Goal: Task Accomplishment & Management: Use online tool/utility

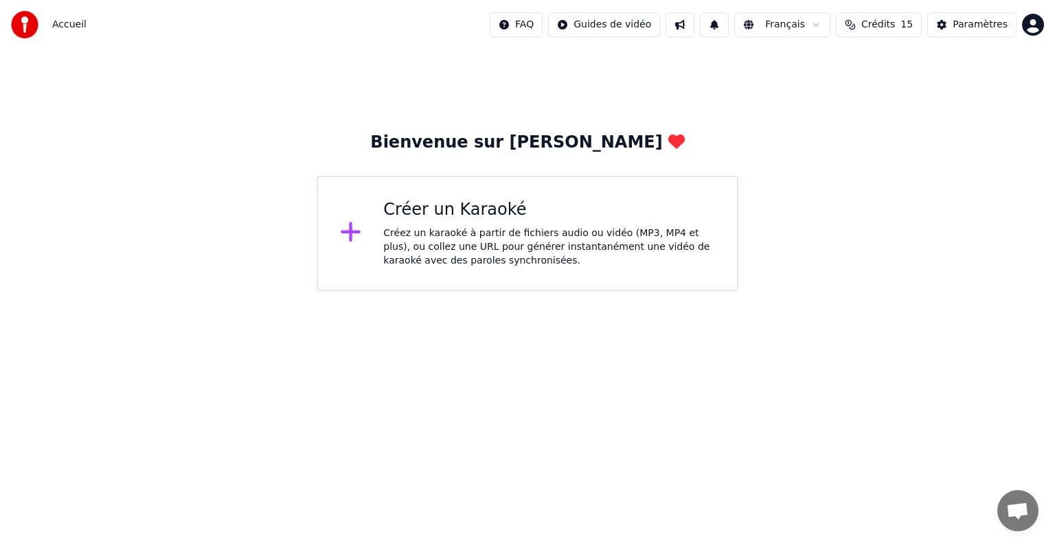
click at [645, 225] on div "Créer un Karaoké Créez un karaoké à partir de fichiers audio ou vidéo (MP3, MP4…" at bounding box center [549, 233] width 332 height 69
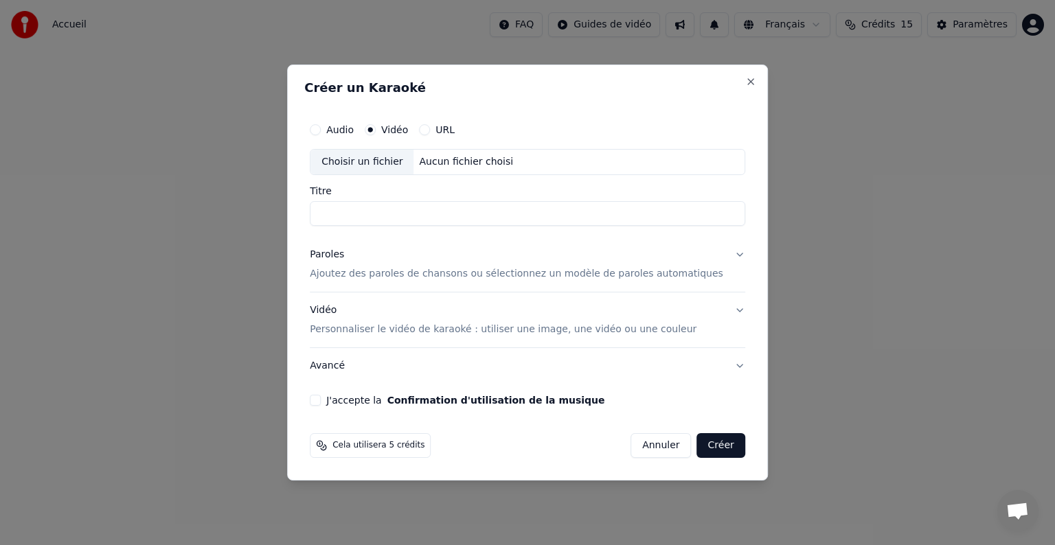
click at [455, 156] on div "Aucun fichier choisi" at bounding box center [466, 162] width 105 height 14
type input "*****"
click at [715, 307] on button "Vidéo Personnaliser le vidéo de karaoké : utiliser une image, une vidéo ou une …" at bounding box center [527, 319] width 435 height 55
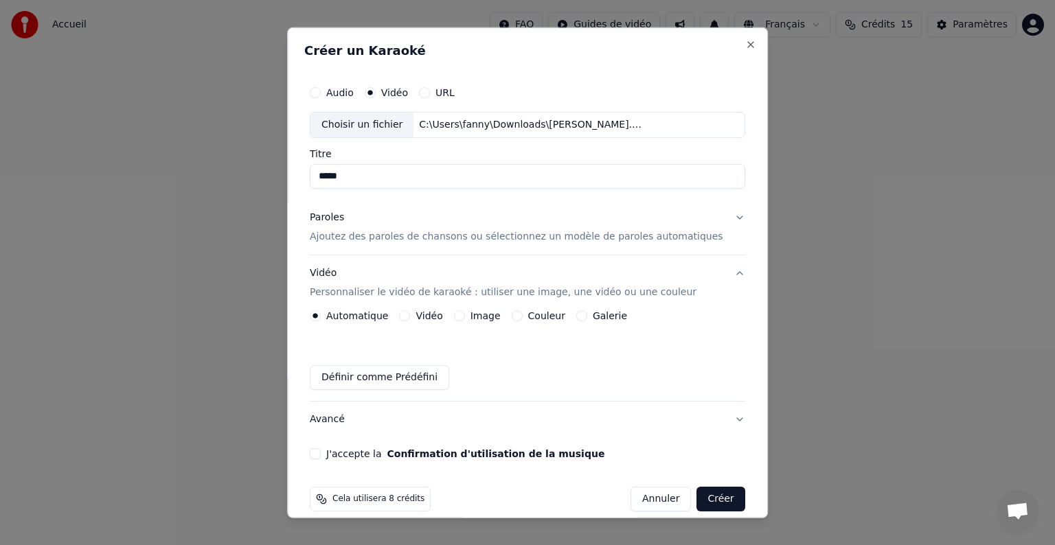
click at [713, 217] on button "Paroles Ajoutez des paroles de chansons ou sélectionnez un modèle de paroles au…" at bounding box center [527, 227] width 435 height 55
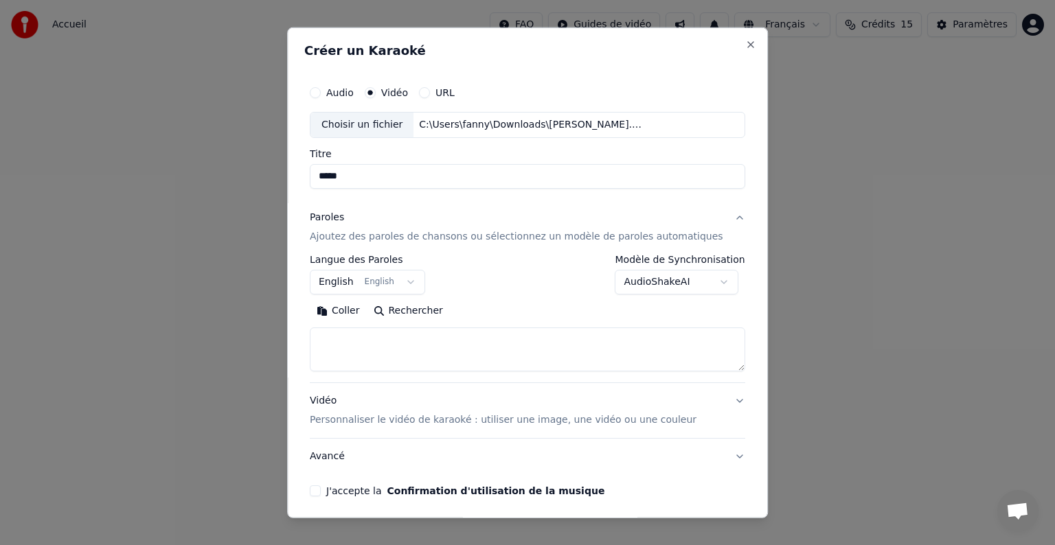
click at [378, 266] on div "**********" at bounding box center [367, 275] width 115 height 40
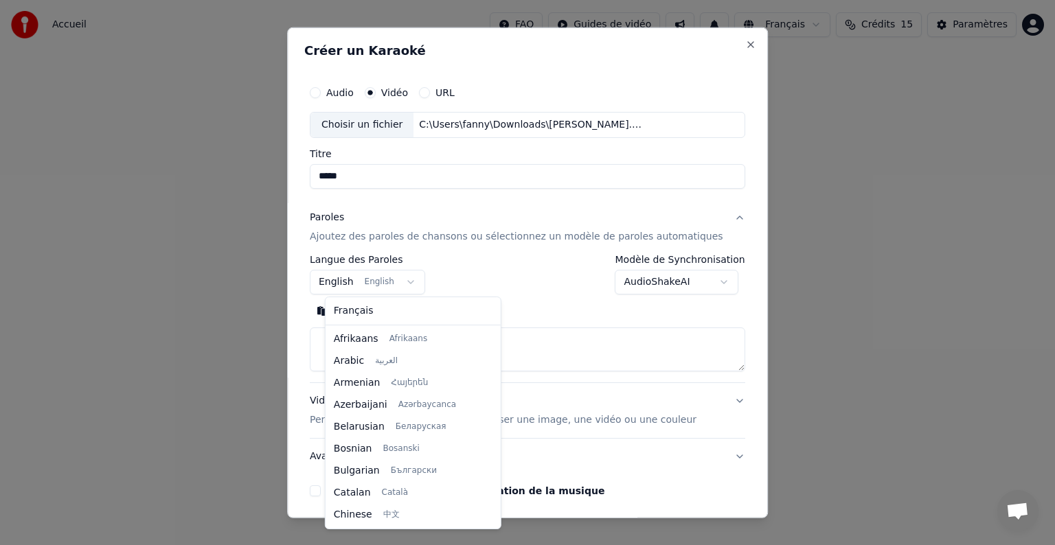
click at [378, 288] on body "**********" at bounding box center [527, 145] width 1055 height 291
select select "**"
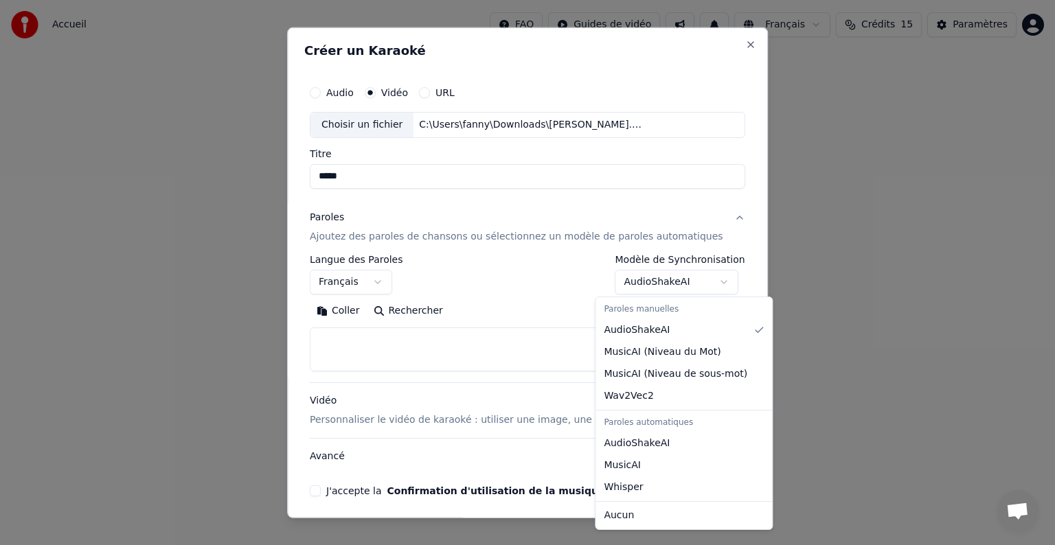
click at [621, 291] on body "**********" at bounding box center [527, 145] width 1055 height 291
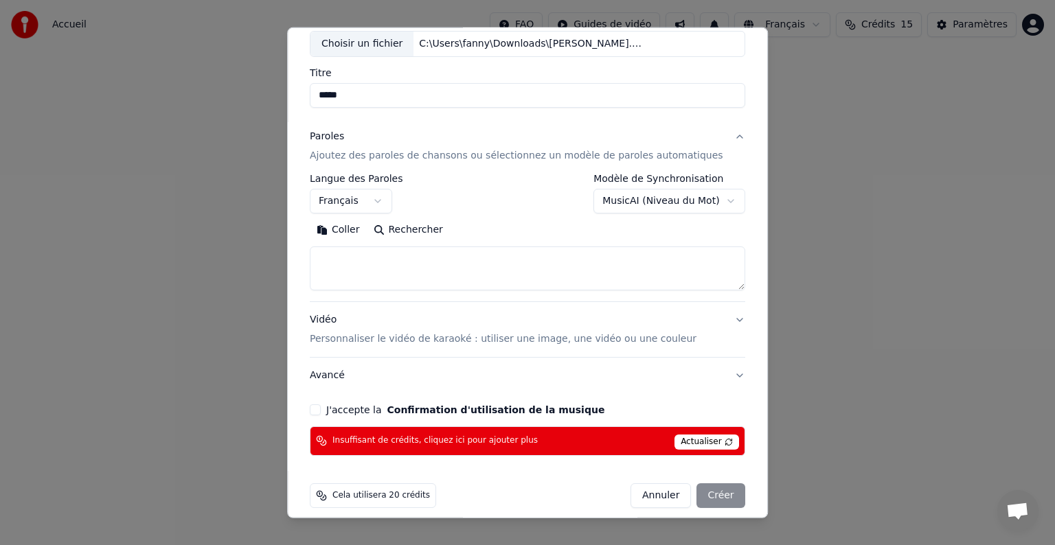
scroll to position [92, 0]
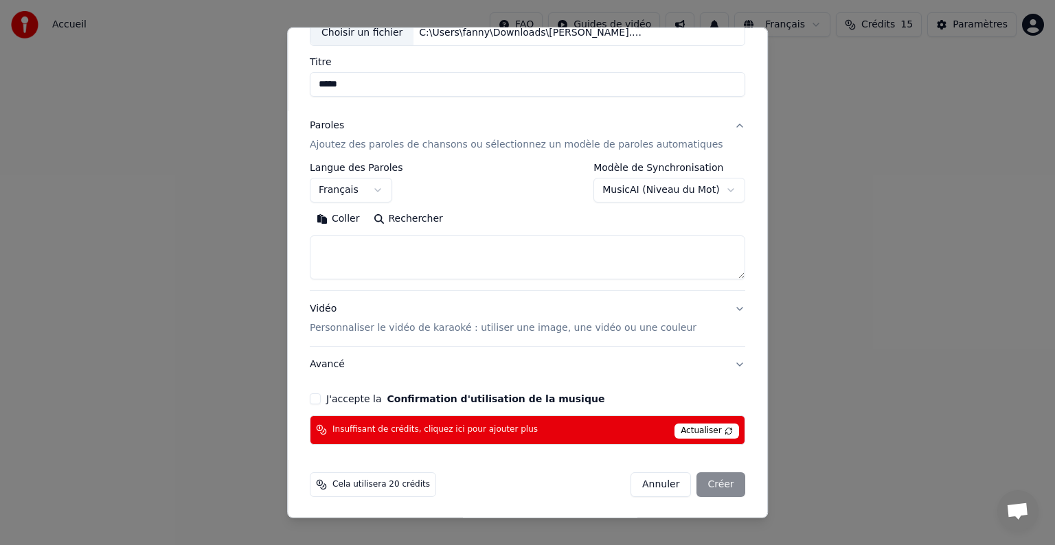
click at [689, 190] on body "**********" at bounding box center [527, 145] width 1055 height 291
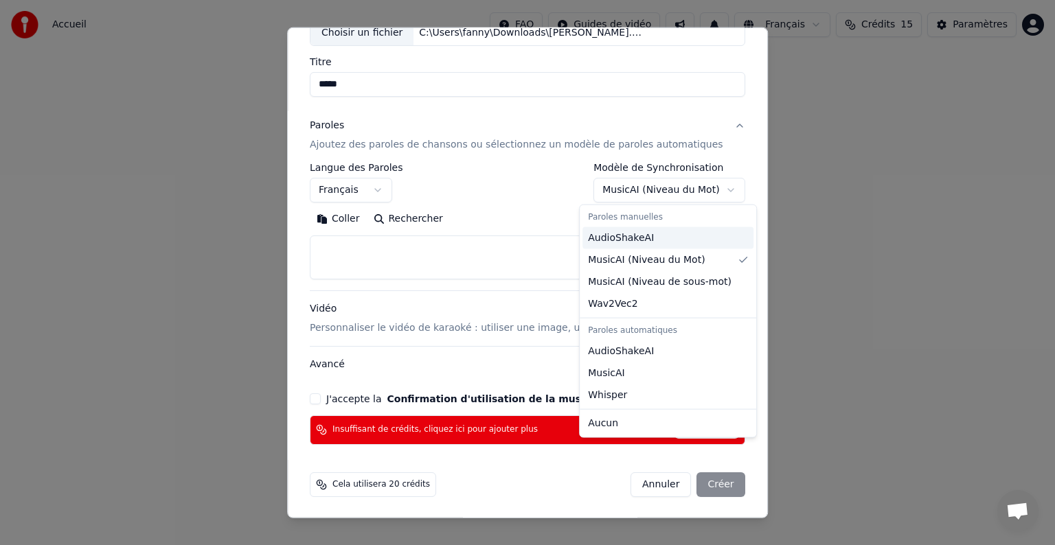
select select "**********"
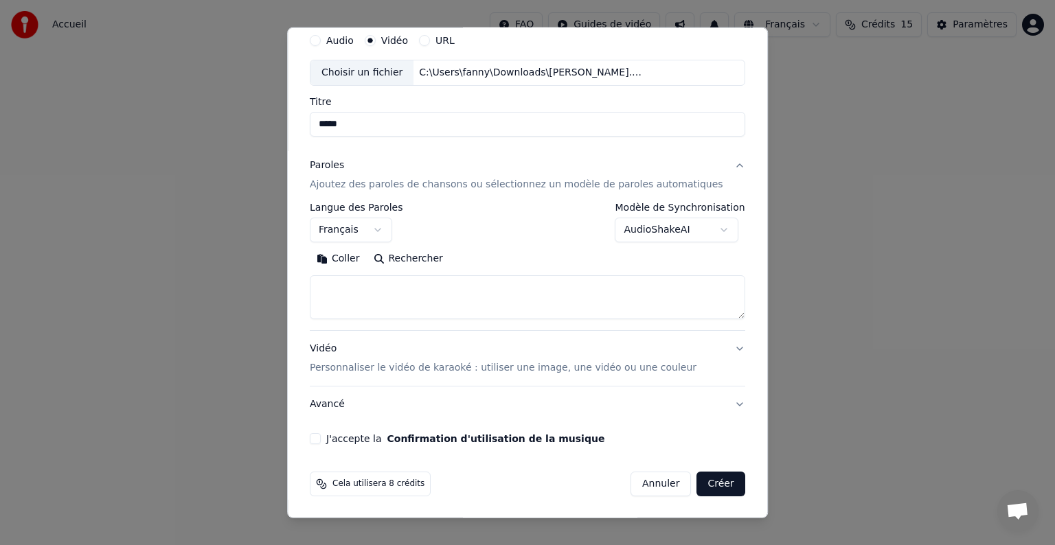
click at [468, 306] on textarea at bounding box center [527, 297] width 435 height 44
click at [380, 273] on div "Coller Rechercher" at bounding box center [527, 283] width 435 height 71
click at [380, 283] on textarea at bounding box center [527, 297] width 435 height 44
paste textarea "**********"
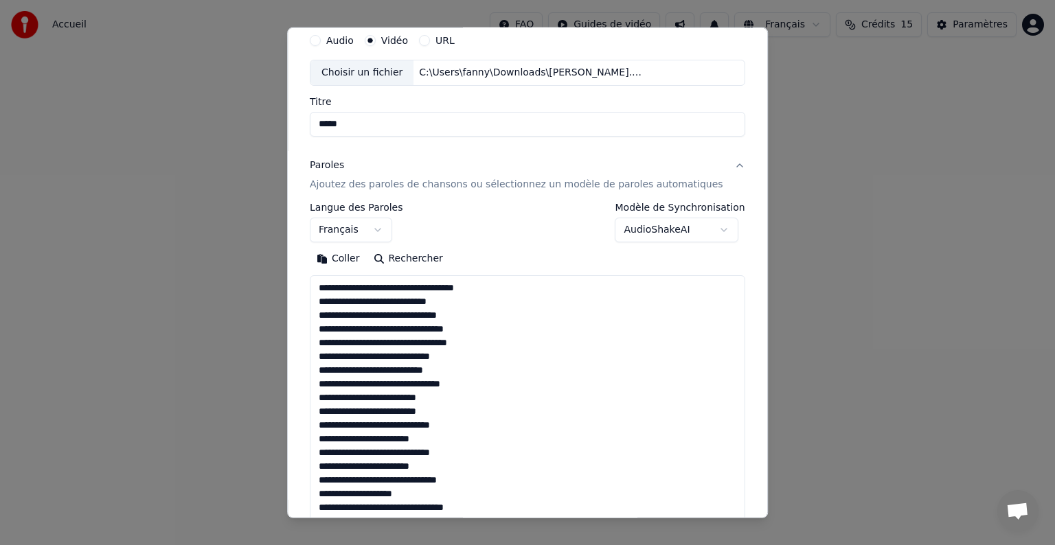
scroll to position [511, 0]
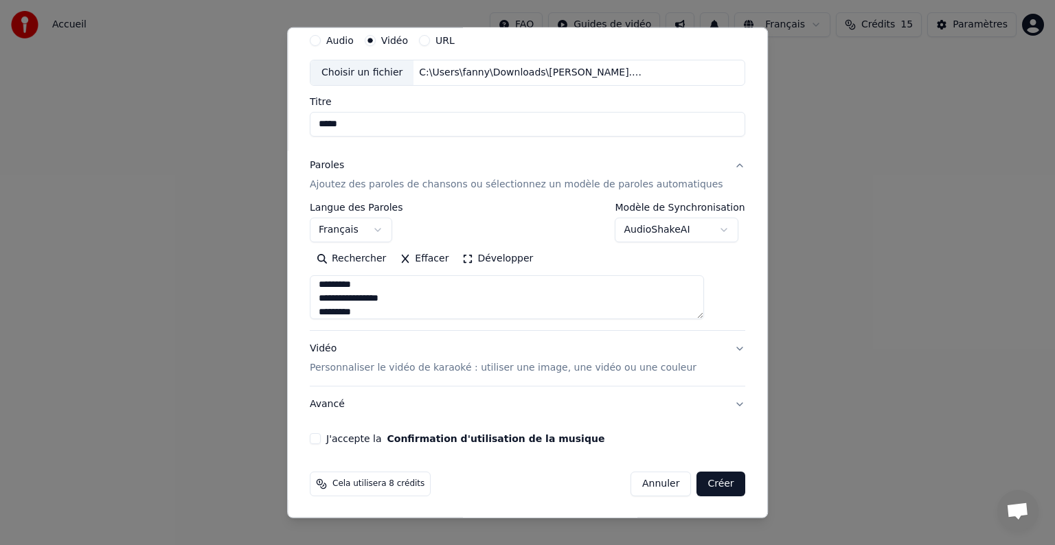
type textarea "**********"
click at [513, 250] on button "Développer" at bounding box center [498, 259] width 84 height 22
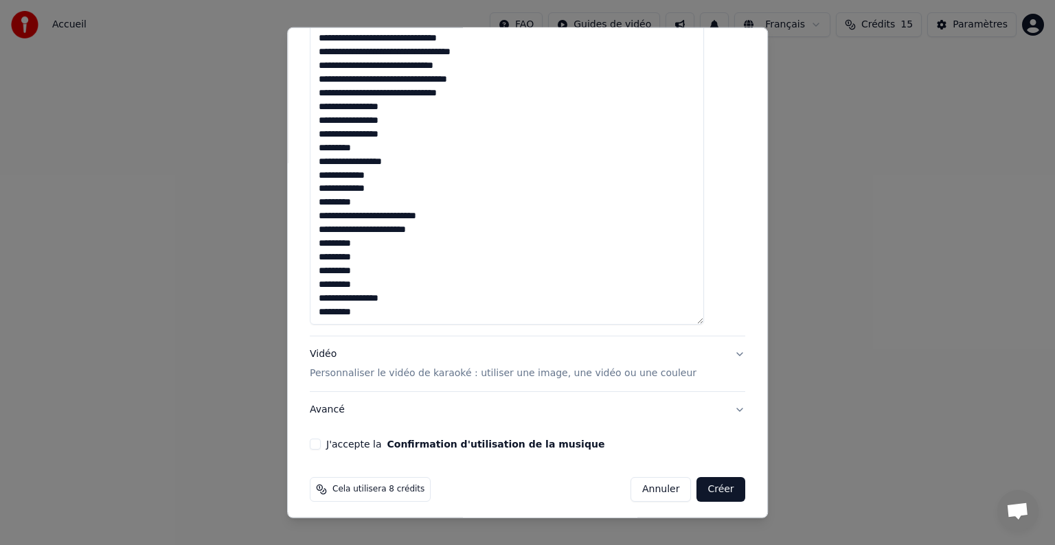
scroll to position [568, 0]
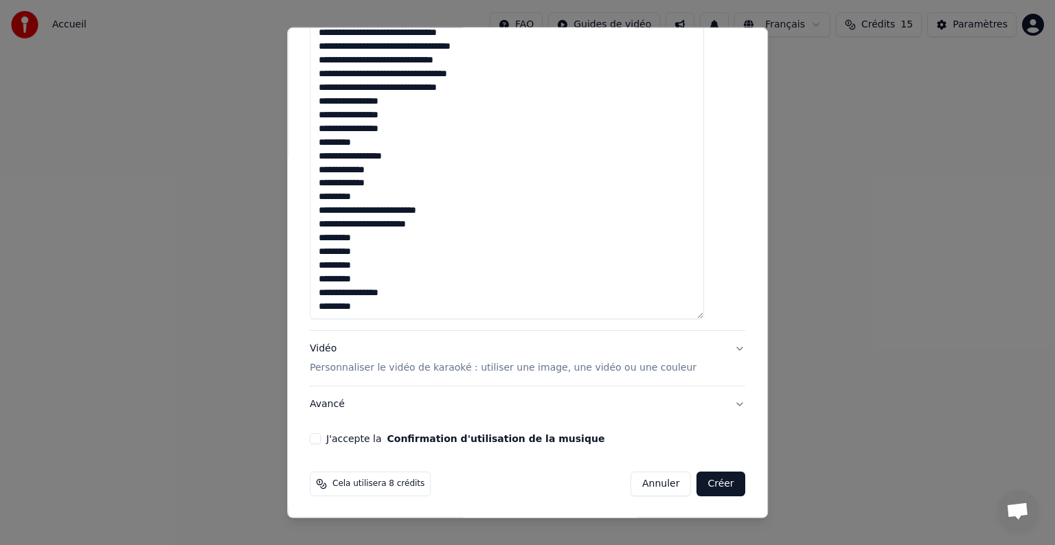
click at [698, 351] on button "Vidéo Personnaliser le vidéo de karaoké : utiliser une image, une vidéo ou une …" at bounding box center [527, 358] width 435 height 55
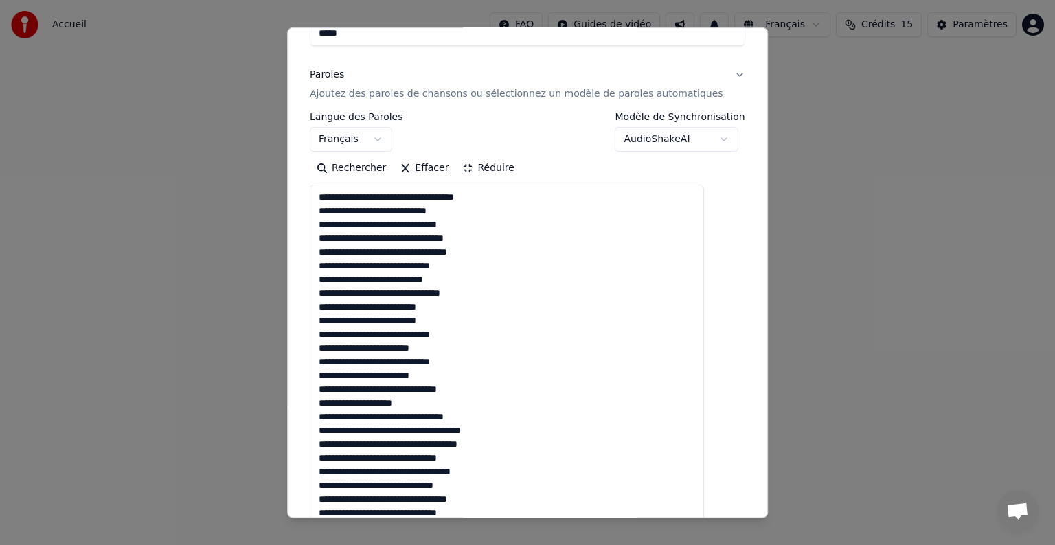
scroll to position [15, 0]
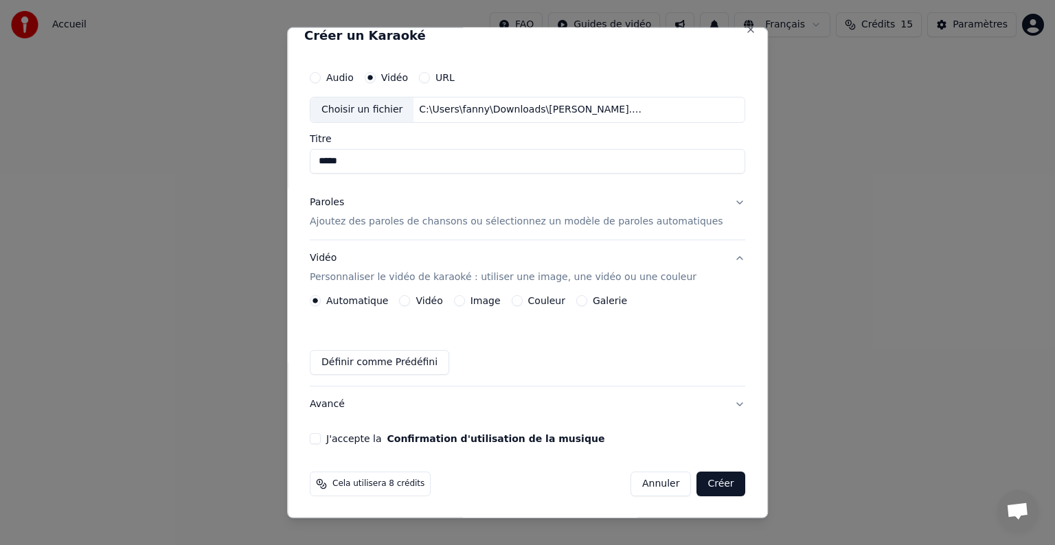
click at [672, 406] on button "Avancé" at bounding box center [527, 405] width 435 height 36
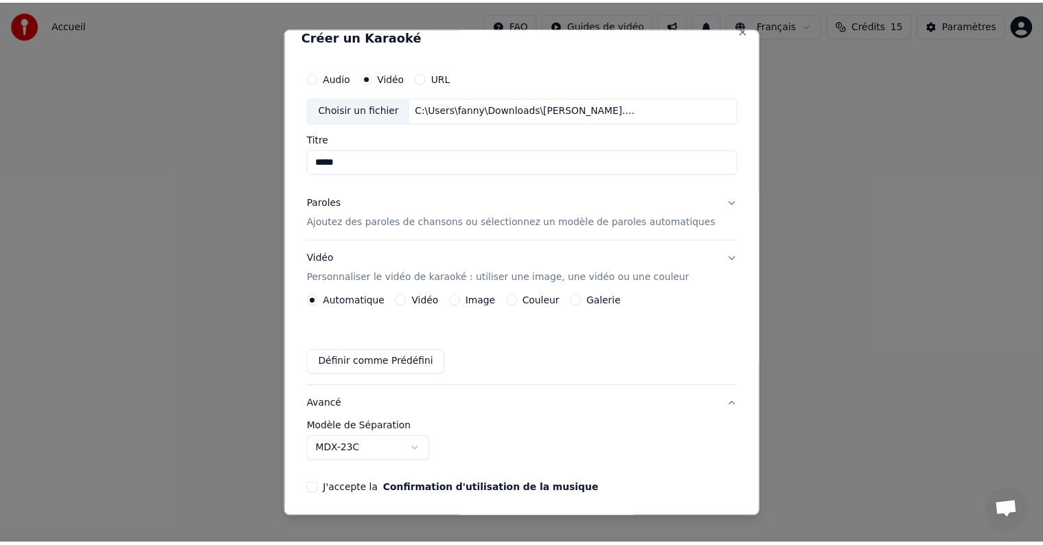
scroll to position [0, 0]
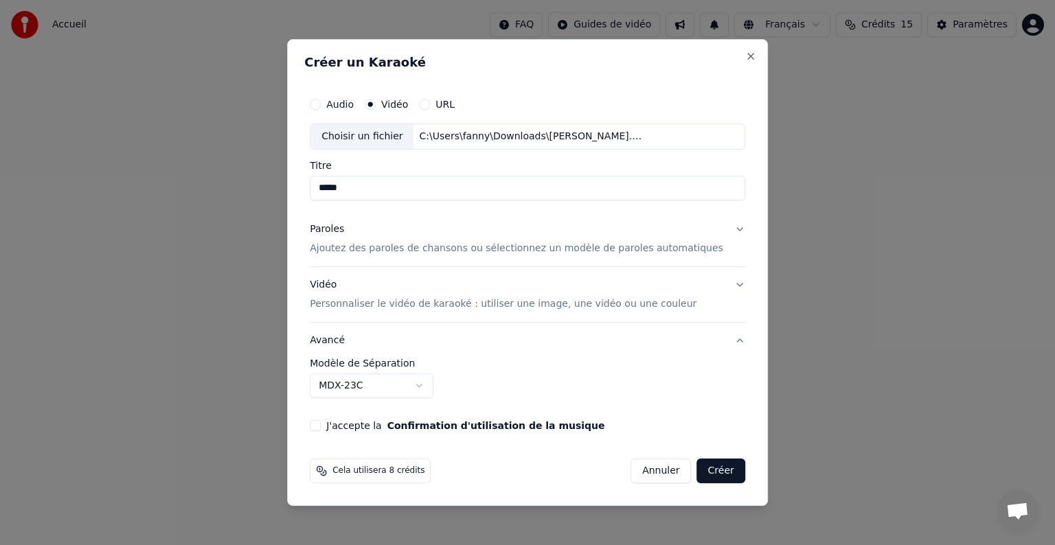
click at [449, 291] on body "**********" at bounding box center [527, 145] width 1055 height 291
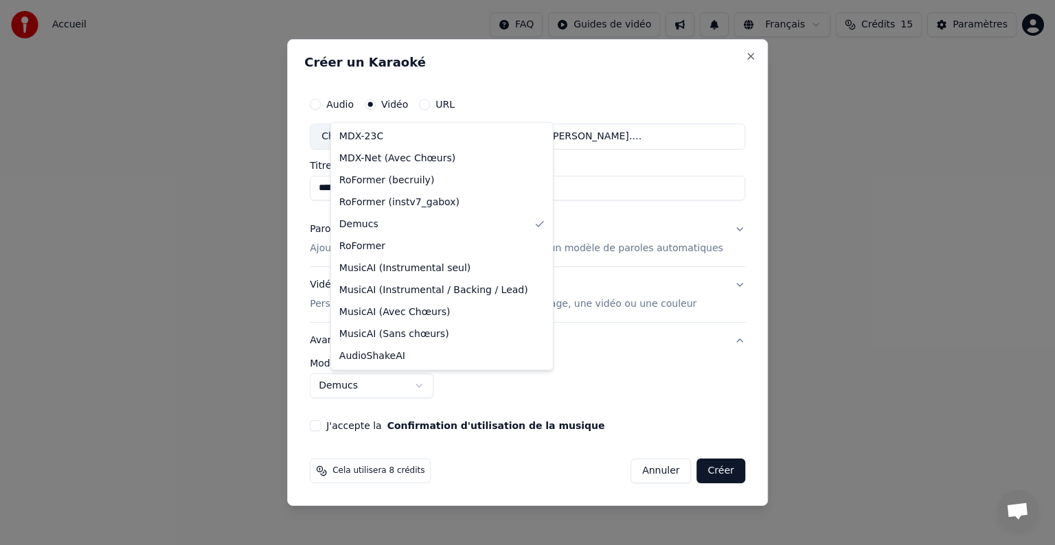
click at [428, 291] on body "**********" at bounding box center [527, 145] width 1055 height 291
select select "******"
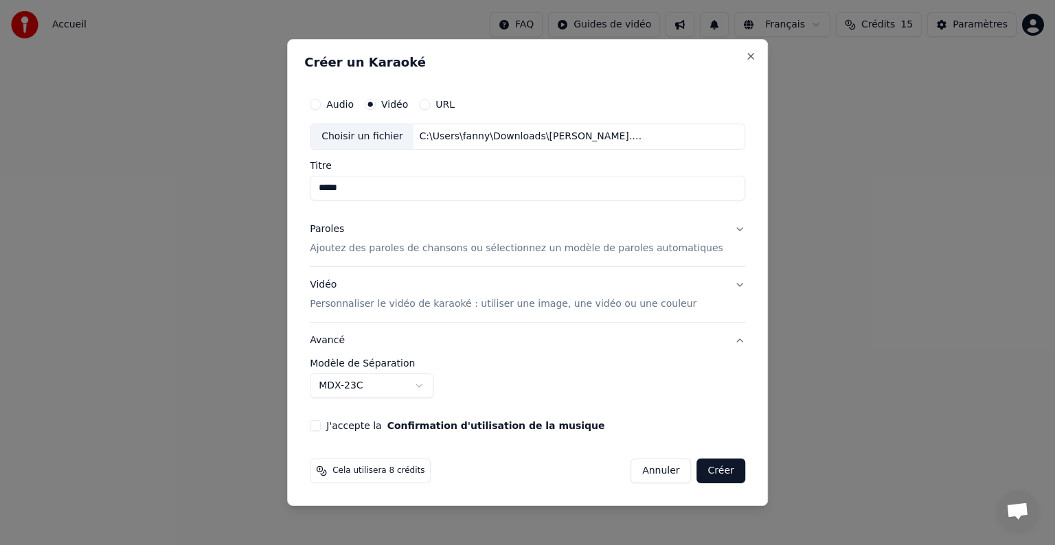
click at [701, 463] on button "Créer" at bounding box center [721, 471] width 48 height 25
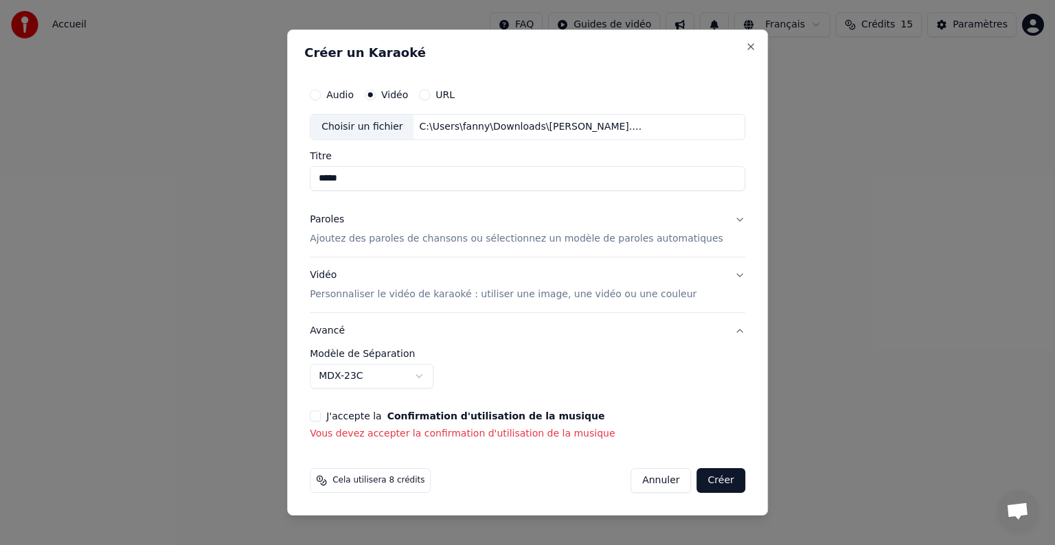
click at [341, 422] on div "J'accepte la Confirmation d'utilisation de la musique Vous devez accepter la co…" at bounding box center [527, 426] width 435 height 30
click at [321, 415] on button "J'accepte la Confirmation d'utilisation de la musique" at bounding box center [315, 416] width 11 height 11
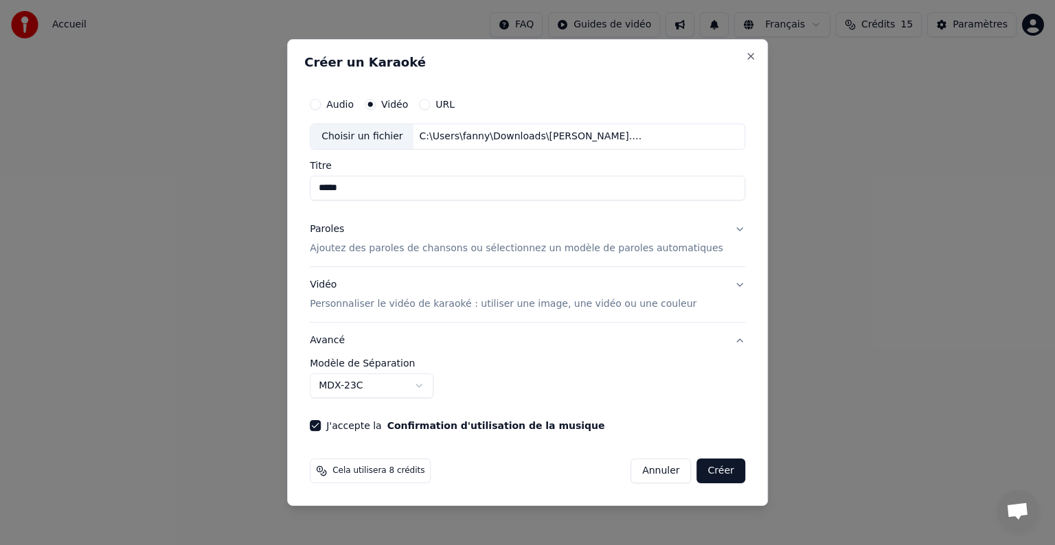
click at [708, 472] on button "Créer" at bounding box center [721, 471] width 48 height 25
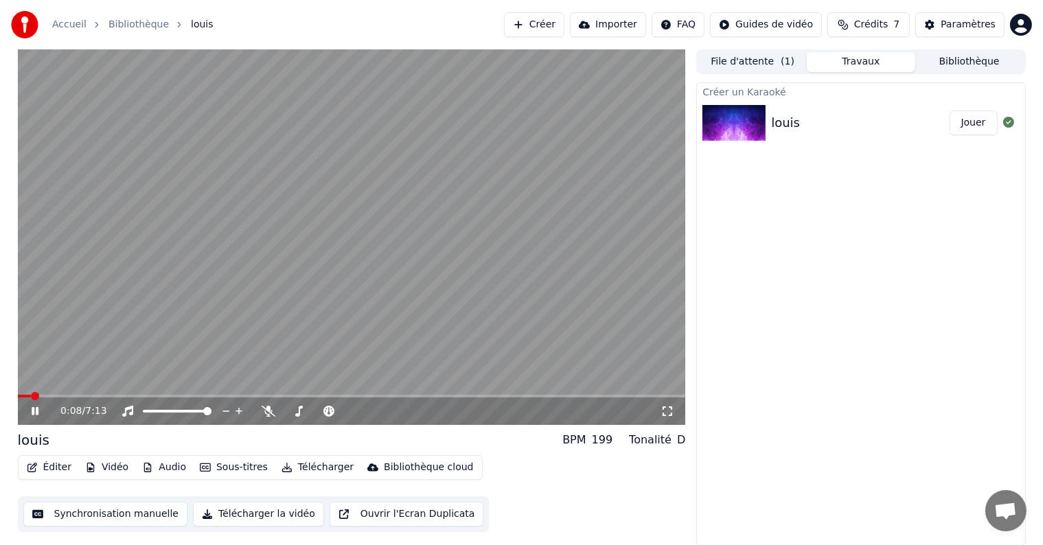
click at [115, 402] on div "0:08 / 7:13" at bounding box center [352, 411] width 668 height 27
click at [117, 397] on span at bounding box center [352, 396] width 668 height 3
click at [161, 391] on video at bounding box center [352, 237] width 668 height 376
click at [161, 393] on video at bounding box center [352, 237] width 668 height 376
click at [264, 409] on icon at bounding box center [269, 411] width 14 height 11
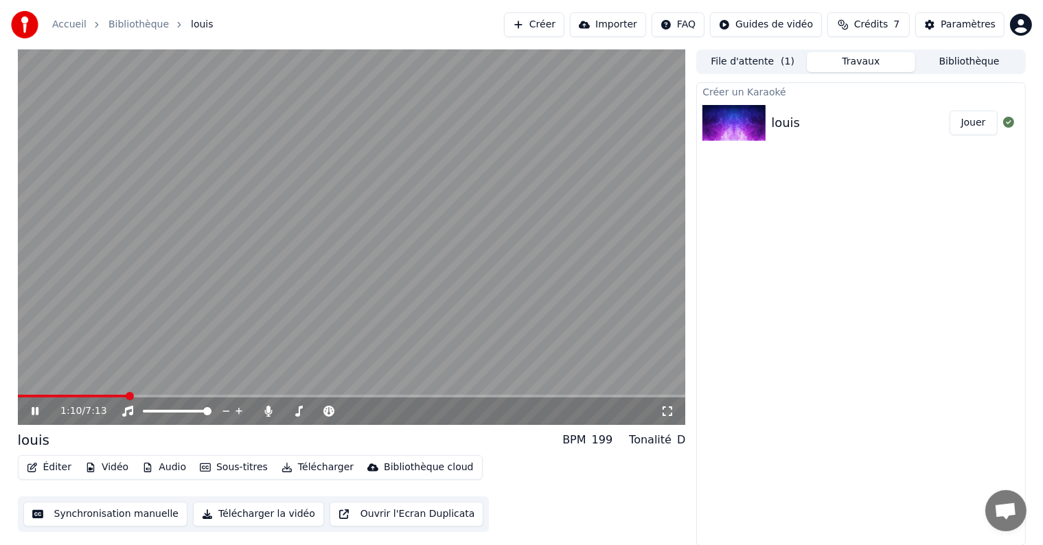
click at [157, 393] on video at bounding box center [352, 237] width 668 height 376
click at [157, 397] on span at bounding box center [352, 396] width 668 height 3
click at [189, 366] on video at bounding box center [352, 237] width 668 height 376
click at [274, 409] on icon at bounding box center [269, 411] width 14 height 11
click at [266, 415] on icon at bounding box center [269, 411] width 14 height 11
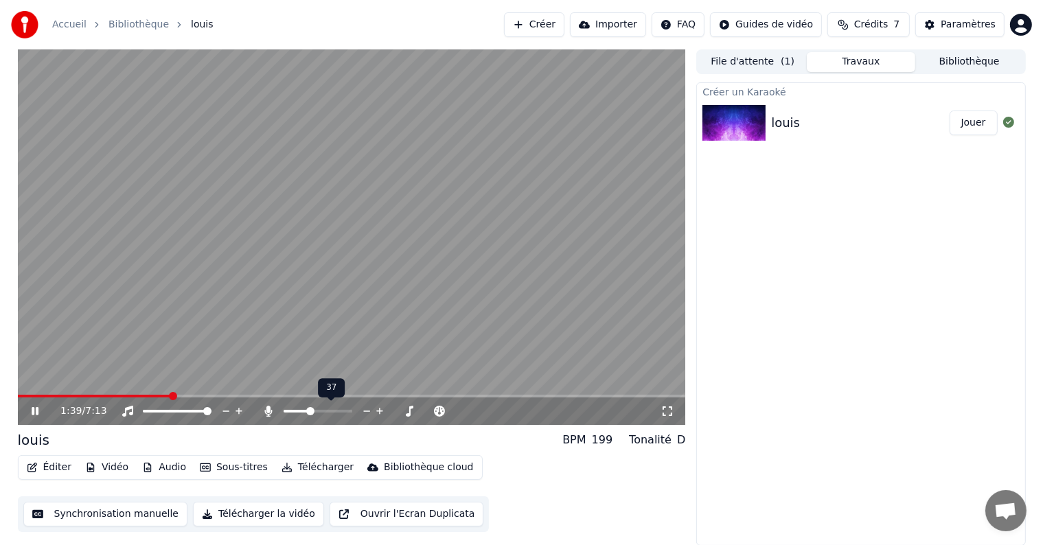
click at [309, 411] on span at bounding box center [310, 411] width 8 height 8
click at [292, 415] on span at bounding box center [296, 411] width 8 height 8
click at [292, 417] on div at bounding box center [330, 411] width 111 height 14
click at [304, 412] on span at bounding box center [318, 411] width 69 height 3
drag, startPoint x: 318, startPoint y: 407, endPoint x: 338, endPoint y: 413, distance: 21.5
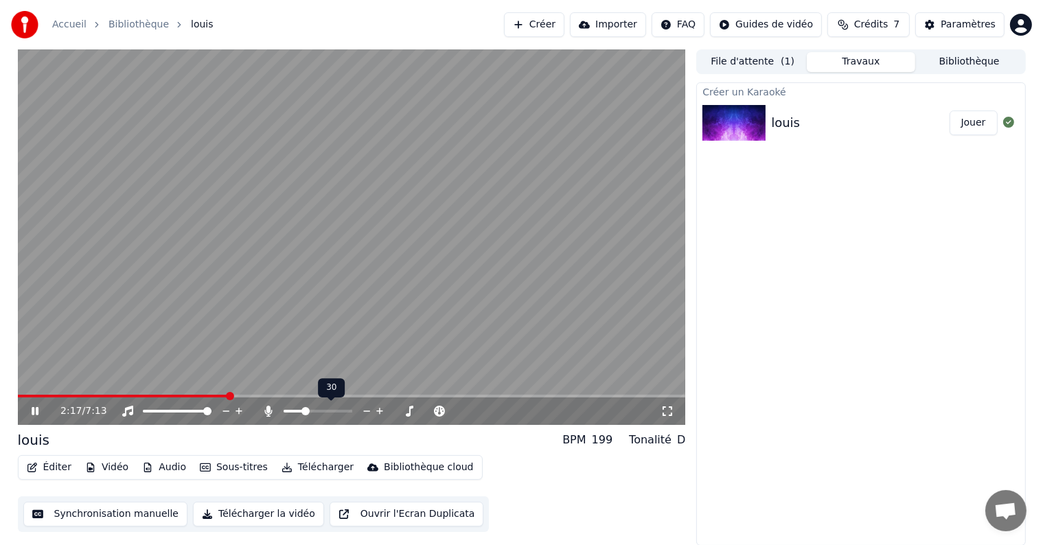
click at [338, 413] on div at bounding box center [330, 411] width 111 height 14
click at [343, 410] on span at bounding box center [318, 411] width 69 height 3
click at [346, 410] on span at bounding box center [318, 411] width 69 height 3
click at [352, 409] on span at bounding box center [348, 411] width 8 height 8
click at [290, 411] on span at bounding box center [287, 411] width 6 height 3
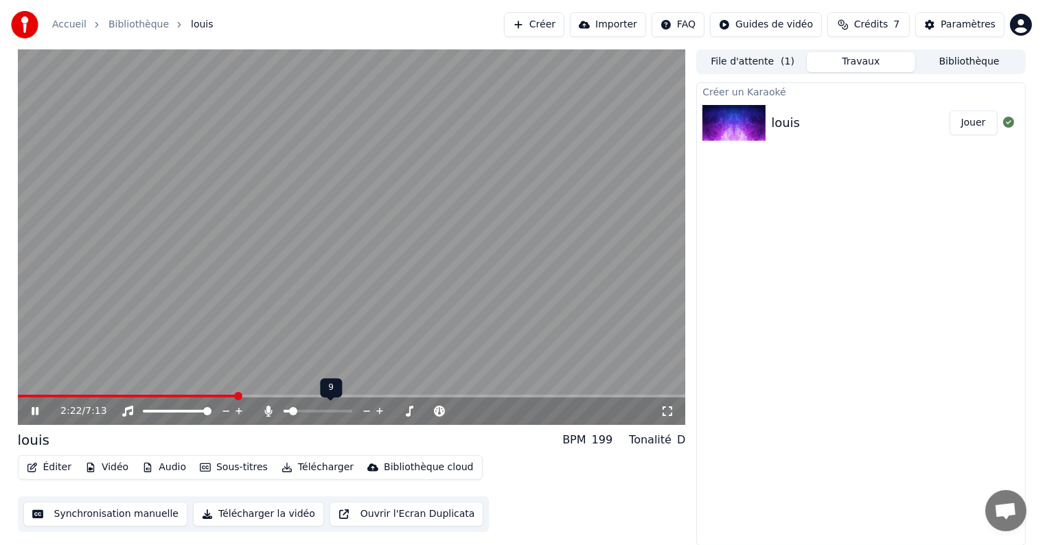
click at [290, 411] on span at bounding box center [293, 411] width 8 height 8
click at [311, 411] on span at bounding box center [318, 411] width 69 height 3
drag, startPoint x: 30, startPoint y: 404, endPoint x: 35, endPoint y: 410, distance: 7.3
click at [35, 410] on div "3:31 / 7:13" at bounding box center [351, 411] width 657 height 14
click at [35, 410] on icon at bounding box center [45, 411] width 32 height 11
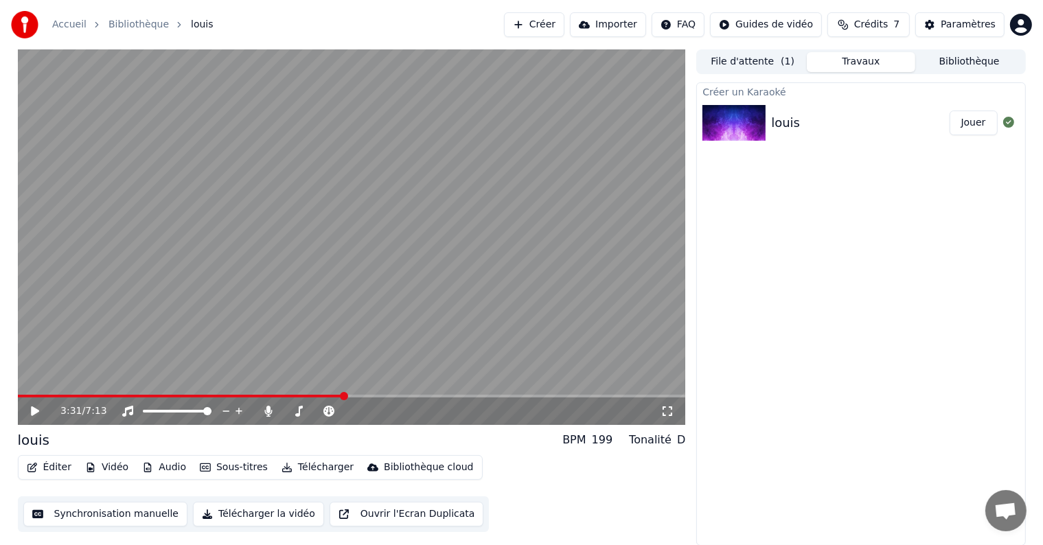
click at [219, 464] on button "Sous-titres" at bounding box center [233, 467] width 79 height 19
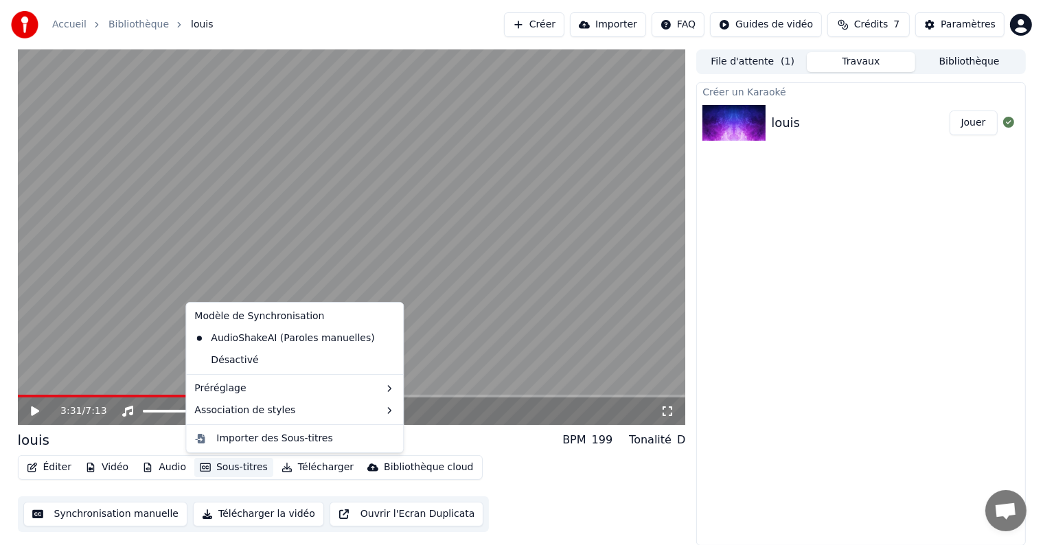
click at [228, 468] on button "Sous-titres" at bounding box center [233, 467] width 79 height 19
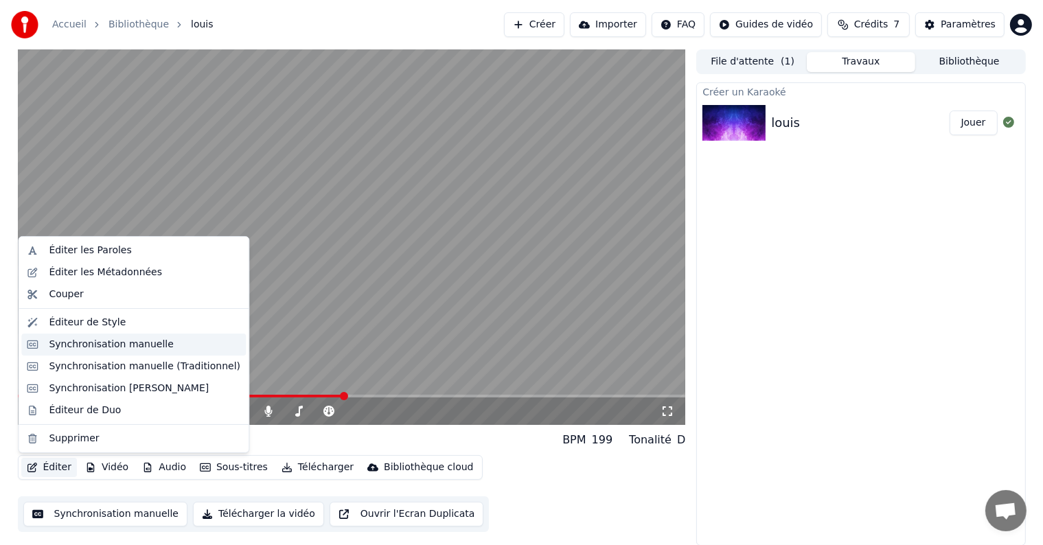
click at [135, 353] on div "Synchronisation manuelle" at bounding box center [133, 345] width 225 height 22
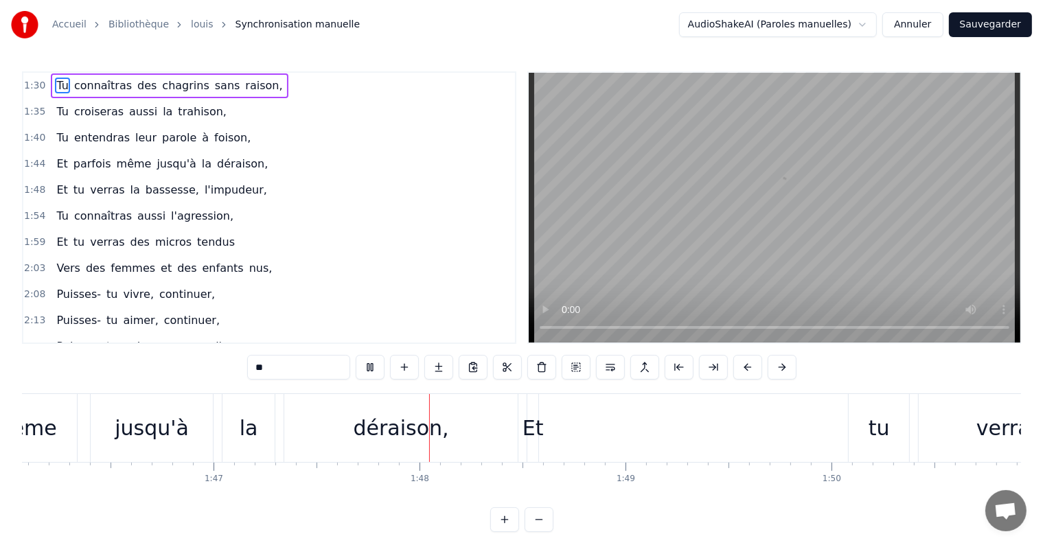
scroll to position [0, 22070]
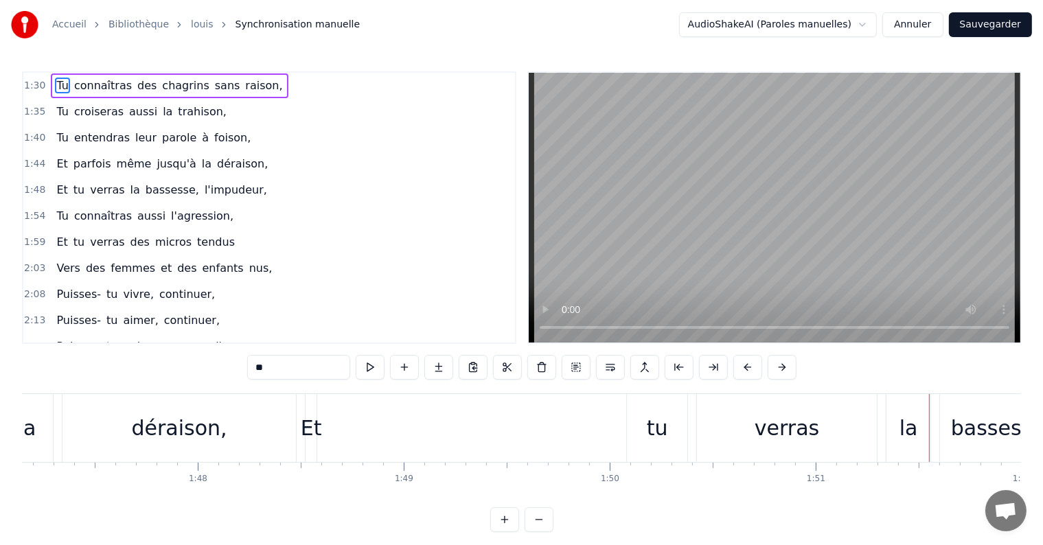
click at [286, 430] on div "déraison," at bounding box center [178, 428] width 233 height 68
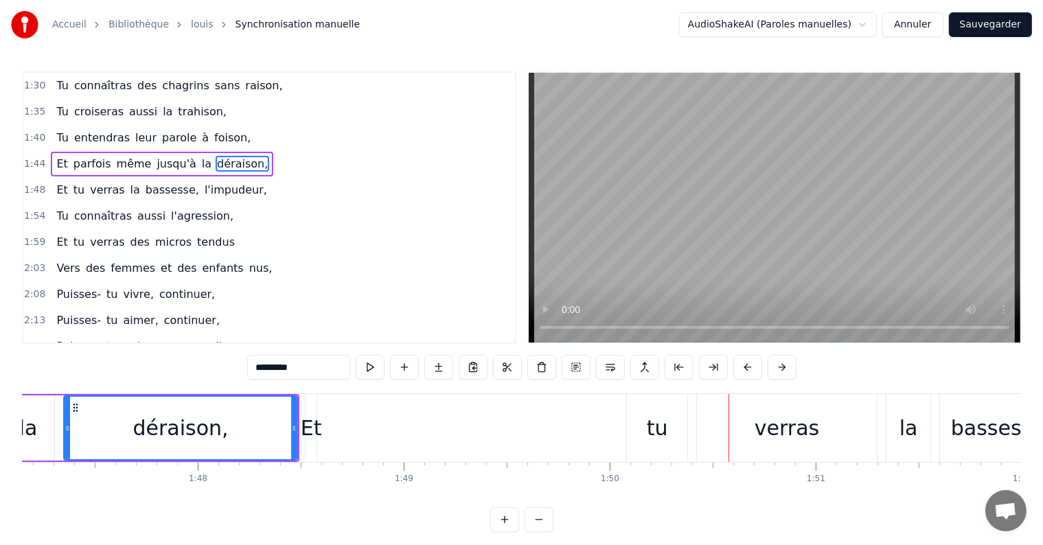
click at [310, 433] on div "Et" at bounding box center [311, 428] width 21 height 31
type input "**"
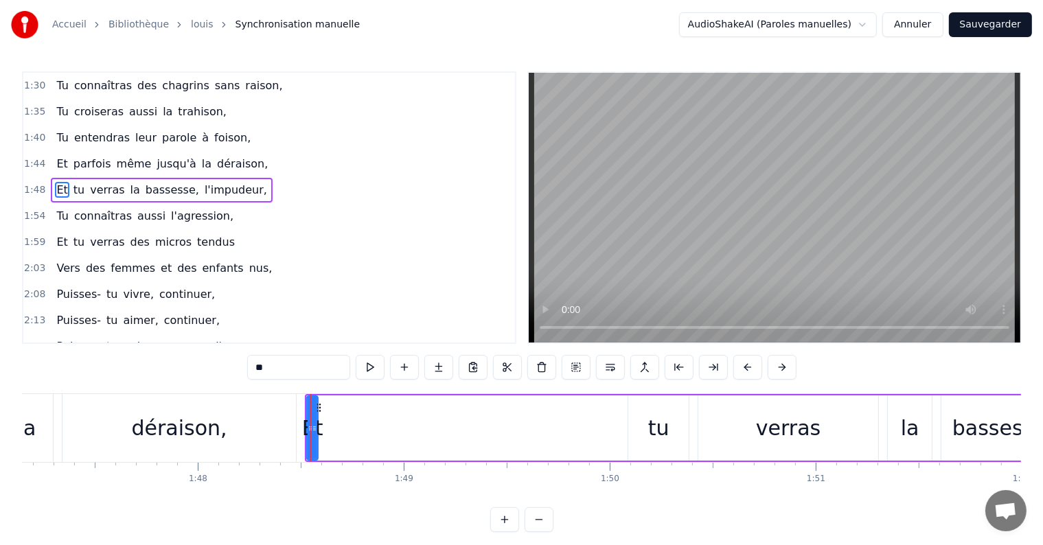
click at [310, 426] on div at bounding box center [310, 428] width 1 height 68
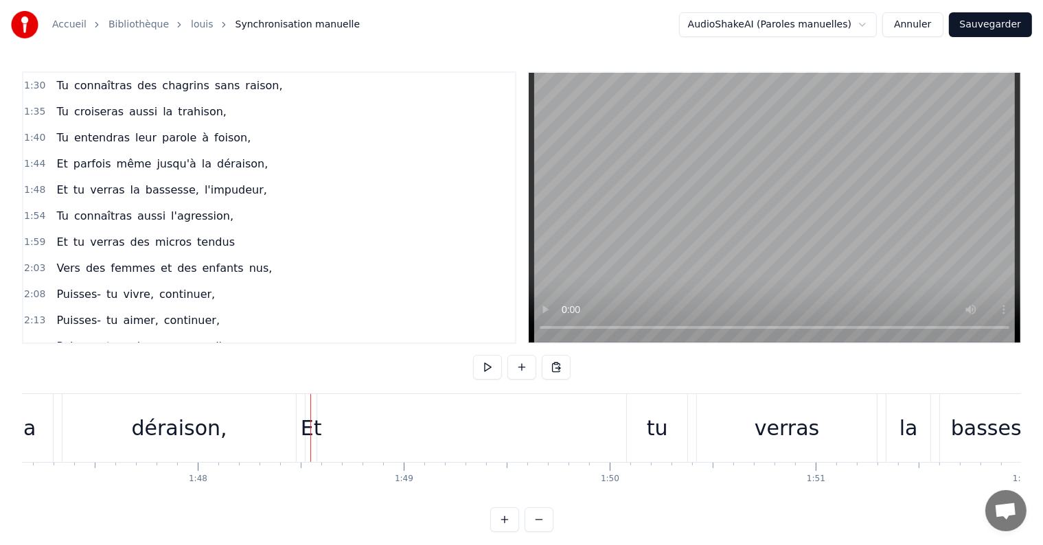
click at [310, 426] on div at bounding box center [310, 428] width 1 height 68
click at [314, 431] on div "Et" at bounding box center [311, 428] width 21 height 31
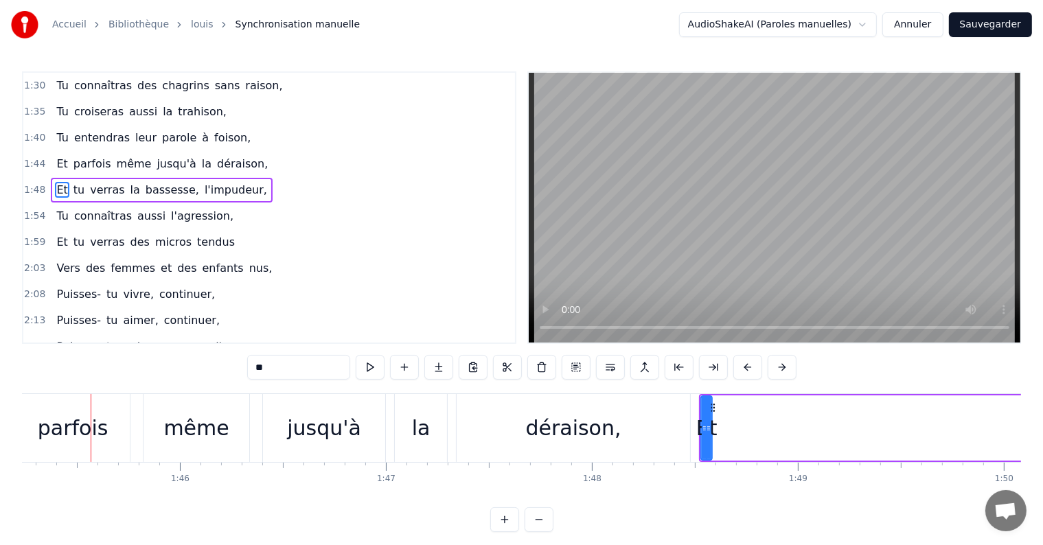
scroll to position [0, 21675]
drag, startPoint x: 673, startPoint y: 429, endPoint x: 643, endPoint y: 433, distance: 30.5
click at [643, 433] on div "déraison," at bounding box center [573, 428] width 233 height 68
type input "*********"
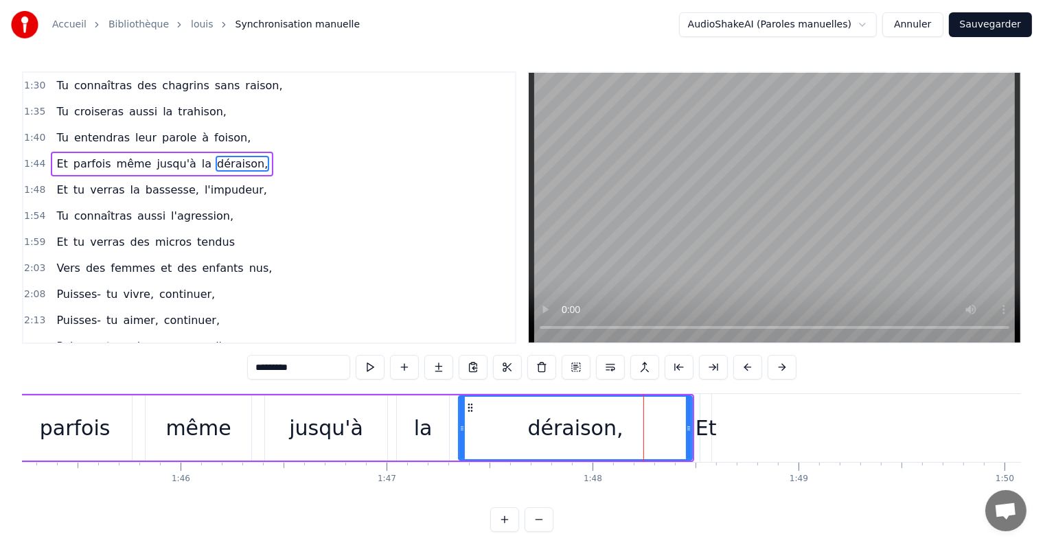
click at [643, 433] on div at bounding box center [643, 428] width 1 height 68
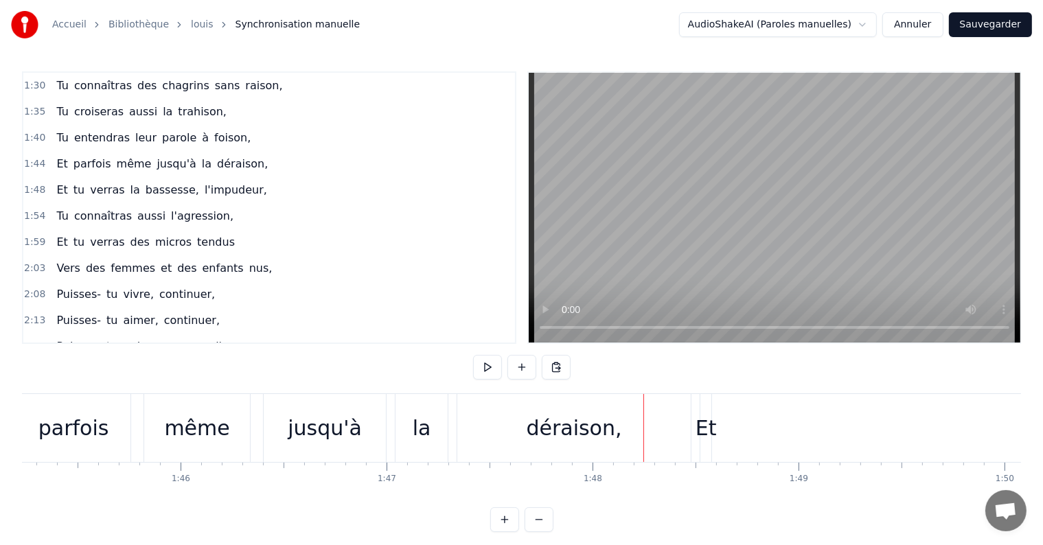
click at [643, 433] on div at bounding box center [643, 428] width 1 height 68
click at [593, 428] on div "déraison," at bounding box center [574, 428] width 95 height 31
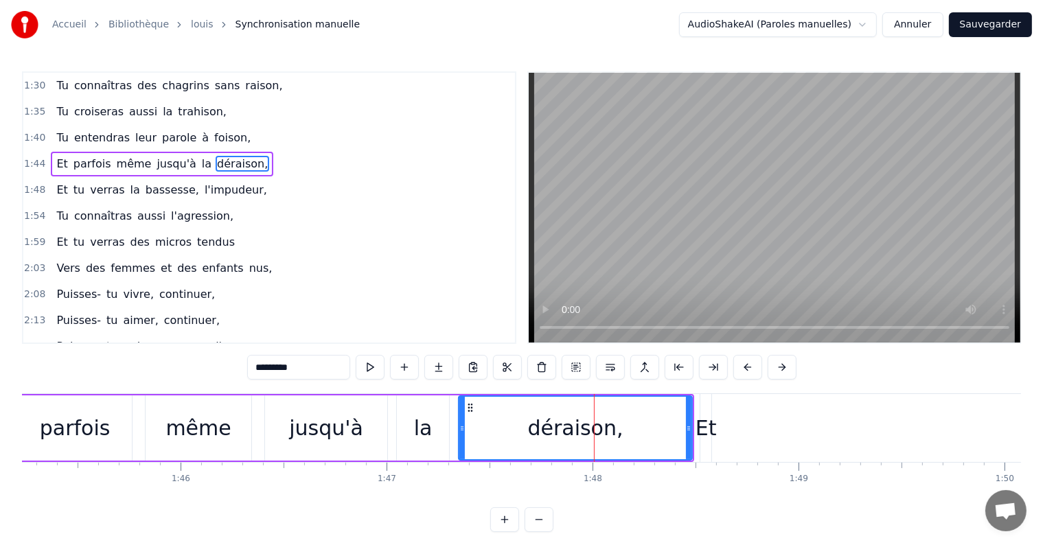
click at [57, 189] on span "Et" at bounding box center [62, 190] width 14 height 16
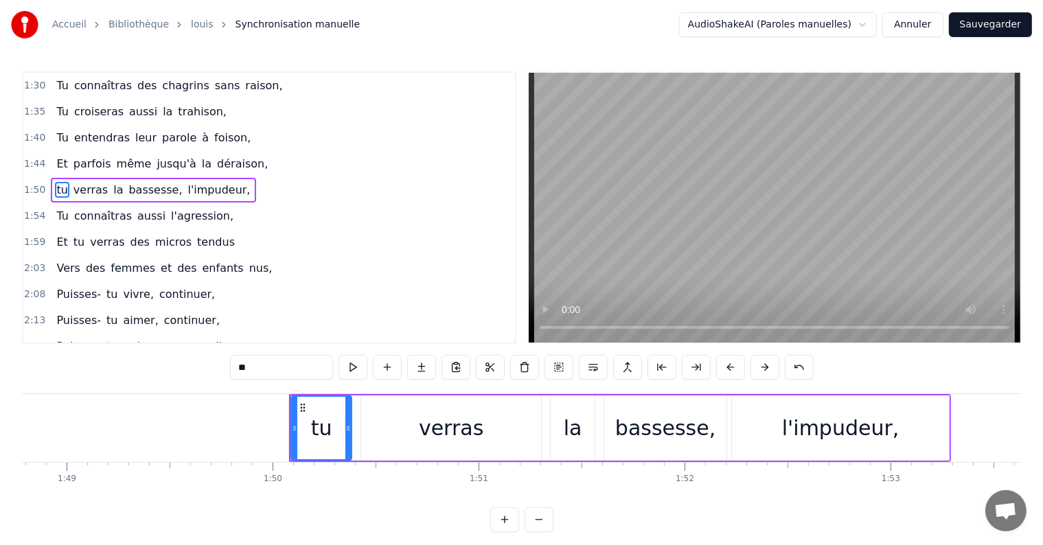
scroll to position [0, 22605]
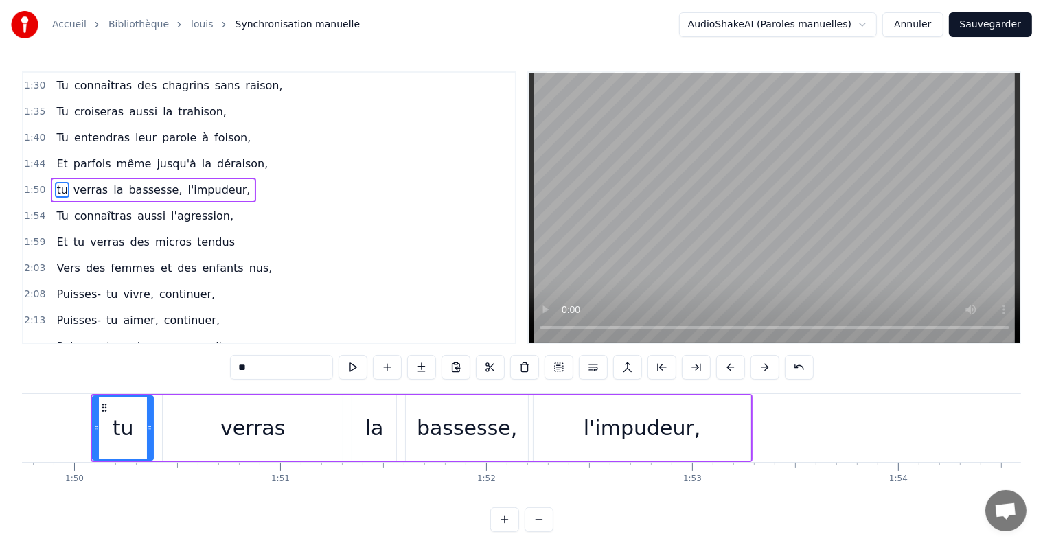
click at [155, 168] on span "jusqu'à" at bounding box center [176, 164] width 42 height 16
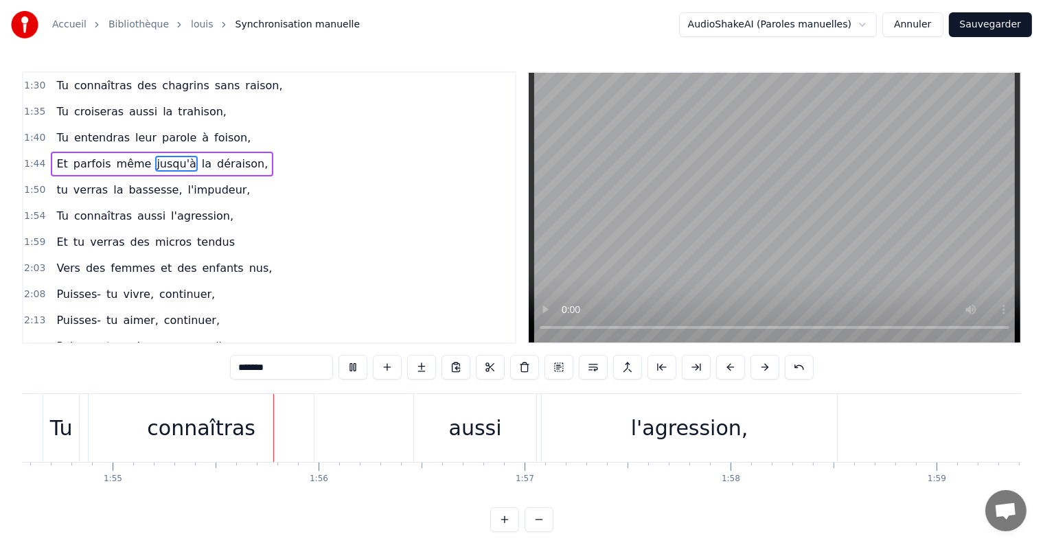
scroll to position [0, 23636]
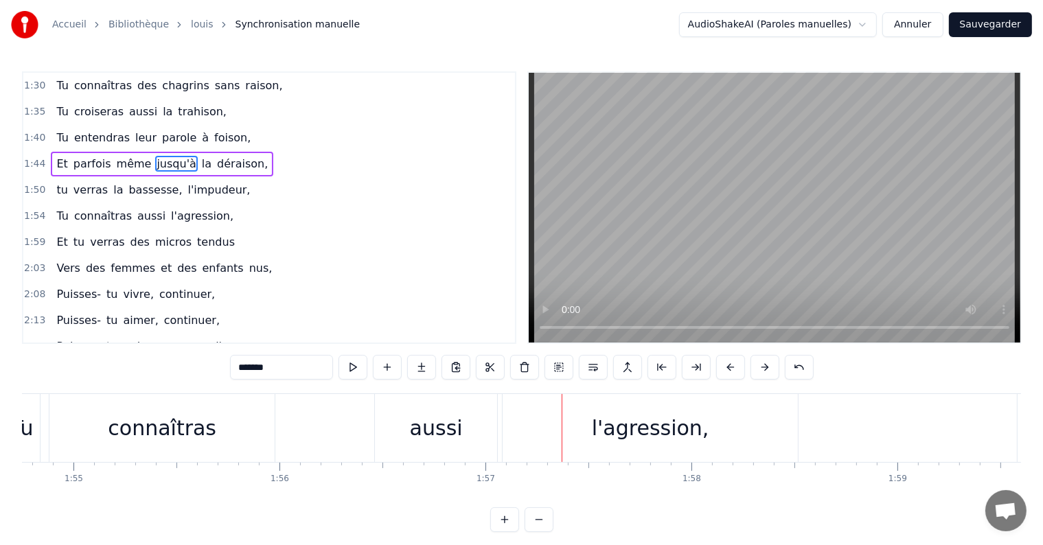
click at [25, 437] on div "Tu" at bounding box center [22, 428] width 23 height 31
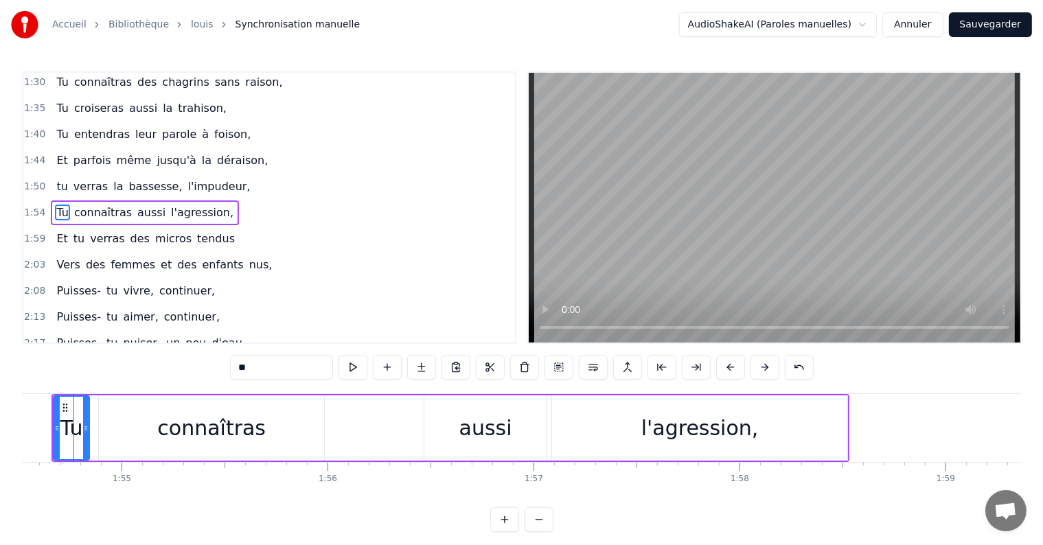
scroll to position [0, 23570]
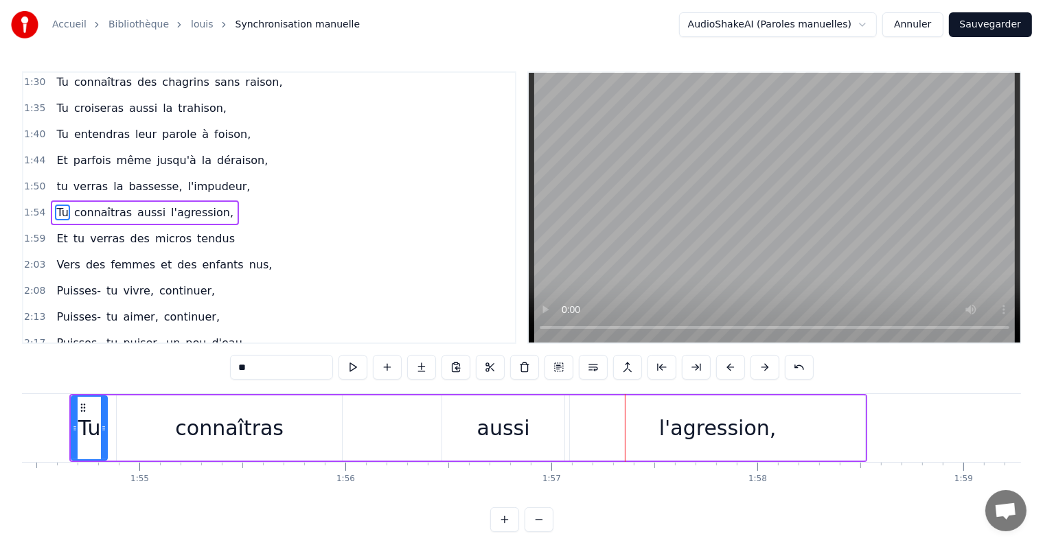
click at [188, 432] on div "connaîtras" at bounding box center [229, 428] width 108 height 31
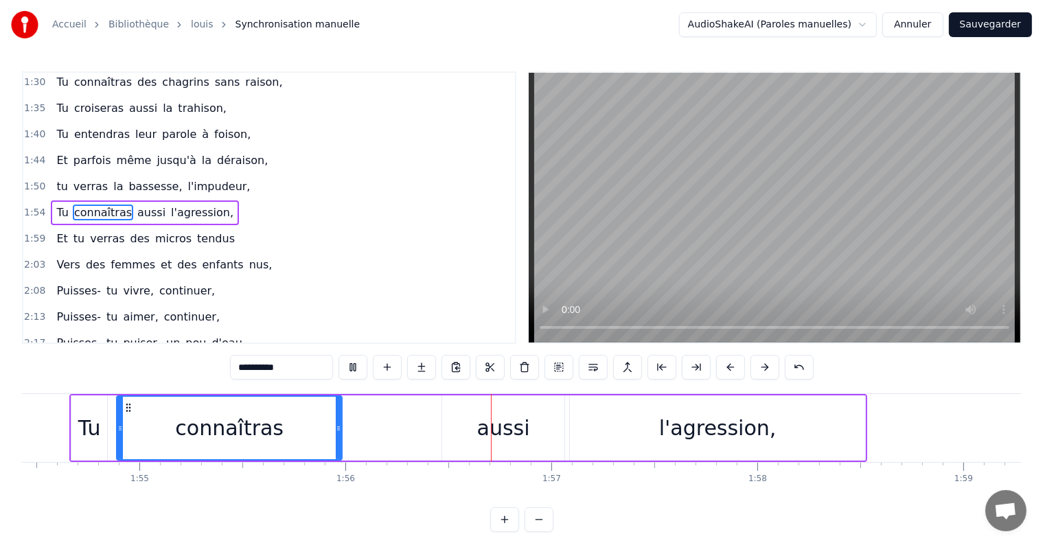
click at [80, 434] on div "Tu" at bounding box center [89, 428] width 23 height 31
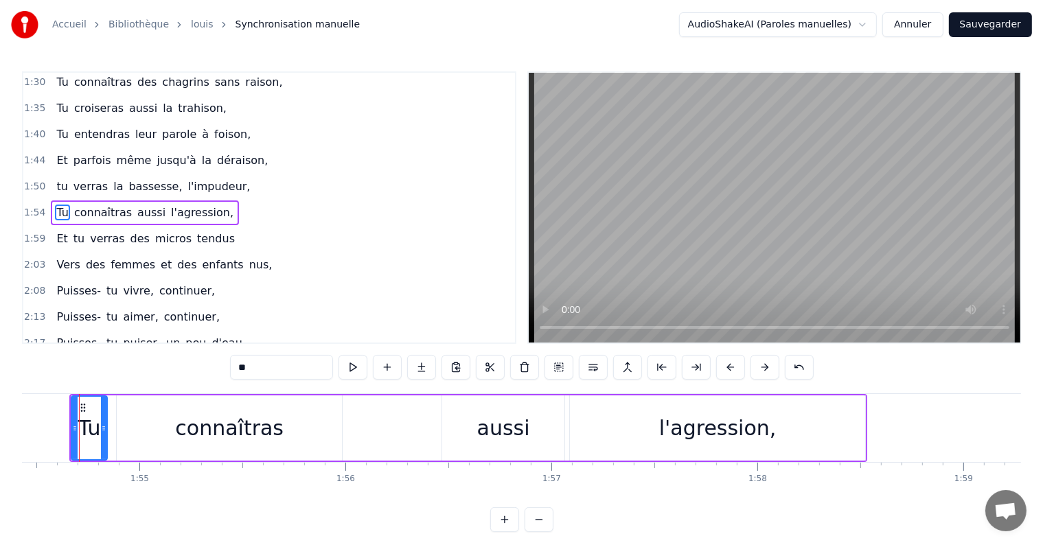
scroll to position [0, 23558]
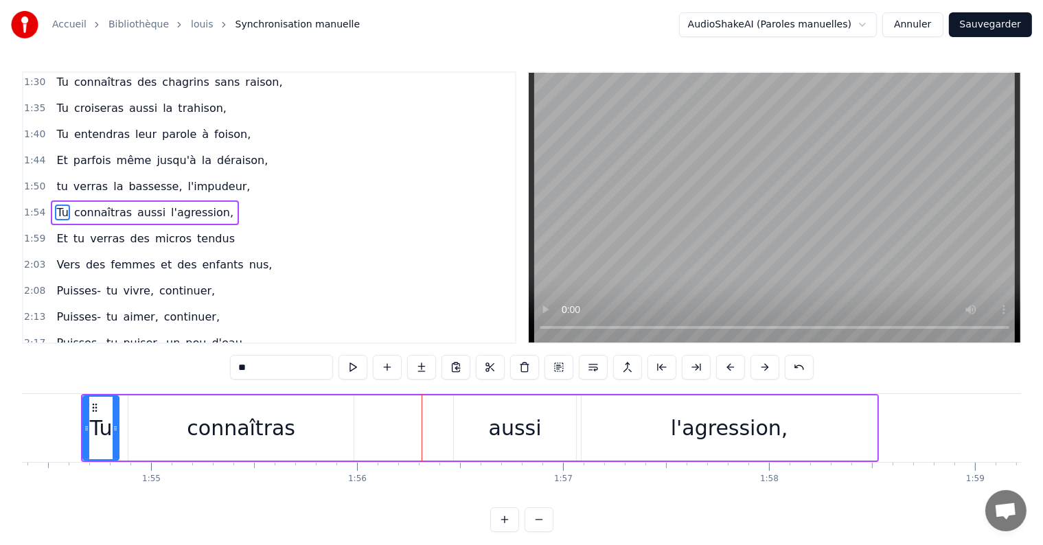
click at [108, 205] on span "connaîtras" at bounding box center [103, 213] width 60 height 16
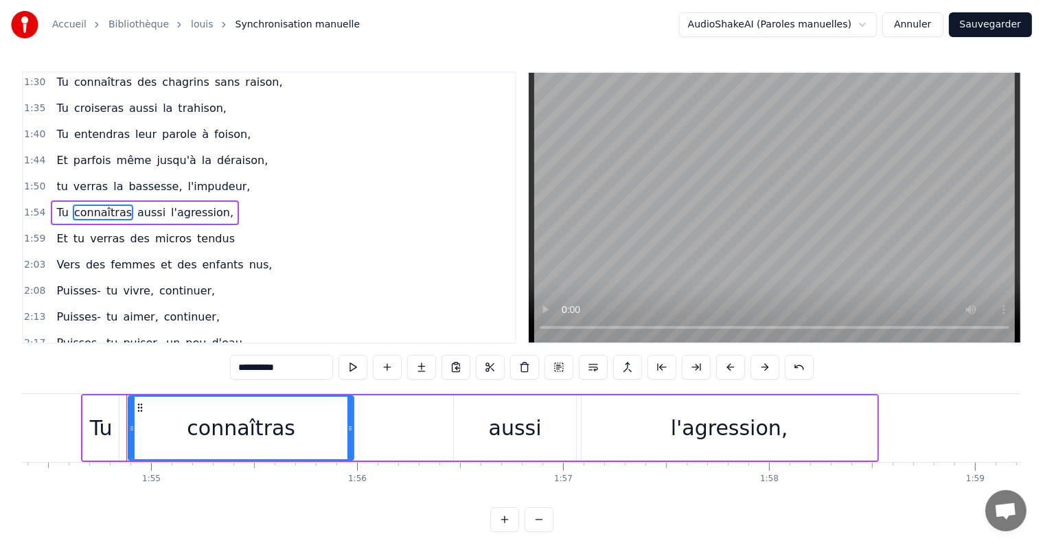
click at [108, 205] on span "connaîtras" at bounding box center [103, 213] width 60 height 16
type input "*****"
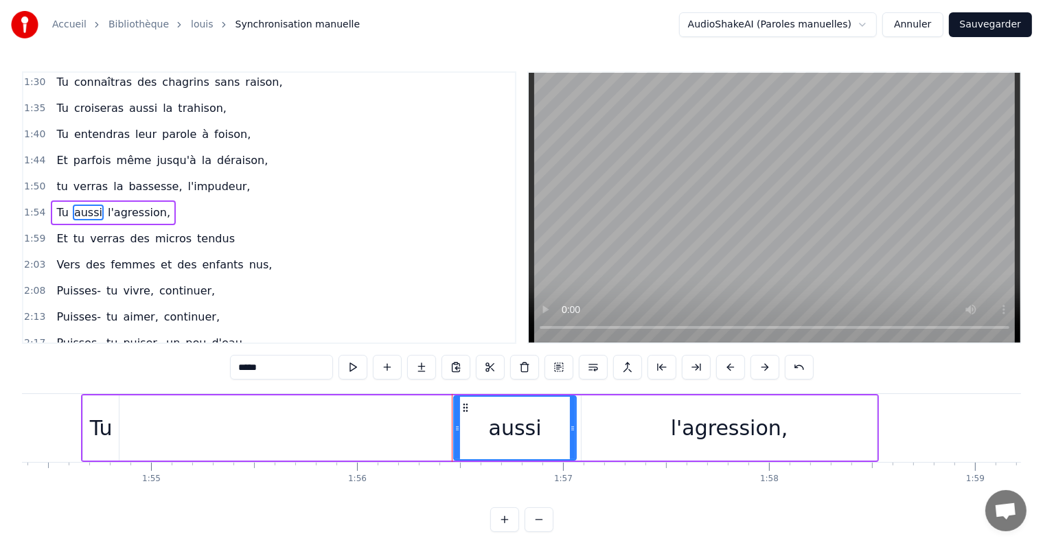
click at [74, 211] on span "aussi" at bounding box center [88, 213] width 31 height 16
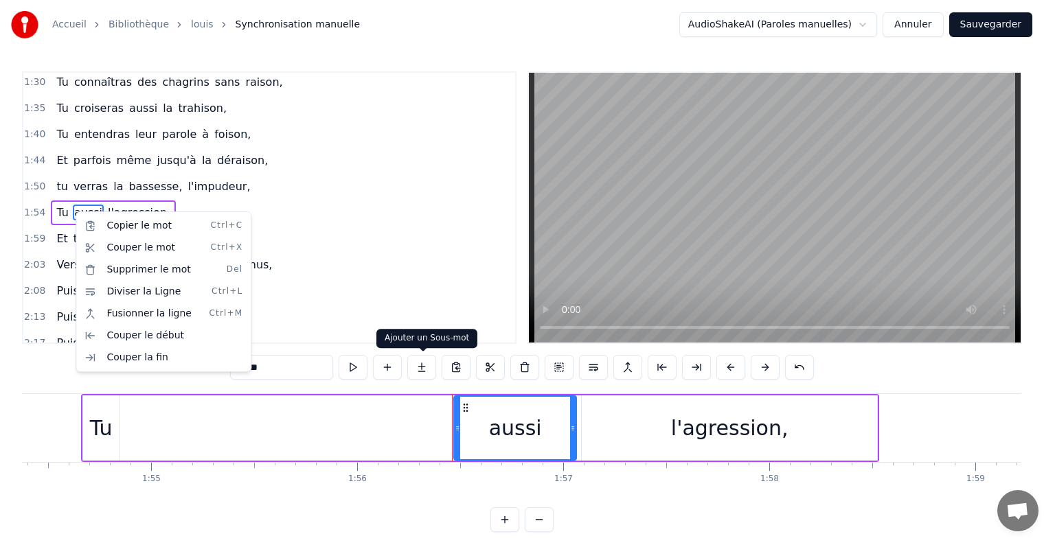
click at [426, 372] on button at bounding box center [421, 367] width 29 height 25
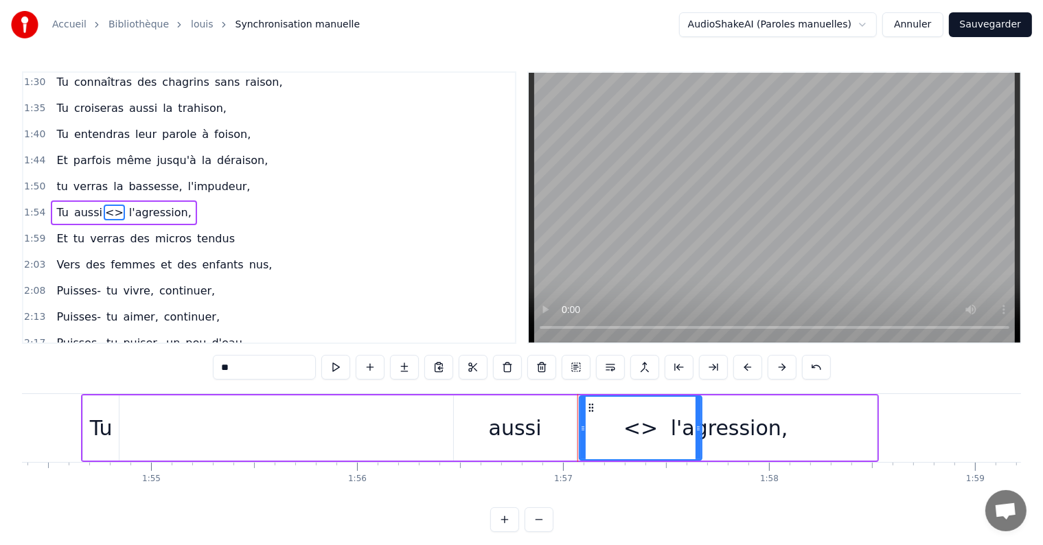
click at [104, 205] on span "<>" at bounding box center [114, 213] width 21 height 16
click at [629, 436] on div "<>" at bounding box center [640, 428] width 34 height 31
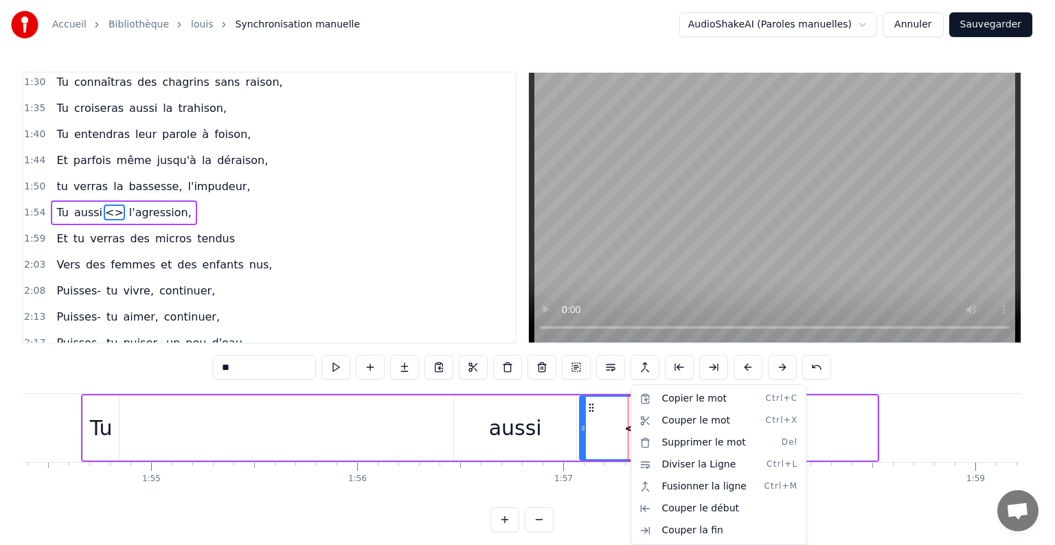
click at [590, 406] on html "Accueil Bibliothèque louis Synchronisation manuelle AudioShakeAI (Paroles manue…" at bounding box center [527, 277] width 1055 height 554
click at [590, 406] on icon at bounding box center [591, 407] width 11 height 11
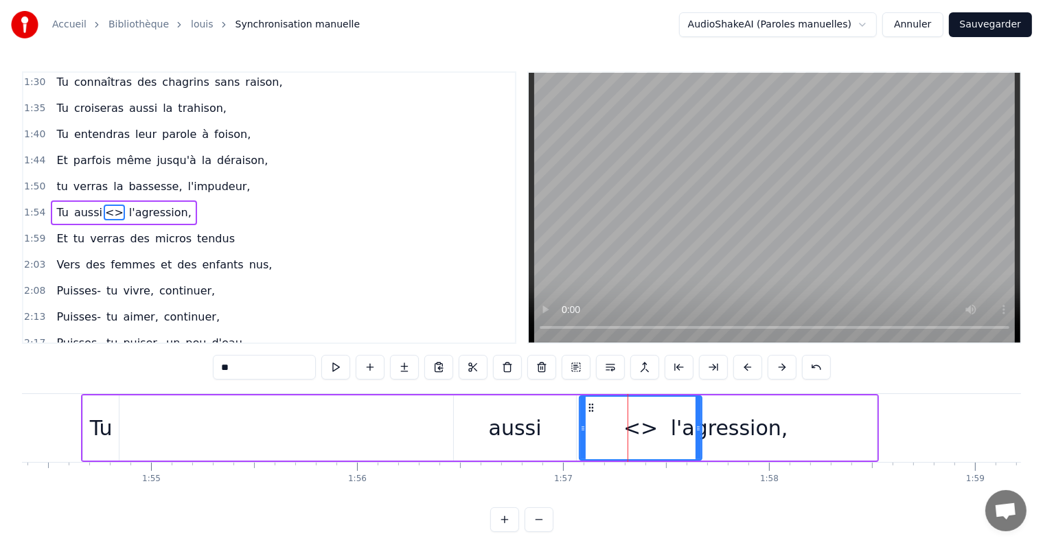
click at [590, 406] on icon at bounding box center [591, 407] width 11 height 11
click at [637, 439] on div "<>" at bounding box center [640, 428] width 34 height 31
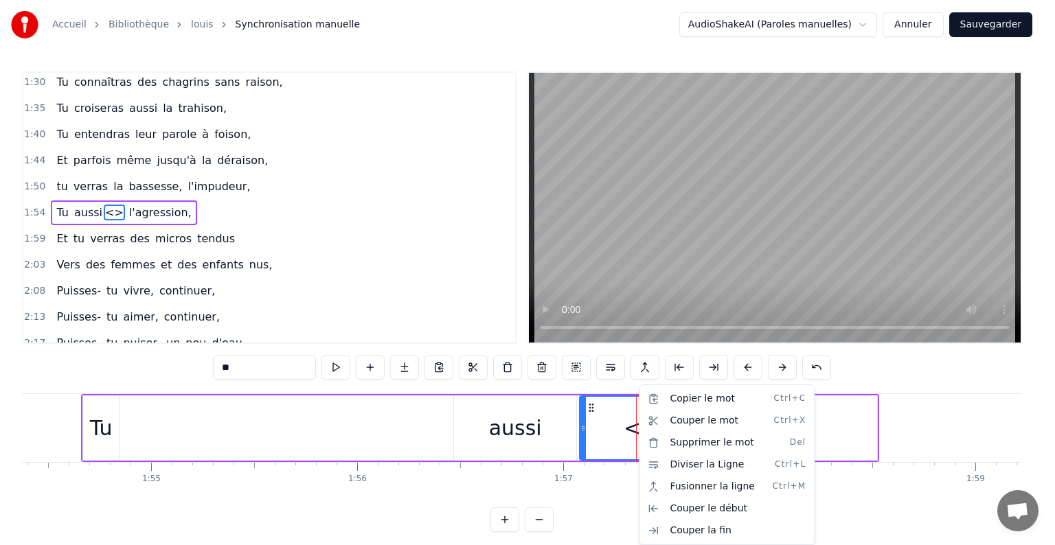
click at [273, 369] on html "Accueil Bibliothèque louis Synchronisation manuelle AudioShakeAI (Paroles manue…" at bounding box center [527, 277] width 1055 height 554
click at [273, 369] on input "**" at bounding box center [264, 367] width 103 height 25
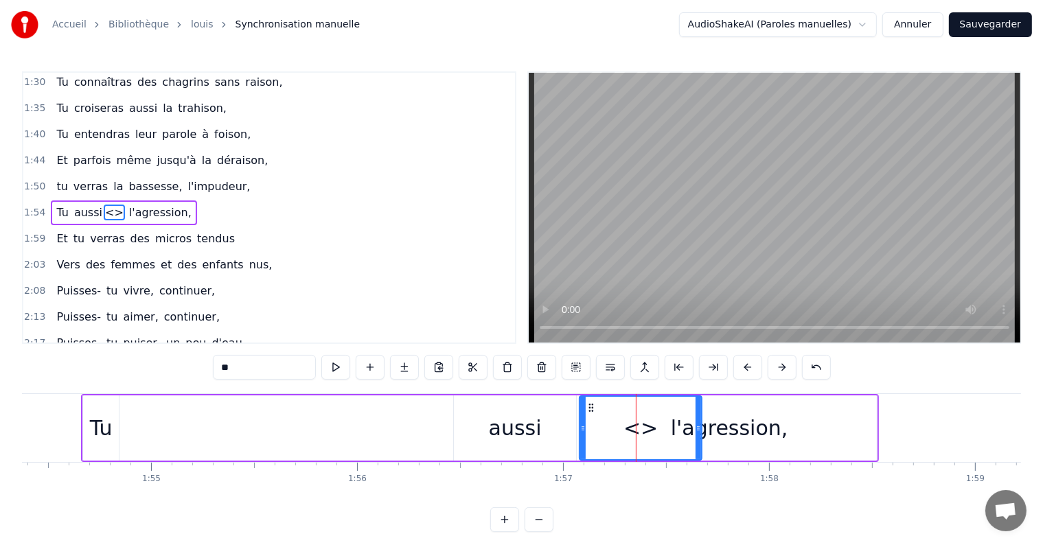
type input "*"
type input "********"
drag, startPoint x: 118, startPoint y: 203, endPoint x: 75, endPoint y: 211, distance: 43.9
click at [75, 211] on span "aussi croisera" at bounding box center [112, 213] width 78 height 16
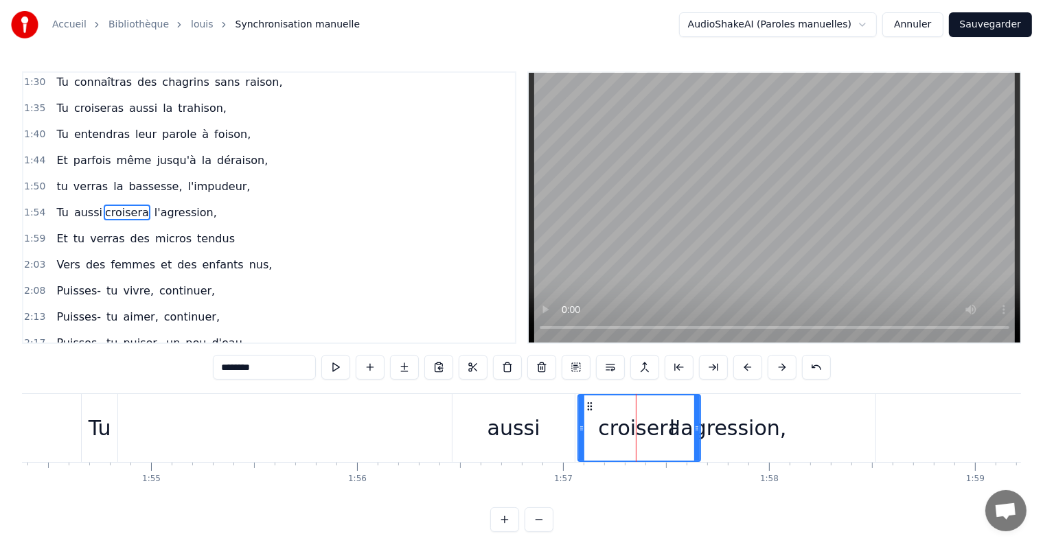
drag, startPoint x: 639, startPoint y: 432, endPoint x: 482, endPoint y: 434, distance: 157.2
click at [482, 434] on div "aussi croisera" at bounding box center [576, 428] width 249 height 68
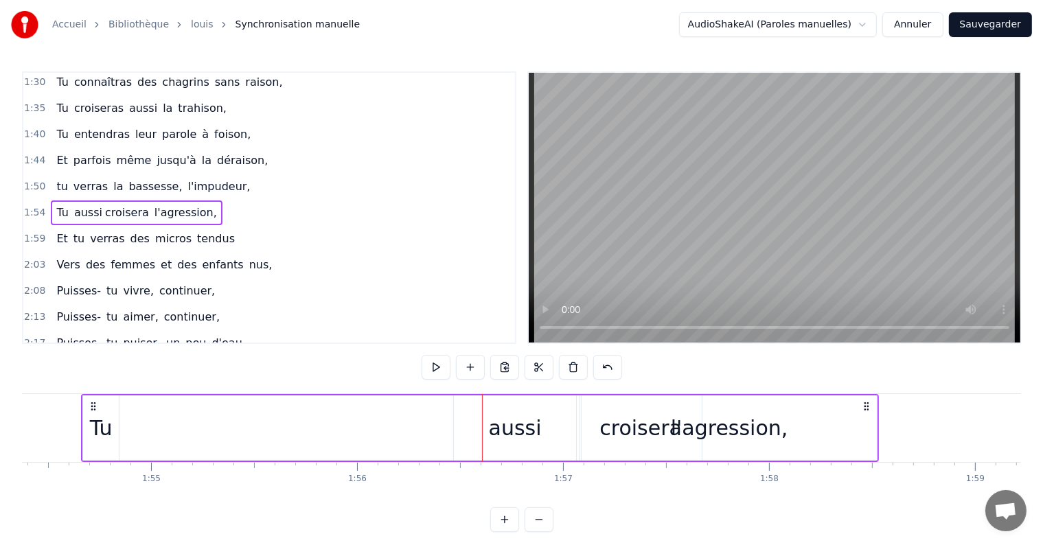
click at [666, 433] on div "l'agression," at bounding box center [729, 427] width 295 height 65
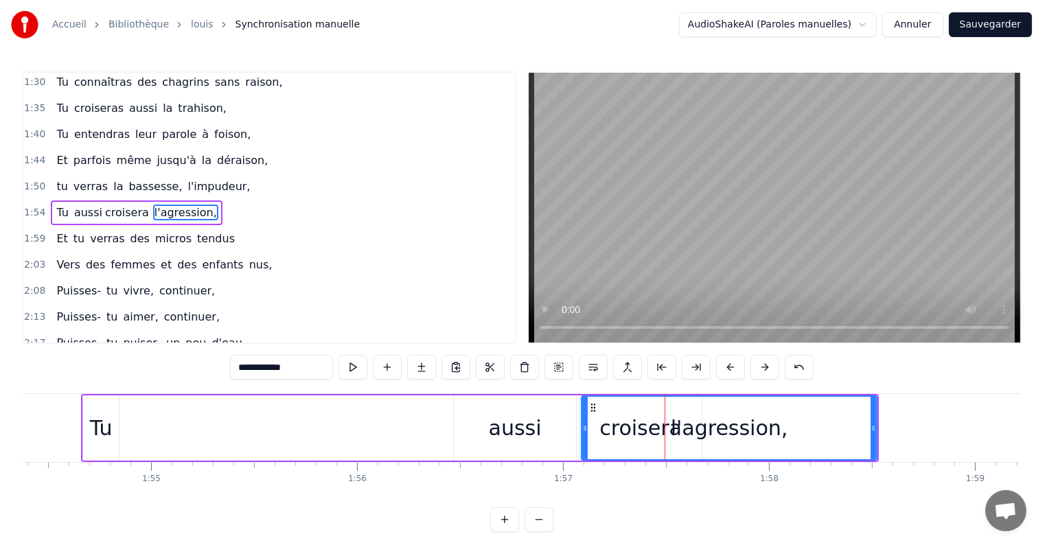
drag, startPoint x: 562, startPoint y: 431, endPoint x: 749, endPoint y: 426, distance: 186.8
click at [749, 426] on div "Tu aussi croisera l'agression," at bounding box center [480, 428] width 798 height 68
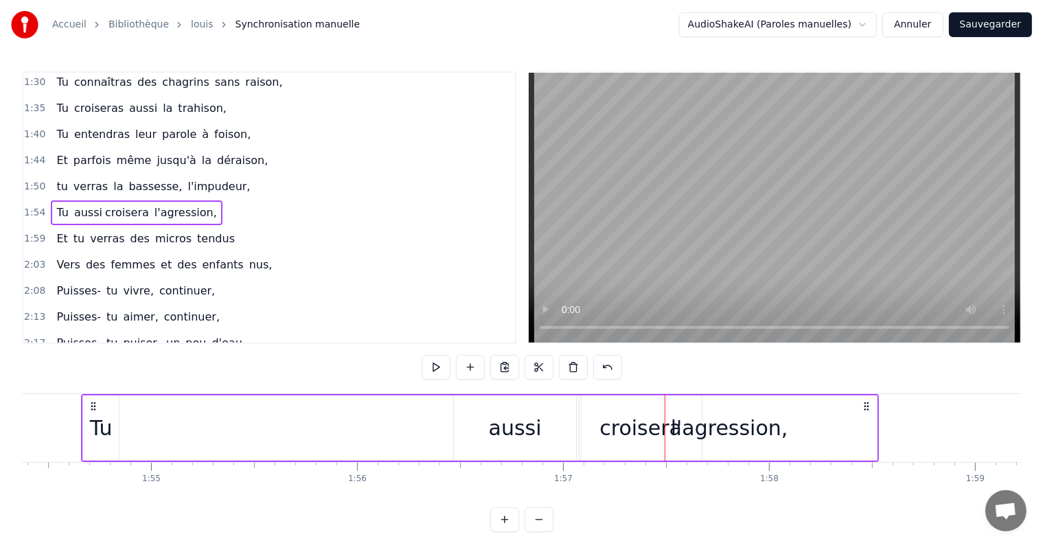
click at [665, 426] on div at bounding box center [665, 428] width 1 height 68
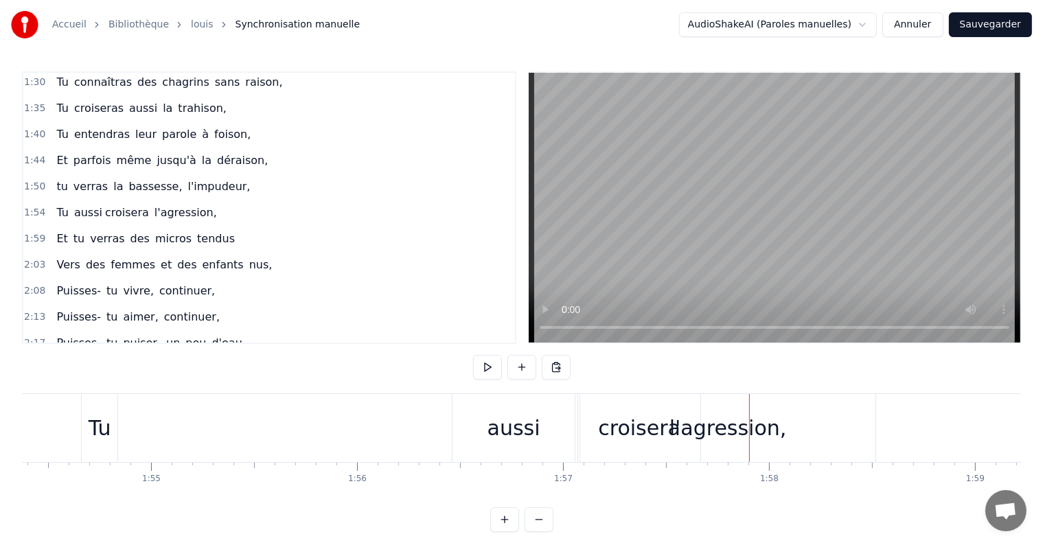
click at [749, 426] on div at bounding box center [749, 428] width 1 height 68
click at [667, 442] on div "l'agression," at bounding box center [727, 428] width 295 height 68
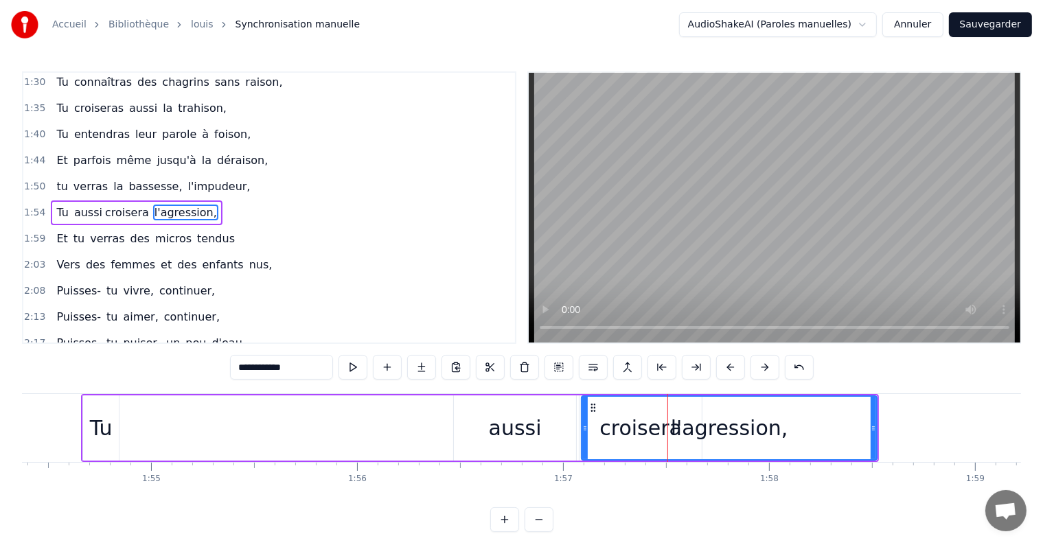
click at [104, 213] on span "croisera" at bounding box center [127, 213] width 47 height 16
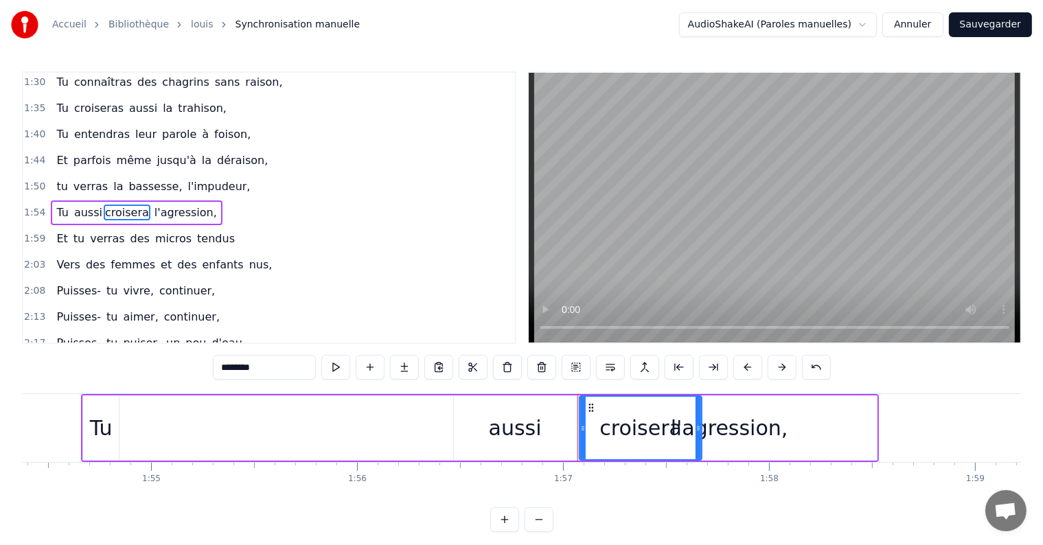
type input "**********"
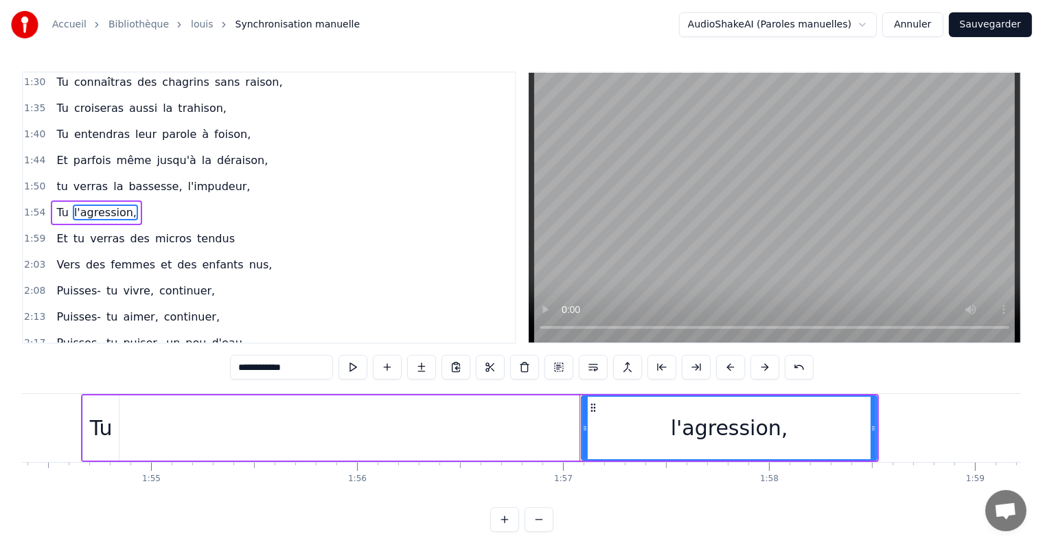
click at [564, 442] on div "Tu l'agression," at bounding box center [480, 428] width 798 height 68
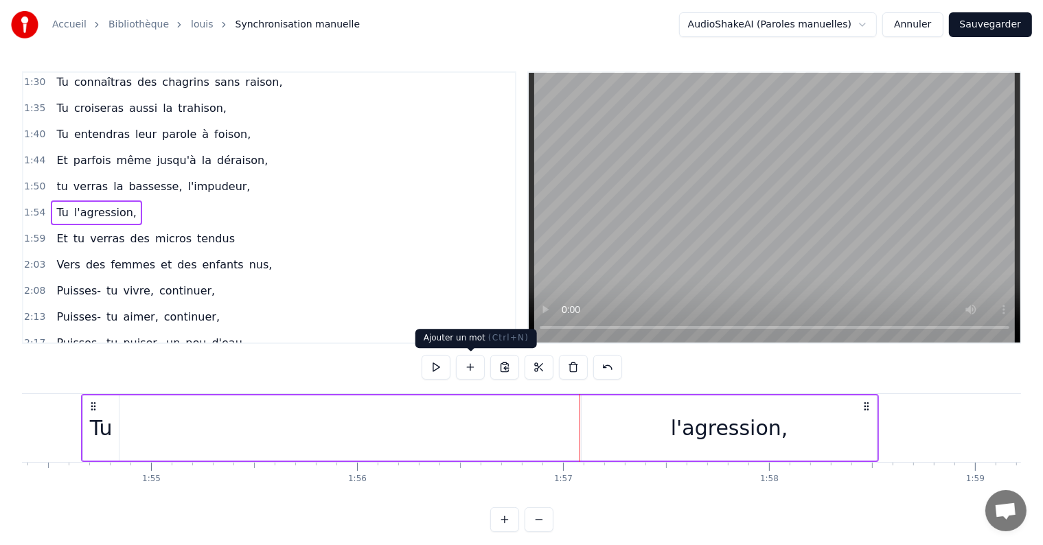
click at [468, 374] on button at bounding box center [470, 367] width 29 height 25
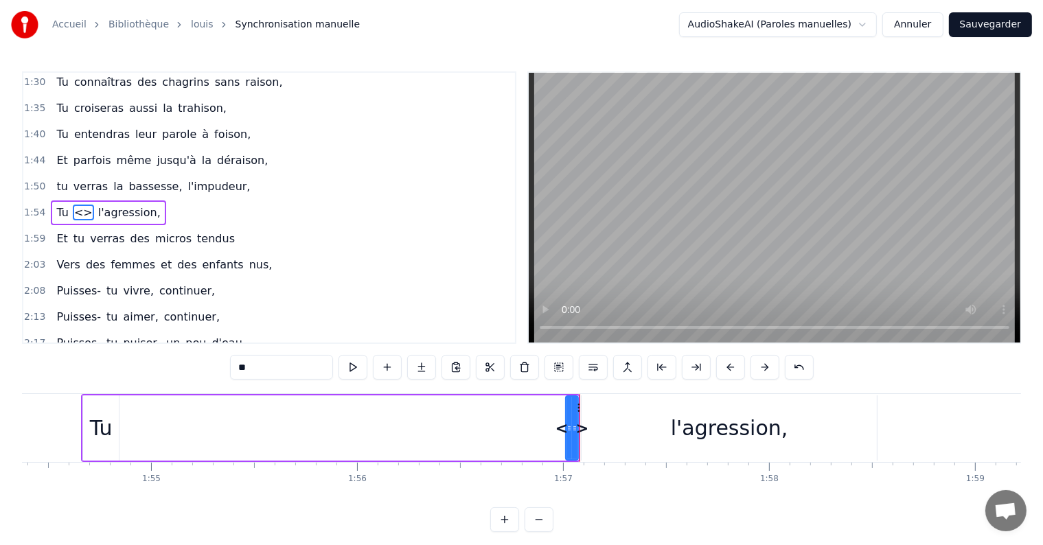
drag, startPoint x: 305, startPoint y: 354, endPoint x: 191, endPoint y: 369, distance: 115.0
click at [191, 369] on div "1:30 Tu connaîtras des chagrins sans raison, 1:35 Tu croiseras aussi la trahiso…" at bounding box center [521, 301] width 999 height 461
type input "********"
click at [356, 206] on div "1:54 Tu croisera l'agression," at bounding box center [269, 213] width 492 height 26
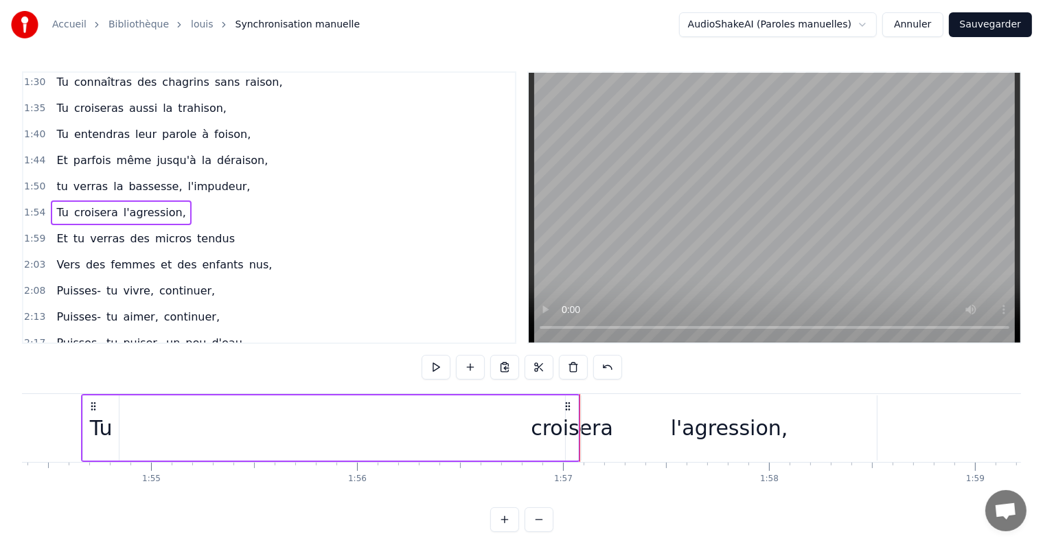
scroll to position [0, 23548]
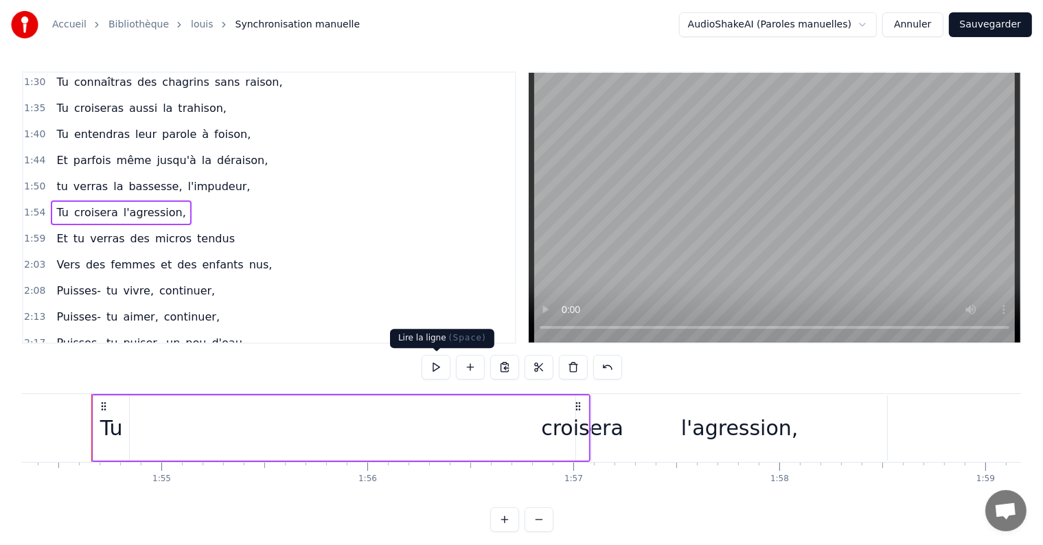
click at [433, 362] on button at bounding box center [436, 367] width 29 height 25
click at [423, 447] on div "Tu croisera l'agression," at bounding box center [340, 428] width 499 height 68
drag, startPoint x: 570, startPoint y: 428, endPoint x: 453, endPoint y: 433, distance: 116.8
click at [453, 433] on div "Tu croisera l'agression," at bounding box center [340, 428] width 499 height 68
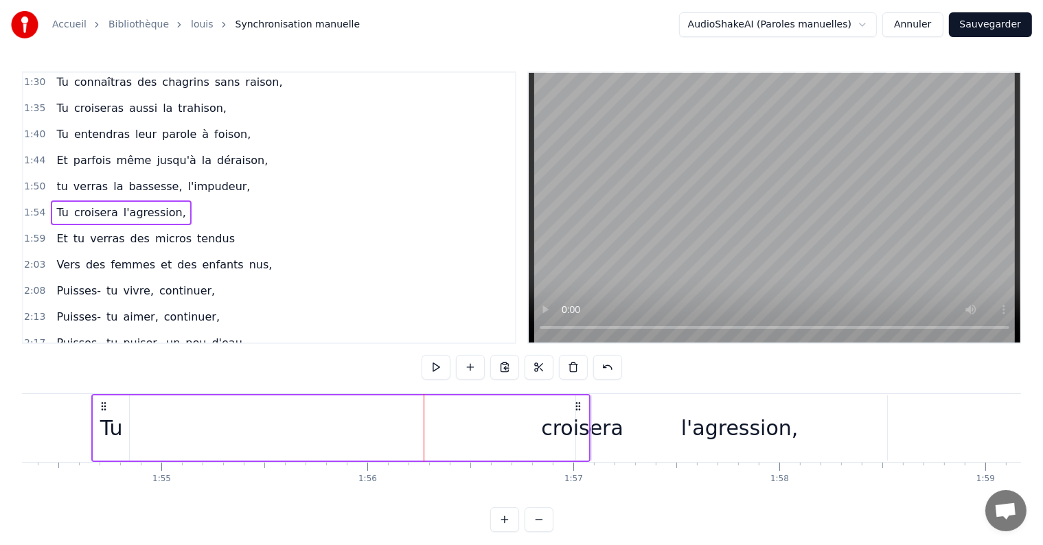
click at [459, 433] on div "Tu croisera l'agression," at bounding box center [340, 428] width 499 height 68
click at [527, 430] on div "Tu croisera l'agression," at bounding box center [340, 428] width 499 height 68
click at [577, 406] on icon at bounding box center [578, 406] width 11 height 11
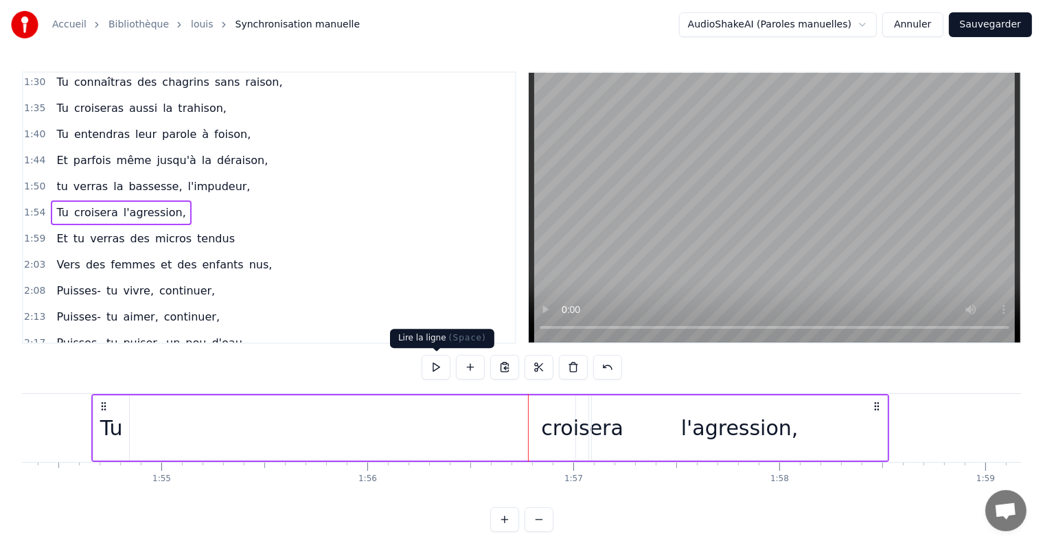
click at [443, 366] on button at bounding box center [436, 367] width 29 height 25
click at [463, 371] on button at bounding box center [470, 367] width 29 height 25
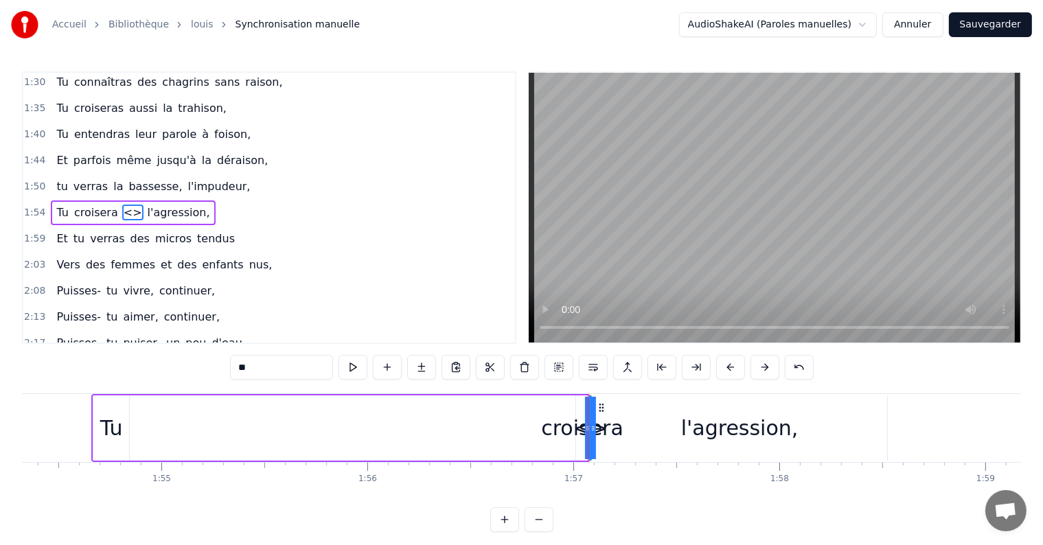
drag, startPoint x: 272, startPoint y: 376, endPoint x: 195, endPoint y: 376, distance: 76.9
click at [195, 376] on div "1:30 Tu connaîtras des chagrins sans raison, 1:35 Tu croiseras aussi la trahiso…" at bounding box center [521, 301] width 999 height 461
type input "*****"
click at [394, 304] on div "2:13 Puisses- tu aimer, continuer," at bounding box center [269, 317] width 492 height 26
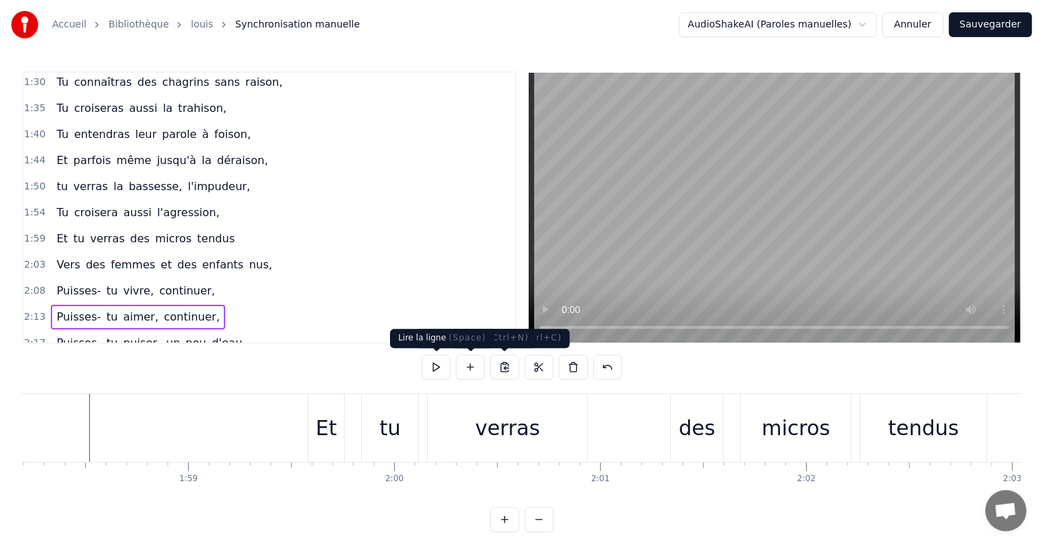
scroll to position [0, 24344]
click at [93, 179] on span "verras" at bounding box center [90, 187] width 37 height 16
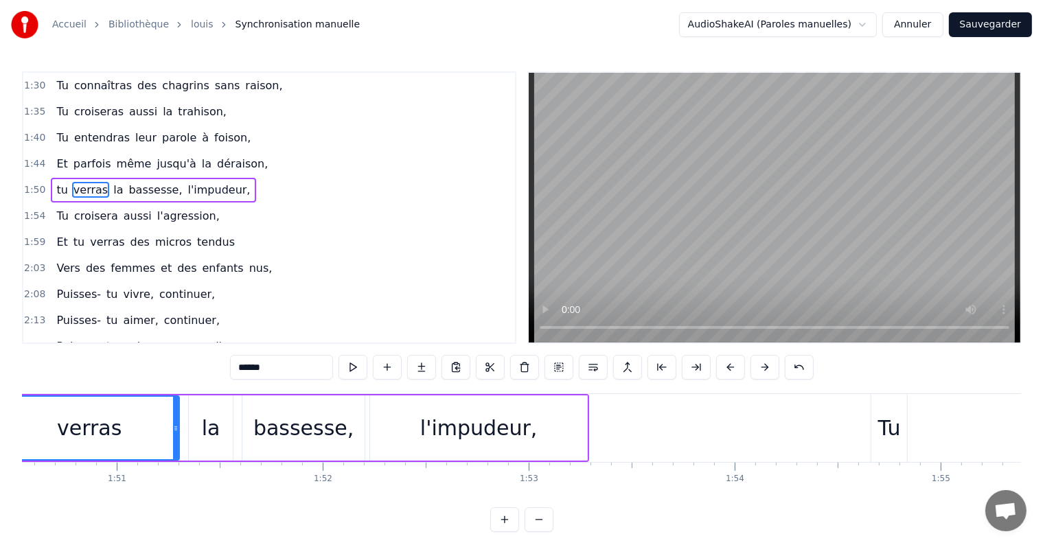
scroll to position [0, 22675]
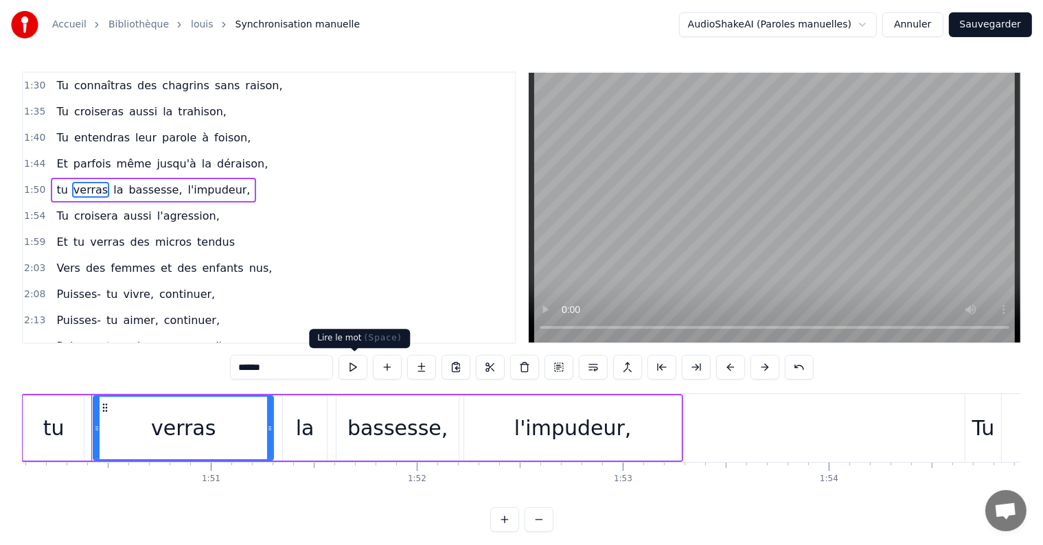
click at [358, 365] on button at bounding box center [352, 367] width 29 height 25
click at [441, 205] on div "1:54 Tu croisera aussi l'agression," at bounding box center [269, 216] width 492 height 26
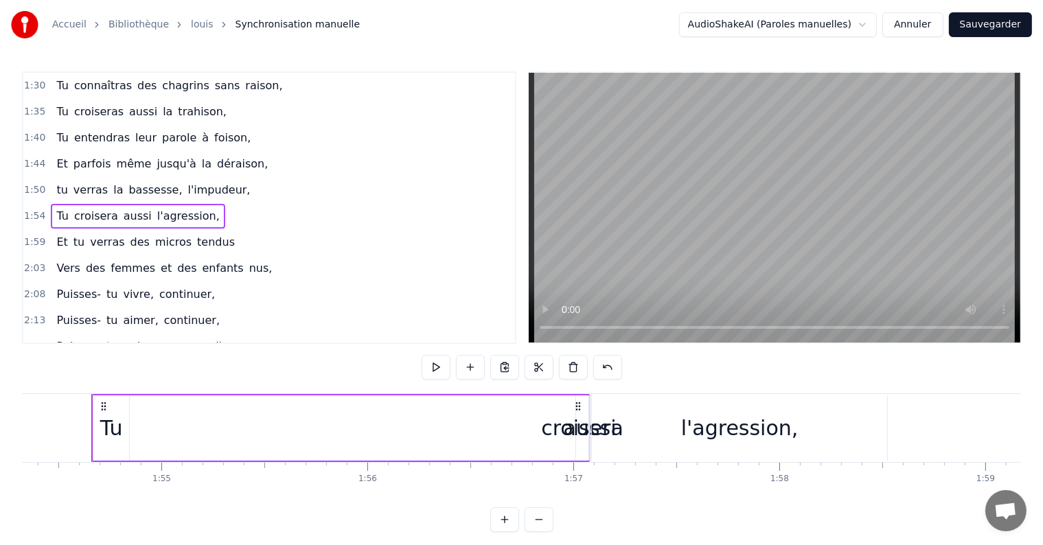
click at [290, 193] on div "1:50 tu verras la bassesse, l'impudeur," at bounding box center [269, 190] width 492 height 26
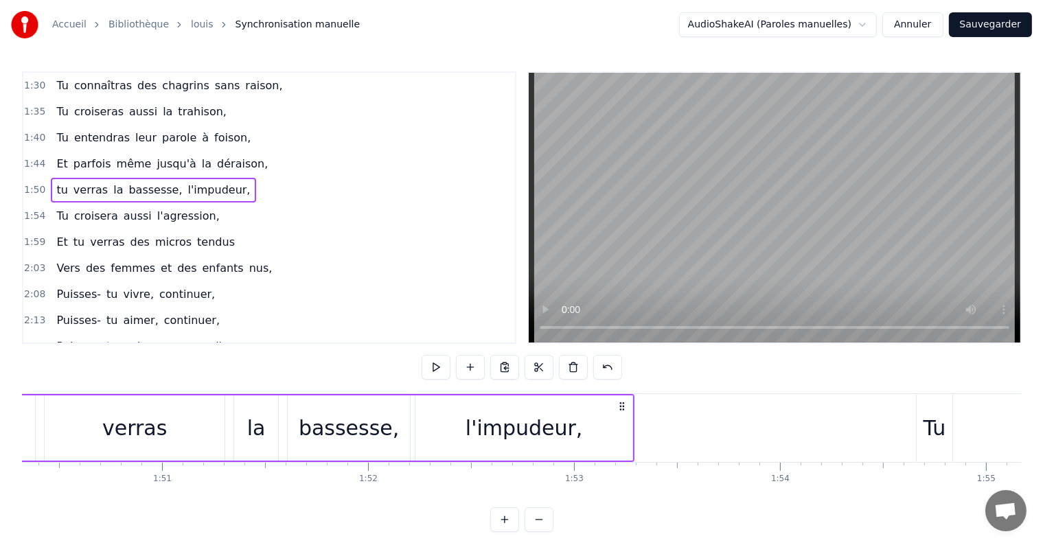
scroll to position [0, 22605]
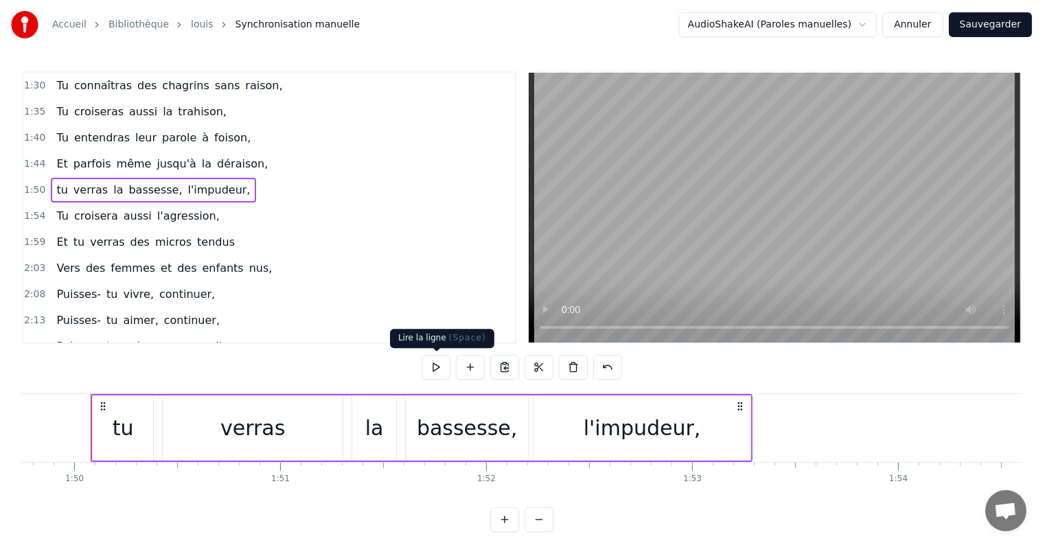
click at [428, 374] on button at bounding box center [436, 367] width 29 height 25
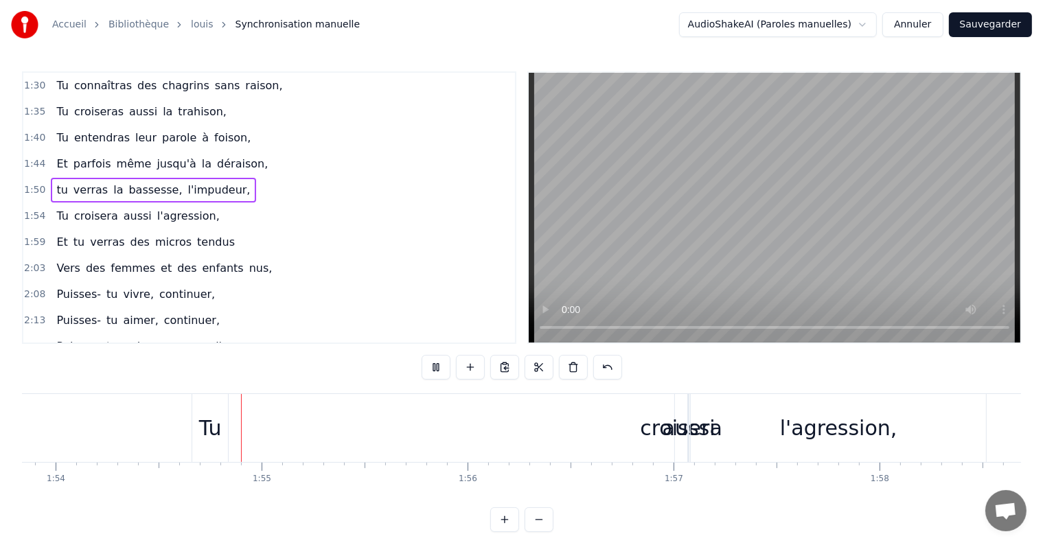
scroll to position [0, 23472]
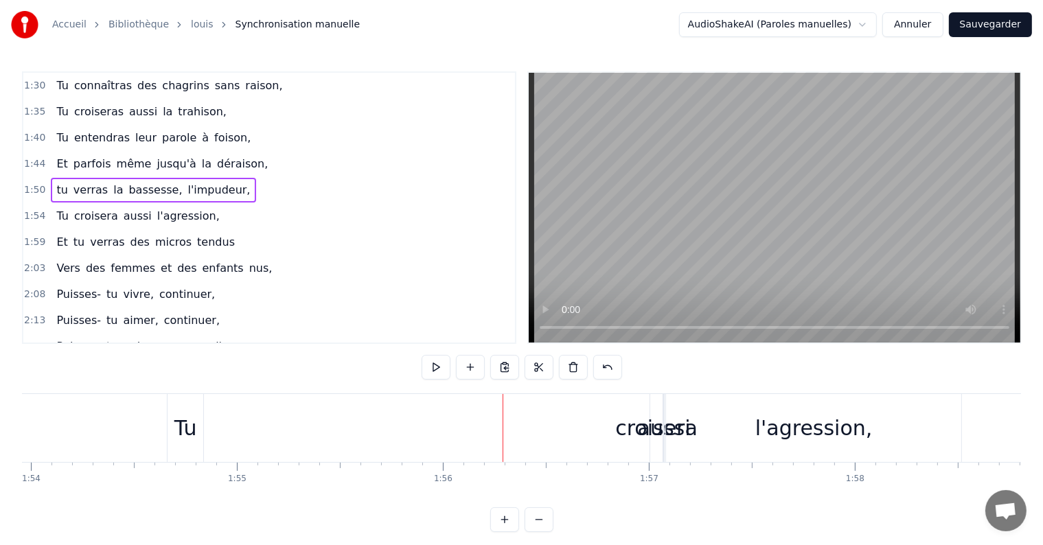
click at [638, 434] on div "croisera" at bounding box center [656, 428] width 82 height 31
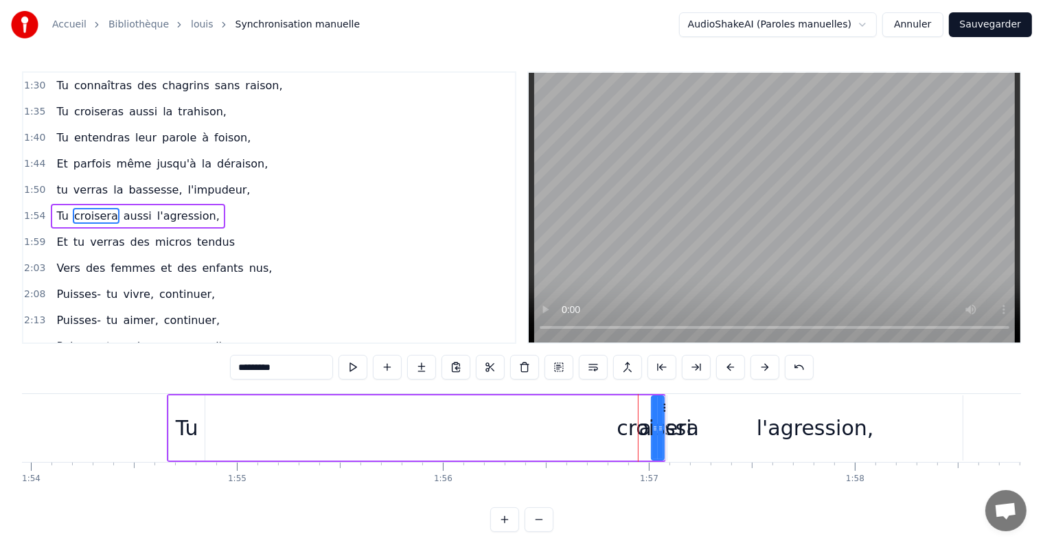
scroll to position [3, 0]
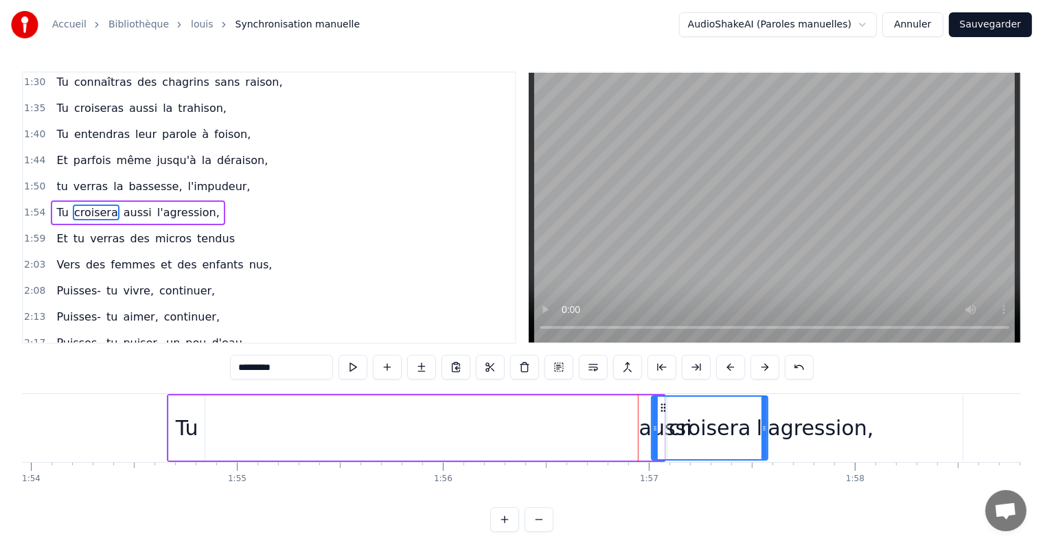
drag, startPoint x: 657, startPoint y: 430, endPoint x: 761, endPoint y: 409, distance: 105.8
click at [761, 409] on div "croisera" at bounding box center [709, 428] width 115 height 62
drag, startPoint x: 708, startPoint y: 424, endPoint x: 596, endPoint y: 437, distance: 112.7
click at [596, 437] on div "Tu croisera aussi l'agression," at bounding box center [566, 428] width 798 height 68
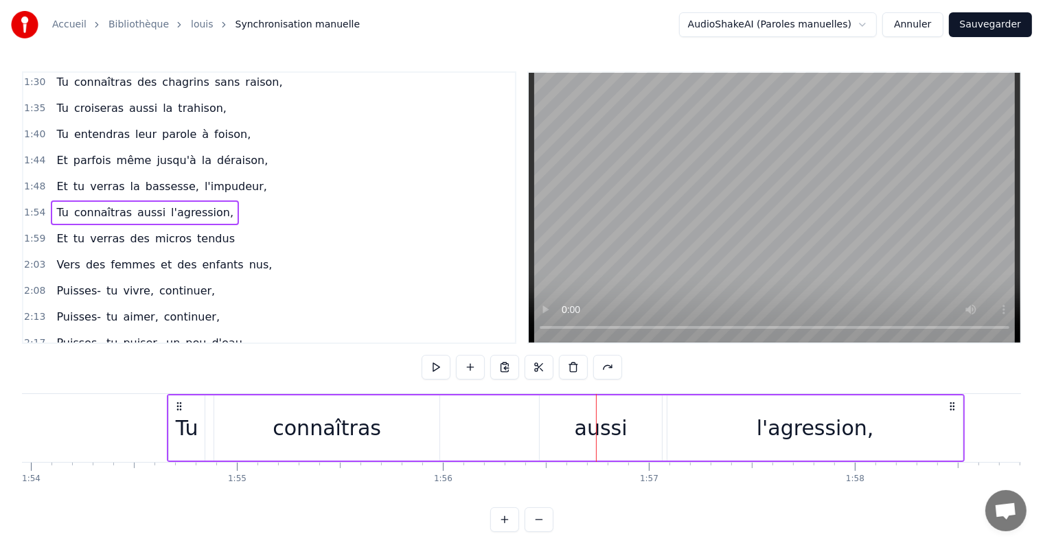
click at [80, 210] on span "connaîtras" at bounding box center [103, 213] width 60 height 16
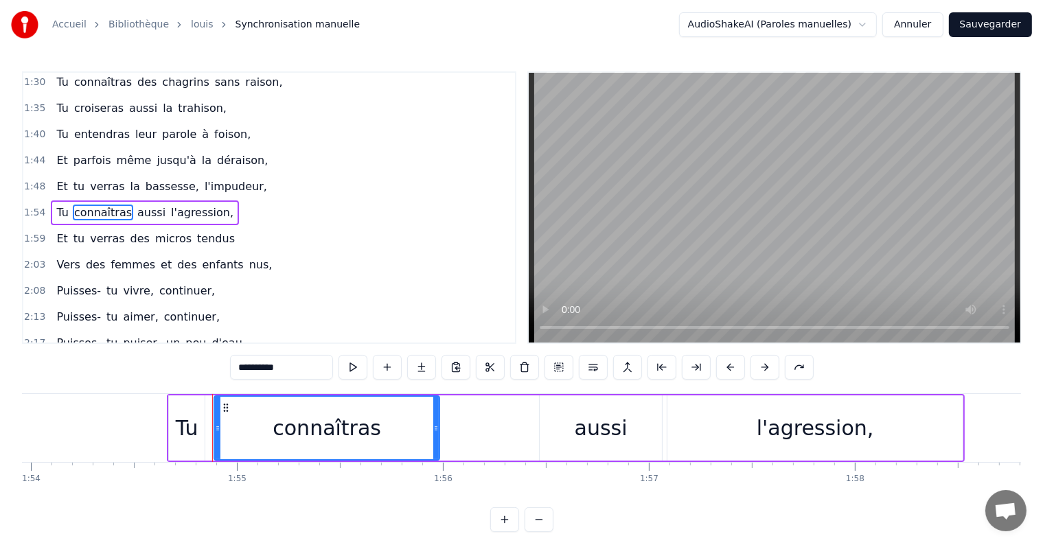
drag, startPoint x: 316, startPoint y: 367, endPoint x: 219, endPoint y: 372, distance: 96.9
click at [219, 372] on div "1:30 Tu connaîtras des chagrins sans raison, 1:35 Tu croiseras aussi la trahiso…" at bounding box center [521, 301] width 999 height 461
type input "*********"
click at [247, 183] on div "1:48 Et tu verras la bassesse, l'impudeur," at bounding box center [269, 187] width 492 height 26
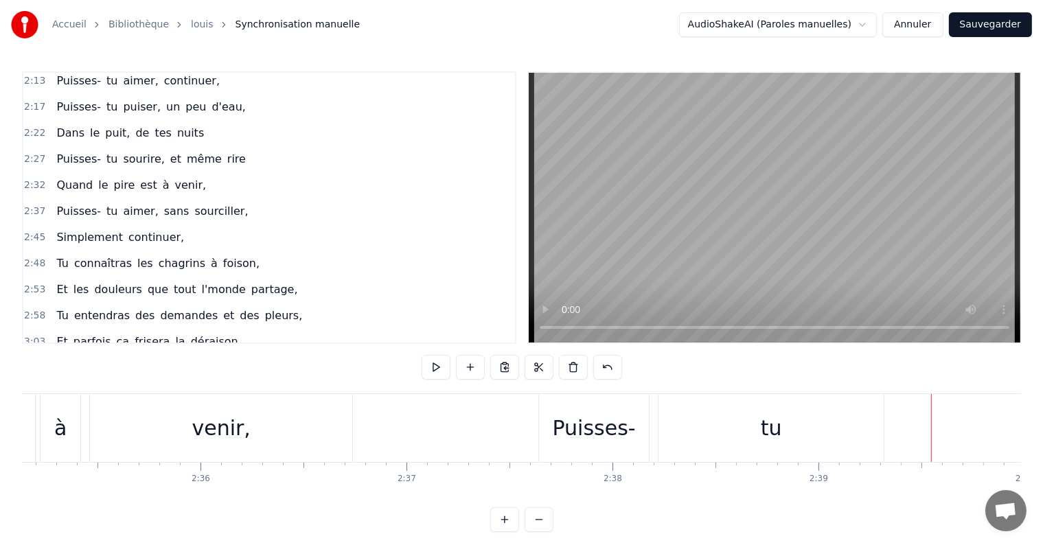
scroll to position [246, 0]
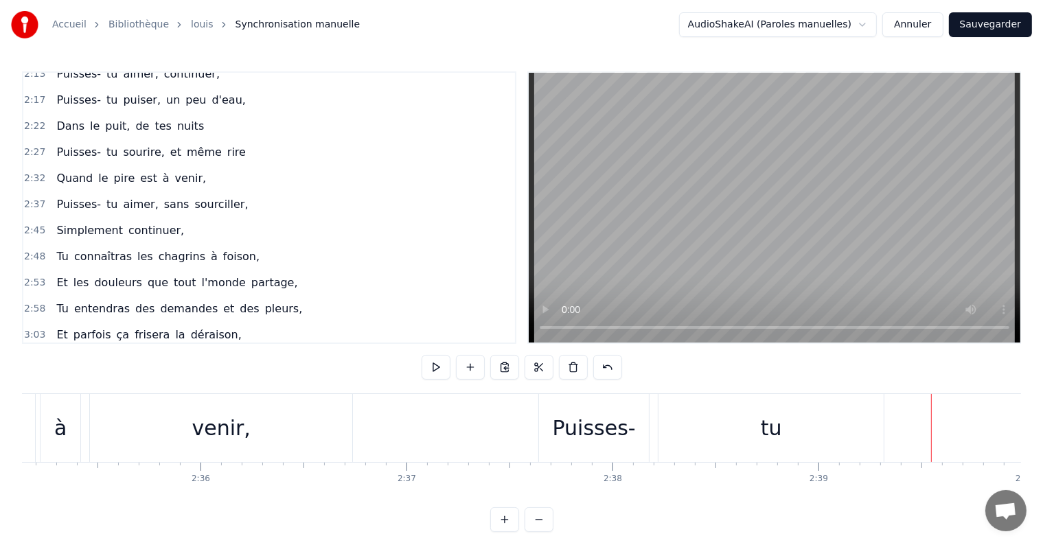
click at [198, 203] on div "Puisses- tu aimer, sans sourciller," at bounding box center [152, 204] width 203 height 25
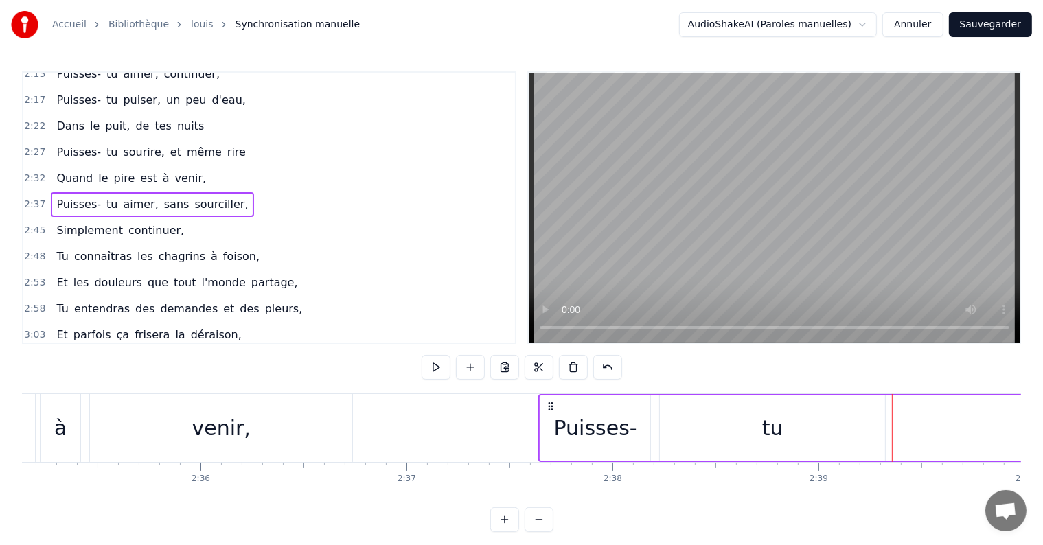
click at [237, 198] on div "2:37 Puisses- tu aimer, sans sourciller," at bounding box center [269, 205] width 492 height 26
click at [506, 531] on button at bounding box center [504, 519] width 29 height 25
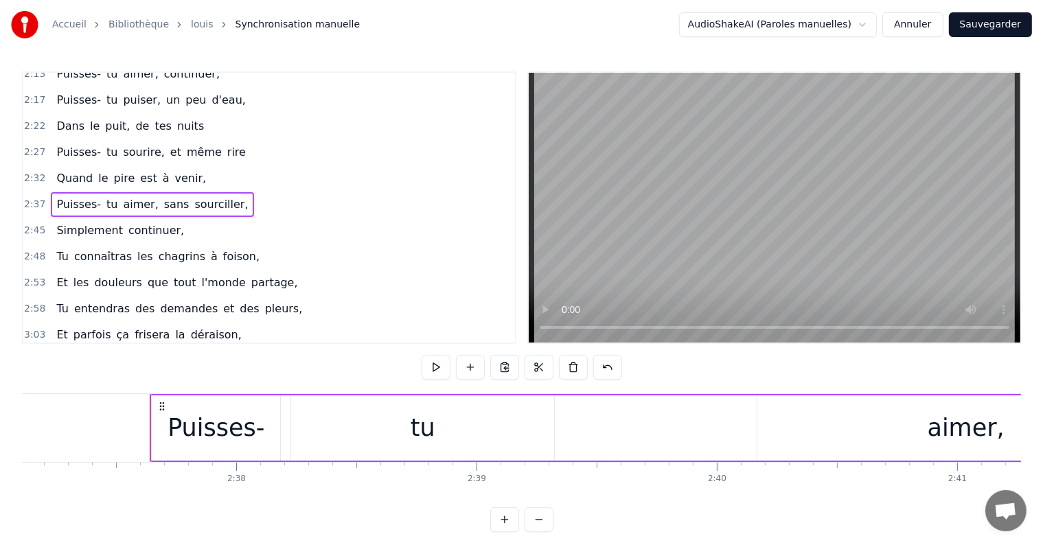
scroll to position [0, 37813]
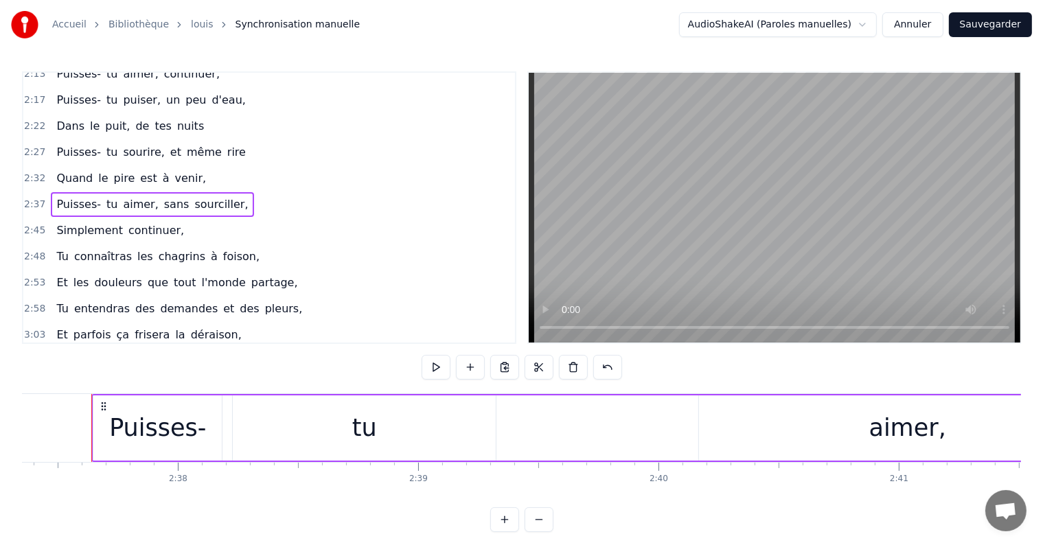
click at [506, 531] on button at bounding box center [504, 519] width 29 height 25
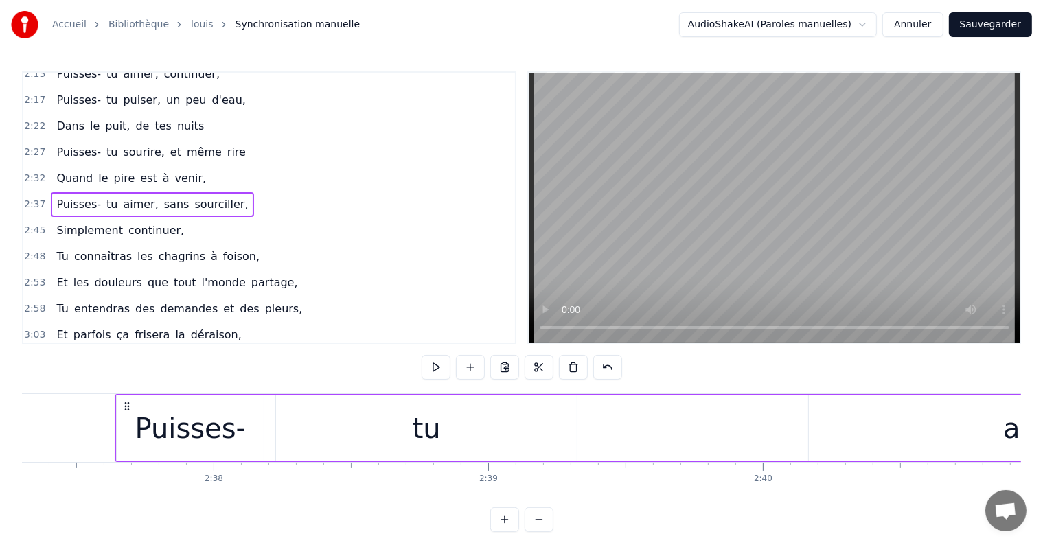
scroll to position [0, 43225]
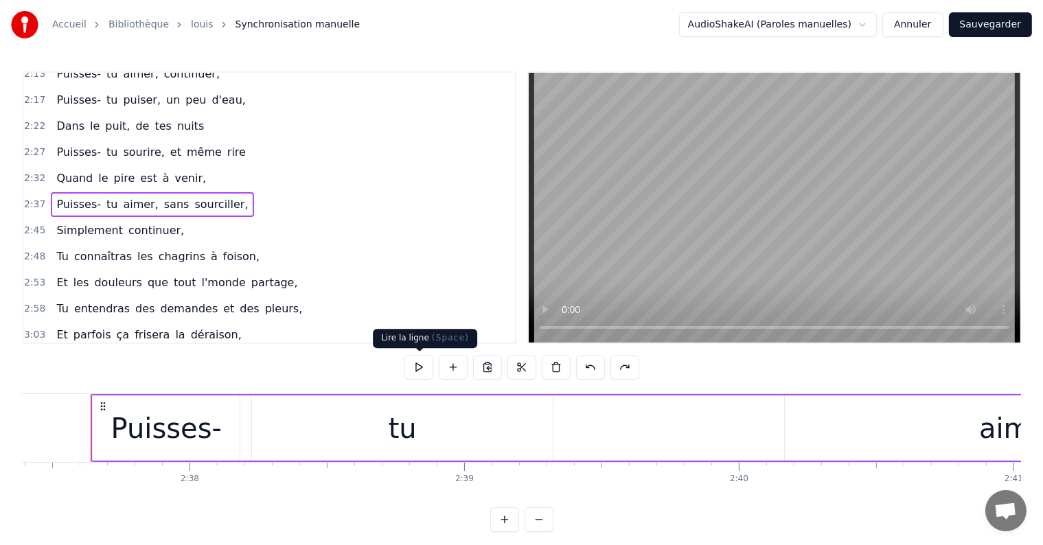
click at [420, 371] on button at bounding box center [418, 367] width 29 height 25
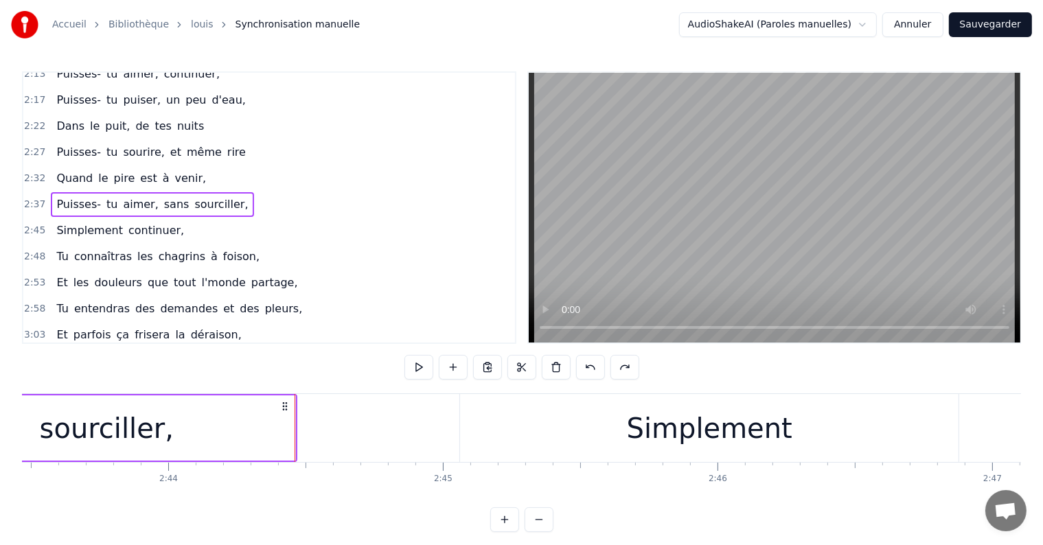
scroll to position [0, 45029]
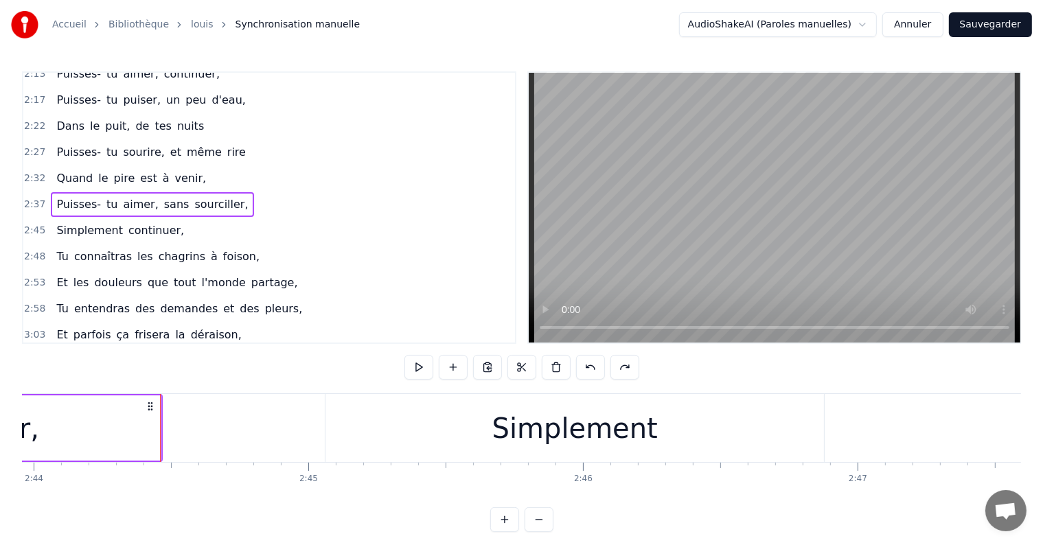
click at [294, 348] on div "3:08 Et tu verras tous ces mondes inconnus," at bounding box center [269, 361] width 492 height 26
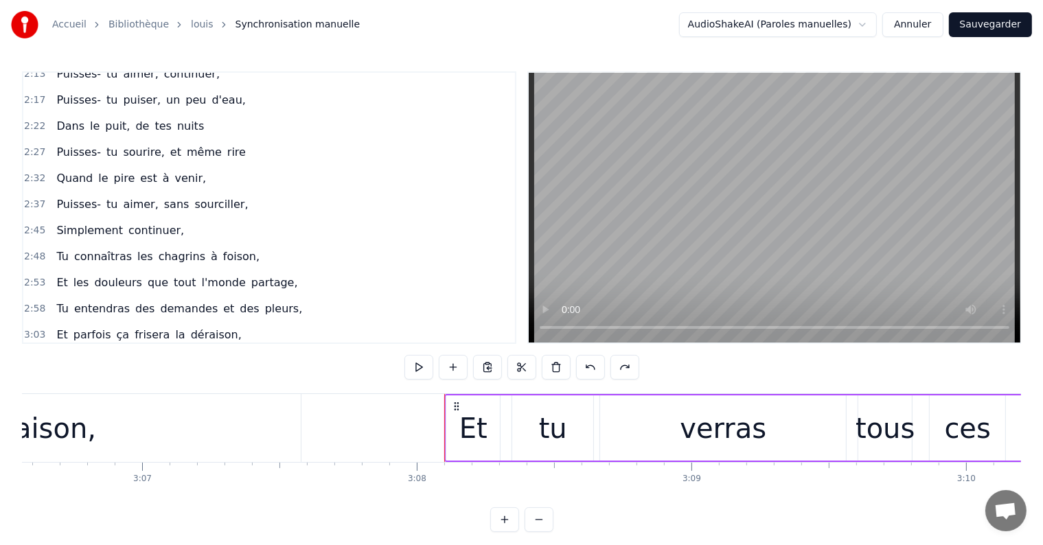
scroll to position [0, 51590]
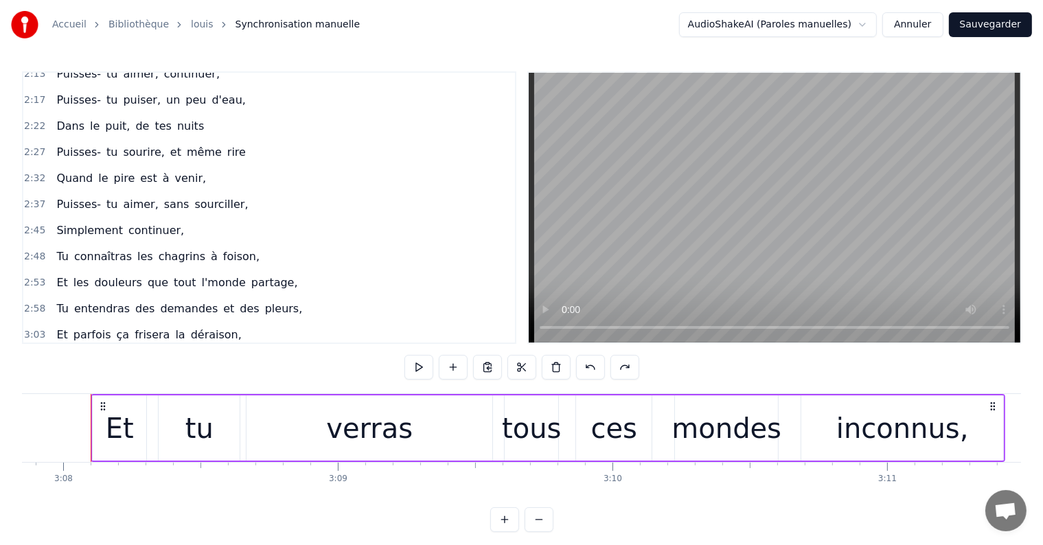
click at [211, 167] on div "2:32 Quand le pire est à venir," at bounding box center [269, 178] width 492 height 26
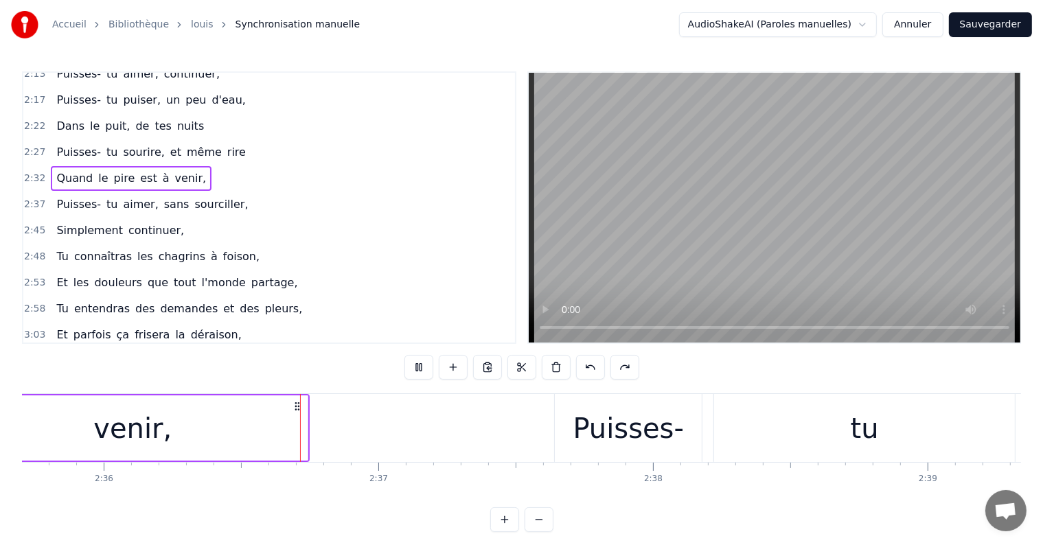
scroll to position [0, 42804]
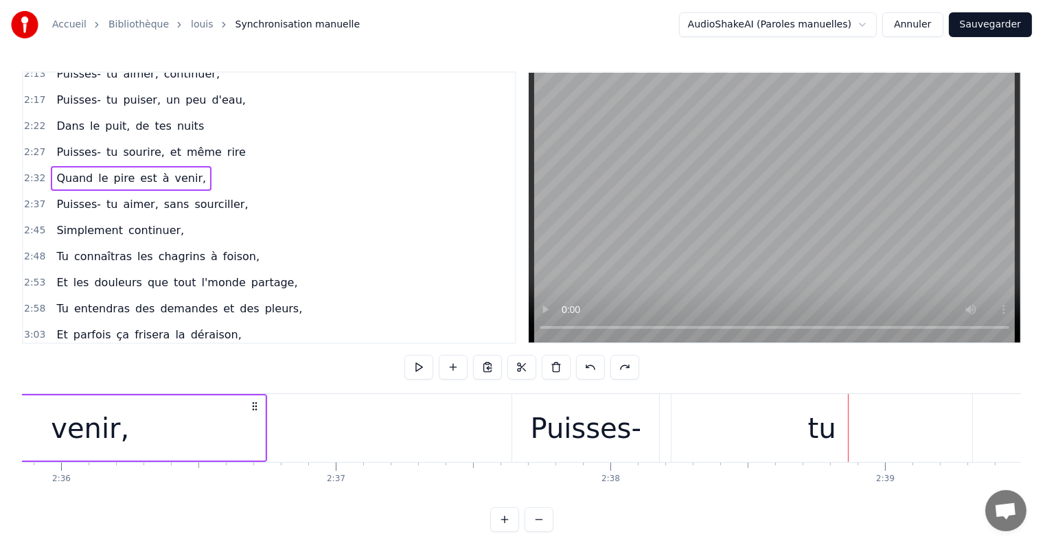
click at [122, 196] on span "aimer," at bounding box center [141, 204] width 38 height 16
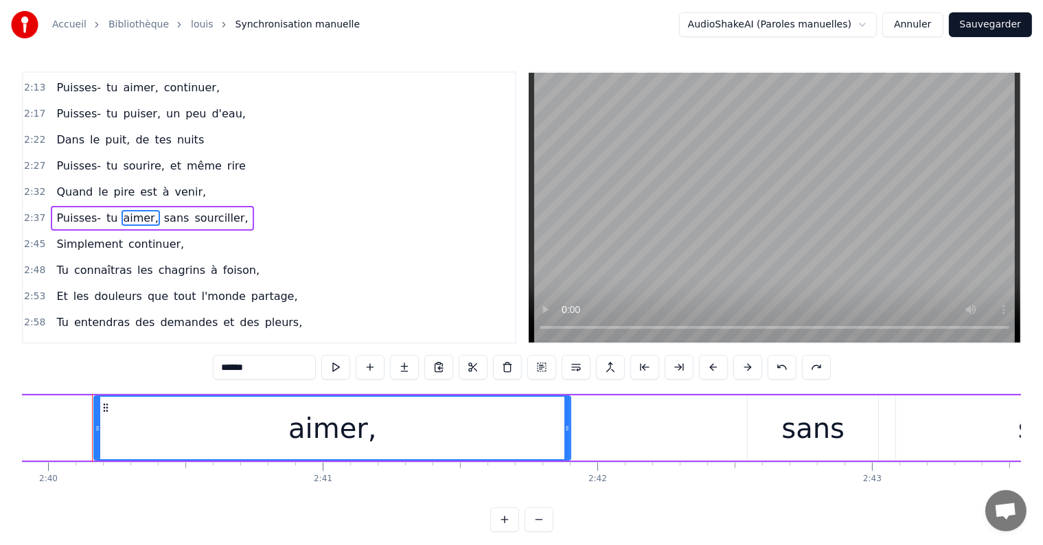
scroll to position [0, 43917]
drag, startPoint x: 251, startPoint y: 364, endPoint x: 198, endPoint y: 367, distance: 52.3
click at [198, 367] on div "1:30 Tu connaîtras des chagrins sans raison, 1:35 Tu croiseras aussi la trahiso…" at bounding box center [521, 301] width 999 height 461
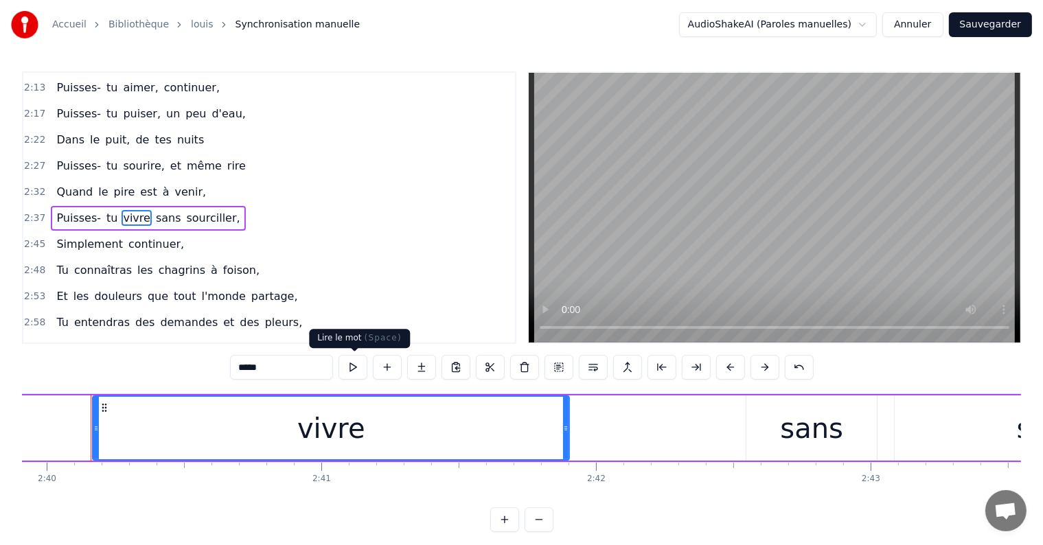
type input "*****"
click at [369, 369] on div "*****" at bounding box center [522, 367] width 584 height 25
click at [363, 369] on button at bounding box center [352, 367] width 29 height 25
click at [274, 231] on div "2:45 Simplement continuer," at bounding box center [269, 244] width 492 height 26
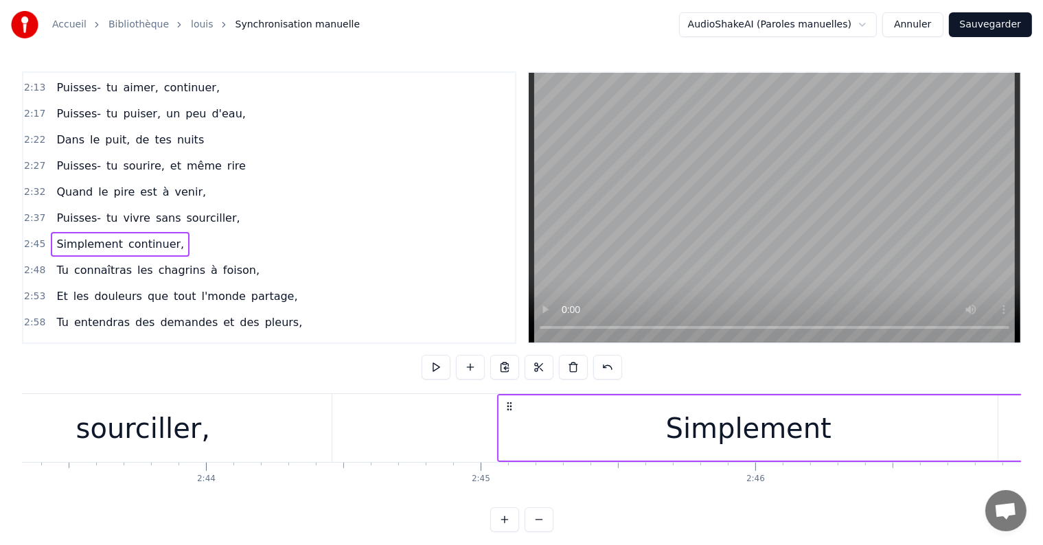
click at [229, 205] on div "2:37 Puisses- tu vivre sans sourciller," at bounding box center [269, 218] width 492 height 26
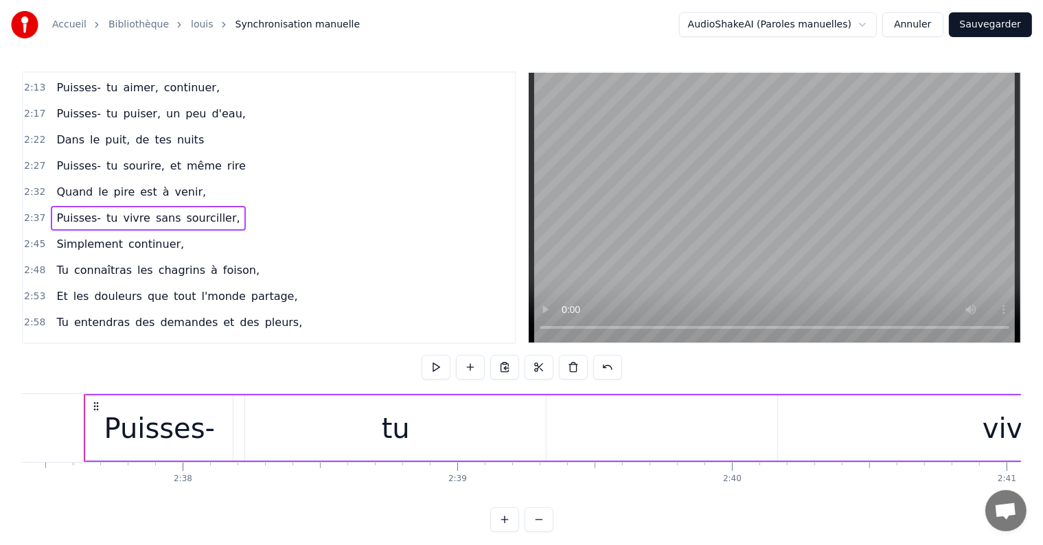
scroll to position [0, 43225]
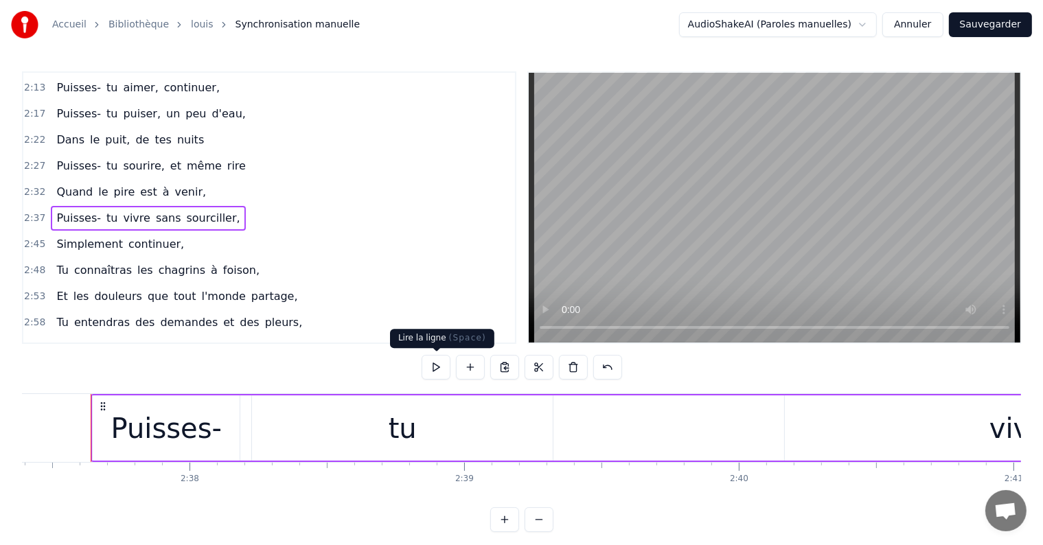
click at [425, 371] on button at bounding box center [436, 367] width 29 height 25
click at [205, 415] on div "Puisses-" at bounding box center [166, 428] width 111 height 41
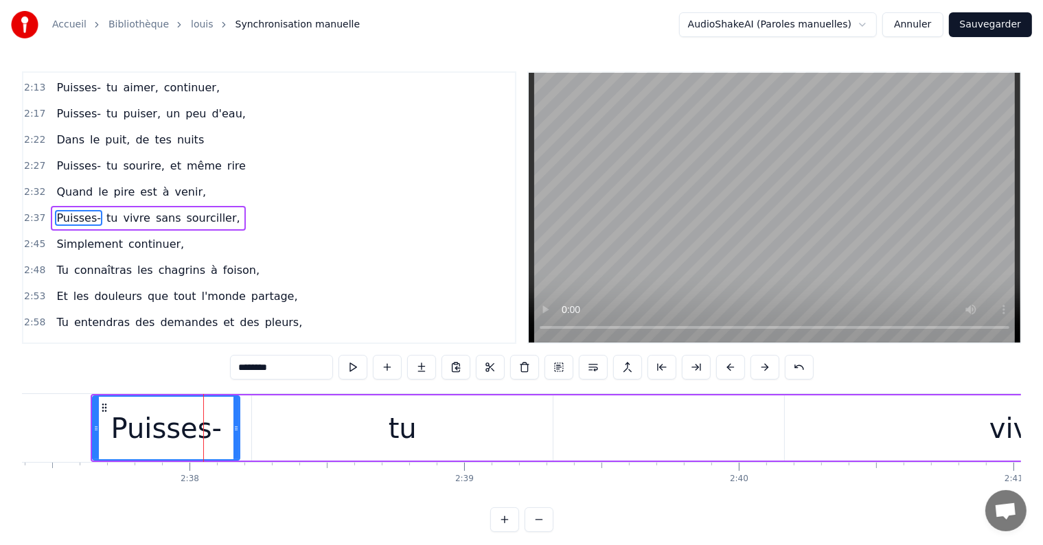
scroll to position [231, 0]
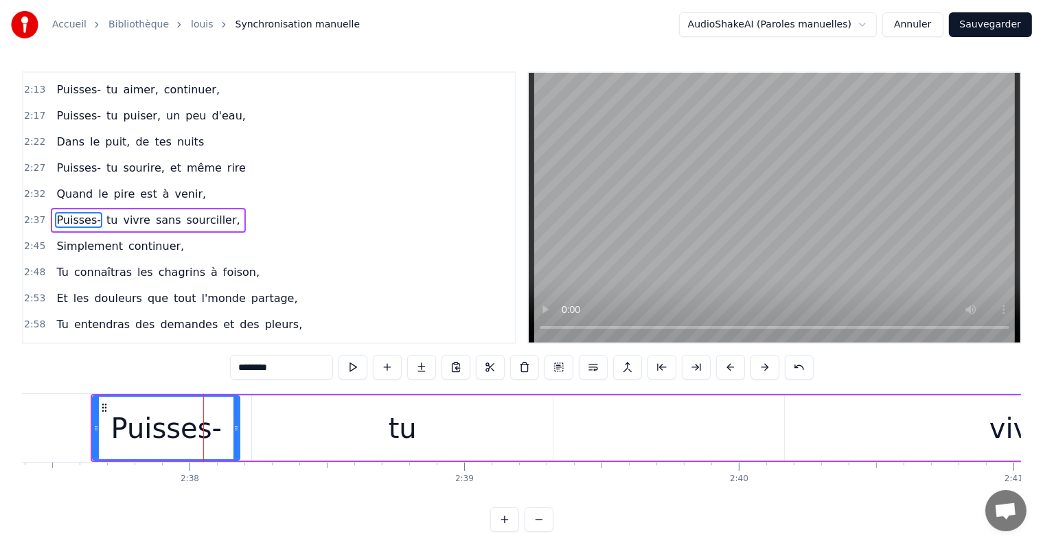
click at [236, 423] on icon at bounding box center [235, 428] width 5 height 11
click at [354, 438] on div "tu" at bounding box center [402, 427] width 301 height 65
type input "**"
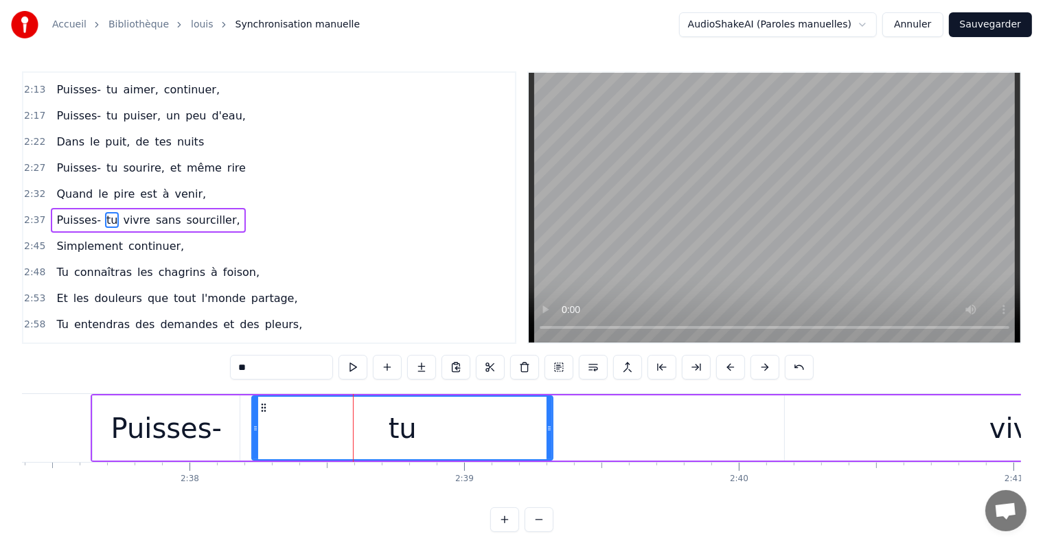
drag, startPoint x: 552, startPoint y: 423, endPoint x: 510, endPoint y: 428, distance: 42.2
click at [510, 428] on div "tu" at bounding box center [402, 427] width 302 height 65
drag, startPoint x: 547, startPoint y: 428, endPoint x: 503, endPoint y: 426, distance: 44.7
click at [503, 426] on icon at bounding box center [504, 428] width 5 height 11
click at [323, 207] on div "2:37 Puisses- tu vivre sans sourciller," at bounding box center [269, 220] width 492 height 26
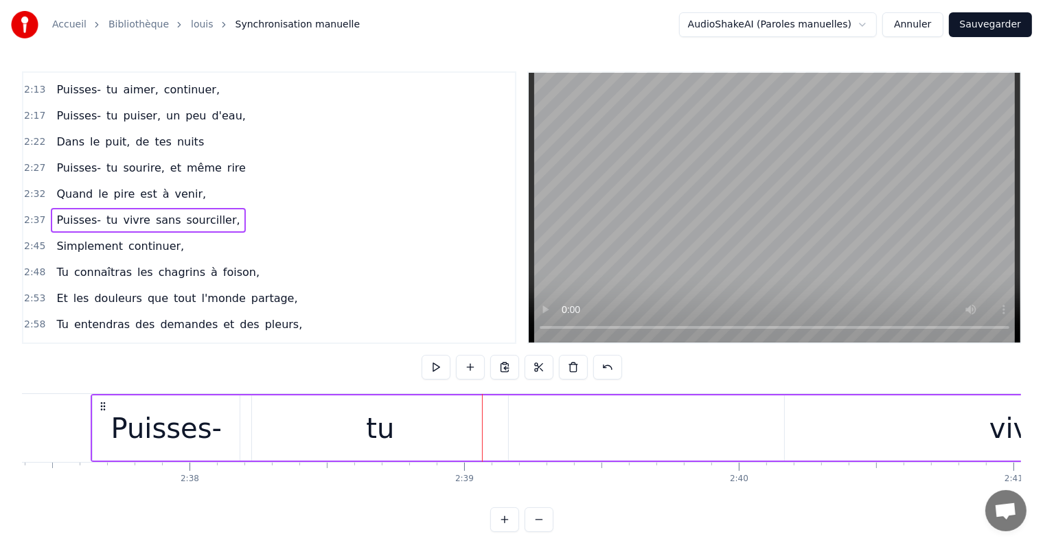
click at [456, 457] on div "tu" at bounding box center [380, 427] width 256 height 65
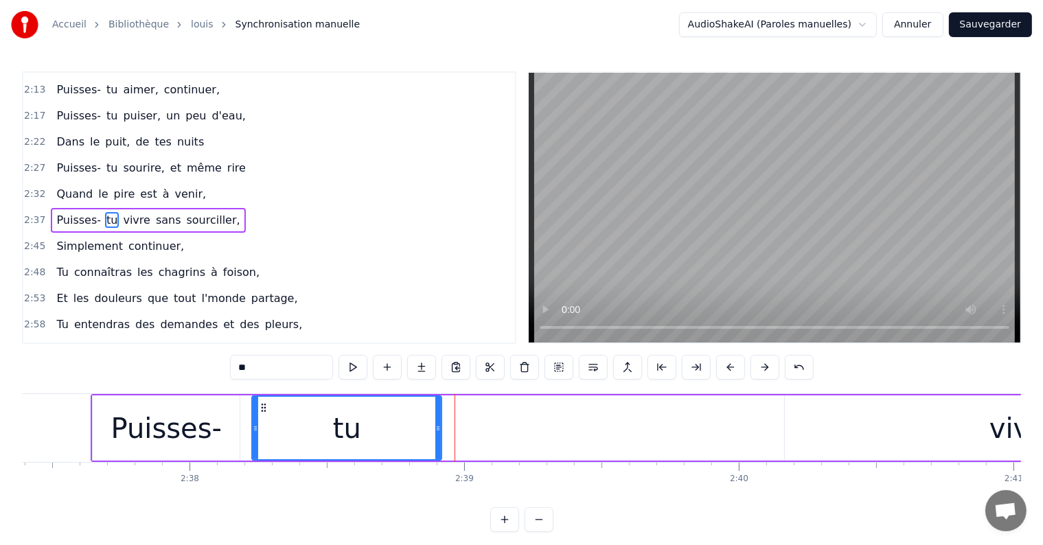
drag, startPoint x: 502, startPoint y: 428, endPoint x: 435, endPoint y: 437, distance: 67.2
click at [435, 437] on div at bounding box center [437, 428] width 5 height 62
click at [359, 376] on button at bounding box center [352, 367] width 29 height 25
click at [444, 437] on div "Puisses- tu vivre sans sourciller," at bounding box center [1029, 428] width 1876 height 68
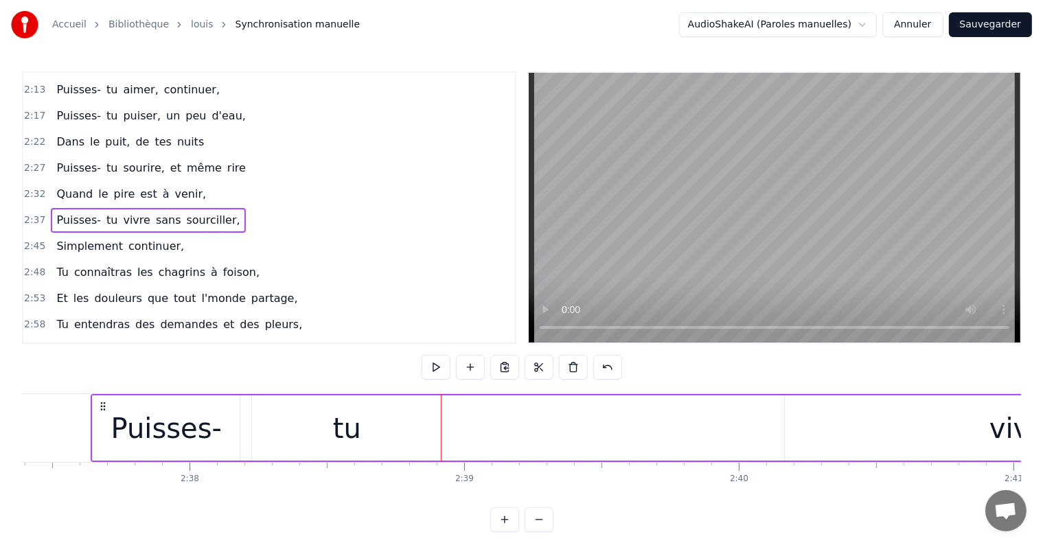
click at [325, 413] on div "tu" at bounding box center [346, 427] width 189 height 65
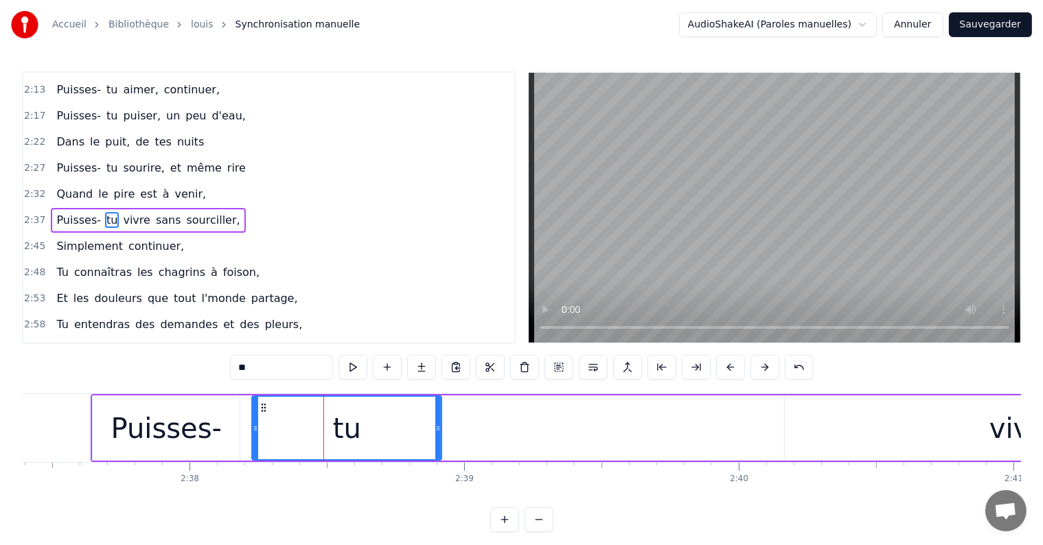
click at [239, 415] on div "Puisses-" at bounding box center [166, 427] width 147 height 65
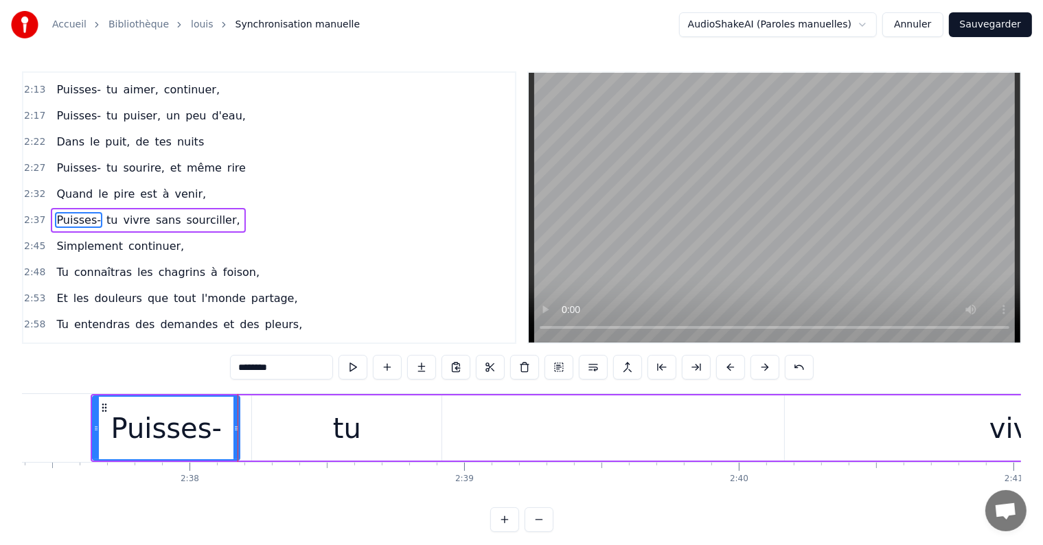
click at [266, 412] on div "tu" at bounding box center [346, 427] width 189 height 65
type input "**"
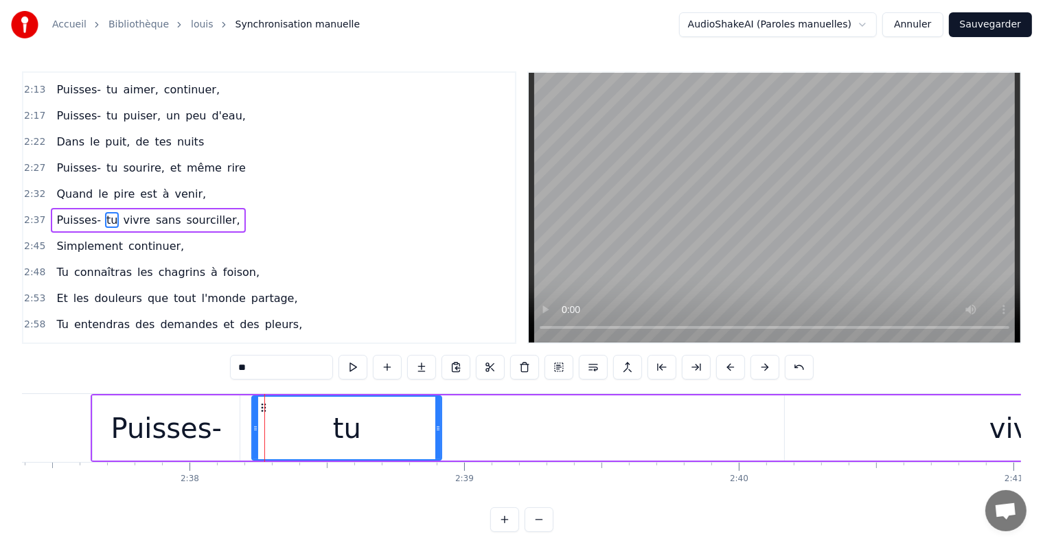
drag, startPoint x: 266, startPoint y: 412, endPoint x: 253, endPoint y: 413, distance: 13.1
click at [253, 413] on div "tu" at bounding box center [347, 428] width 188 height 62
drag, startPoint x: 253, startPoint y: 428, endPoint x: 240, endPoint y: 428, distance: 12.4
click at [240, 428] on icon at bounding box center [242, 428] width 5 height 11
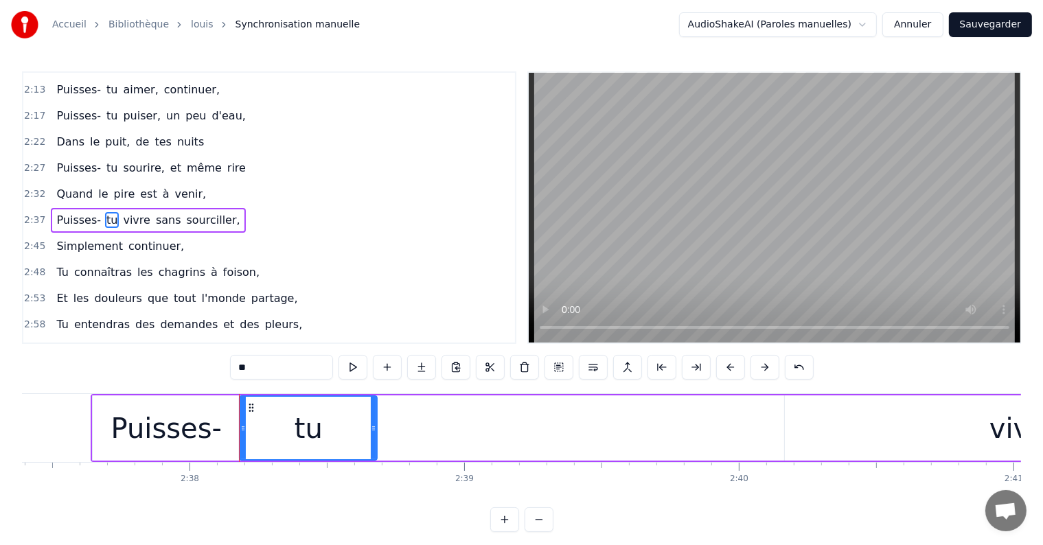
drag, startPoint x: 439, startPoint y: 426, endPoint x: 375, endPoint y: 426, distance: 64.5
click at [375, 426] on icon at bounding box center [373, 428] width 5 height 11
click at [352, 371] on button at bounding box center [352, 367] width 29 height 25
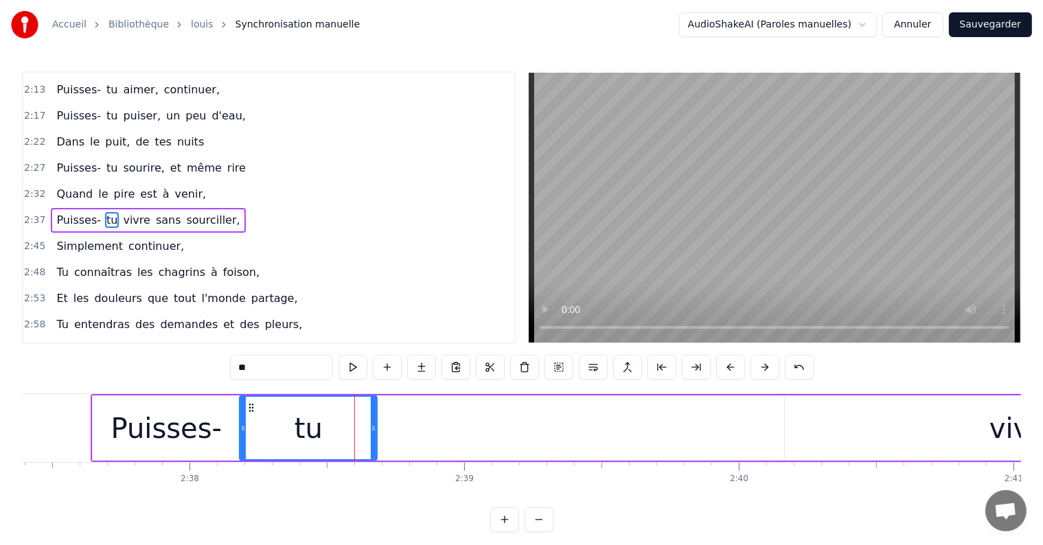
click at [577, 509] on div "1:30 Tu connaîtras des chagrins sans raison, 1:35 Tu croiseras aussi la trahiso…" at bounding box center [521, 301] width 999 height 461
click at [617, 439] on div "Puisses- tu vivre sans sourciller," at bounding box center [1029, 428] width 1876 height 68
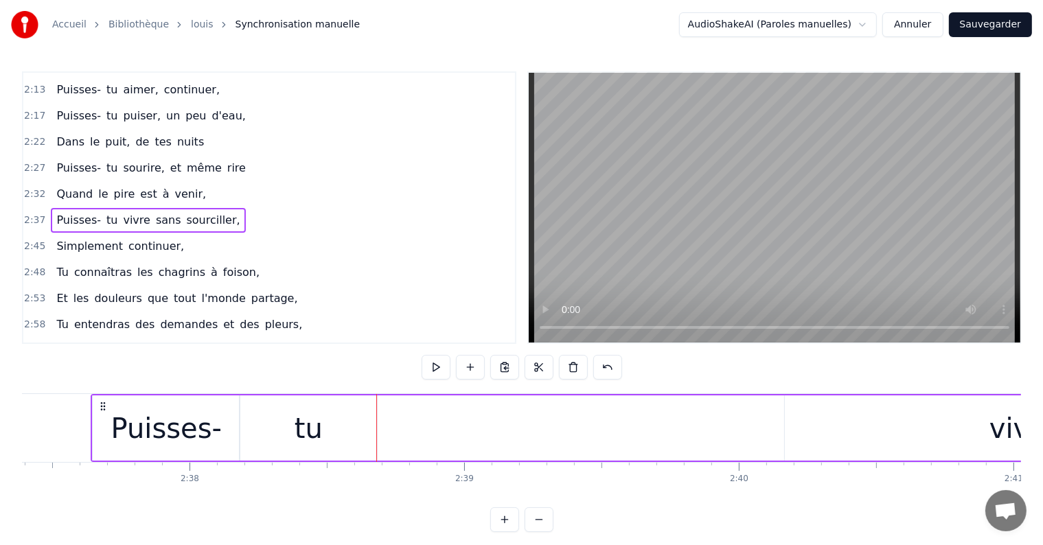
click at [972, 422] on div "vivre" at bounding box center [1023, 427] width 476 height 65
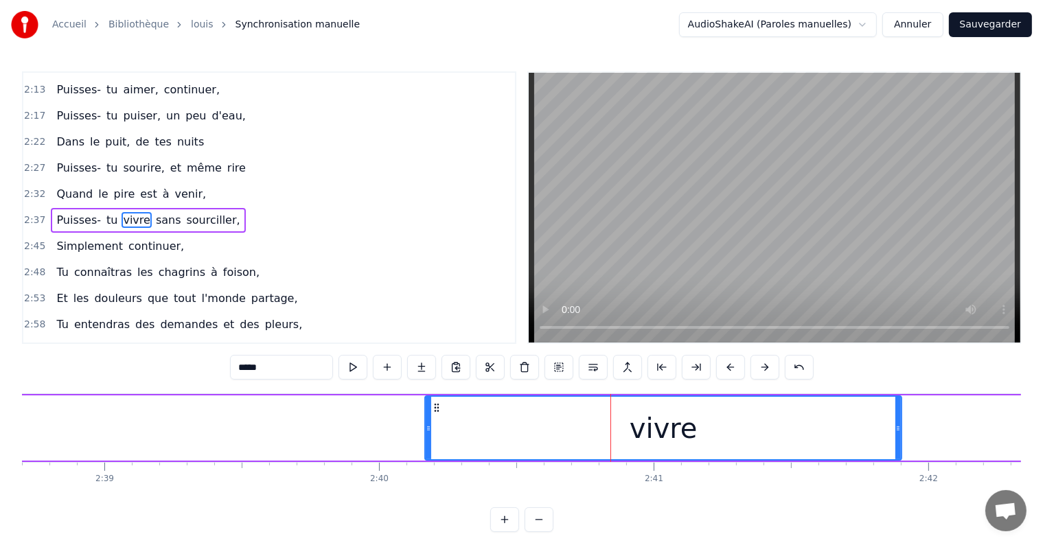
scroll to position [0, 43653]
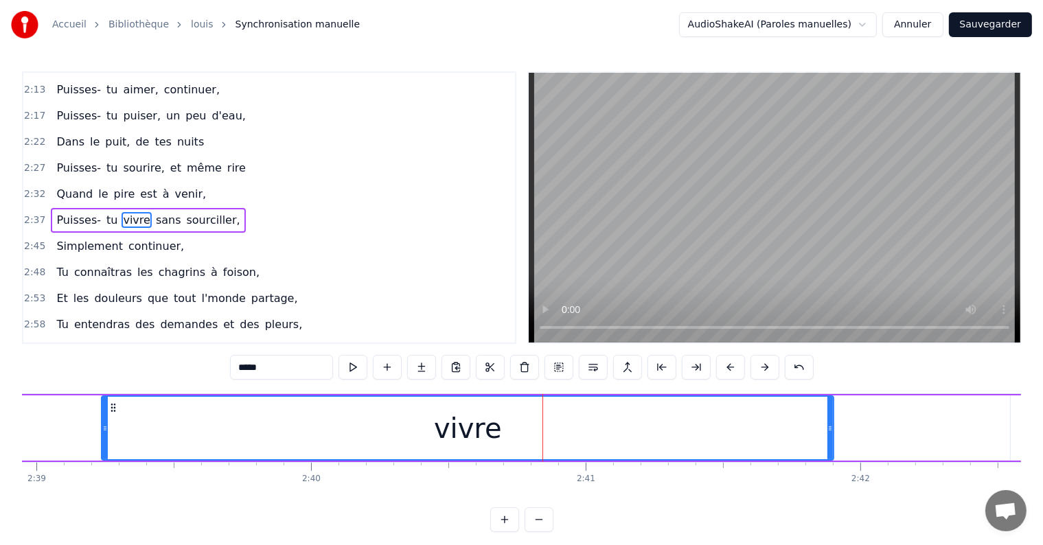
drag, startPoint x: 358, startPoint y: 426, endPoint x: 101, endPoint y: 437, distance: 257.7
click at [102, 437] on div at bounding box center [104, 428] width 5 height 62
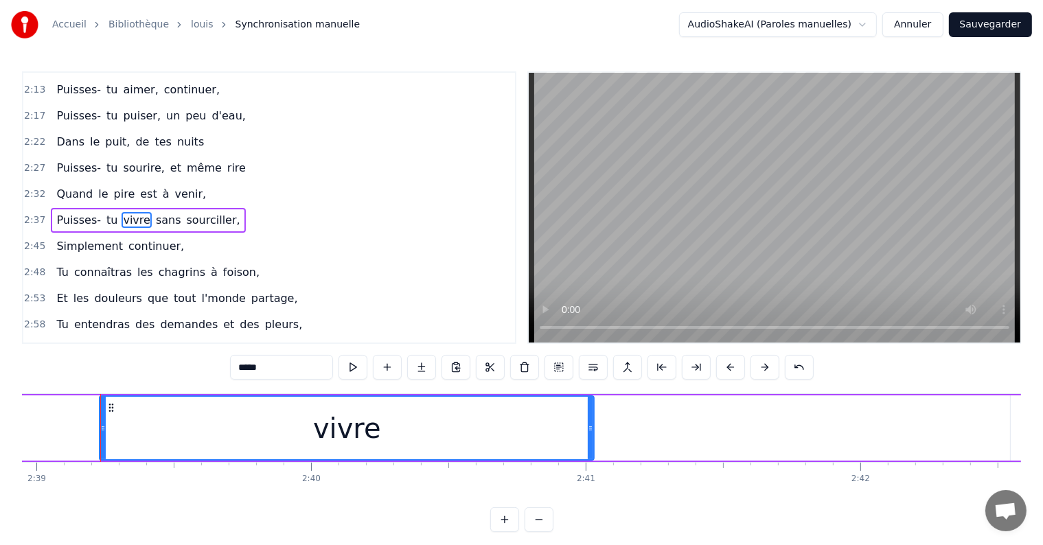
drag, startPoint x: 832, startPoint y: 430, endPoint x: 593, endPoint y: 434, distance: 239.7
click at [593, 434] on div at bounding box center [590, 428] width 5 height 62
click at [261, 207] on div "2:37 Puisses- tu vivre sans sourciller," at bounding box center [269, 220] width 492 height 26
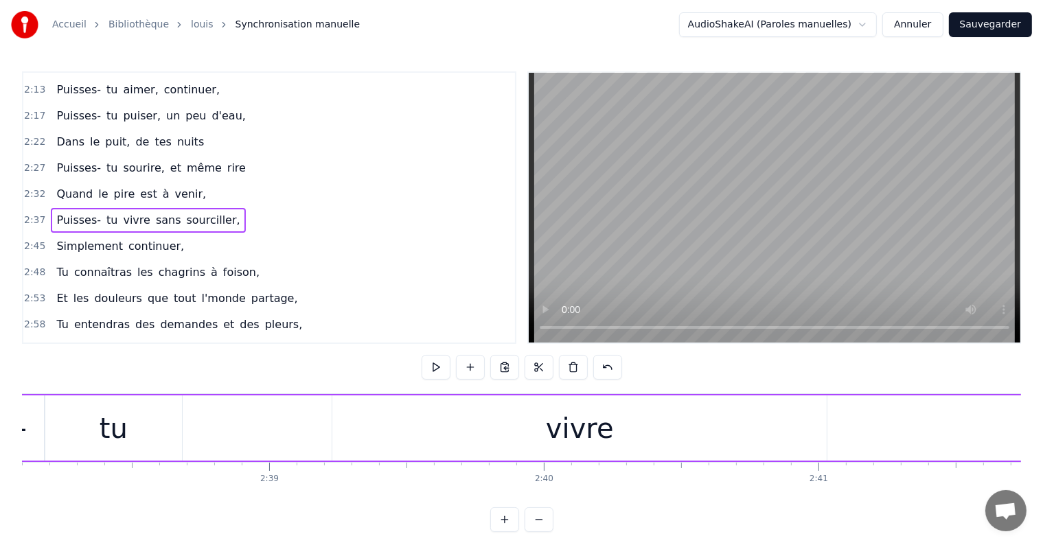
scroll to position [0, 43225]
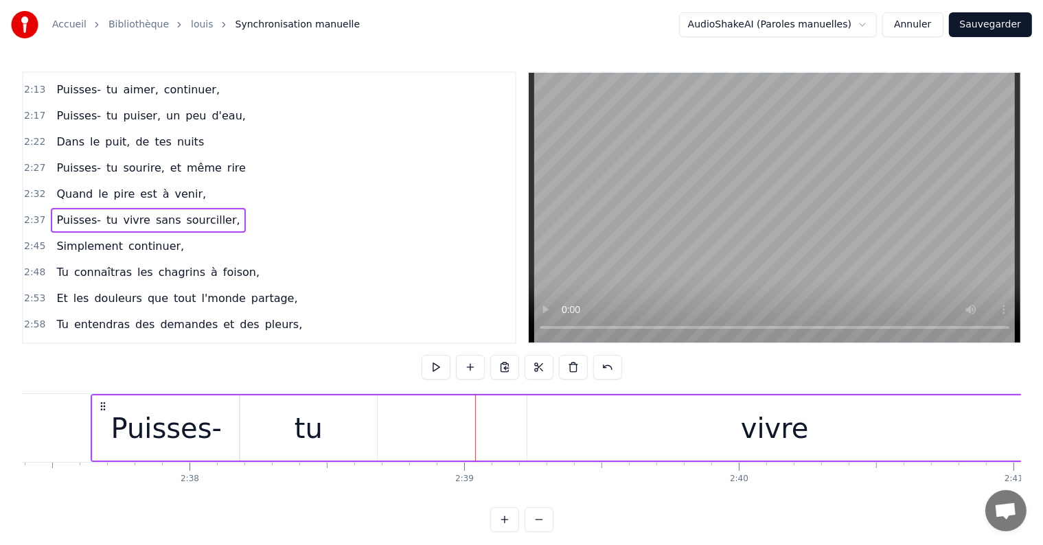
click at [662, 435] on div "vivre" at bounding box center [774, 427] width 494 height 65
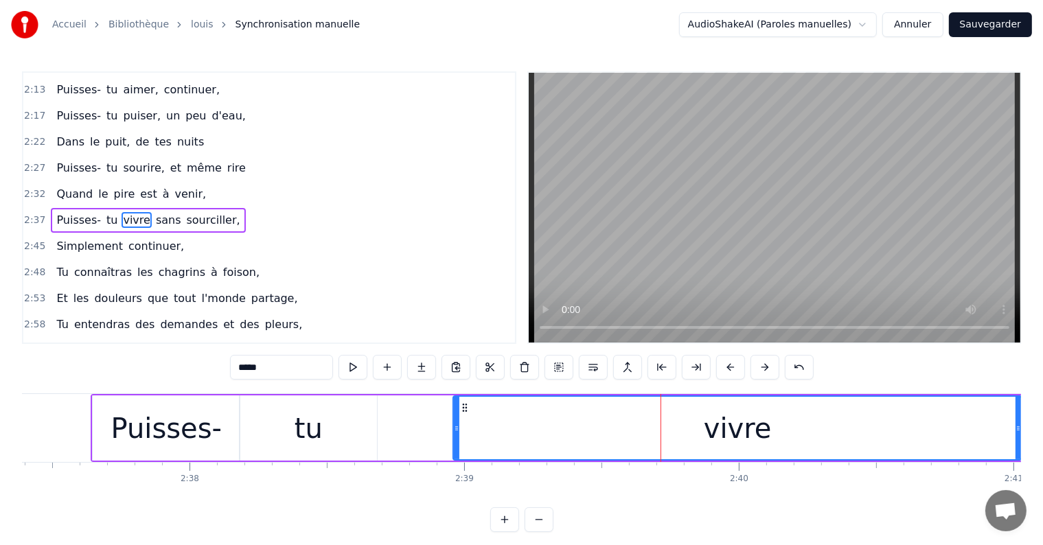
drag, startPoint x: 530, startPoint y: 426, endPoint x: 457, endPoint y: 435, distance: 74.0
click at [457, 435] on div at bounding box center [456, 428] width 5 height 62
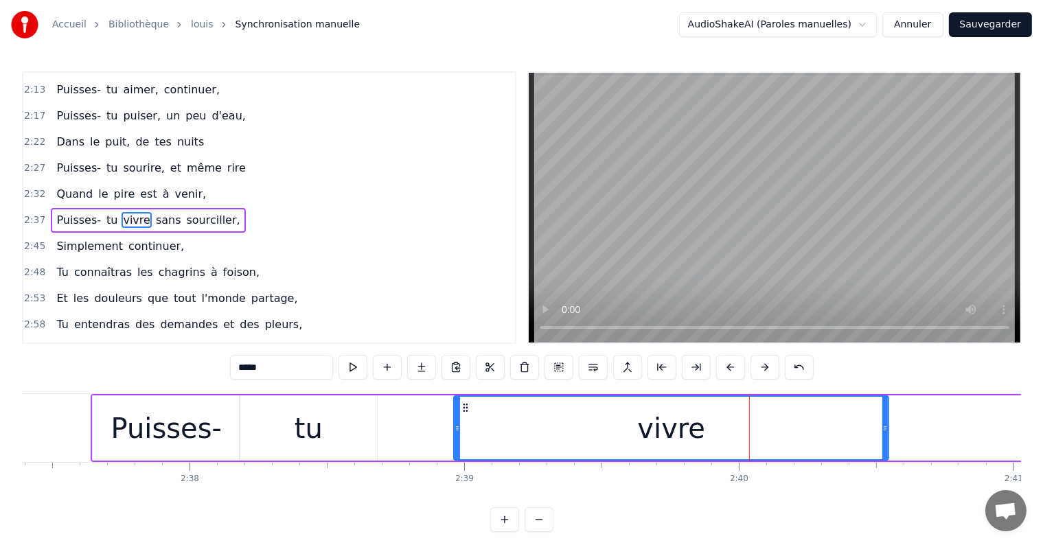
drag, startPoint x: 1017, startPoint y: 429, endPoint x: 884, endPoint y: 429, distance: 133.2
click at [884, 429] on icon at bounding box center [884, 428] width 5 height 11
click at [194, 425] on div "Puisses-" at bounding box center [166, 428] width 111 height 41
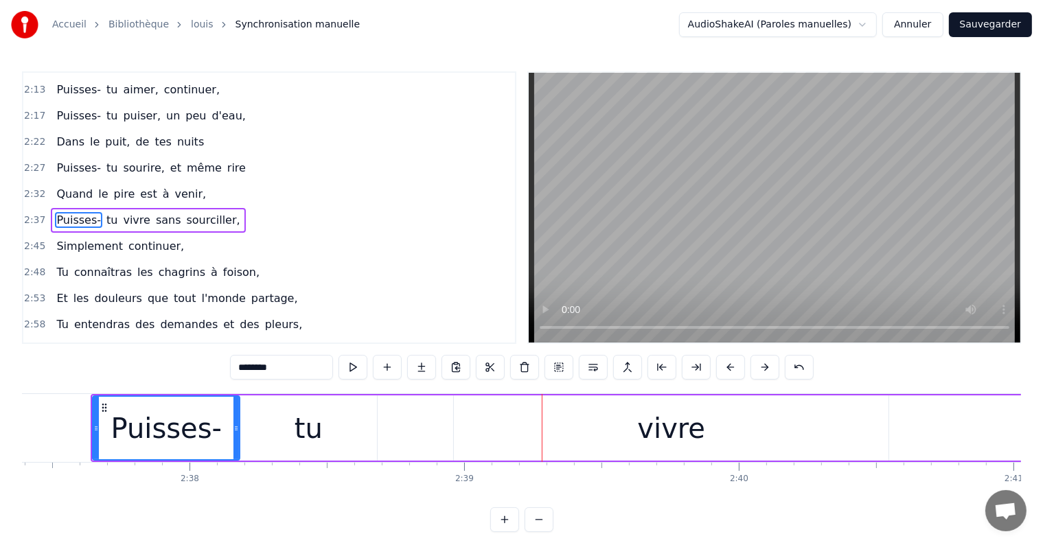
click at [635, 439] on div "vivre" at bounding box center [671, 427] width 435 height 65
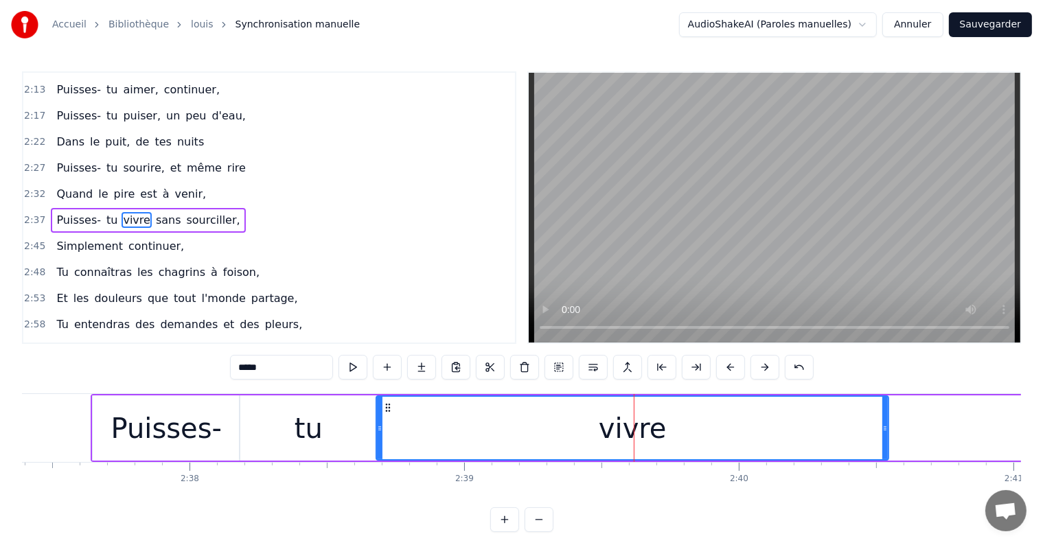
drag, startPoint x: 456, startPoint y: 428, endPoint x: 378, endPoint y: 437, distance: 78.0
click at [378, 437] on div at bounding box center [379, 428] width 5 height 62
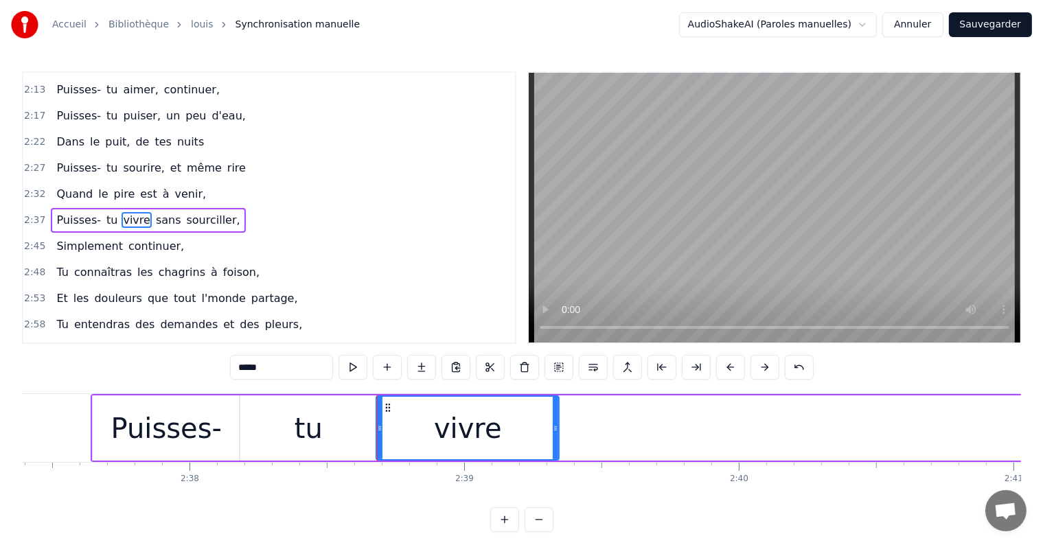
drag, startPoint x: 885, startPoint y: 423, endPoint x: 555, endPoint y: 407, distance: 329.9
click at [555, 407] on div at bounding box center [555, 428] width 5 height 62
click at [202, 428] on div "Puisses-" at bounding box center [166, 428] width 111 height 41
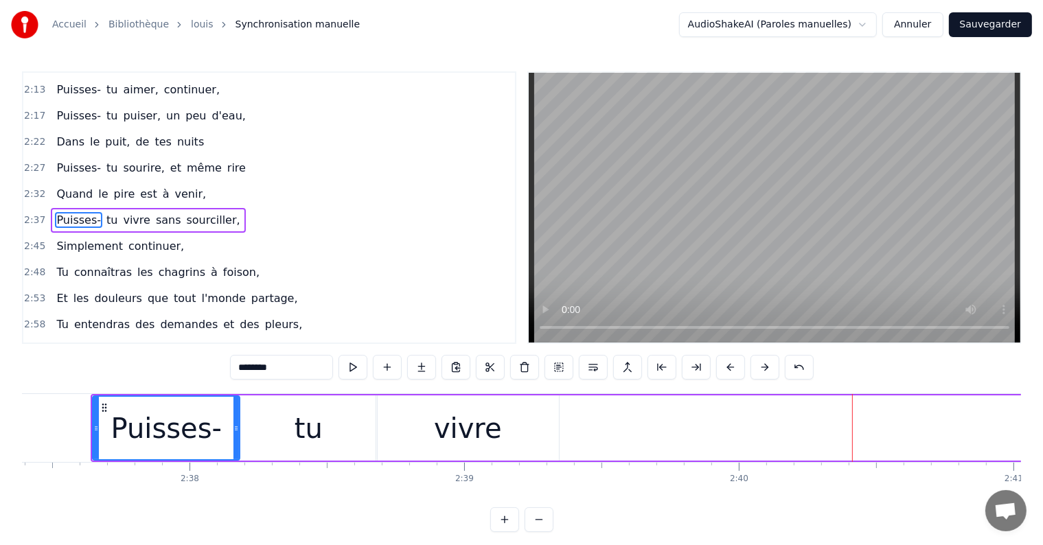
click at [157, 212] on span "sans" at bounding box center [168, 220] width 28 height 16
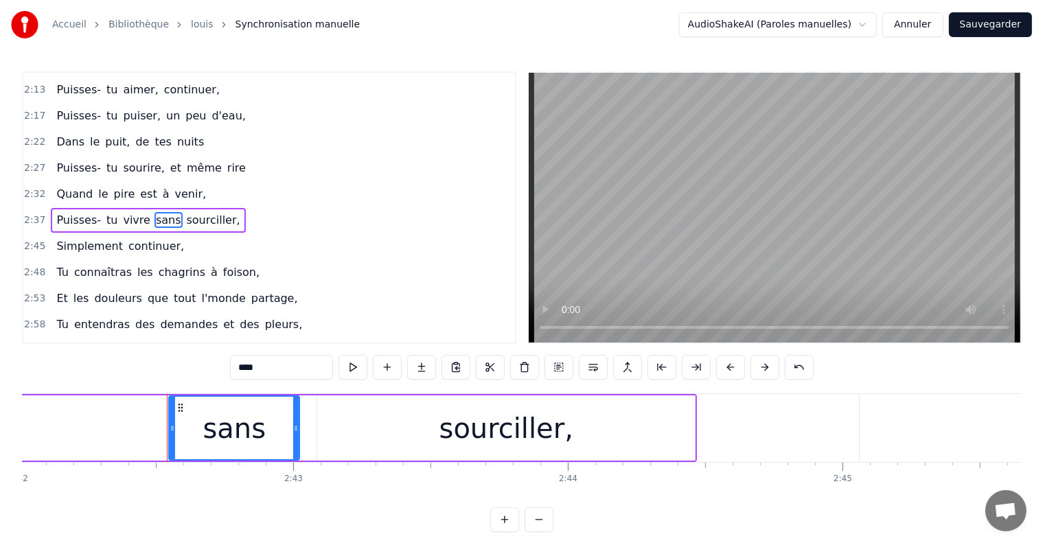
scroll to position [0, 44571]
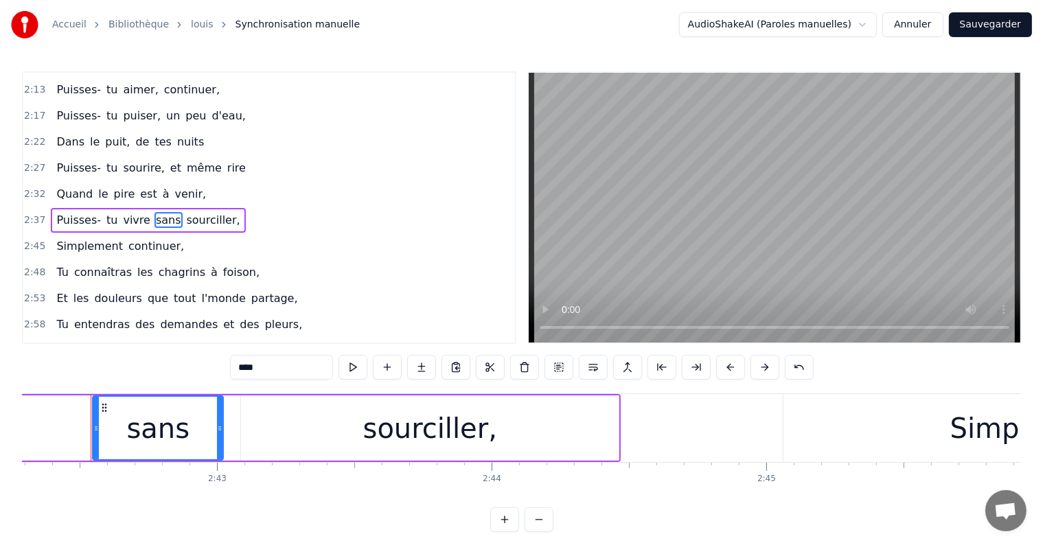
click at [285, 369] on input "****" at bounding box center [281, 367] width 103 height 25
type input "*********"
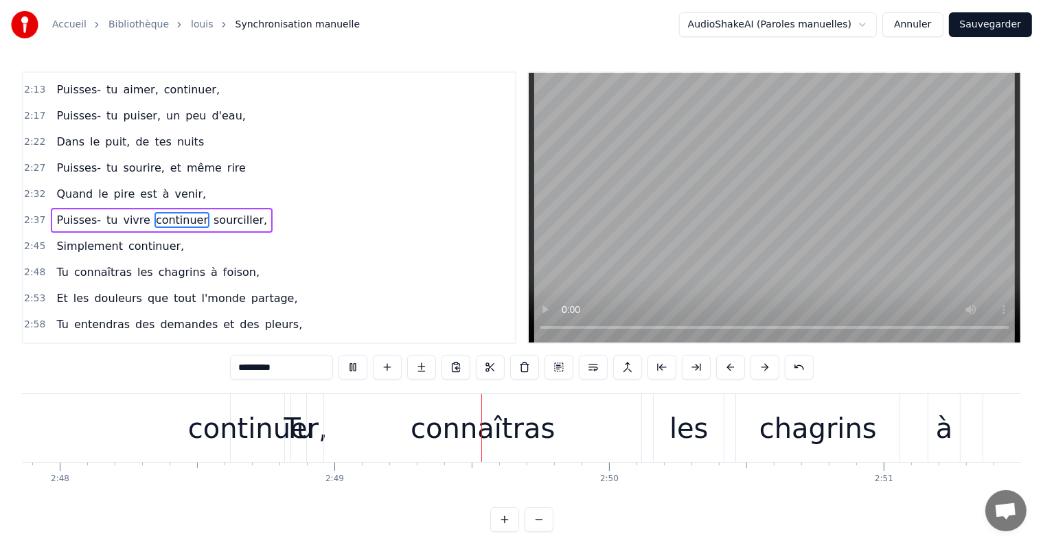
scroll to position [0, 46341]
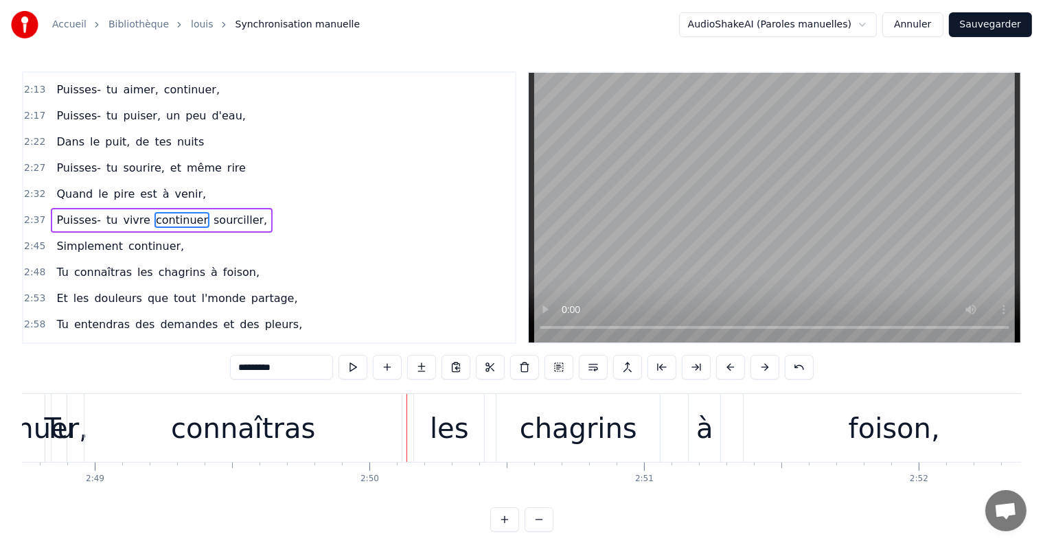
click at [245, 159] on div "2:27 Puisses- tu sourire, et même rire" at bounding box center [269, 168] width 492 height 26
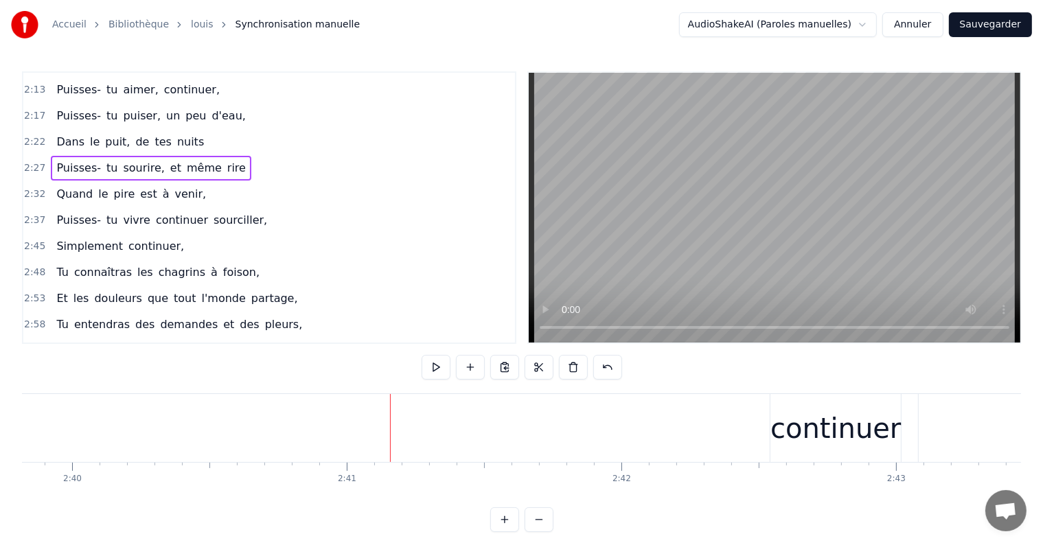
scroll to position [0, 44085]
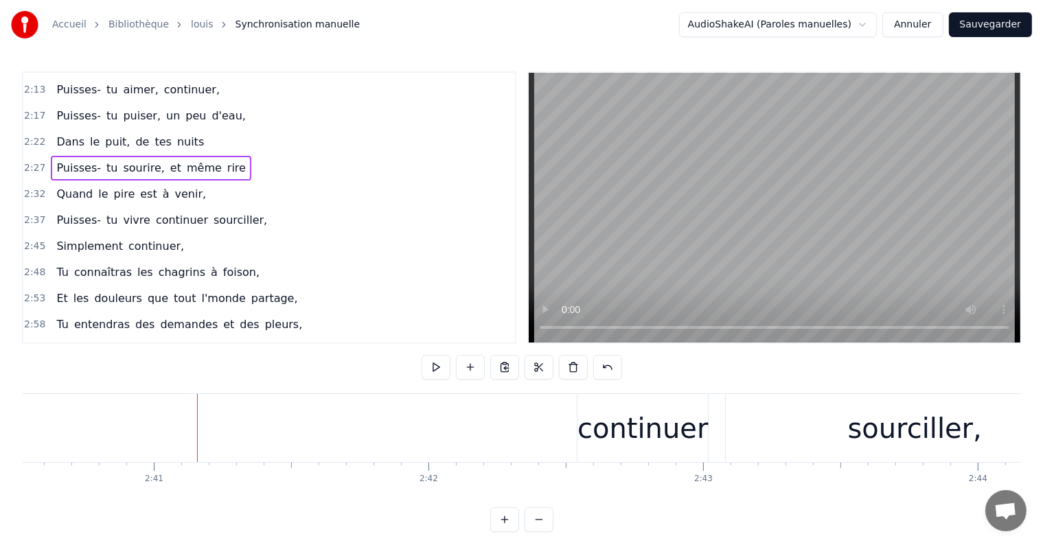
click at [549, 434] on div "Puisses- tu vivre continuer sourciller," at bounding box center [169, 428] width 1876 height 68
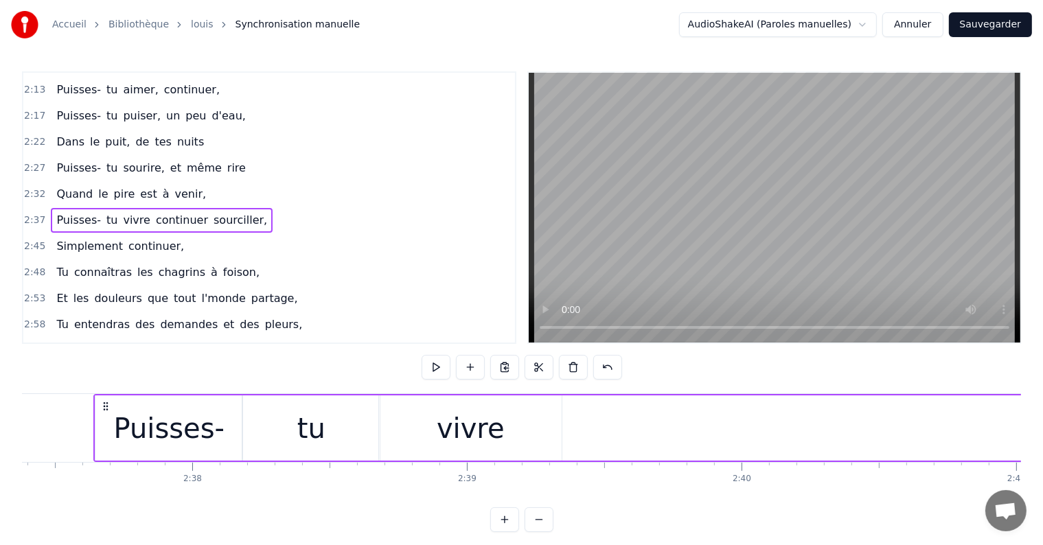
scroll to position [0, 43151]
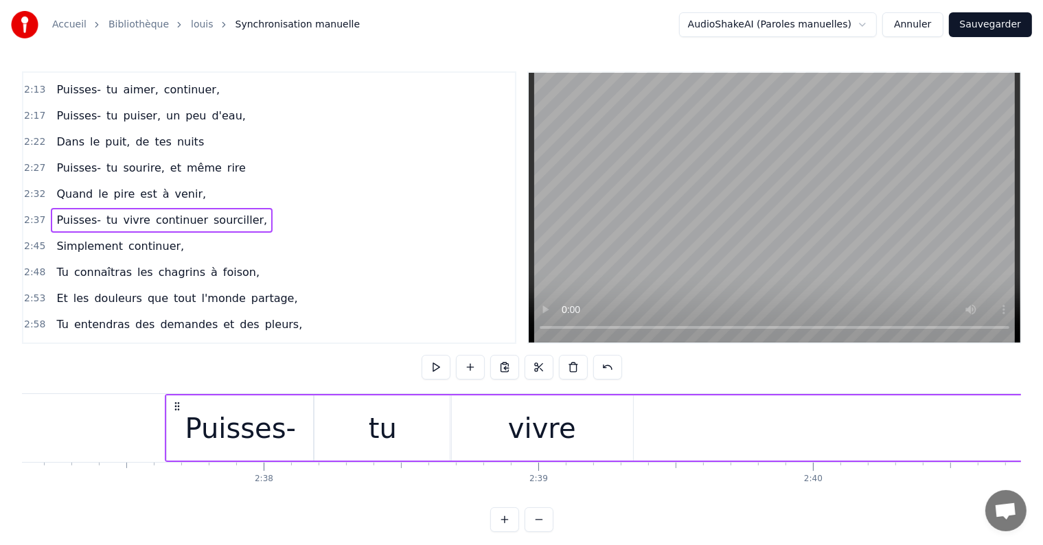
click at [1039, 510] on div "Accueil Bibliothèque louis Synchronisation manuelle AudioShakeAI (Paroles manue…" at bounding box center [521, 266] width 1043 height 532
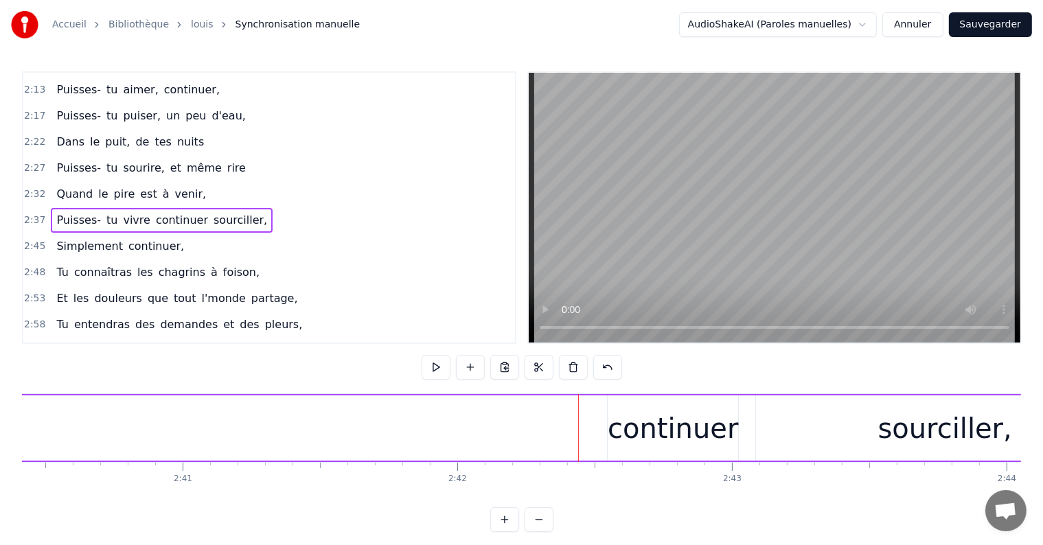
scroll to position [0, 43922]
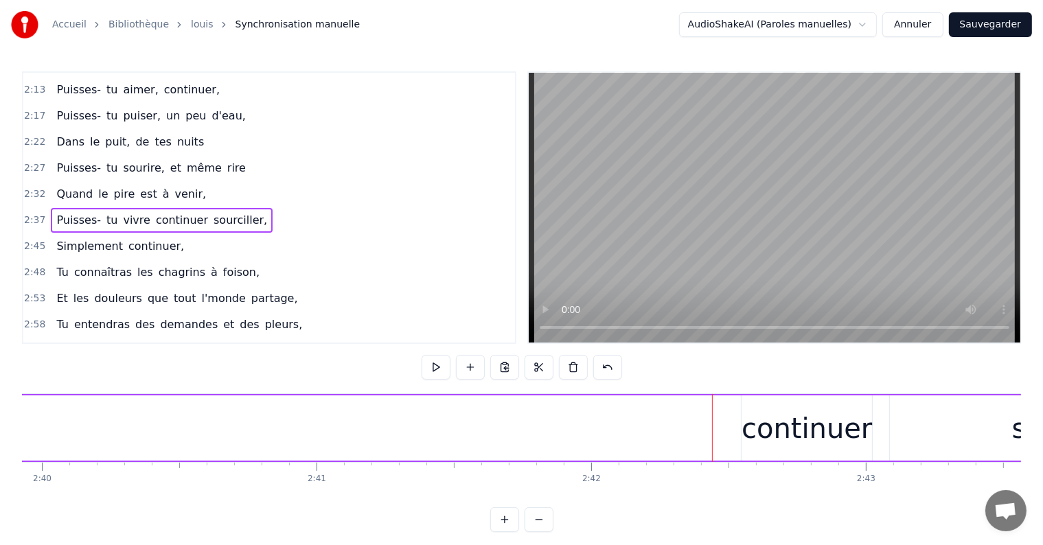
click at [807, 417] on div "continuer" at bounding box center [807, 428] width 130 height 41
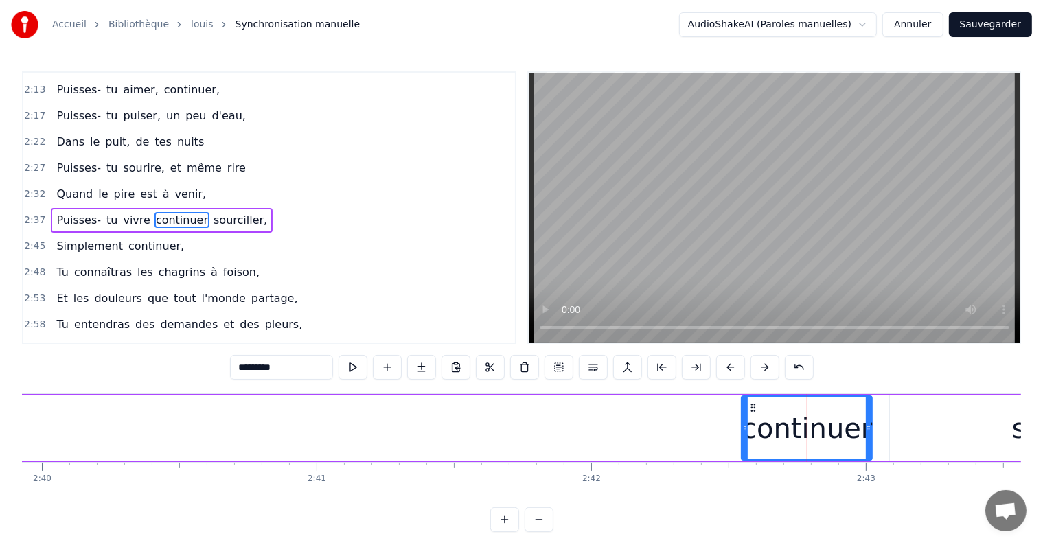
drag, startPoint x: 759, startPoint y: 419, endPoint x: 696, endPoint y: 423, distance: 64.0
click at [696, 423] on div "Puisses- tu vivre continuer sourciller," at bounding box center [332, 428] width 1876 height 68
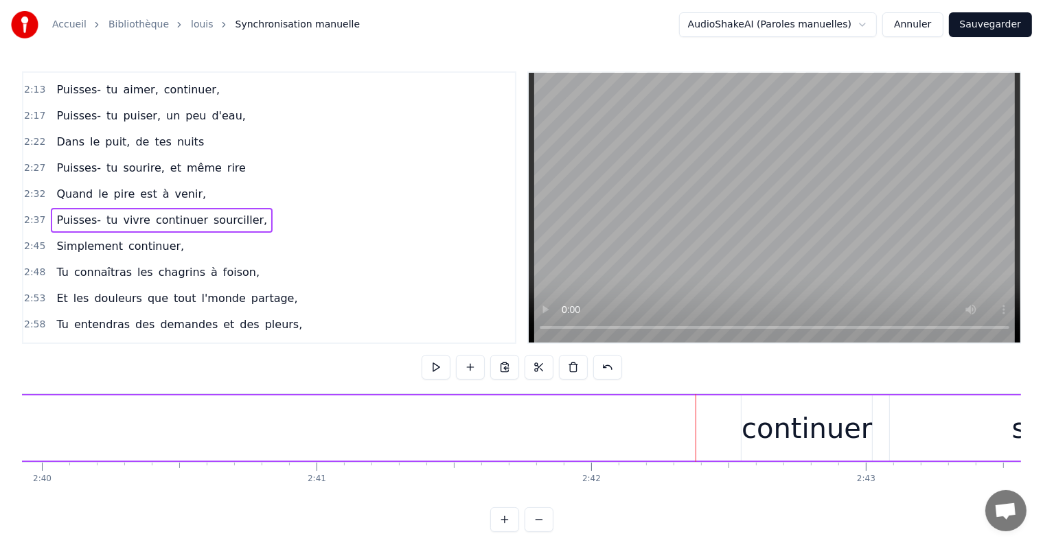
click at [791, 432] on div "continuer" at bounding box center [807, 428] width 130 height 41
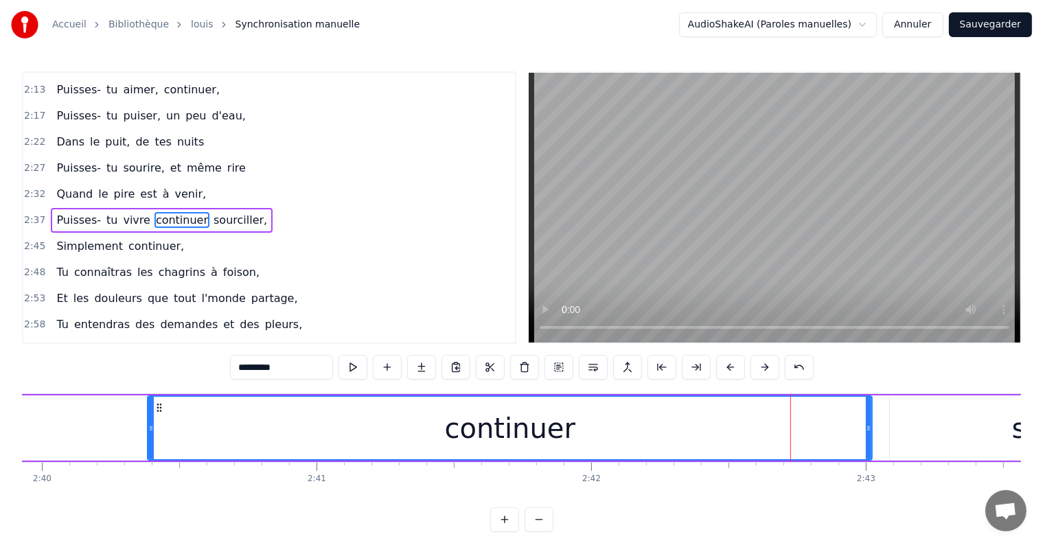
drag, startPoint x: 744, startPoint y: 429, endPoint x: 150, endPoint y: 423, distance: 593.9
click at [150, 423] on icon at bounding box center [150, 428] width 5 height 11
click at [262, 207] on div "2:37 Puisses- tu vivre continuer sourciller," at bounding box center [269, 220] width 492 height 26
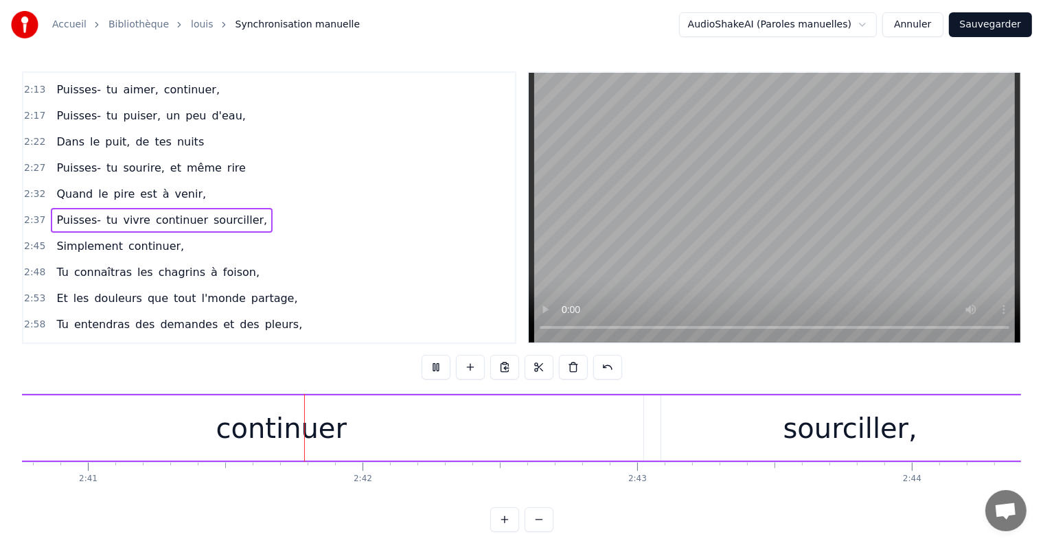
scroll to position [0, 44153]
click at [379, 421] on div "continuer" at bounding box center [279, 427] width 724 height 65
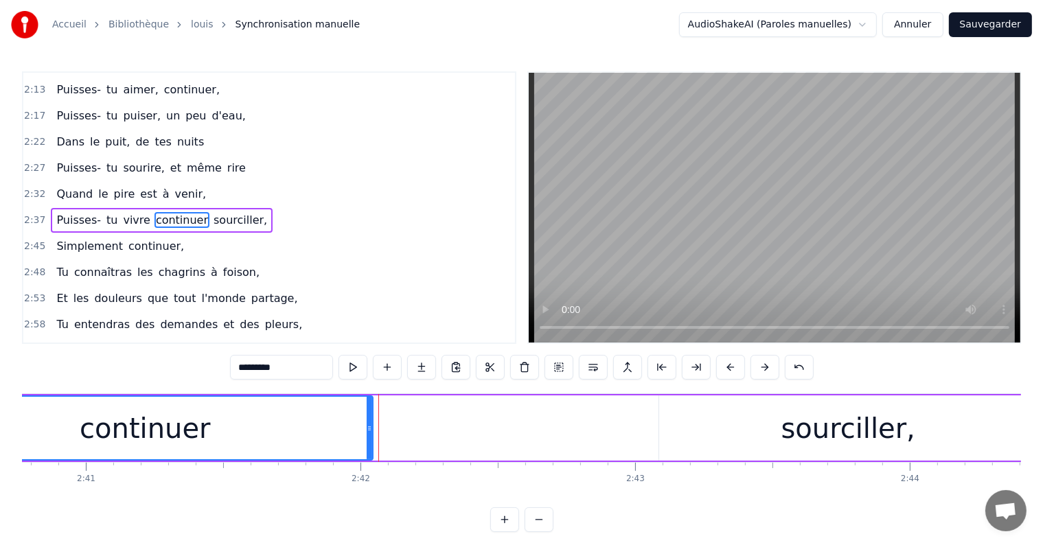
drag, startPoint x: 636, startPoint y: 428, endPoint x: 371, endPoint y: 434, distance: 265.1
click at [371, 434] on div at bounding box center [369, 428] width 5 height 62
click at [212, 212] on span "sourciller," at bounding box center [240, 220] width 56 height 16
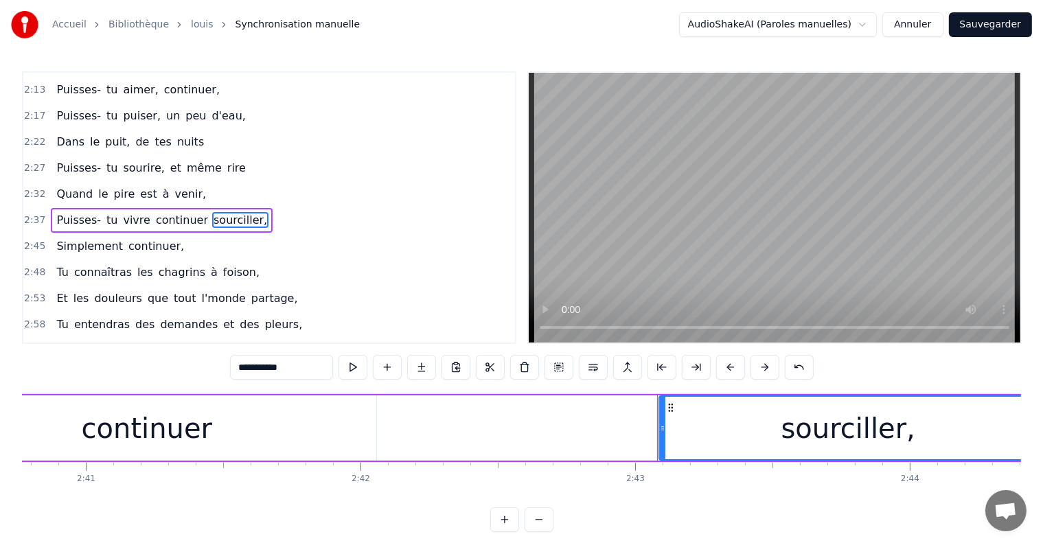
click at [241, 371] on input "**********" at bounding box center [281, 367] width 103 height 25
click at [248, 370] on input "**********" at bounding box center [281, 367] width 103 height 25
click at [251, 368] on input "**********" at bounding box center [281, 367] width 103 height 25
type input "**********"
click at [558, 430] on div "Puisses- tu vivre continuer sans sourciller" at bounding box center [101, 428] width 1876 height 68
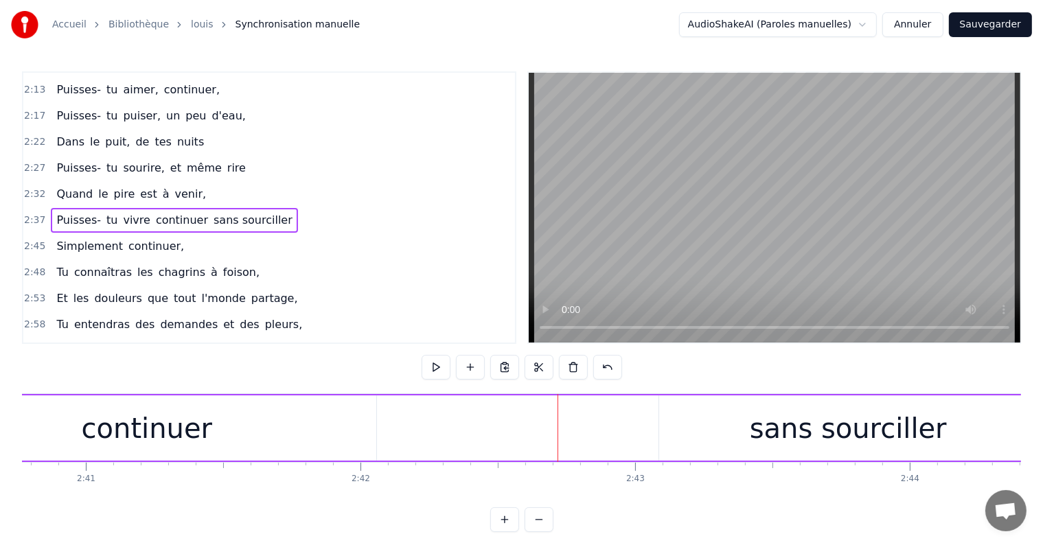
click at [558, 430] on div at bounding box center [558, 428] width 1 height 68
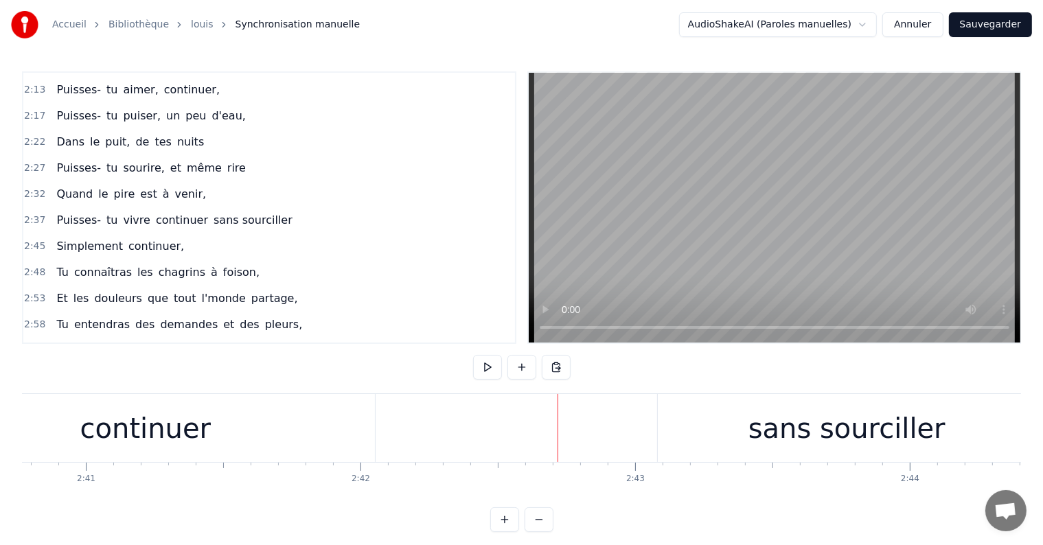
click at [330, 461] on div "continuer" at bounding box center [145, 428] width 461 height 68
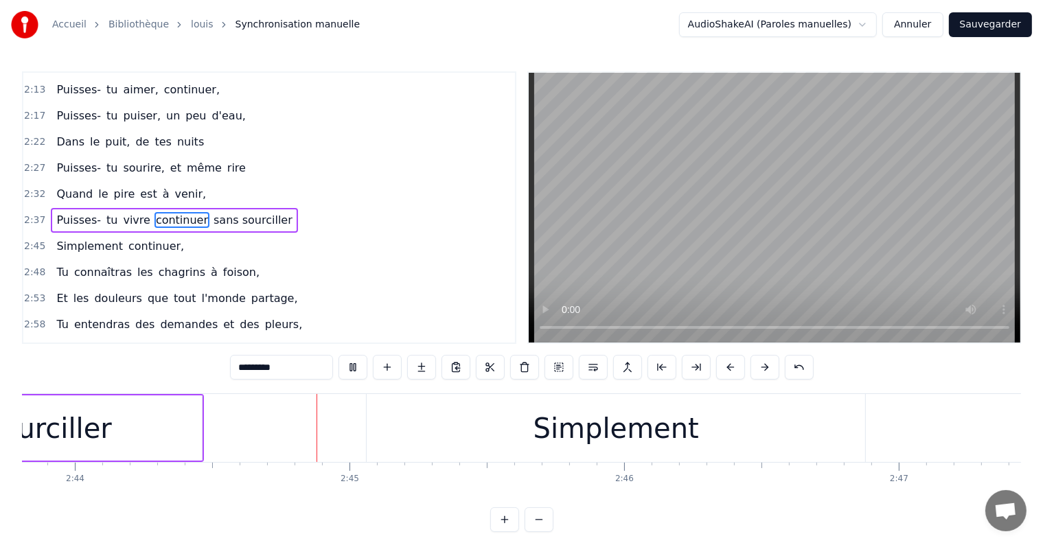
scroll to position [0, 45026]
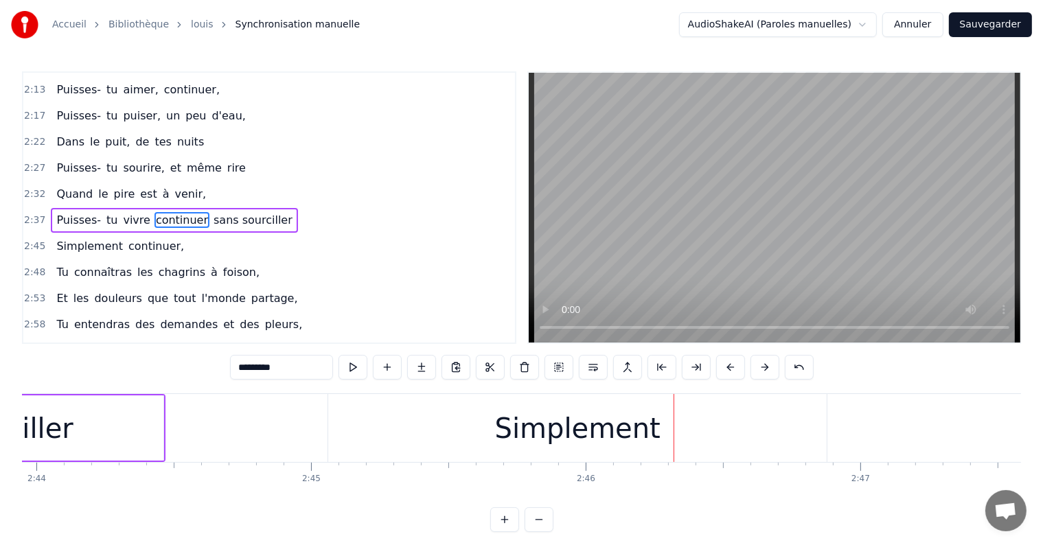
click at [95, 238] on span "Simplement" at bounding box center [89, 246] width 69 height 16
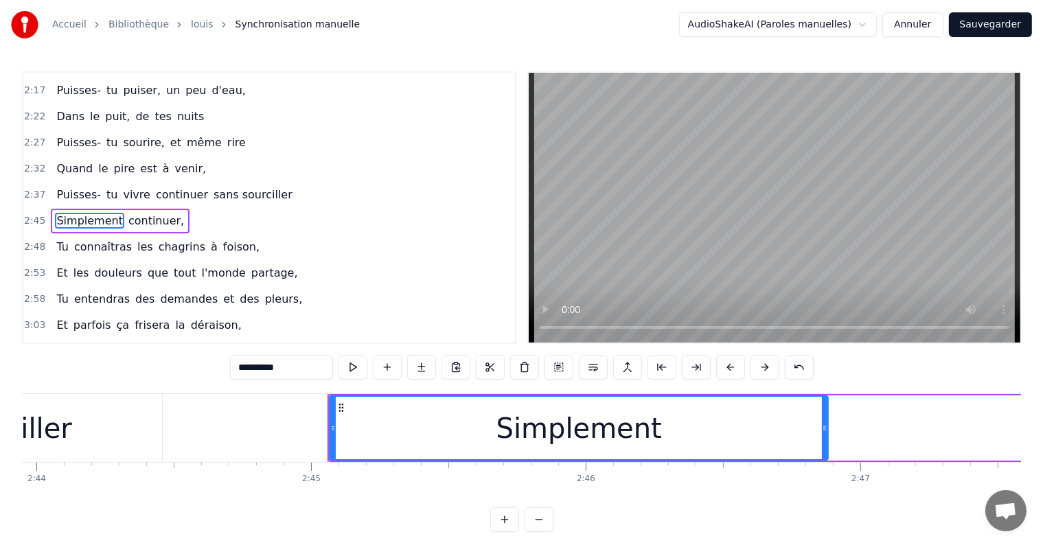
drag, startPoint x: 296, startPoint y: 362, endPoint x: 203, endPoint y: 376, distance: 94.4
click at [203, 376] on div "1:30 Tu connaîtras des chagrins sans raison, 1:35 Tu croiseras aussi la trahiso…" at bounding box center [521, 301] width 999 height 461
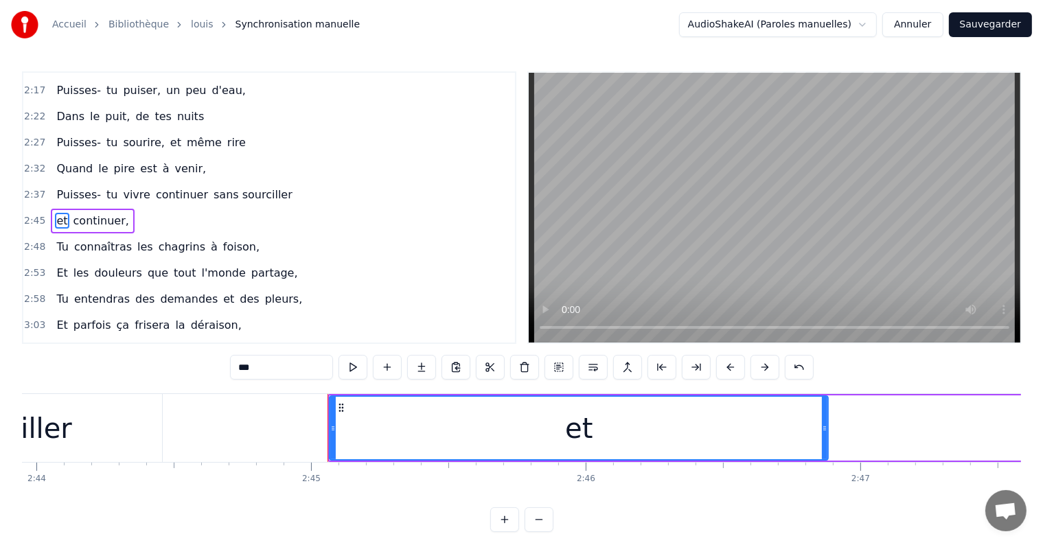
click at [83, 213] on span "continuer," at bounding box center [101, 221] width 58 height 16
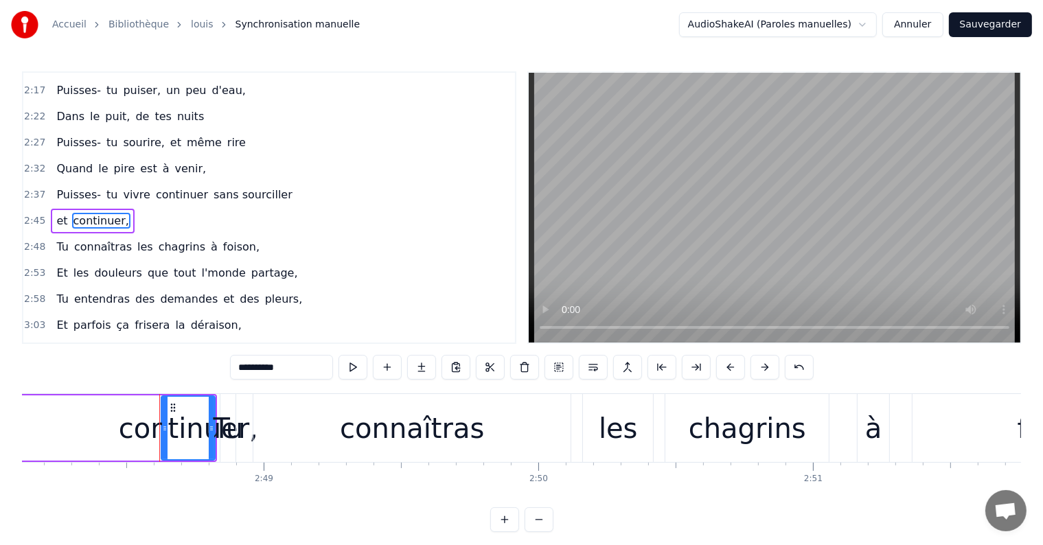
scroll to position [0, 46240]
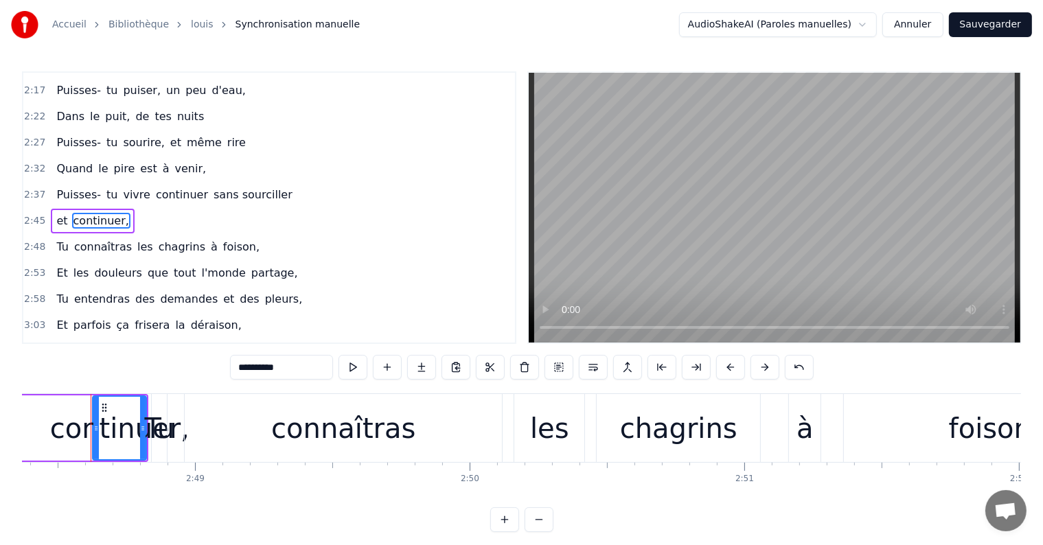
drag, startPoint x: 290, startPoint y: 363, endPoint x: 118, endPoint y: 363, distance: 172.3
click at [118, 363] on div "1:30 Tu connaîtras des chagrins sans raison, 1:35 Tu croiseras aussi la trahiso…" at bounding box center [521, 301] width 999 height 461
type input "*****"
click at [264, 136] on div "2:27 Puisses- tu sourire, et même rire" at bounding box center [269, 143] width 492 height 26
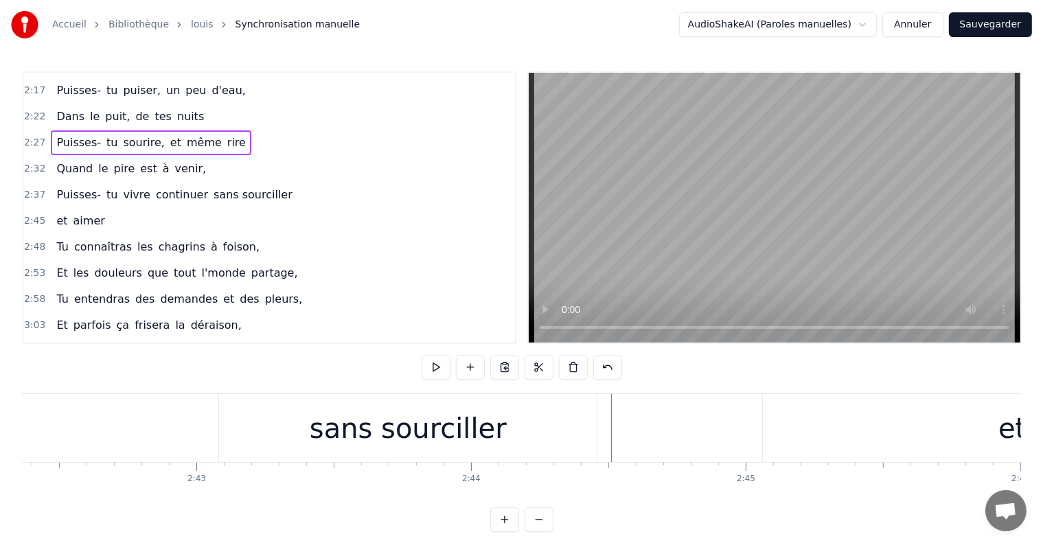
scroll to position [0, 44571]
click at [356, 410] on div "sans sourciller" at bounding box center [428, 428] width 197 height 41
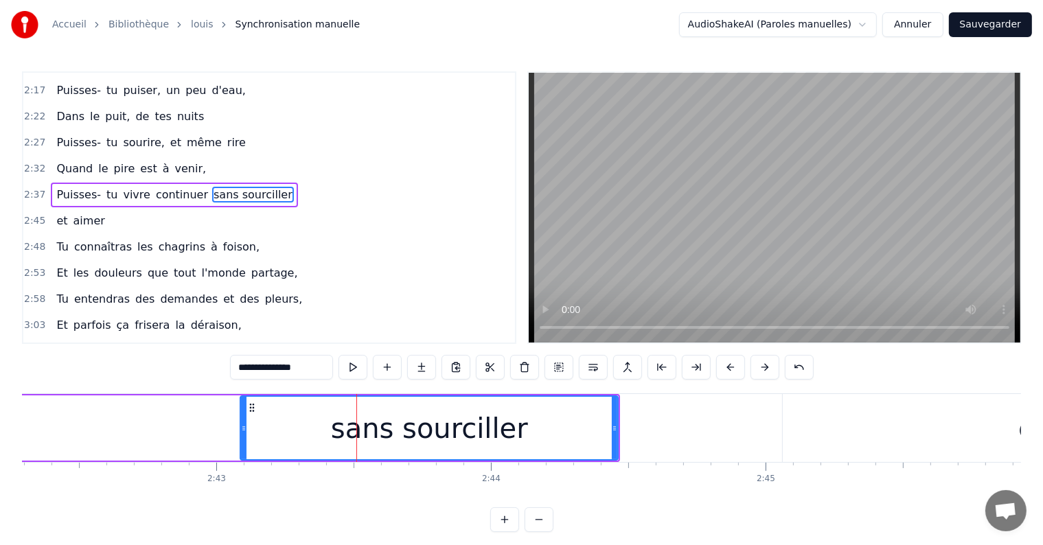
scroll to position [231, 0]
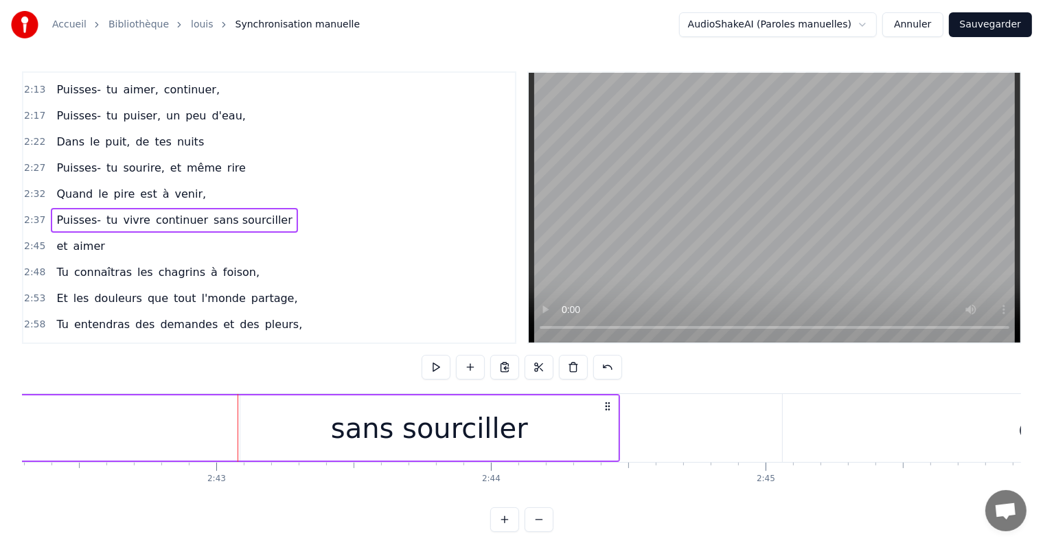
click at [251, 428] on div "sans sourciller" at bounding box center [429, 427] width 378 height 65
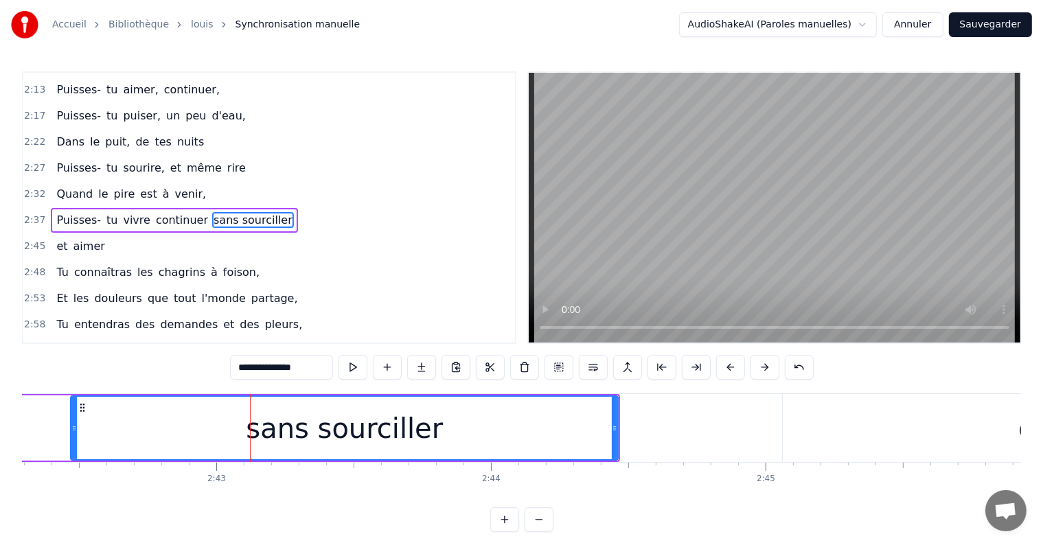
drag, startPoint x: 242, startPoint y: 428, endPoint x: 66, endPoint y: 409, distance: 176.8
click at [71, 409] on div at bounding box center [73, 428] width 5 height 62
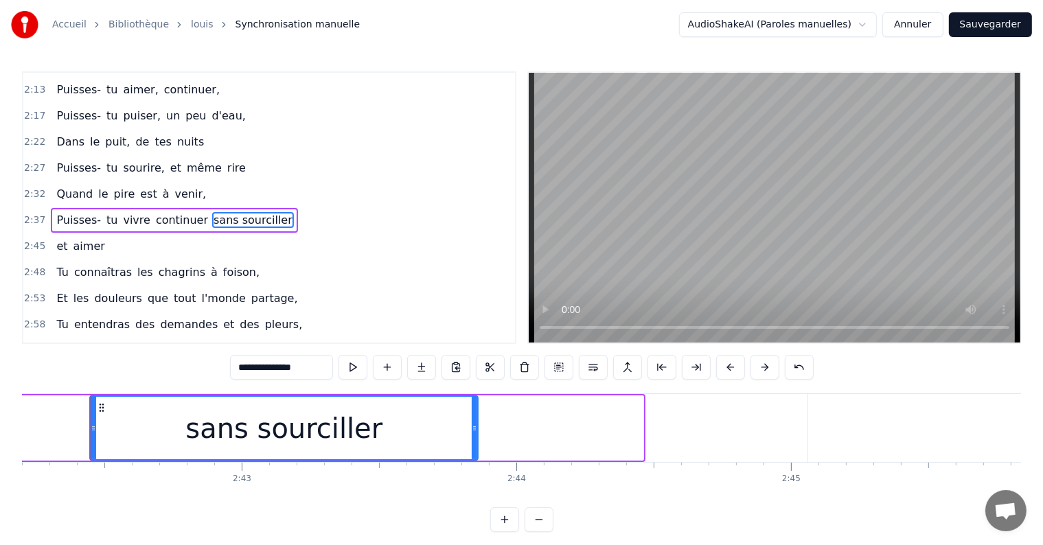
drag, startPoint x: 640, startPoint y: 423, endPoint x: 474, endPoint y: 400, distance: 167.1
click at [474, 400] on div at bounding box center [474, 428] width 5 height 62
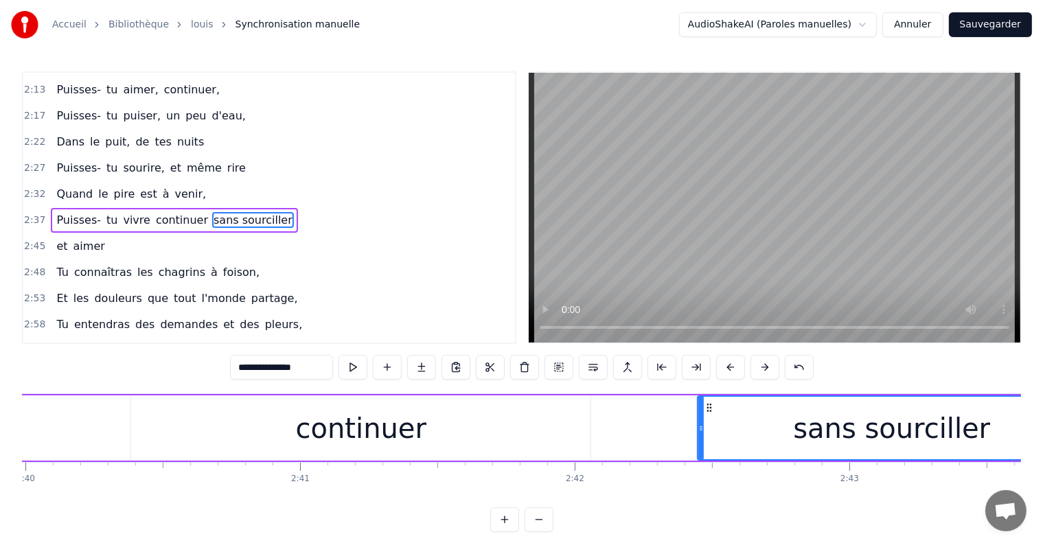
scroll to position [0, 43887]
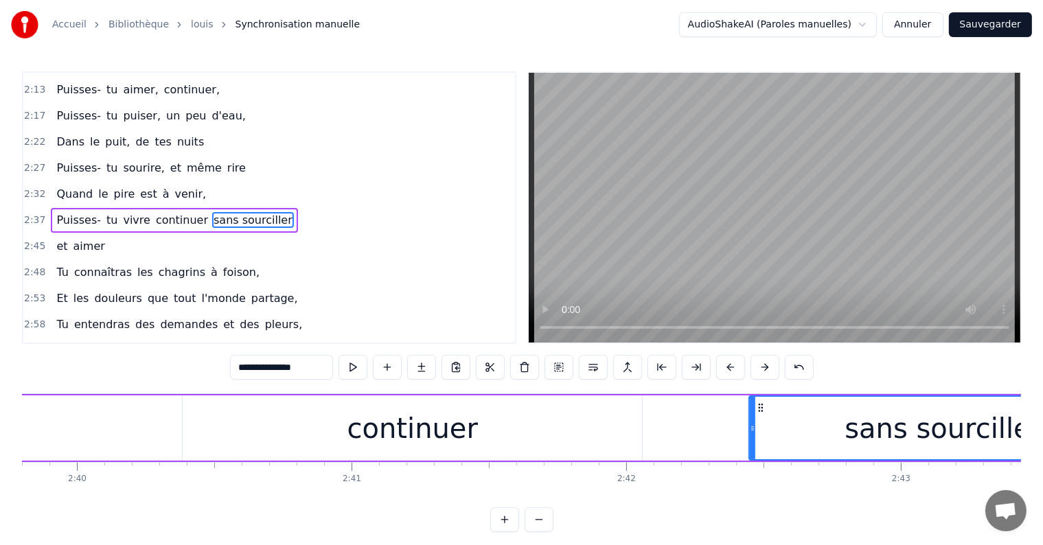
click at [173, 426] on div "Puisses- tu vivre continuer sans sourciller" at bounding box center [284, 428] width 1710 height 68
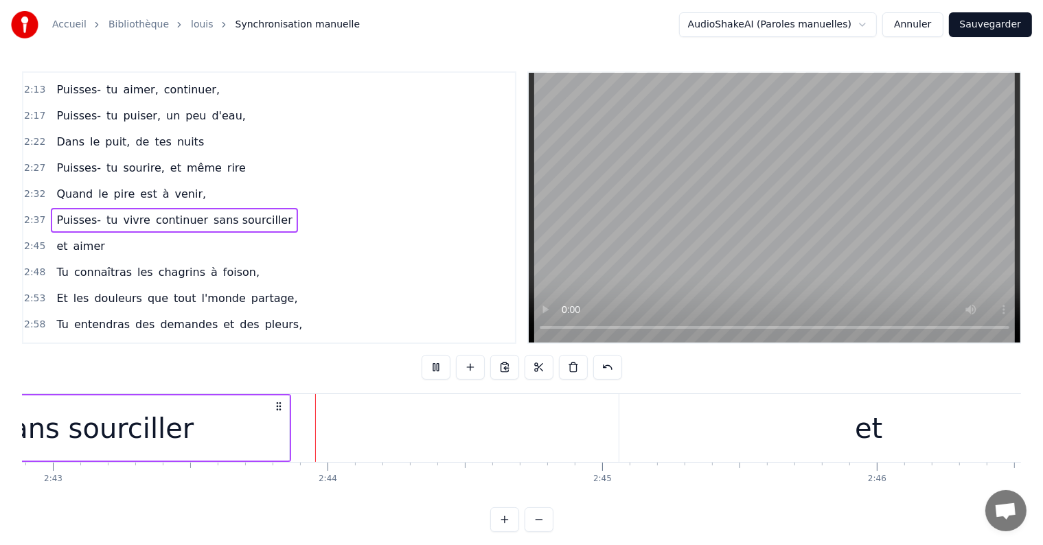
scroll to position [0, 44761]
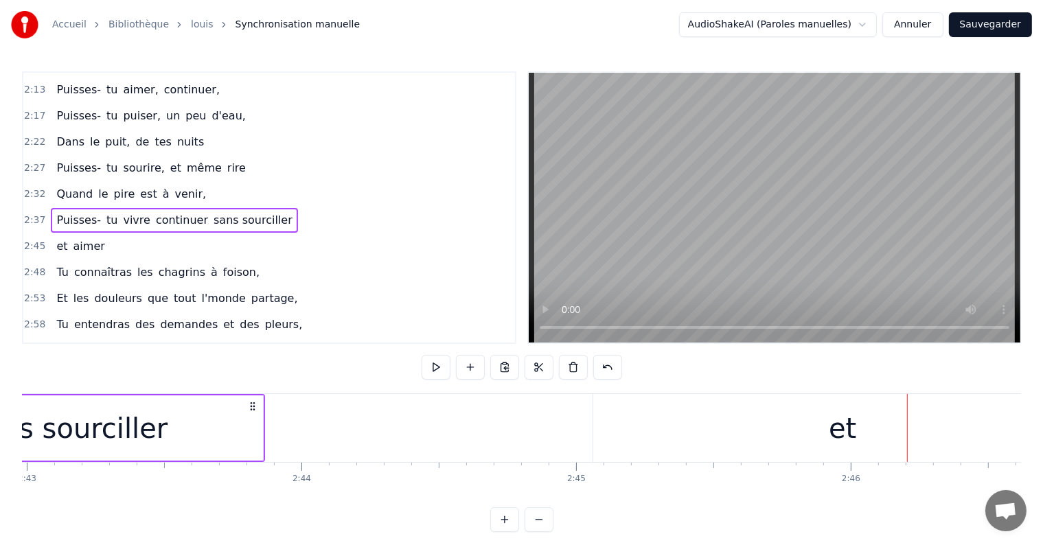
click at [863, 435] on div "et" at bounding box center [842, 428] width 498 height 68
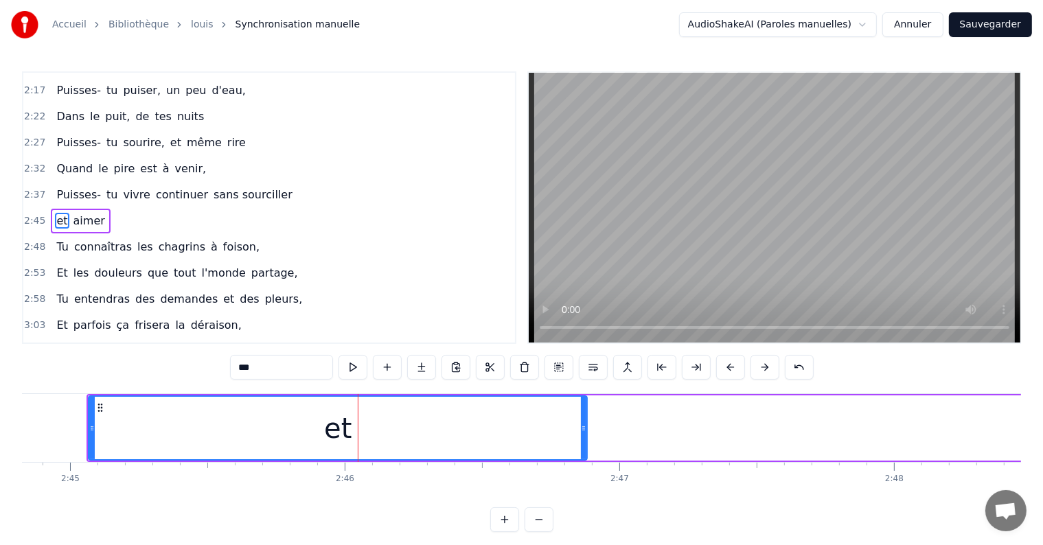
scroll to position [0, 45200]
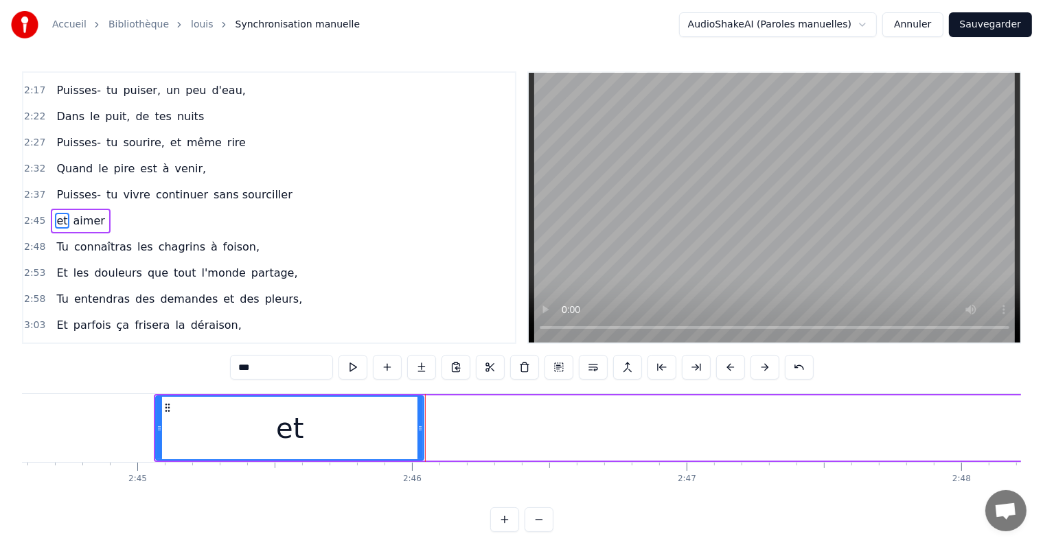
drag, startPoint x: 650, startPoint y: 425, endPoint x: 420, endPoint y: 417, distance: 230.8
click at [420, 417] on div at bounding box center [419, 428] width 5 height 62
click at [753, 420] on div "et aimer" at bounding box center [671, 428] width 1035 height 68
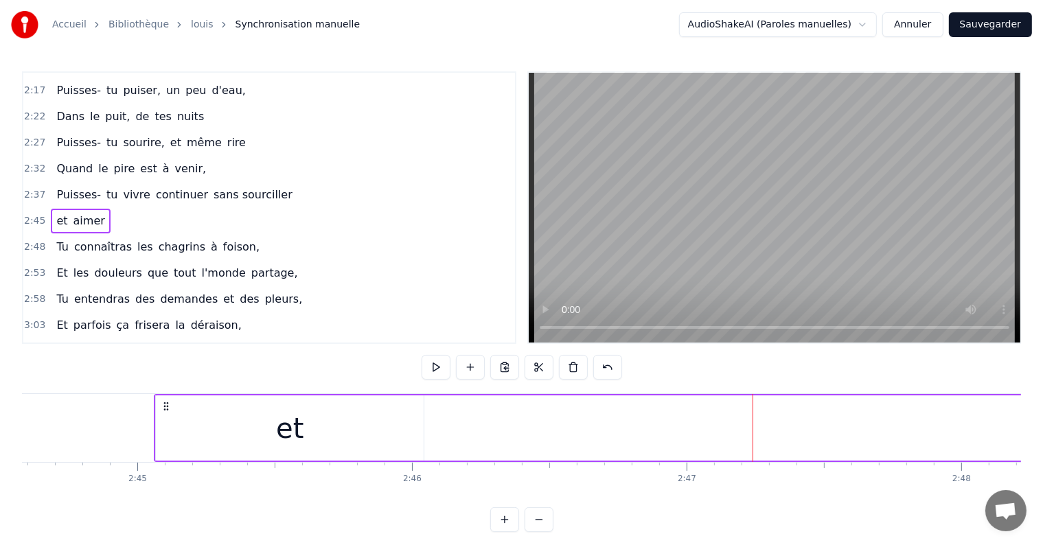
click at [634, 455] on div "et aimer" at bounding box center [671, 428] width 1035 height 68
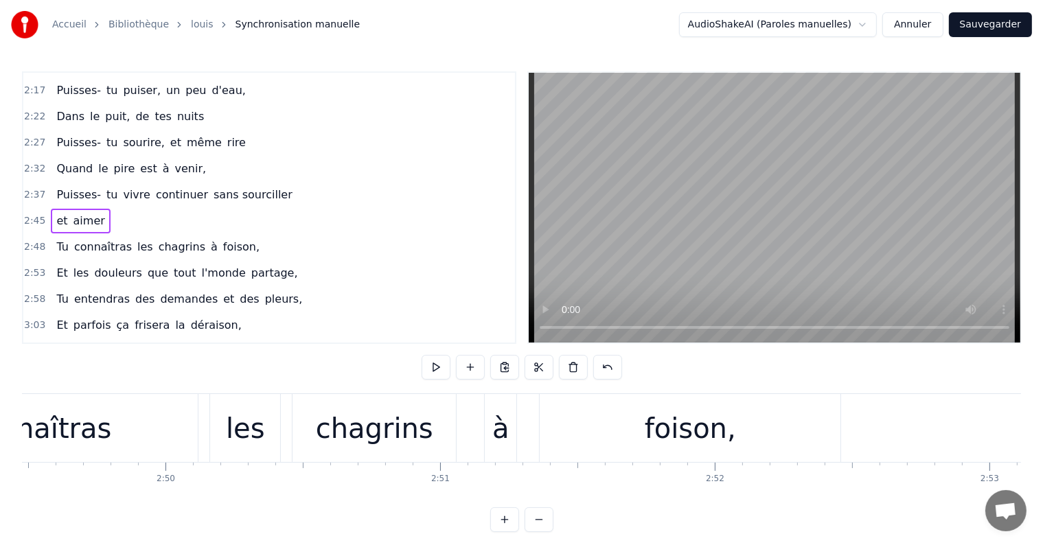
scroll to position [0, 46275]
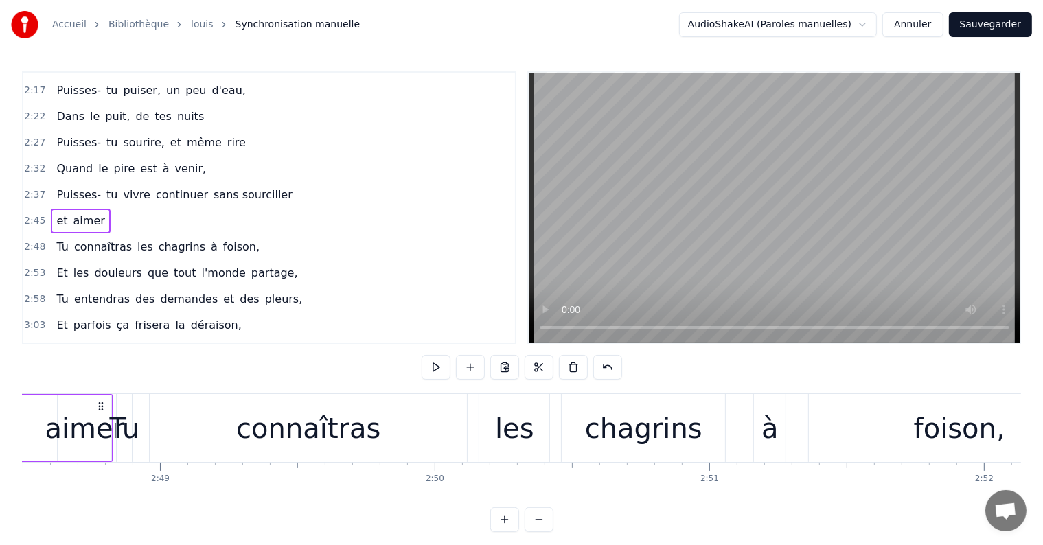
click at [77, 213] on span "aimer" at bounding box center [89, 221] width 34 height 16
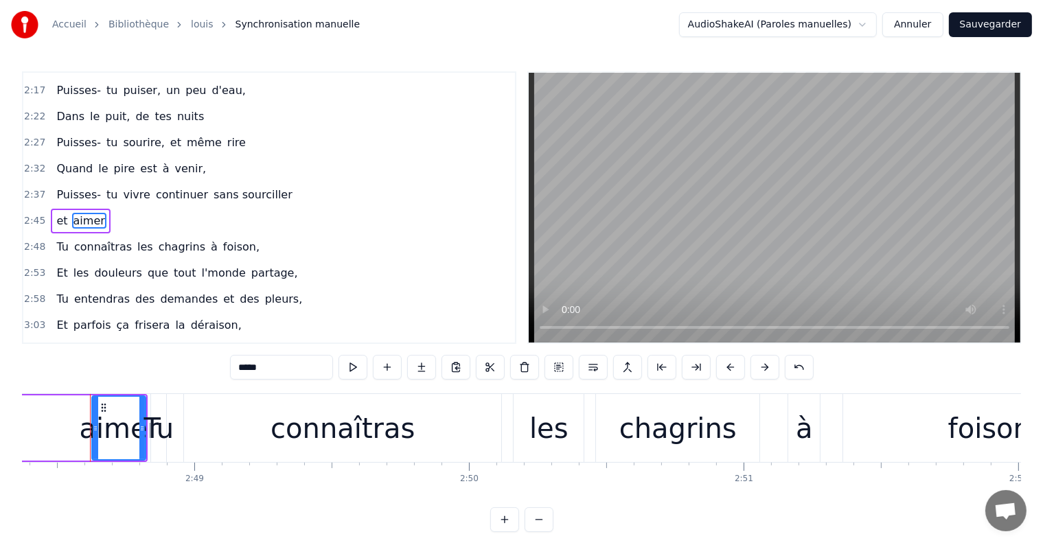
scroll to position [0, 46240]
drag, startPoint x: 93, startPoint y: 430, endPoint x: 12, endPoint y: 433, distance: 81.0
click at [12, 433] on div "Accueil Bibliothèque louis Synchronisation manuelle AudioShakeAI (Paroles manue…" at bounding box center [521, 266] width 1043 height 532
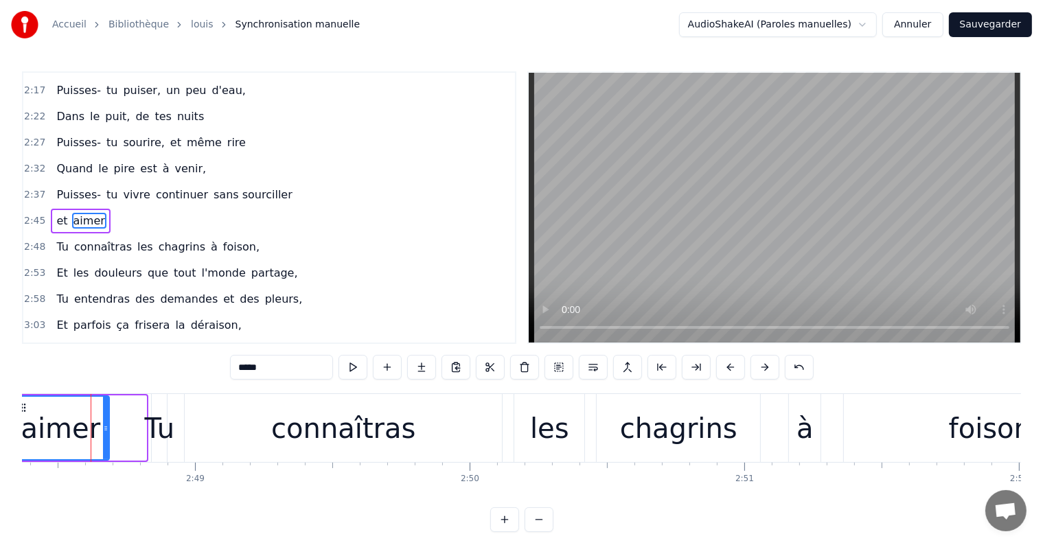
drag, startPoint x: 140, startPoint y: 428, endPoint x: 97, endPoint y: 430, distance: 42.6
click at [103, 430] on icon at bounding box center [105, 428] width 5 height 11
click at [240, 183] on div "Puisses- tu vivre continuer sans sourciller" at bounding box center [174, 195] width 246 height 25
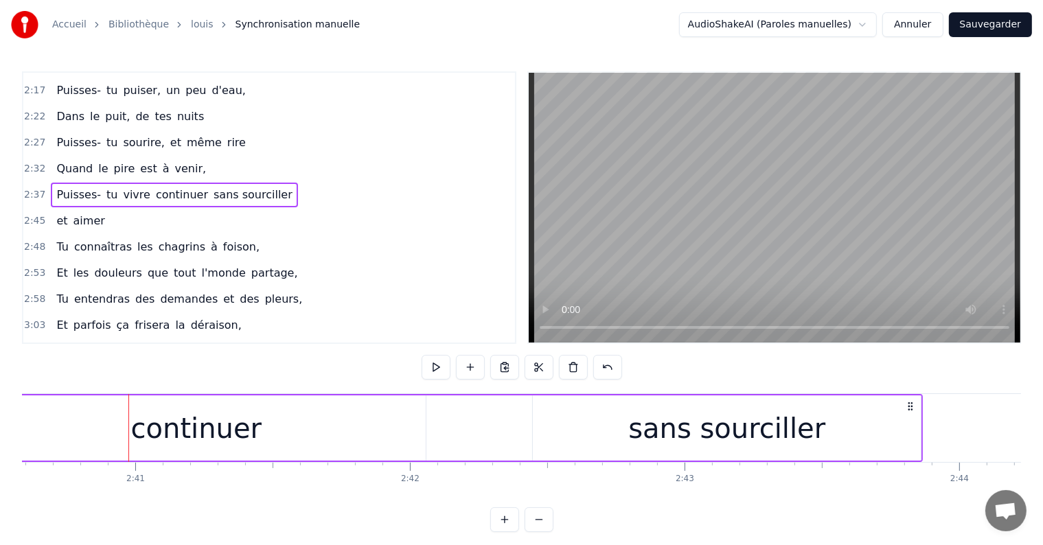
scroll to position [0, 44140]
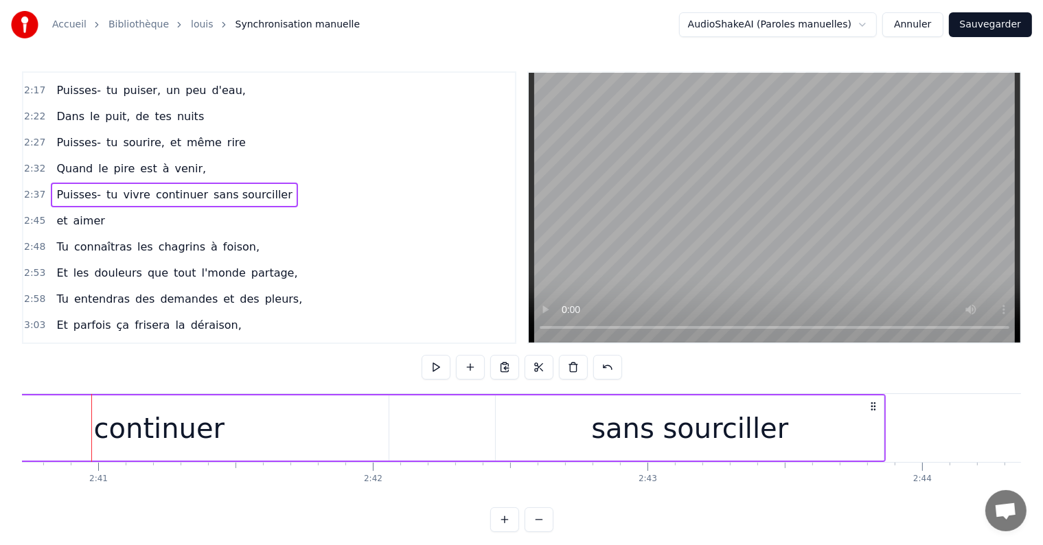
click at [141, 430] on div "continuer" at bounding box center [159, 428] width 130 height 41
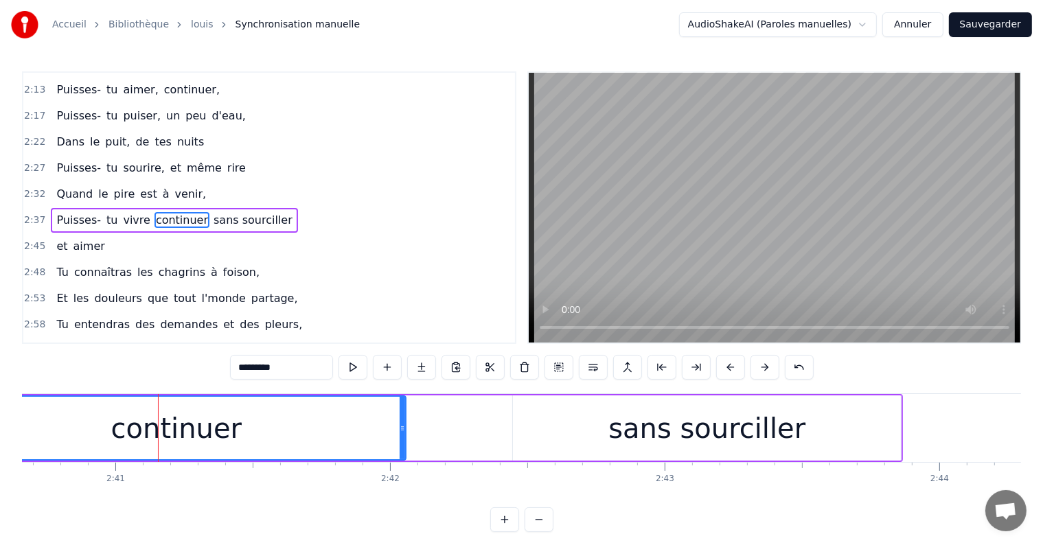
scroll to position [0, 43719]
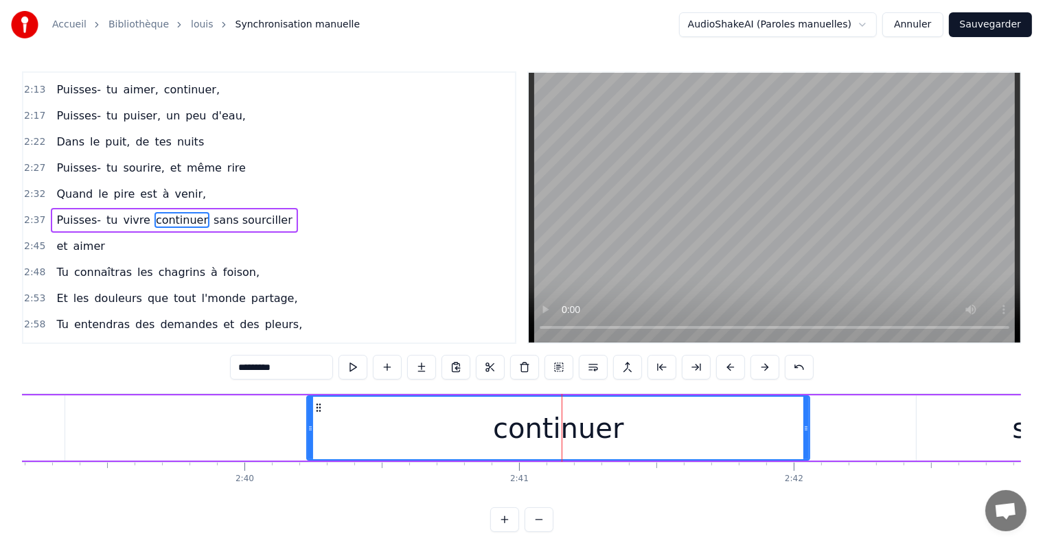
drag, startPoint x: 353, startPoint y: 430, endPoint x: 308, endPoint y: 430, distance: 45.3
click at [308, 430] on icon at bounding box center [310, 428] width 5 height 11
click at [71, 212] on span "Puisses-" at bounding box center [78, 220] width 47 height 16
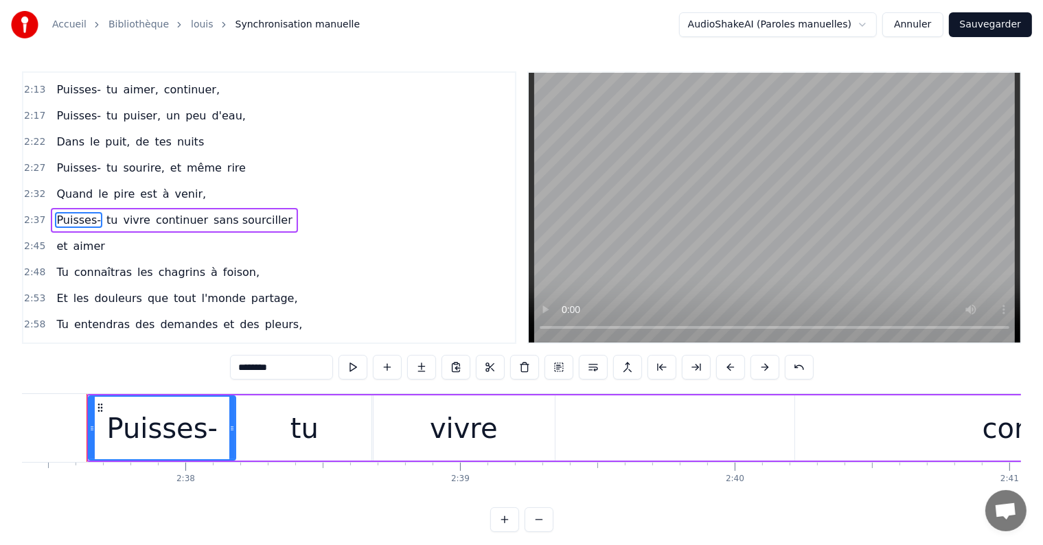
scroll to position [0, 43225]
click at [848, 436] on div "continuer" at bounding box center [1051, 427] width 505 height 65
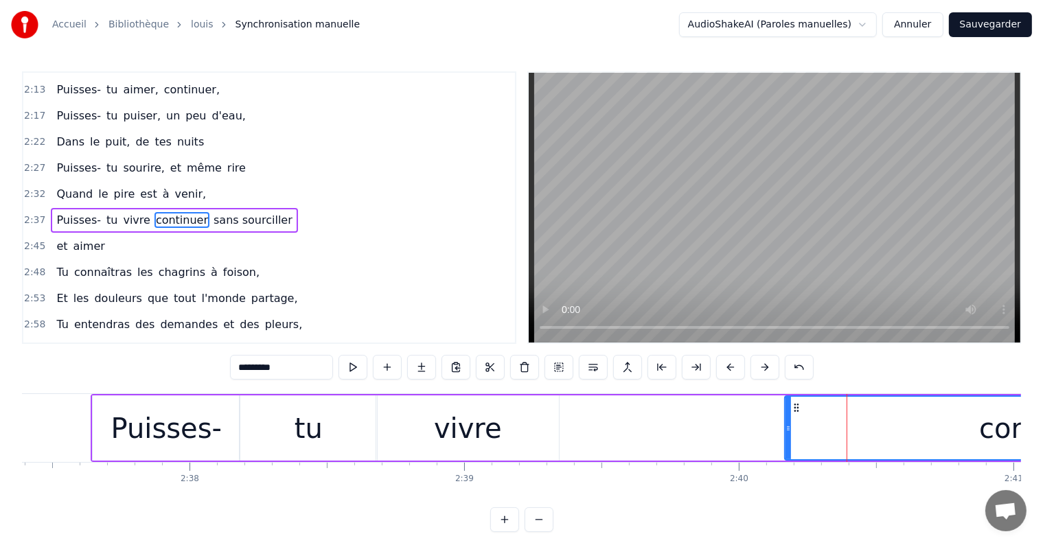
drag, startPoint x: 800, startPoint y: 427, endPoint x: 783, endPoint y: 430, distance: 16.7
click at [785, 430] on icon at bounding box center [787, 428] width 5 height 11
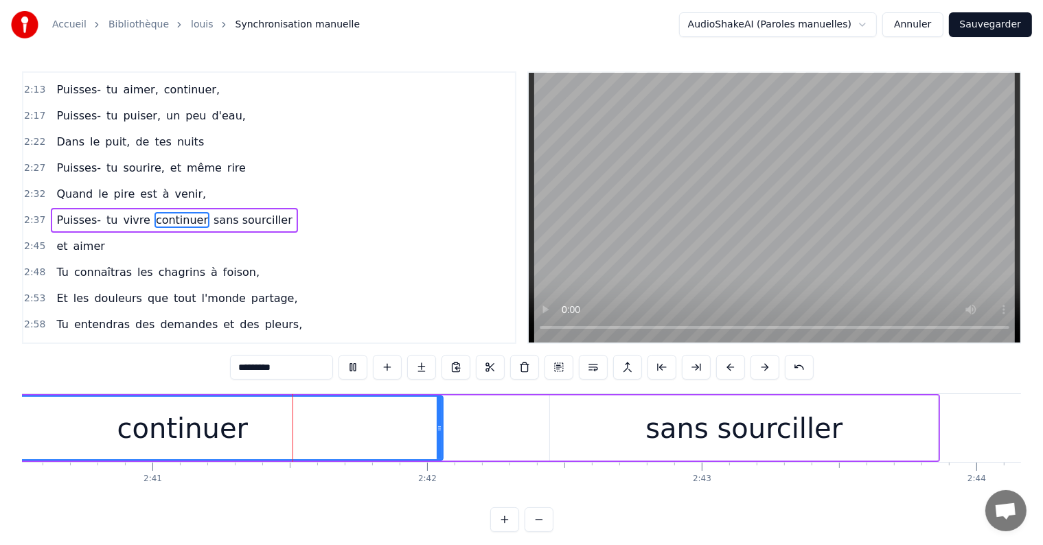
scroll to position [0, 44117]
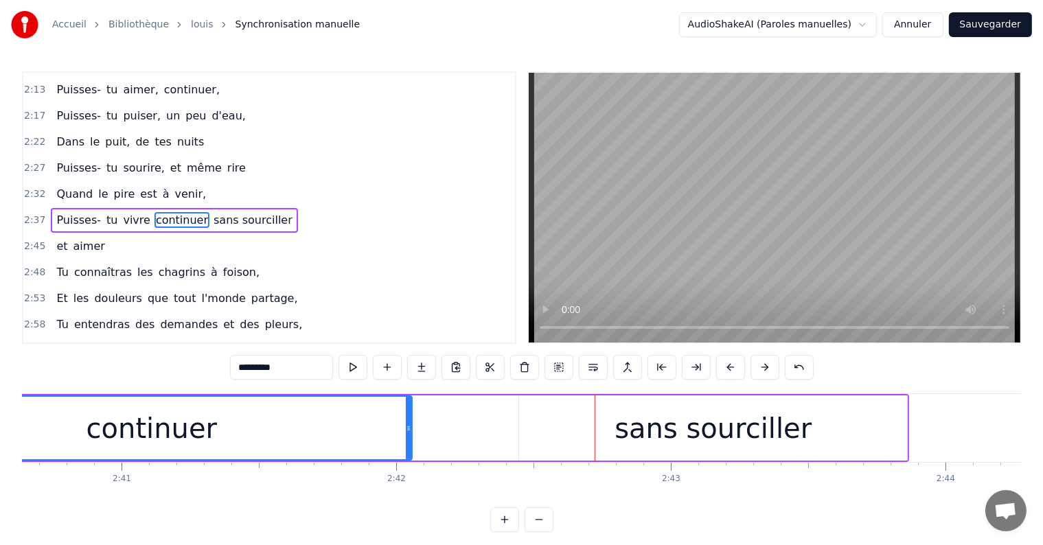
click at [665, 450] on div "sans sourciller" at bounding box center [713, 427] width 388 height 65
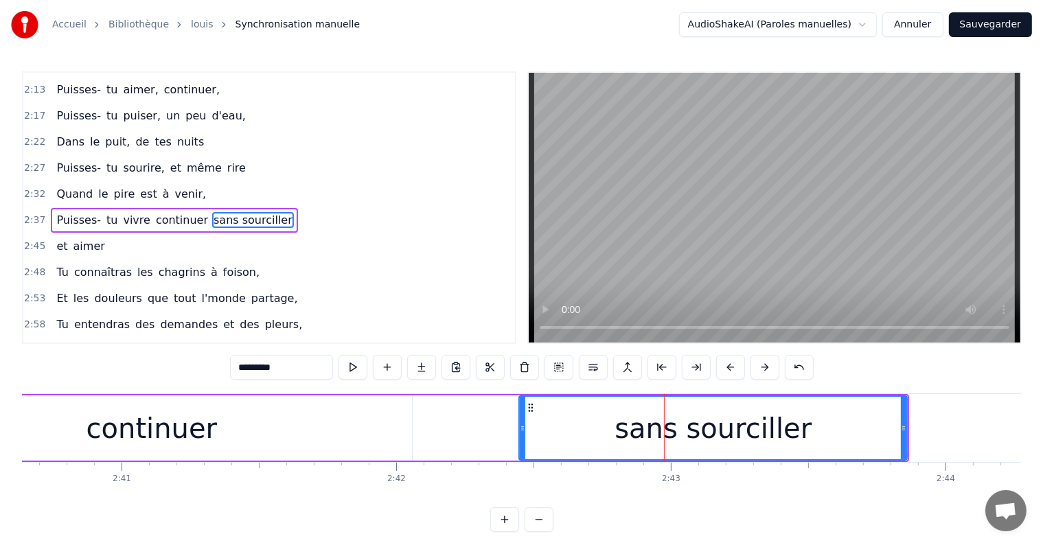
type input "**********"
drag, startPoint x: 518, startPoint y: 428, endPoint x: 551, endPoint y: 432, distance: 33.1
click at [551, 432] on div "sans sourciller" at bounding box center [712, 427] width 389 height 65
drag, startPoint x: 520, startPoint y: 429, endPoint x: 527, endPoint y: 430, distance: 6.9
click at [527, 430] on icon at bounding box center [529, 428] width 5 height 11
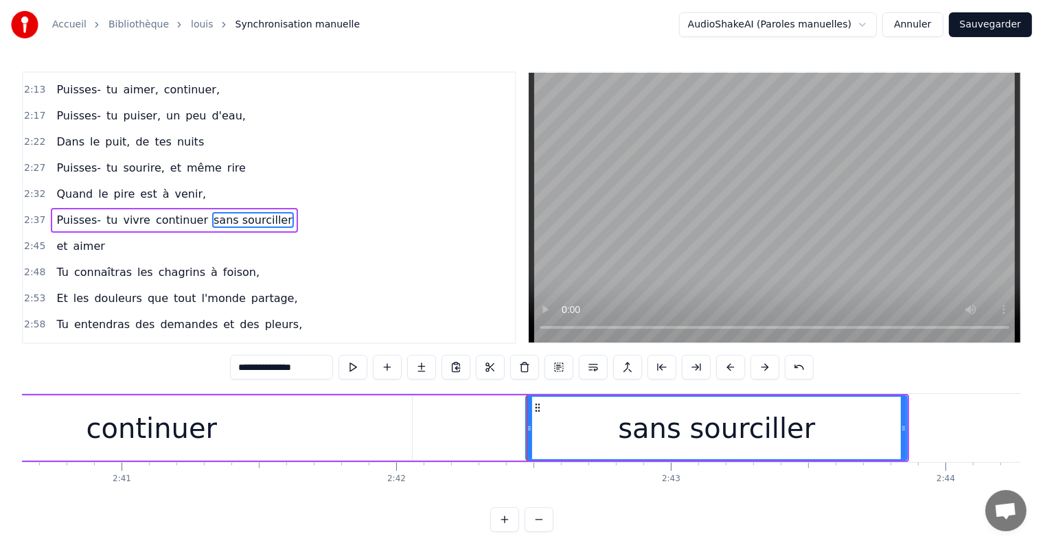
click at [513, 428] on div "Puisses- tu vivre continuer sans sourciller" at bounding box center [54, 428] width 1710 height 68
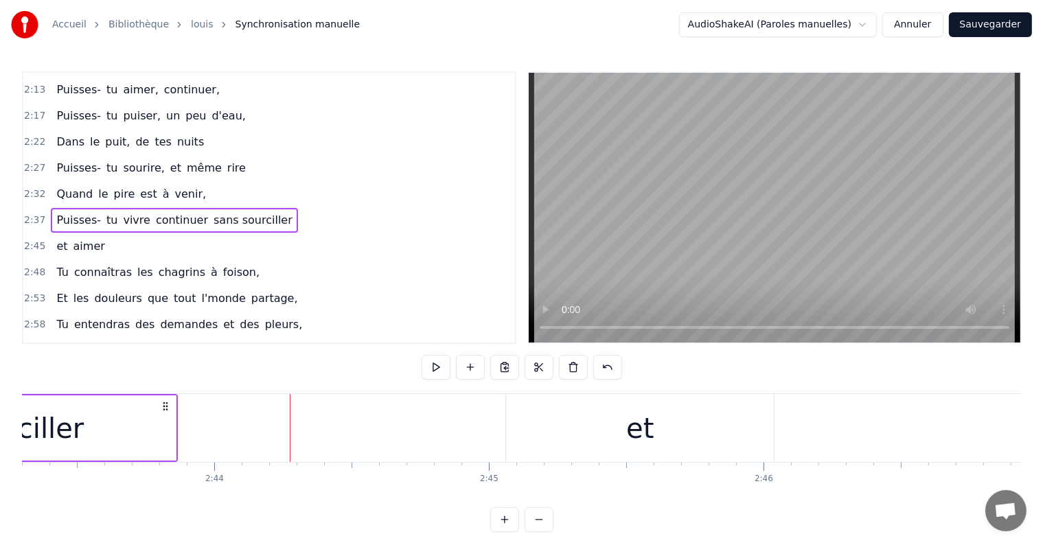
scroll to position [0, 45046]
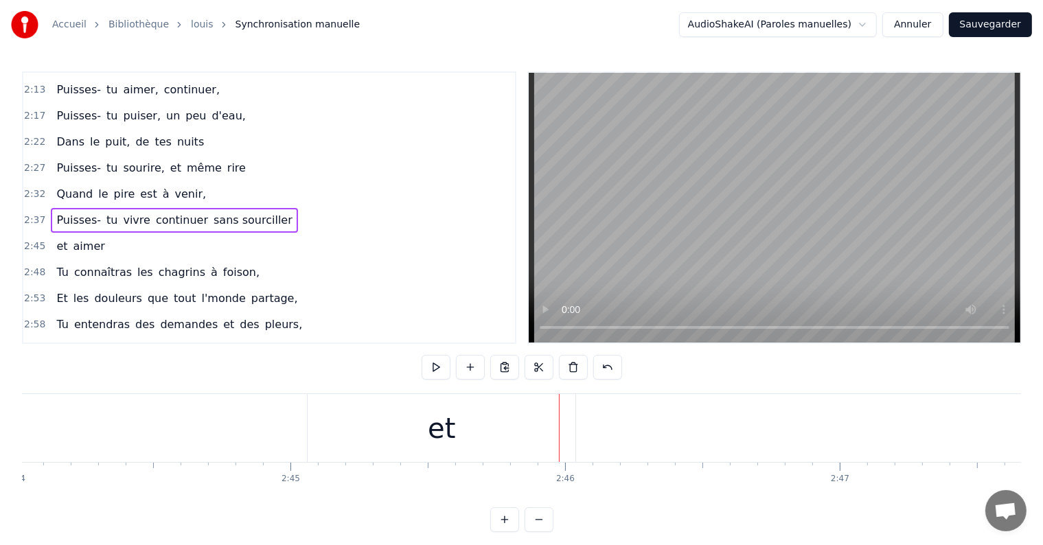
click at [559, 419] on div at bounding box center [559, 428] width 1 height 68
click at [523, 428] on div "et" at bounding box center [442, 428] width 268 height 68
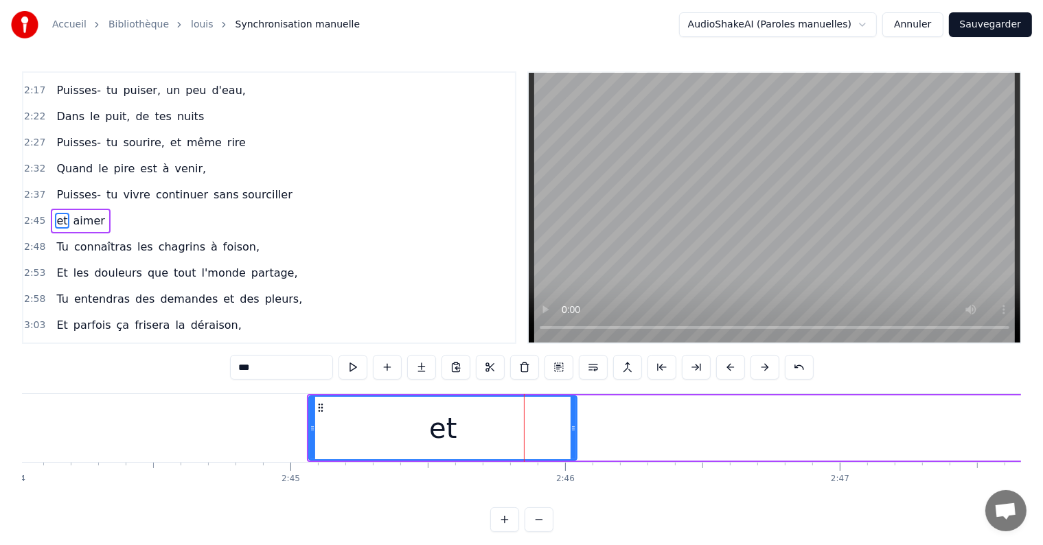
click at [687, 448] on div "et aimer" at bounding box center [803, 428] width 993 height 68
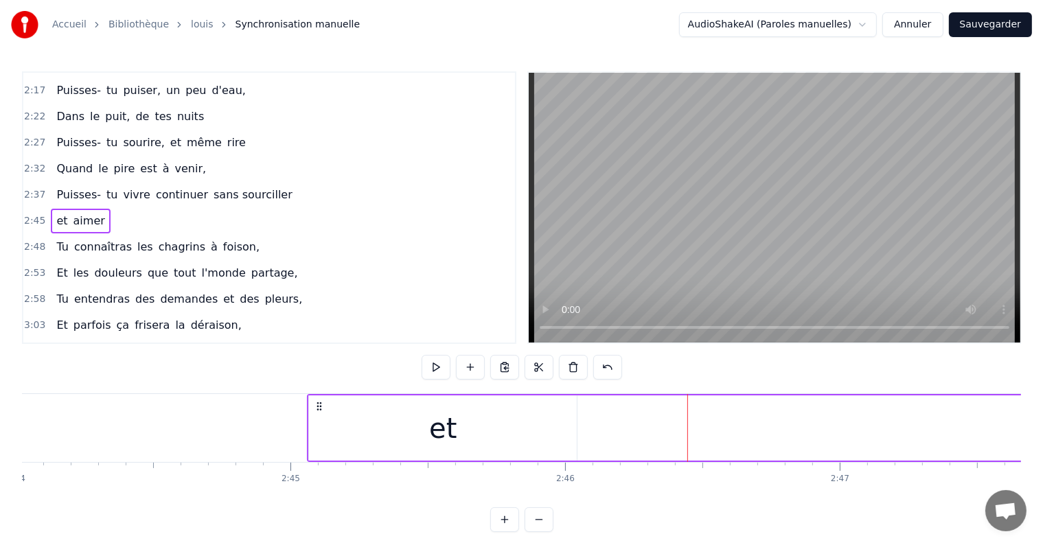
click at [59, 213] on span "et" at bounding box center [62, 221] width 14 height 16
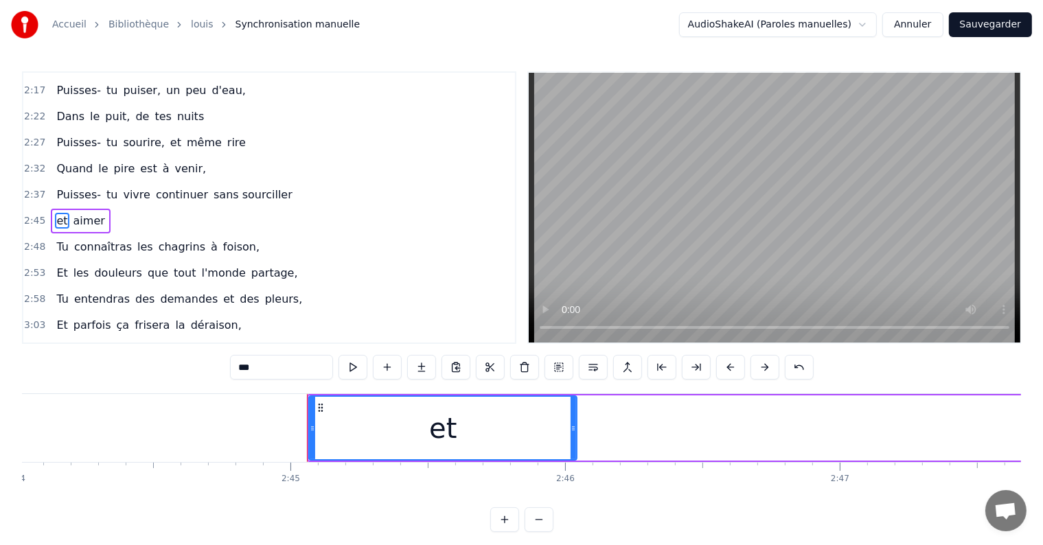
click at [74, 213] on span "aimer" at bounding box center [89, 221] width 34 height 16
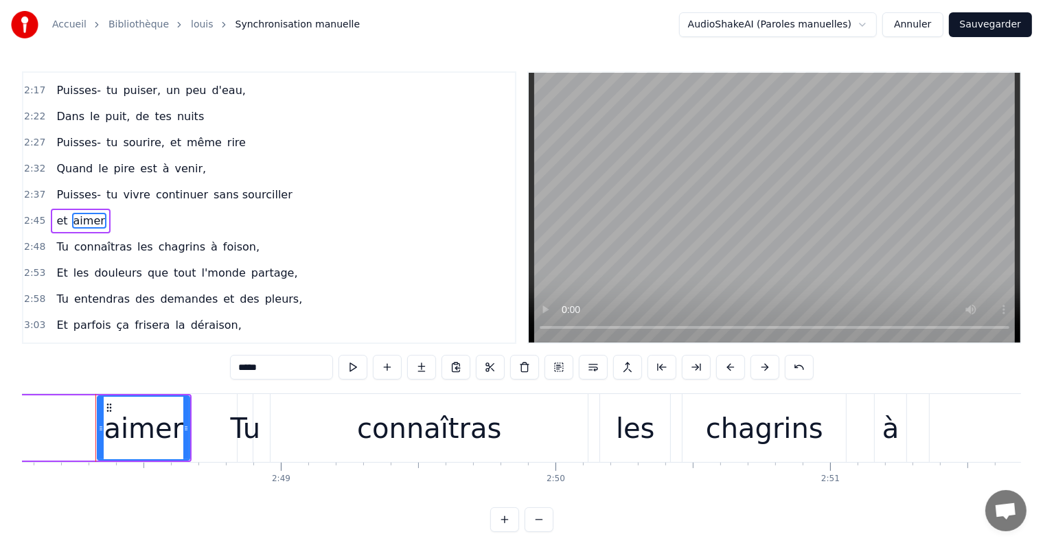
scroll to position [0, 46159]
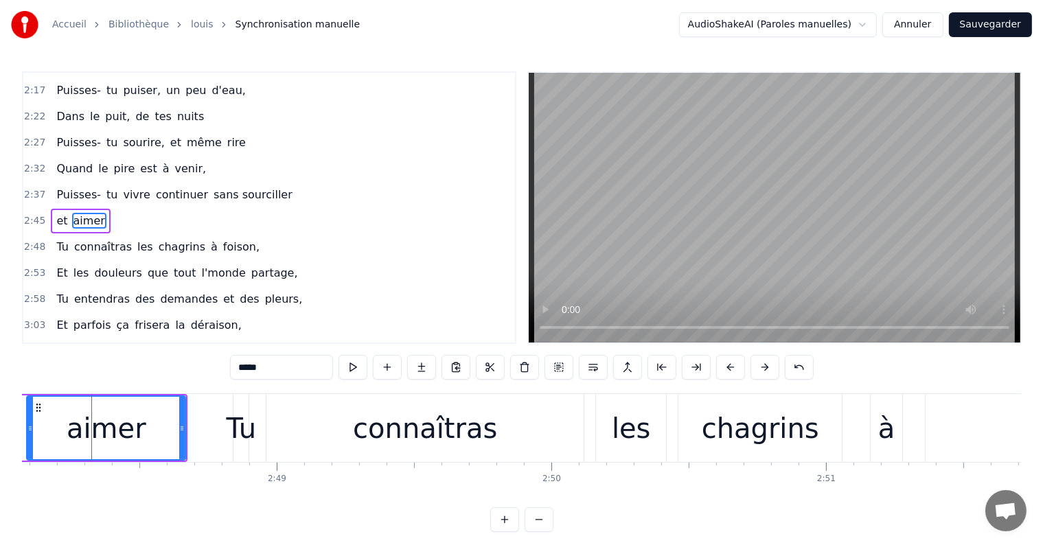
drag, startPoint x: 96, startPoint y: 427, endPoint x: 27, endPoint y: 426, distance: 68.7
click at [27, 426] on icon at bounding box center [29, 428] width 5 height 11
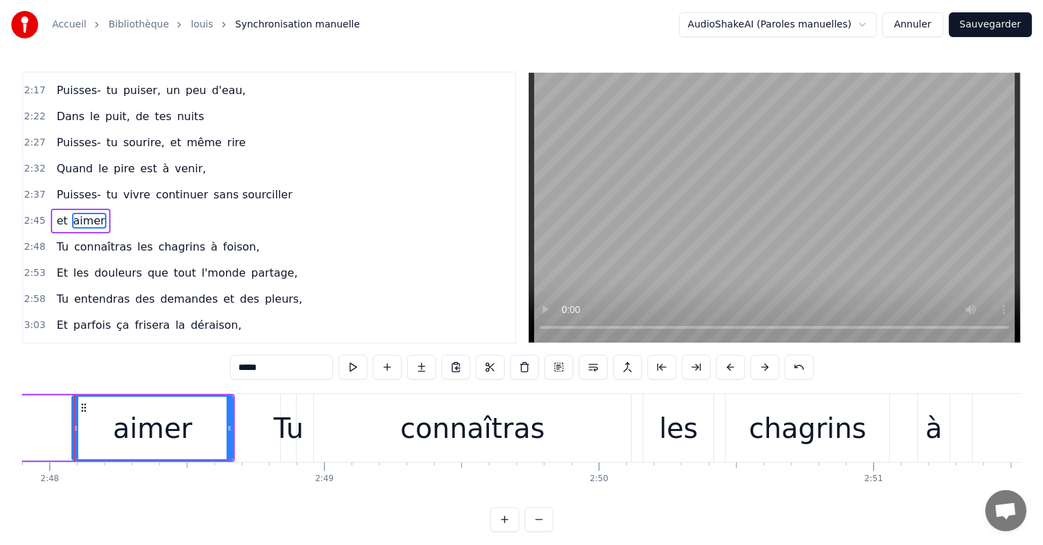
scroll to position [0, 46095]
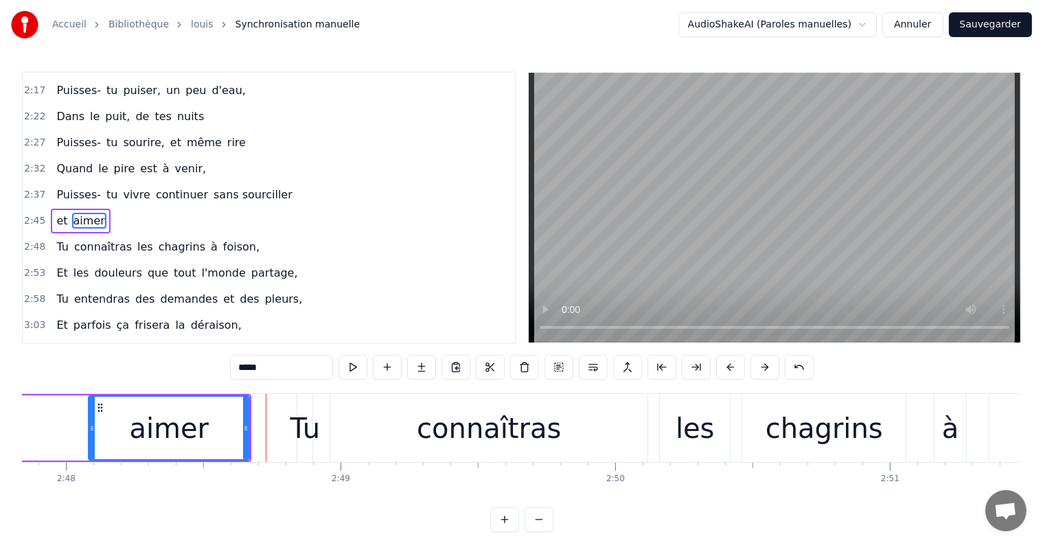
click at [55, 213] on span "et" at bounding box center [62, 221] width 14 height 16
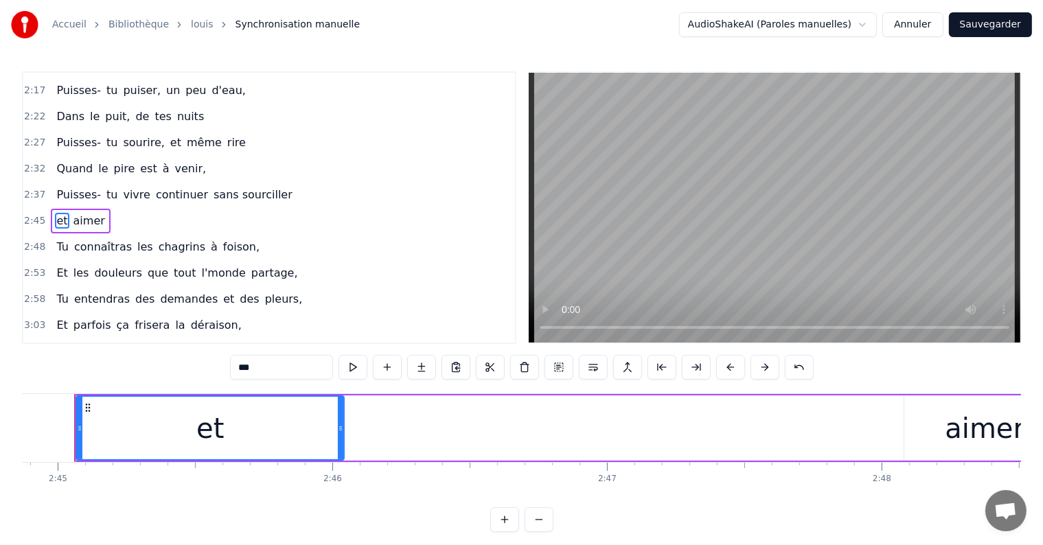
scroll to position [0, 45263]
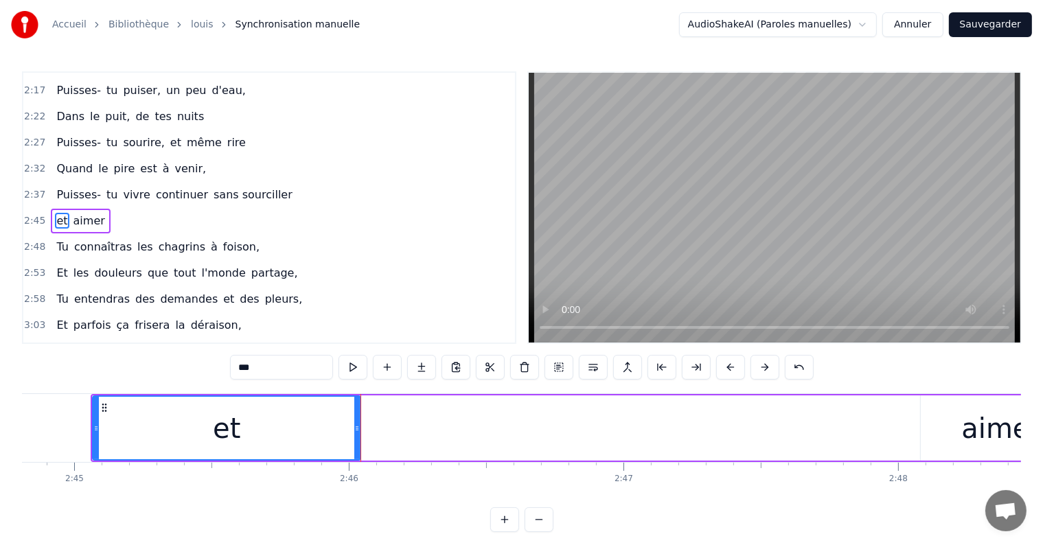
click at [938, 444] on div "aimer" at bounding box center [1001, 427] width 161 height 65
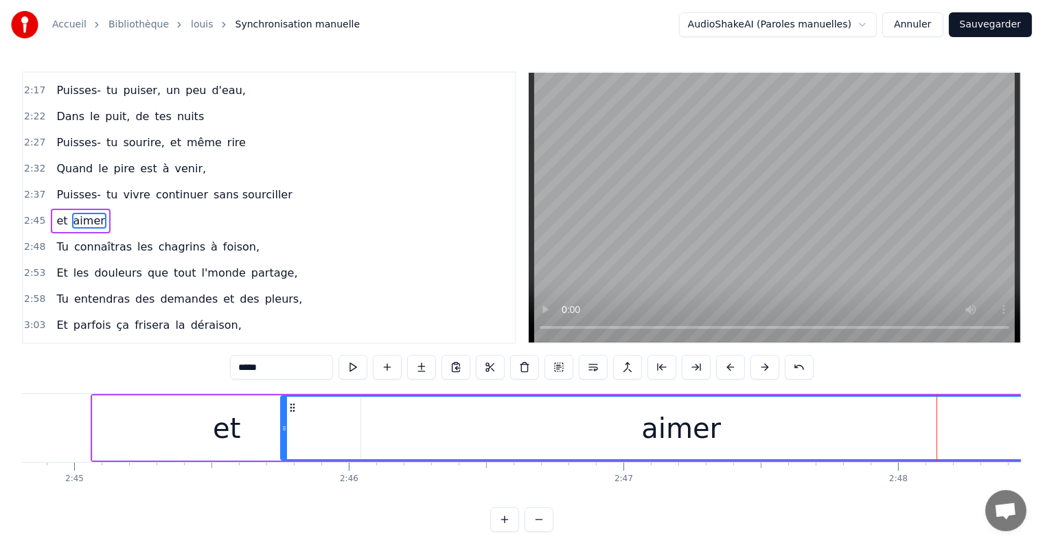
drag, startPoint x: 923, startPoint y: 427, endPoint x: 283, endPoint y: 412, distance: 640.1
click at [283, 412] on div at bounding box center [284, 428] width 5 height 62
click at [233, 426] on div "et" at bounding box center [226, 428] width 27 height 41
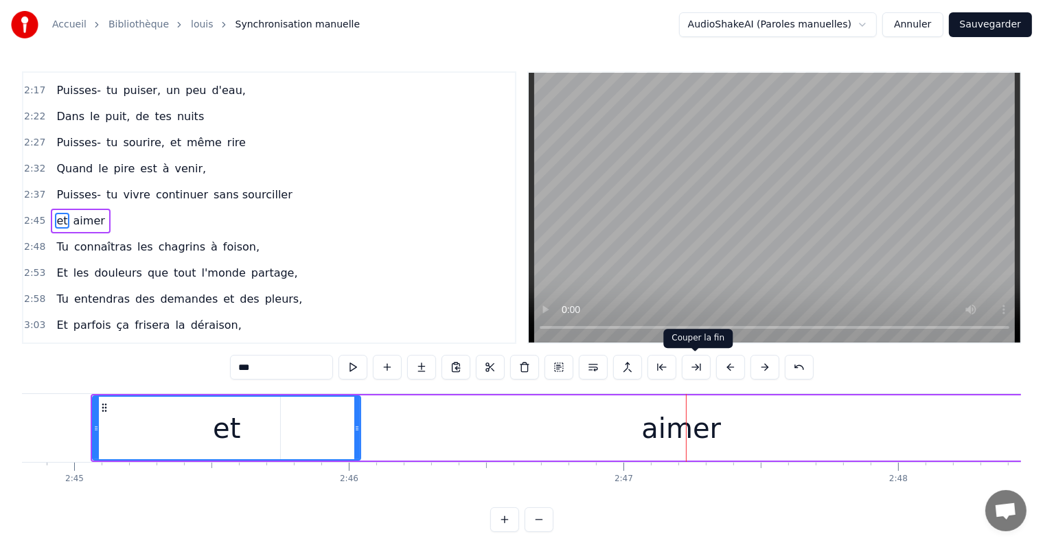
click at [938, 446] on div "aimer" at bounding box center [681, 427] width 801 height 65
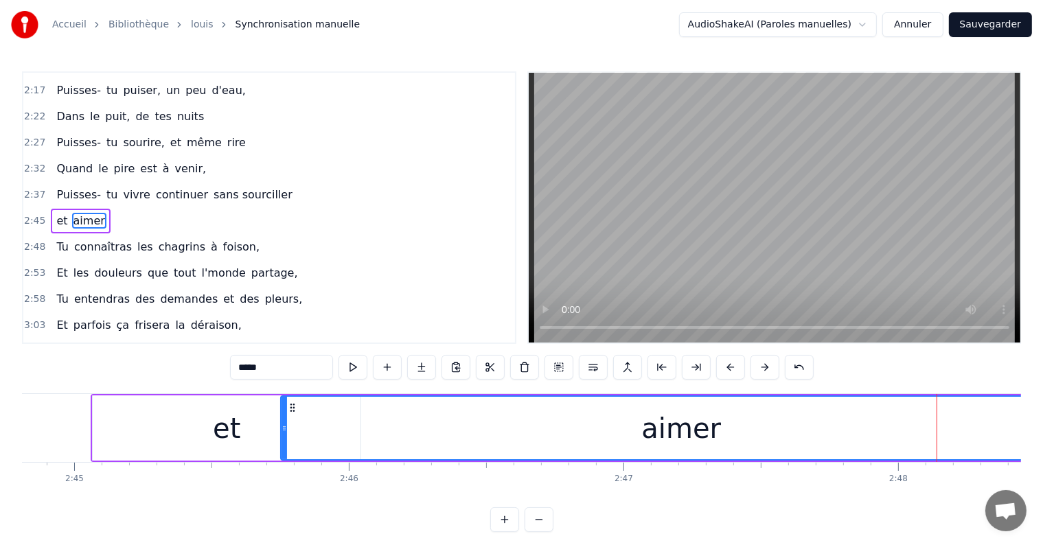
scroll to position [0, 45401]
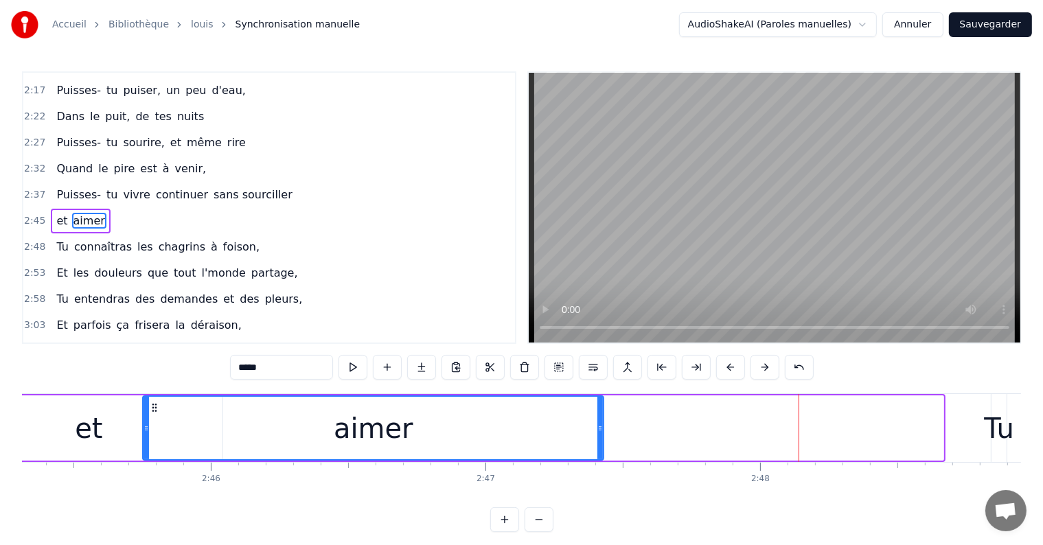
drag, startPoint x: 938, startPoint y: 425, endPoint x: 598, endPoint y: 453, distance: 341.0
click at [598, 453] on div at bounding box center [599, 428] width 5 height 62
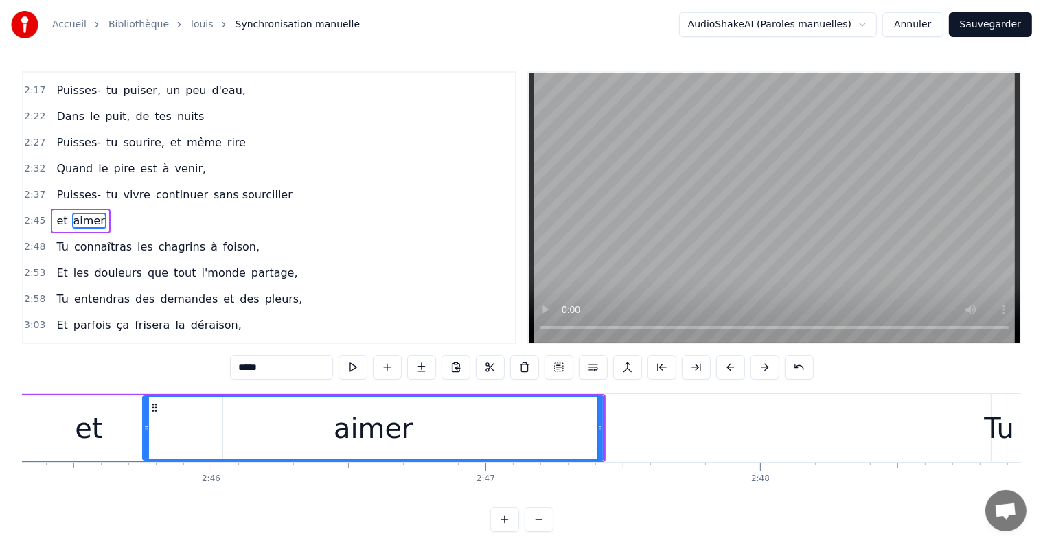
click at [114, 415] on div "et" at bounding box center [89, 427] width 268 height 65
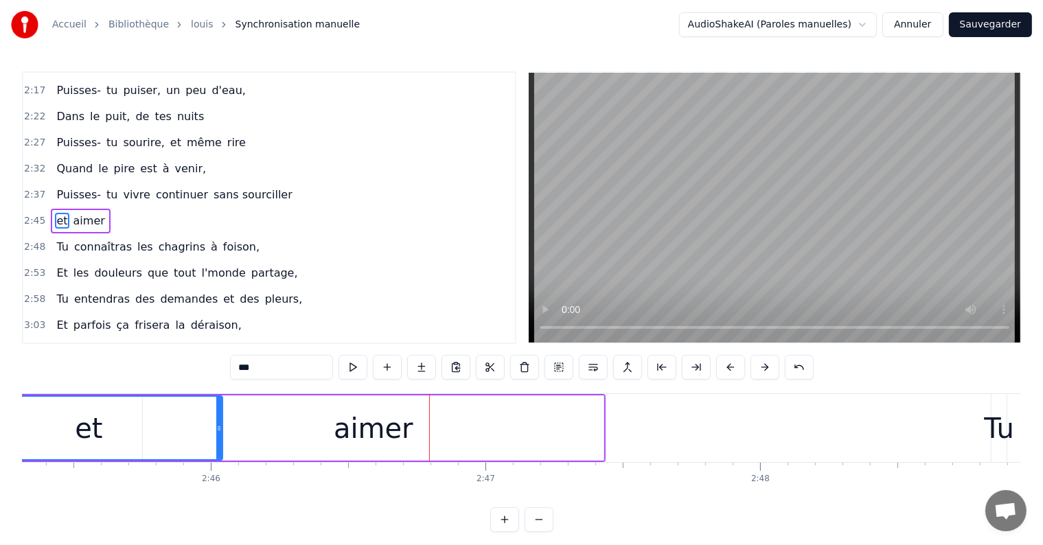
click at [555, 439] on div "aimer" at bounding box center [373, 427] width 461 height 65
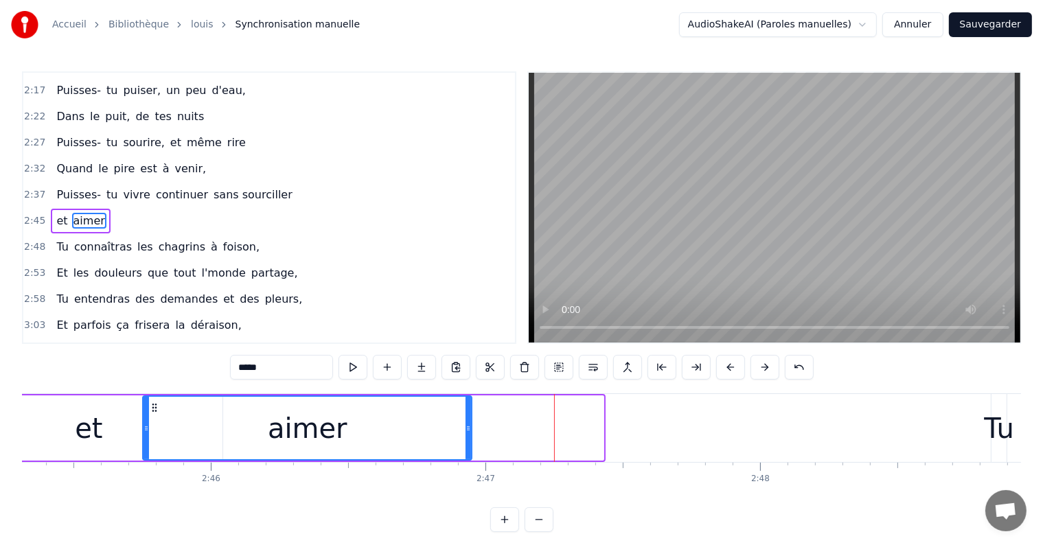
drag, startPoint x: 599, startPoint y: 427, endPoint x: 468, endPoint y: 437, distance: 132.2
click at [468, 437] on div at bounding box center [468, 428] width 5 height 62
click at [56, 426] on div "et" at bounding box center [89, 427] width 268 height 65
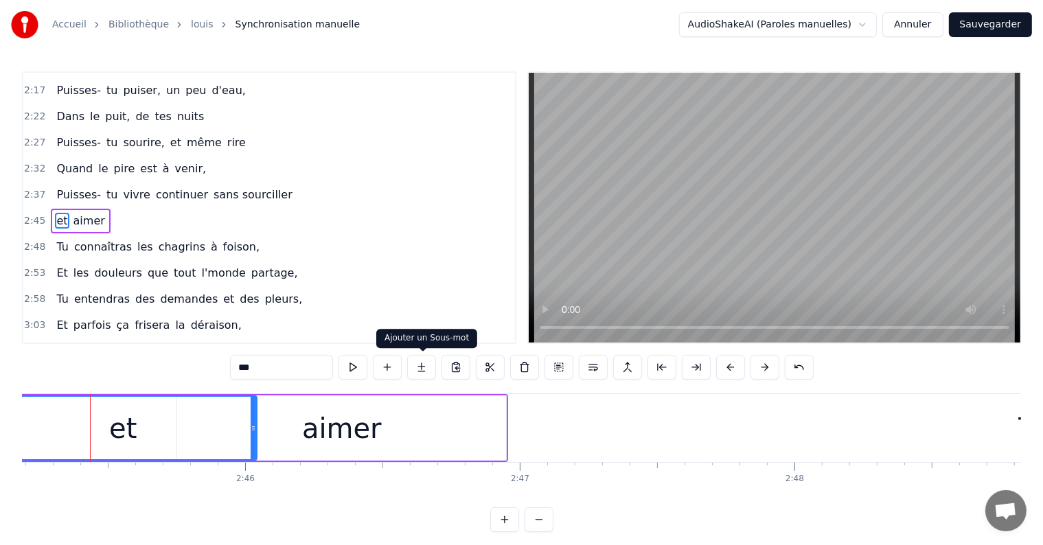
scroll to position [0, 45365]
click at [400, 456] on div "aimer" at bounding box center [343, 427] width 329 height 65
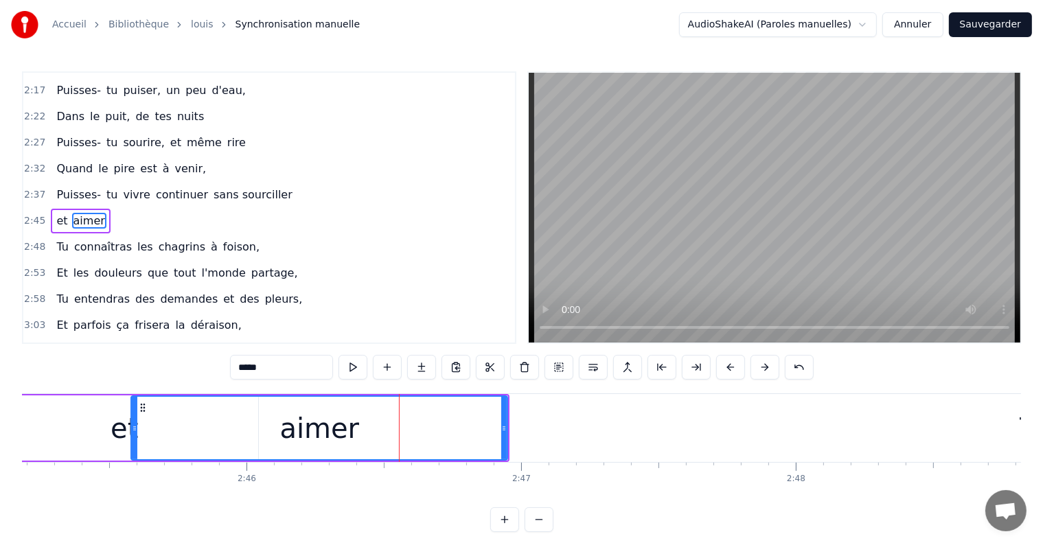
drag, startPoint x: 179, startPoint y: 428, endPoint x: 124, endPoint y: 428, distance: 54.9
click at [132, 428] on icon at bounding box center [134, 428] width 5 height 11
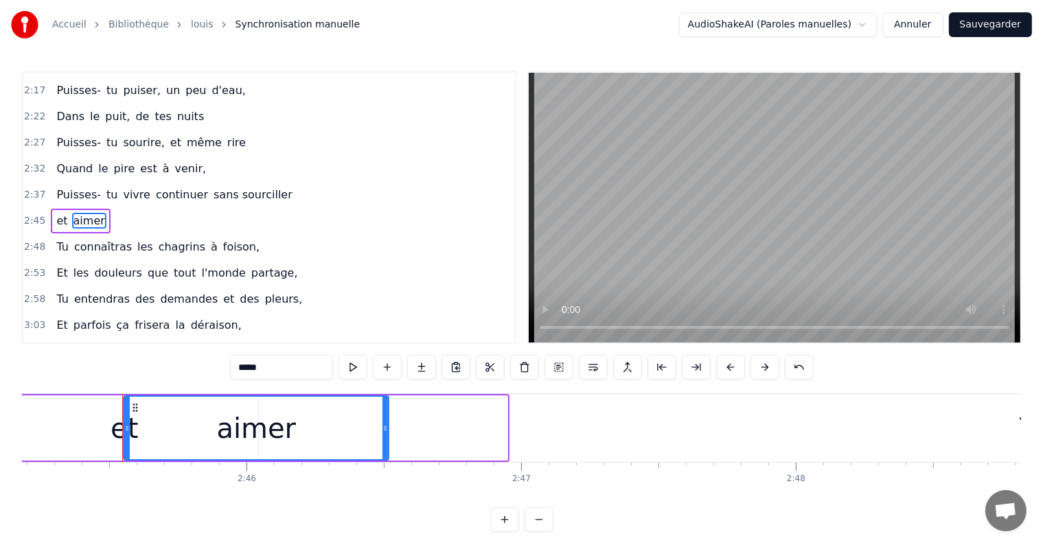
drag, startPoint x: 501, startPoint y: 430, endPoint x: 336, endPoint y: 452, distance: 166.2
click at [382, 452] on div at bounding box center [384, 428] width 5 height 62
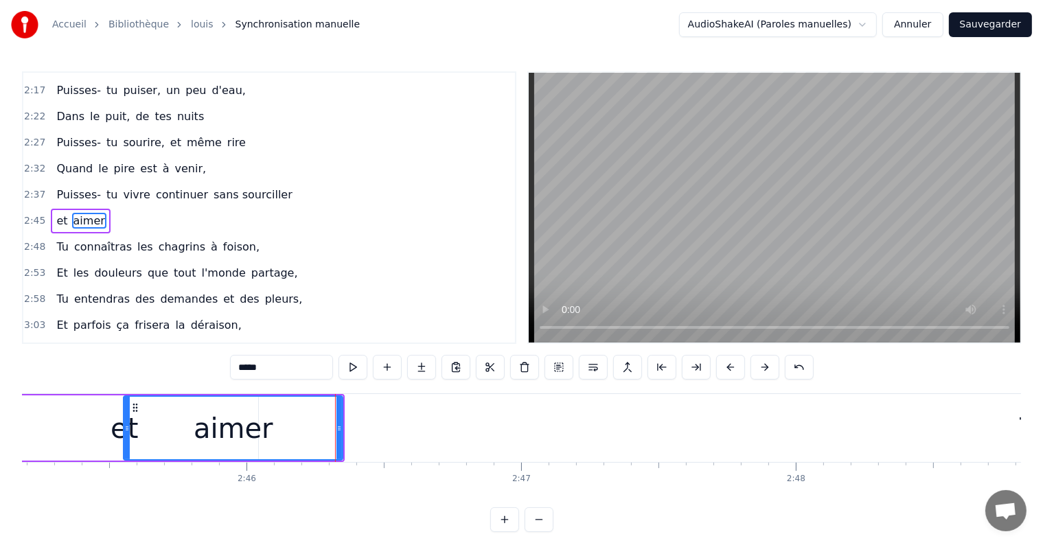
click at [51, 421] on div "et" at bounding box center [124, 427] width 268 height 65
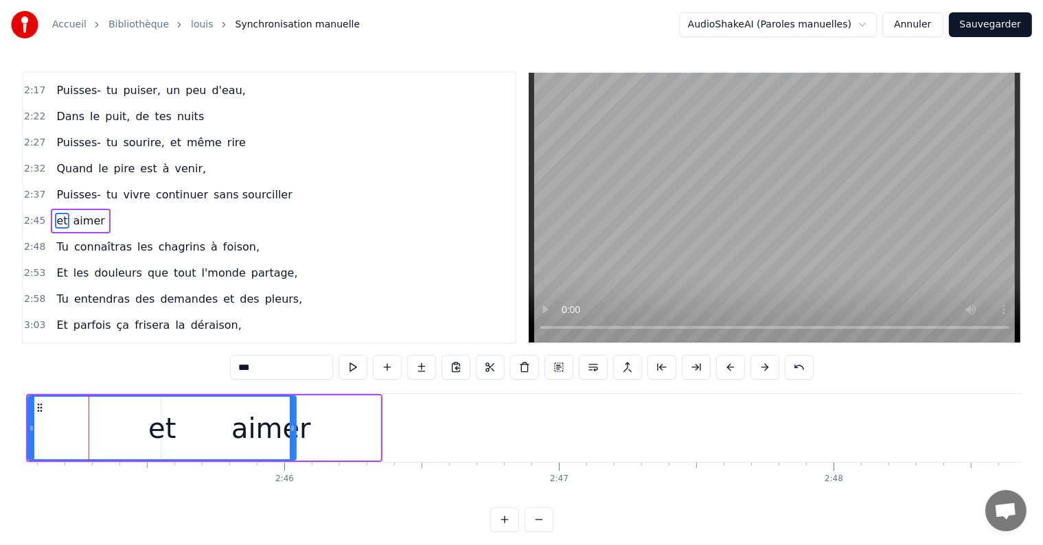
scroll to position [0, 45325]
click at [331, 437] on div "aimer" at bounding box center [273, 427] width 219 height 65
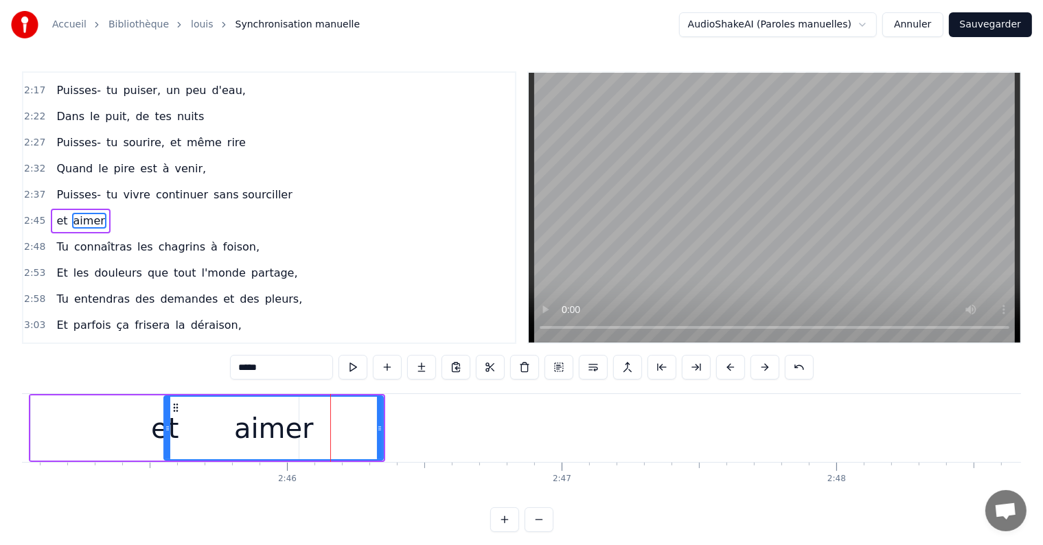
drag, startPoint x: 162, startPoint y: 428, endPoint x: 141, endPoint y: 431, distance: 21.6
click at [141, 431] on div "et" at bounding box center [165, 427] width 268 height 65
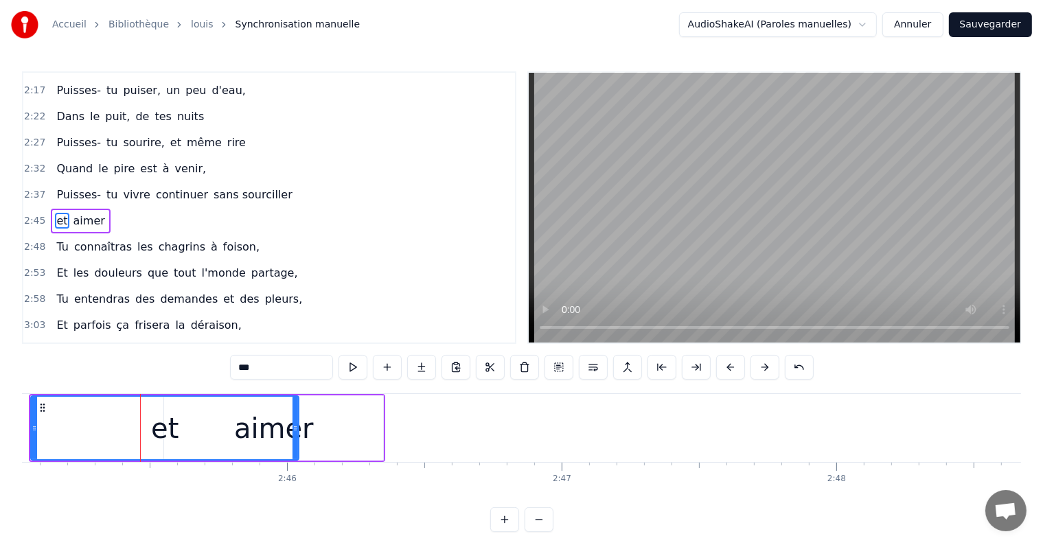
click at [355, 427] on div "aimer" at bounding box center [273, 427] width 219 height 65
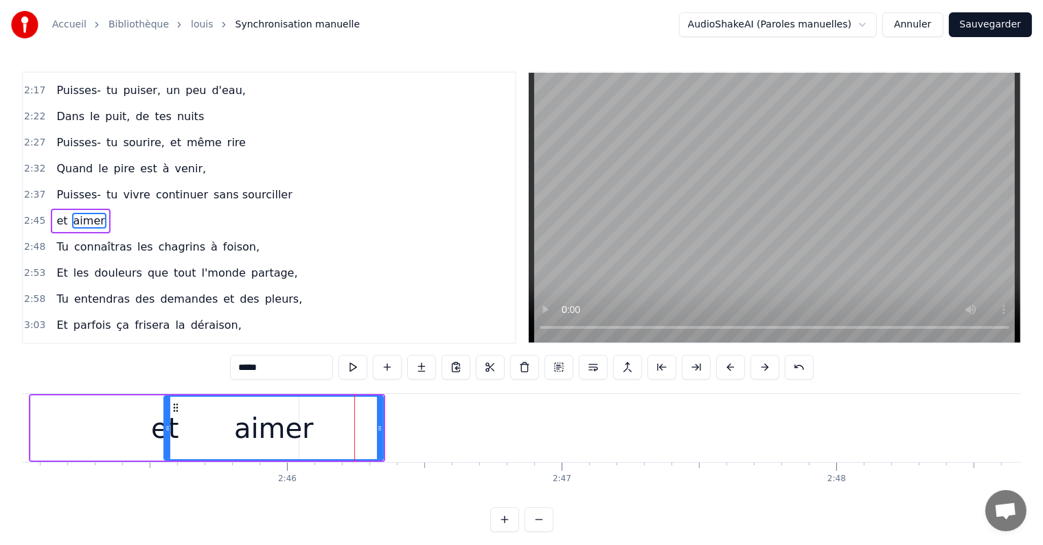
click at [151, 420] on div "et" at bounding box center [165, 427] width 268 height 65
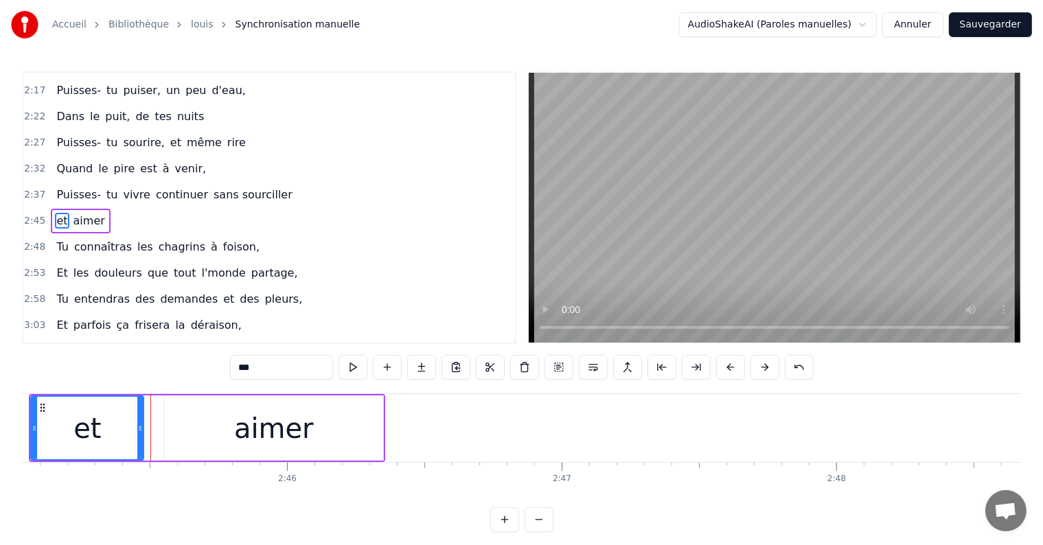
drag, startPoint x: 295, startPoint y: 430, endPoint x: 138, endPoint y: 435, distance: 157.3
click at [138, 435] on div at bounding box center [139, 428] width 5 height 62
click at [211, 430] on div "aimer" at bounding box center [273, 427] width 219 height 65
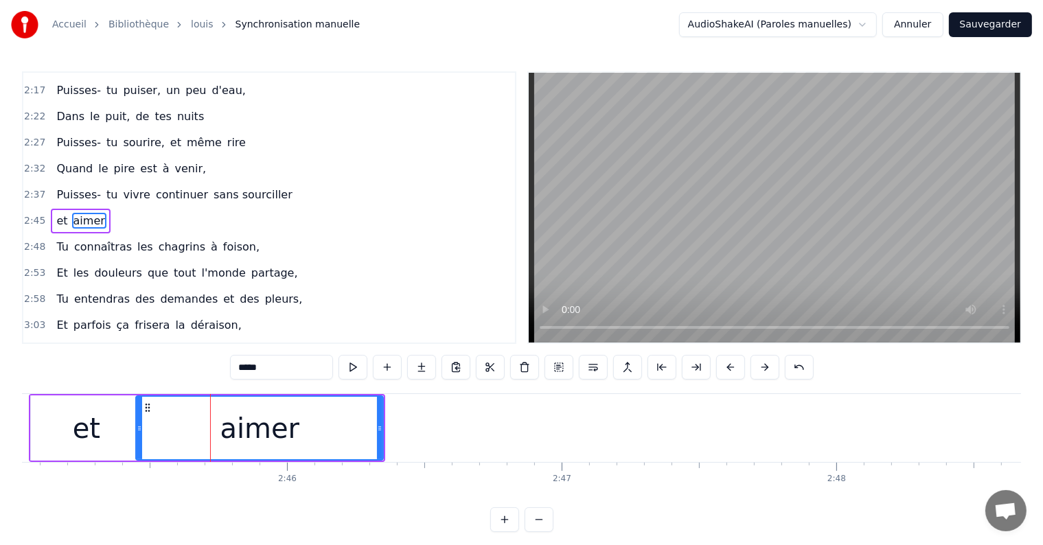
drag, startPoint x: 168, startPoint y: 426, endPoint x: 139, endPoint y: 426, distance: 28.2
click at [139, 426] on icon at bounding box center [139, 428] width 5 height 11
click at [375, 426] on div "aimer" at bounding box center [260, 428] width 246 height 62
click at [75, 422] on div "et" at bounding box center [86, 428] width 27 height 41
type input "**"
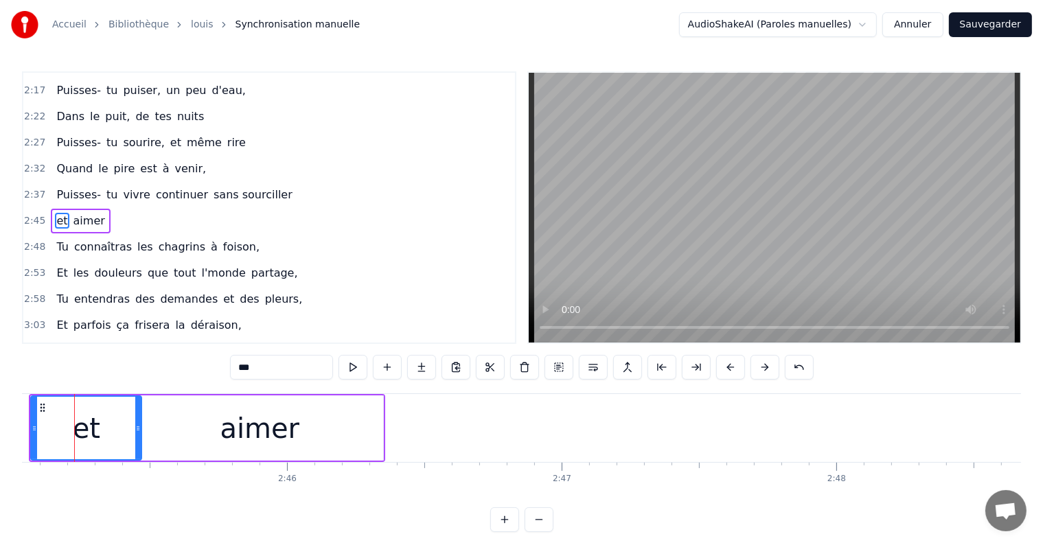
scroll to position [0, 45307]
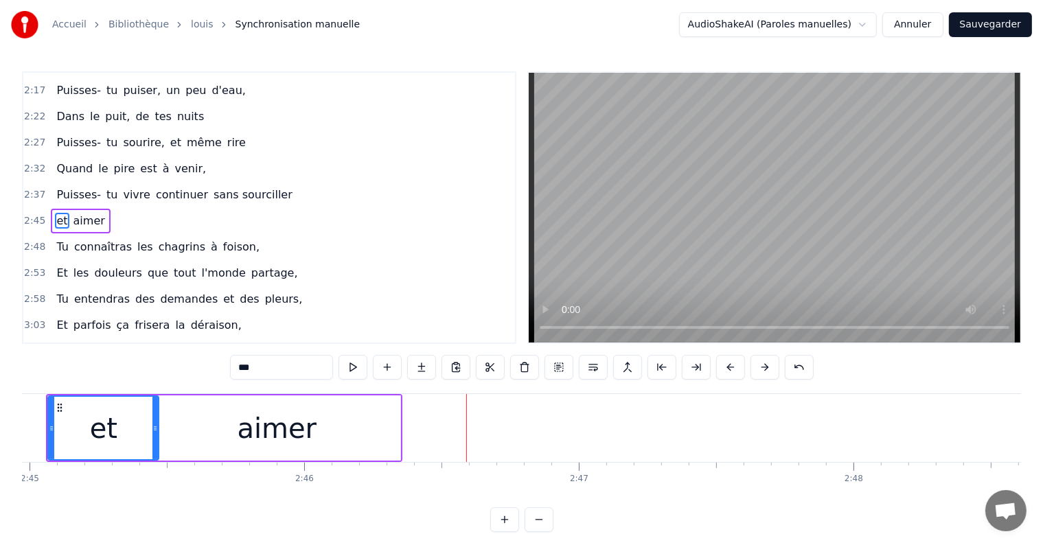
click at [306, 182] on div "2:37 Puisses- tu vivre continuer sans sourciller" at bounding box center [269, 195] width 492 height 26
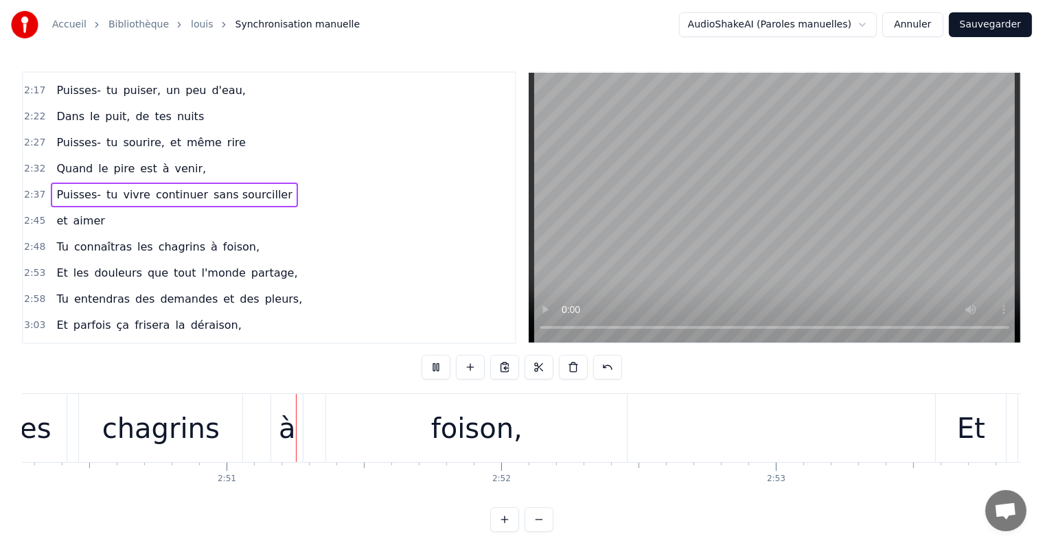
scroll to position [0, 46785]
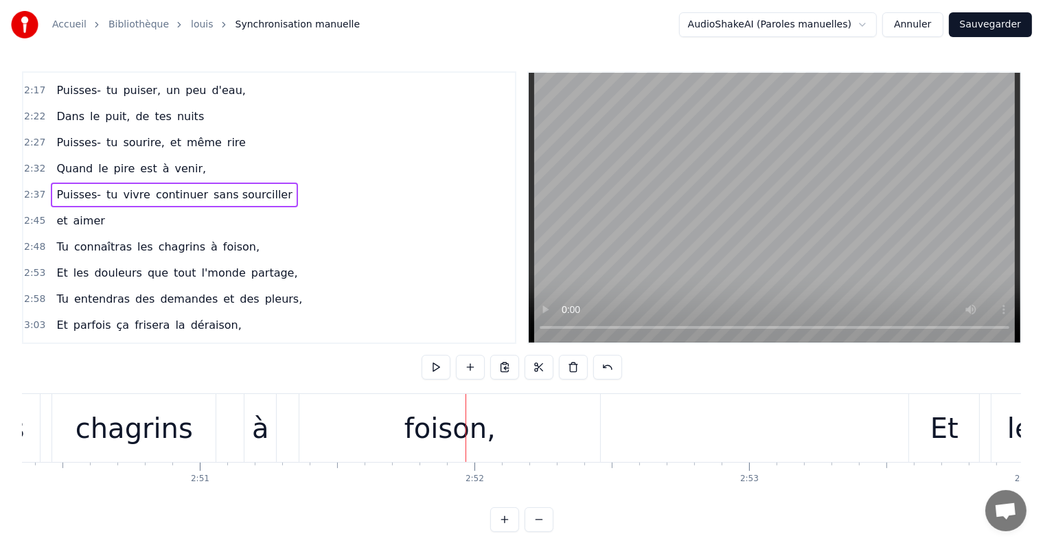
click at [136, 239] on span "les" at bounding box center [145, 247] width 19 height 16
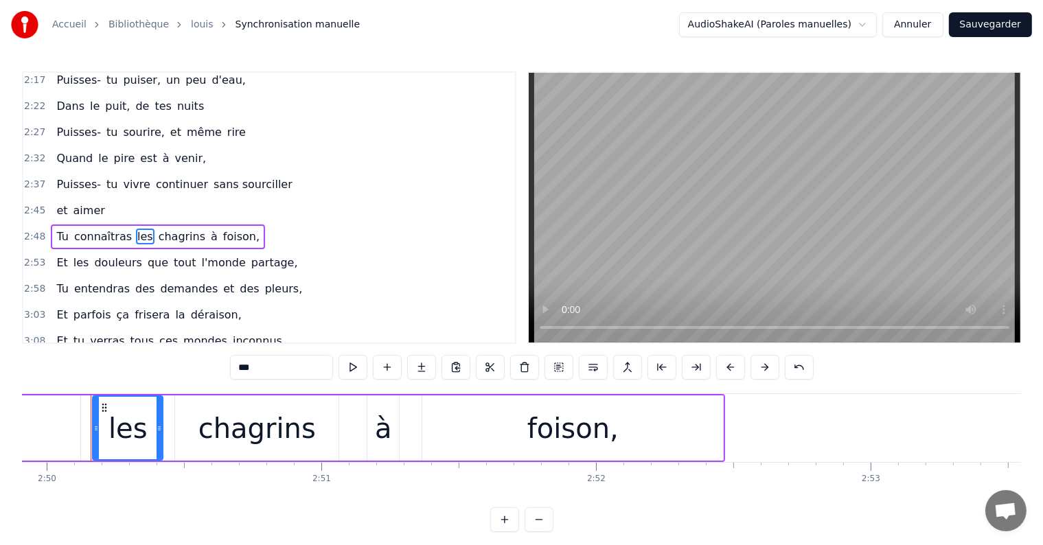
scroll to position [0, 46663]
drag, startPoint x: 275, startPoint y: 362, endPoint x: 196, endPoint y: 373, distance: 79.7
click at [196, 373] on div "1:30 Tu connaîtras des chagrins sans raison, 1:35 Tu croiseras aussi la trahiso…" at bounding box center [521, 301] width 999 height 461
type input "***"
click at [297, 224] on div "2:48 Tu connaîtras ces chagrins à [GEOGRAPHIC_DATA]," at bounding box center [269, 237] width 492 height 26
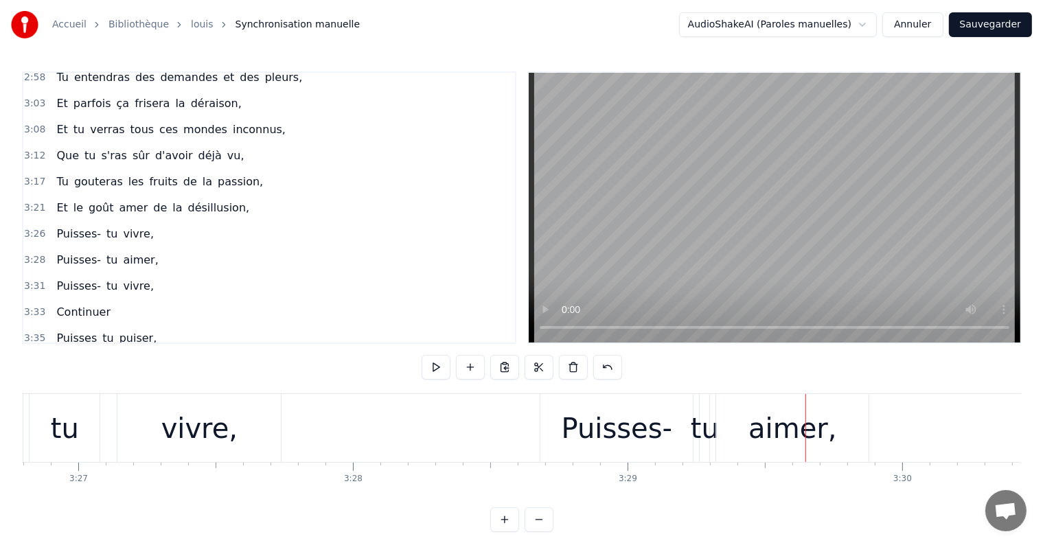
scroll to position [482, 0]
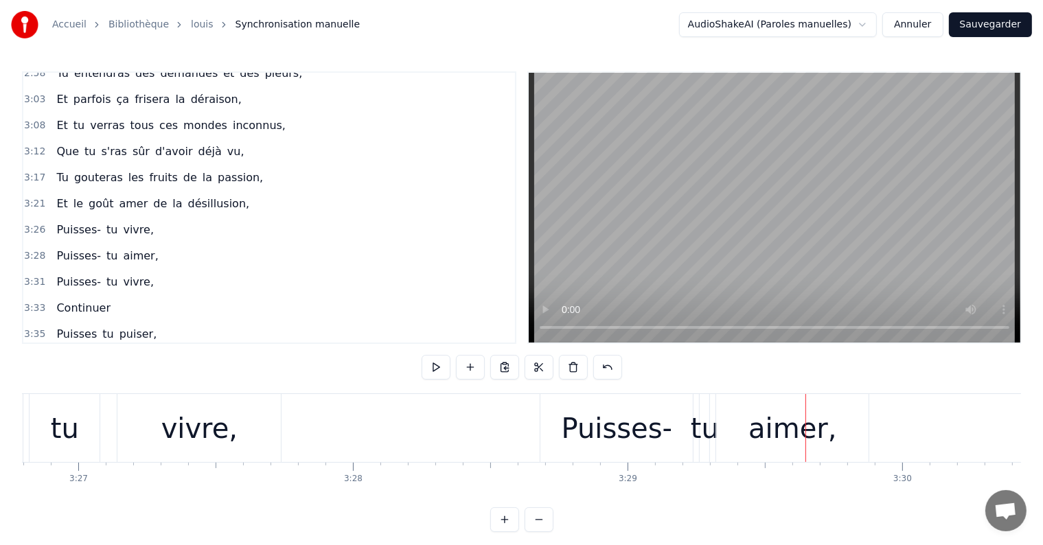
click at [148, 243] on div "3:28 Puisses- tu aimer," at bounding box center [269, 256] width 492 height 26
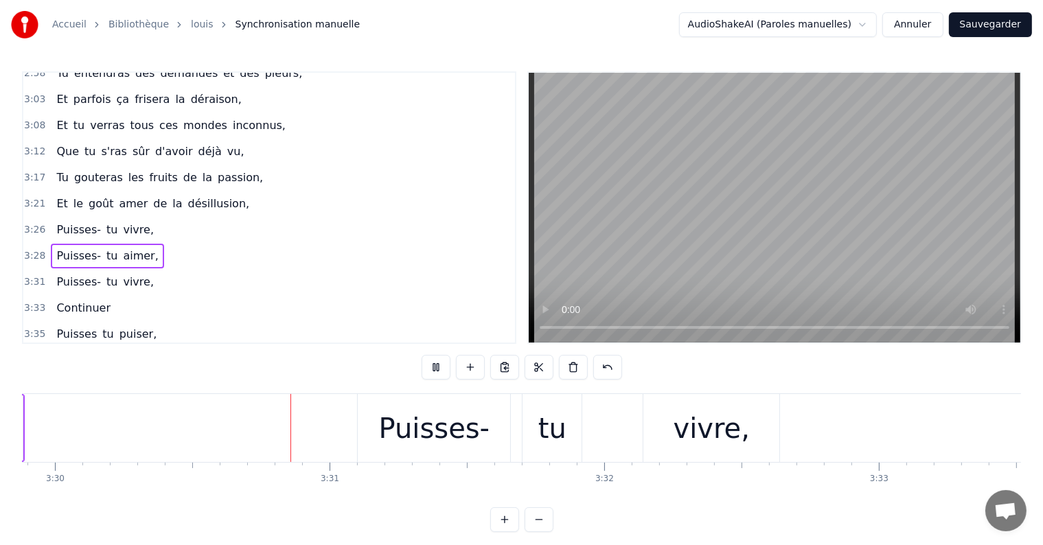
scroll to position [0, 57667]
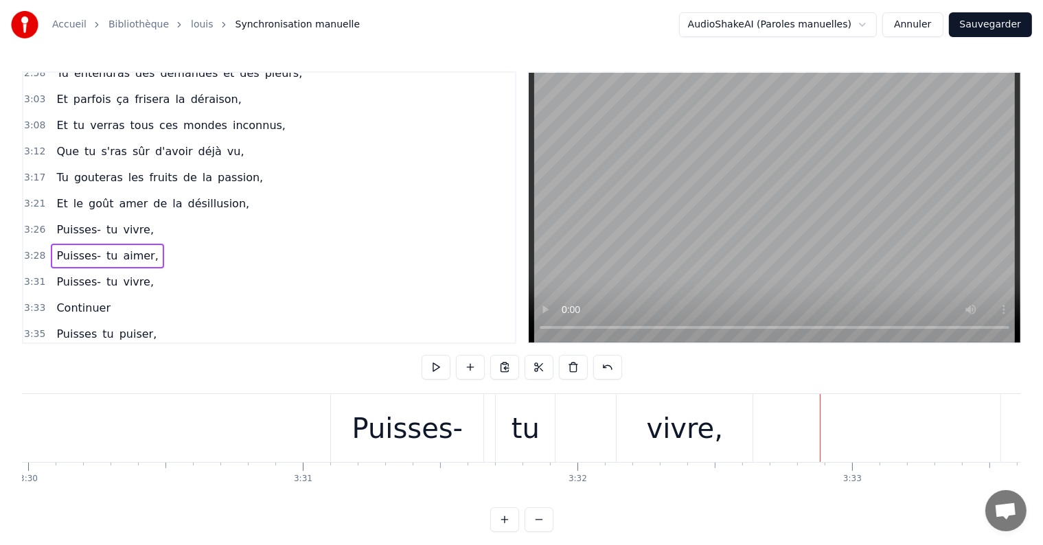
click at [157, 217] on div "3:26 Puisses- tu vivre," at bounding box center [269, 230] width 492 height 26
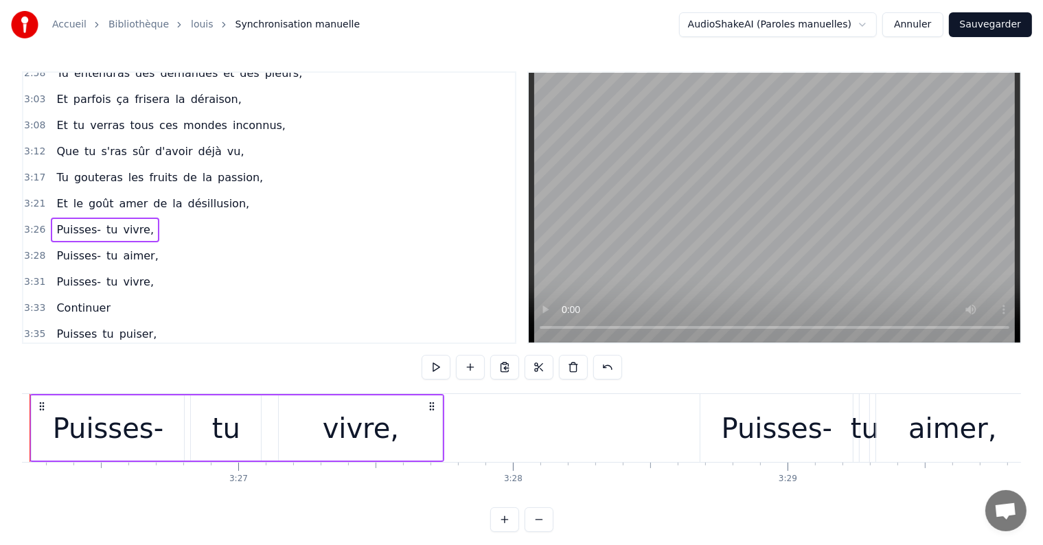
scroll to position [0, 56572]
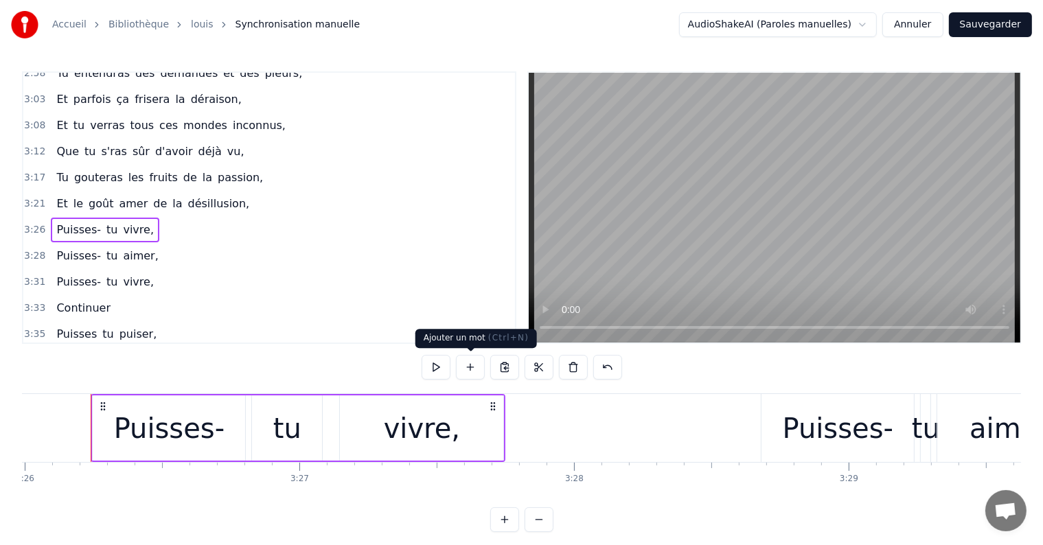
click at [476, 367] on button at bounding box center [470, 367] width 29 height 25
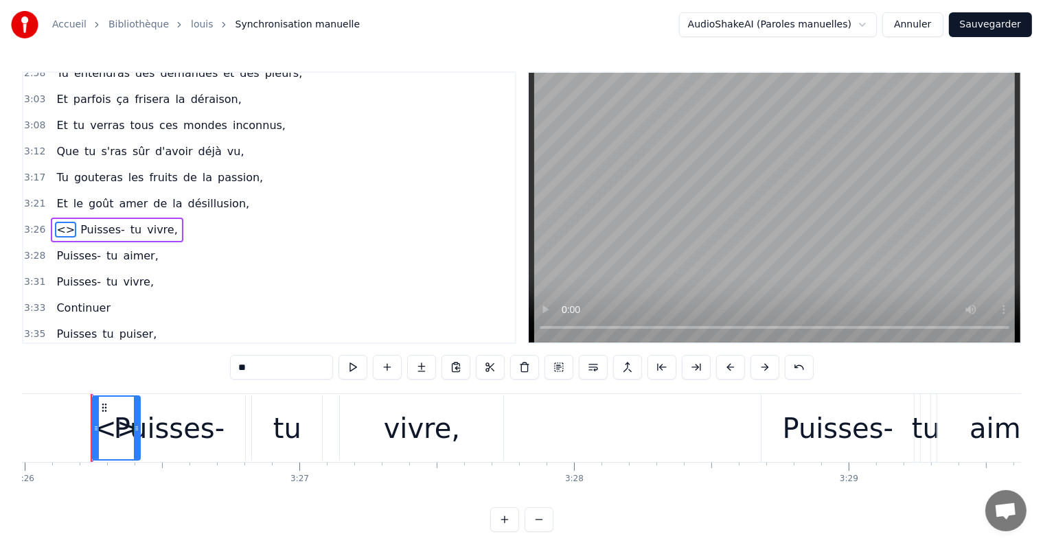
scroll to position [483, 0]
drag, startPoint x: 62, startPoint y: 209, endPoint x: 152, endPoint y: 214, distance: 90.1
click at [152, 216] on div "<> Puisses- tu vivre," at bounding box center [117, 228] width 132 height 25
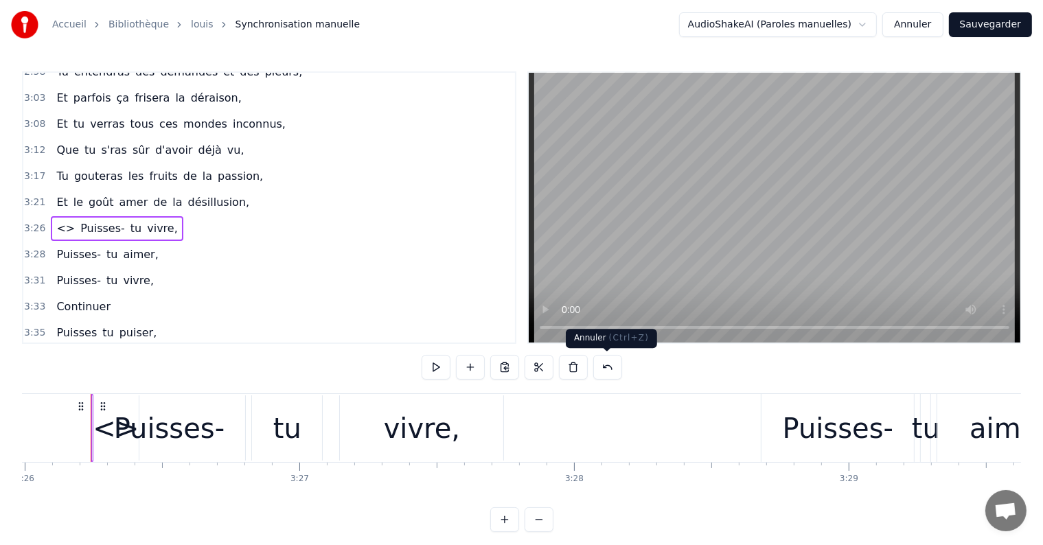
click at [610, 374] on button at bounding box center [607, 367] width 29 height 25
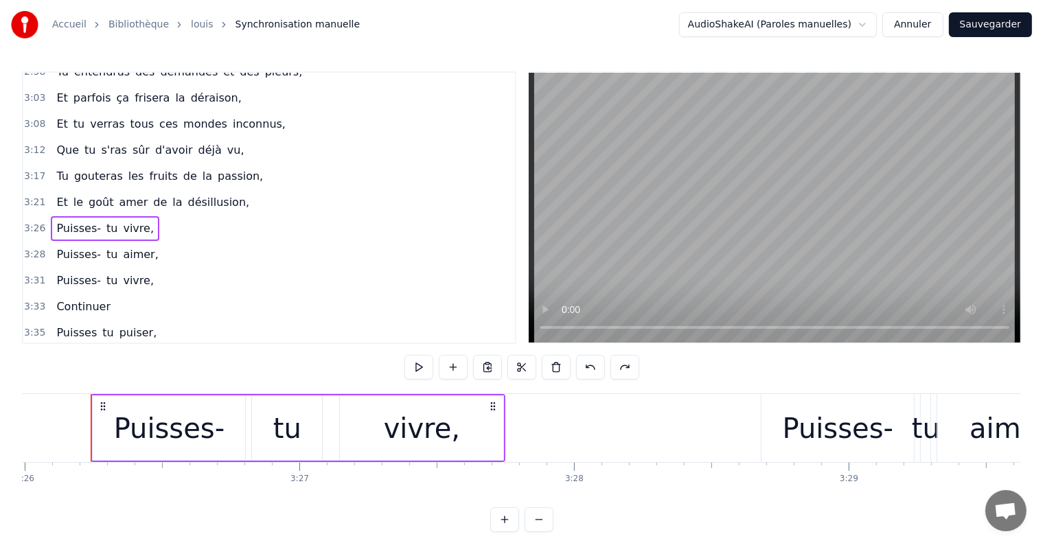
click at [122, 220] on span "vivre," at bounding box center [139, 228] width 34 height 16
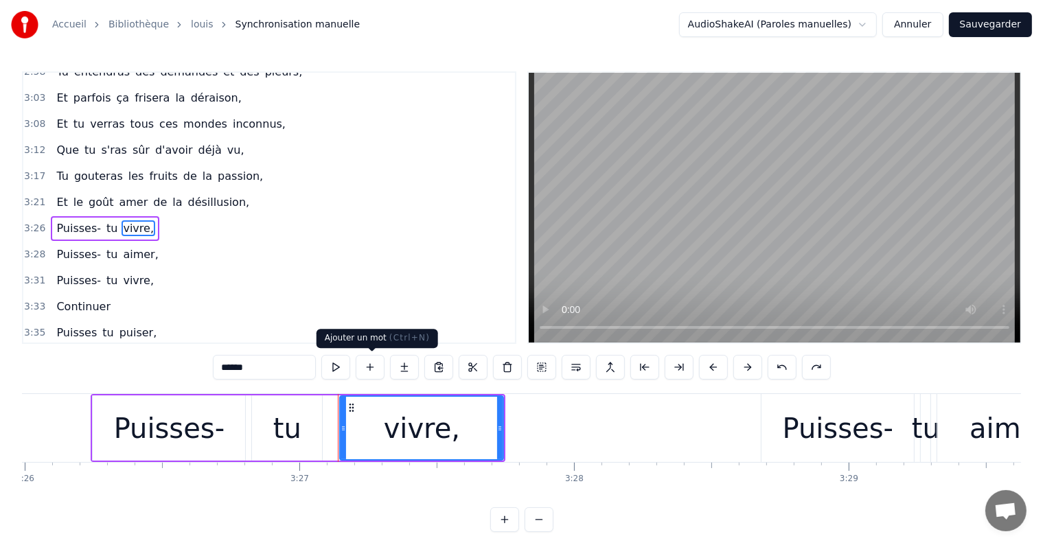
click at [365, 368] on button at bounding box center [370, 367] width 29 height 25
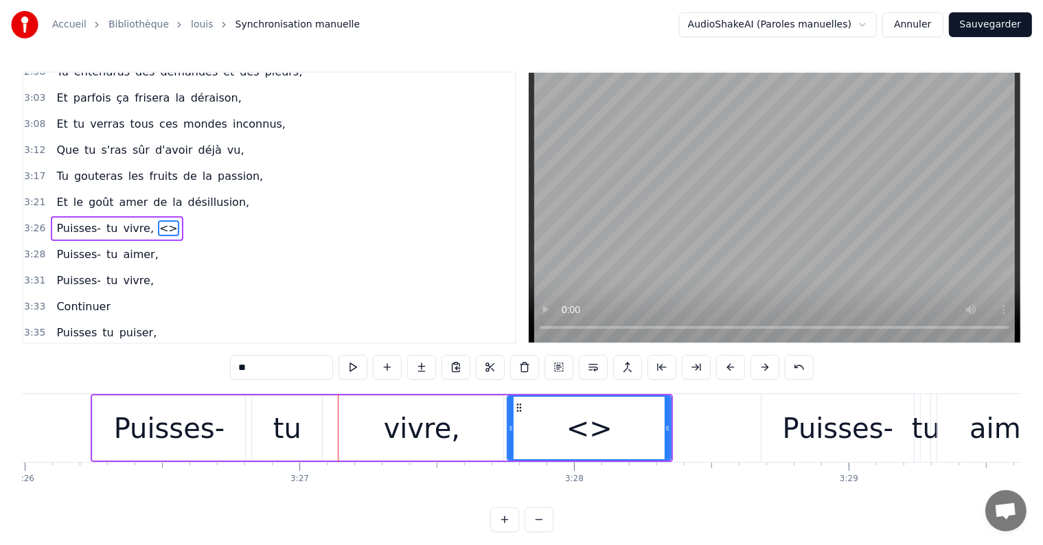
drag, startPoint x: 267, startPoint y: 369, endPoint x: 85, endPoint y: 361, distance: 182.1
click at [85, 361] on div "1:30 Tu connaîtras des chagrins sans raison, 1:35 Tu croiseras aussi la trahiso…" at bounding box center [521, 301] width 999 height 461
type input "*"
click at [206, 436] on div "Puisses-" at bounding box center [169, 428] width 111 height 41
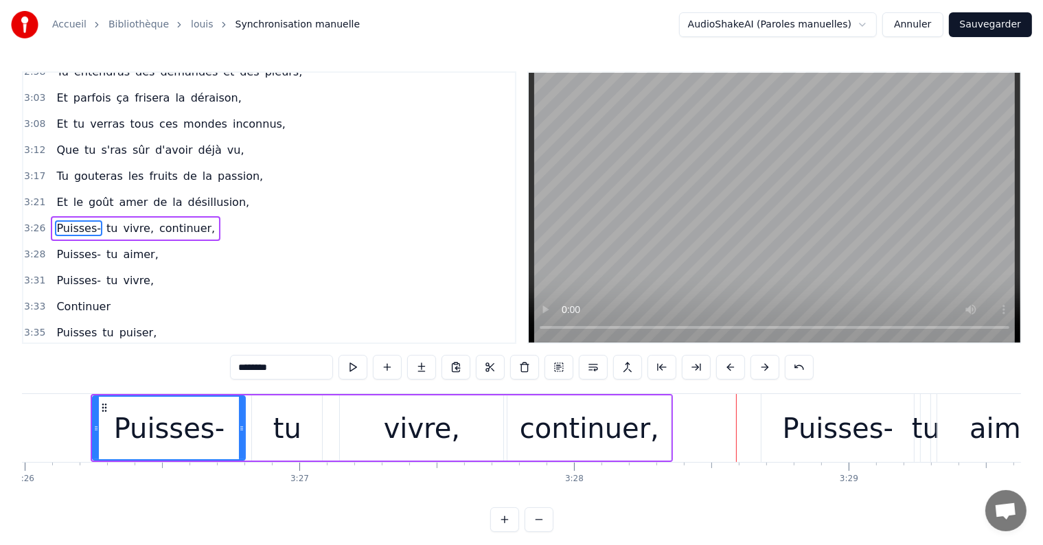
click at [590, 434] on div "continuer," at bounding box center [589, 428] width 139 height 41
type input "**********"
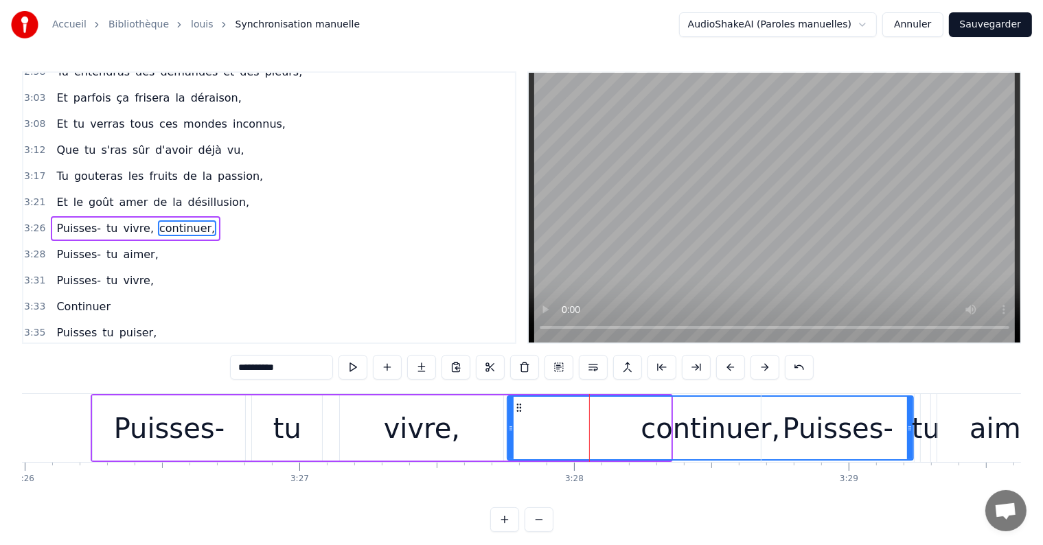
drag, startPoint x: 667, startPoint y: 429, endPoint x: 910, endPoint y: 434, distance: 243.1
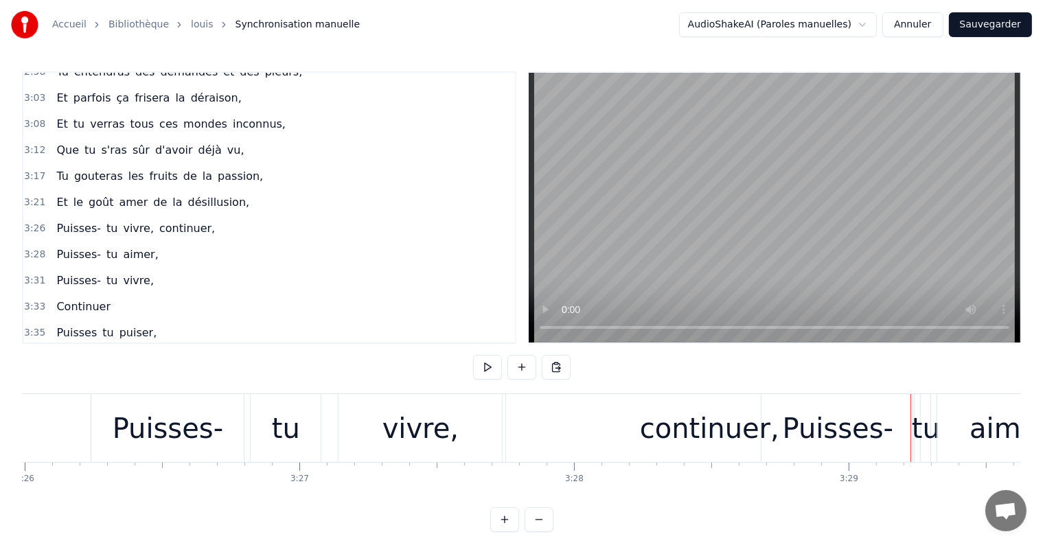
click at [507, 434] on div "continuer," at bounding box center [709, 428] width 406 height 68
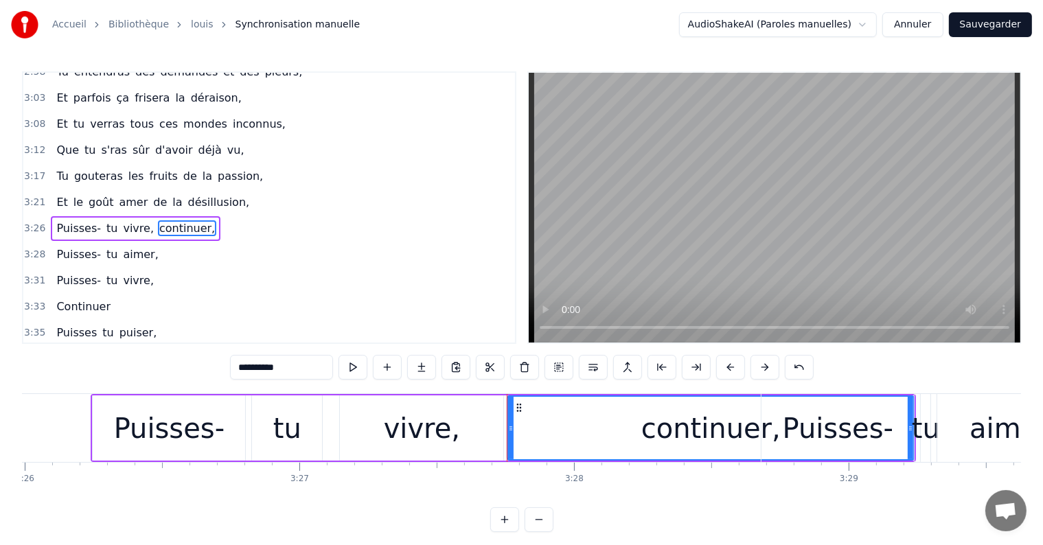
drag, startPoint x: 507, startPoint y: 432, endPoint x: 727, endPoint y: 435, distance: 220.4
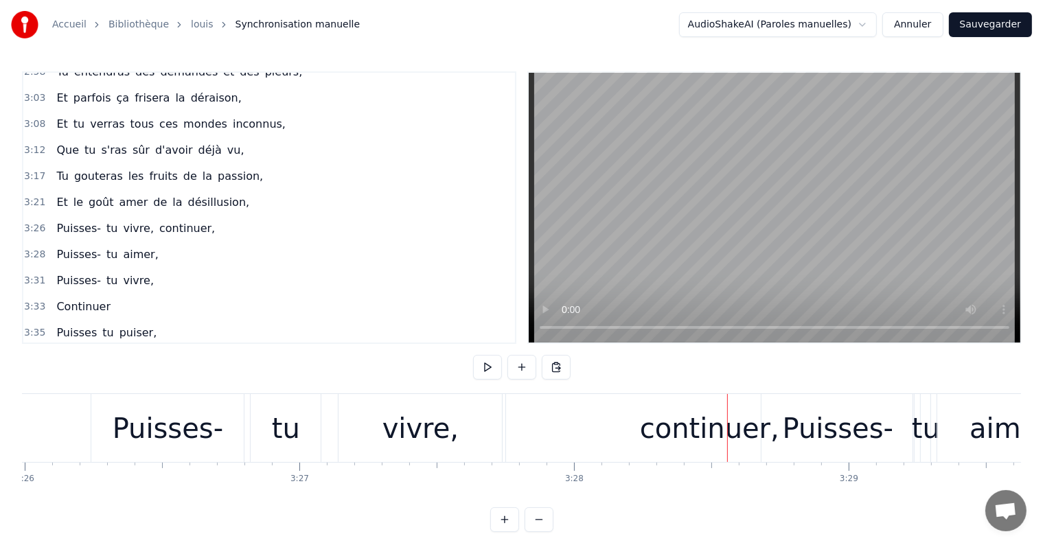
click at [441, 413] on div "vivre," at bounding box center [420, 428] width 76 height 41
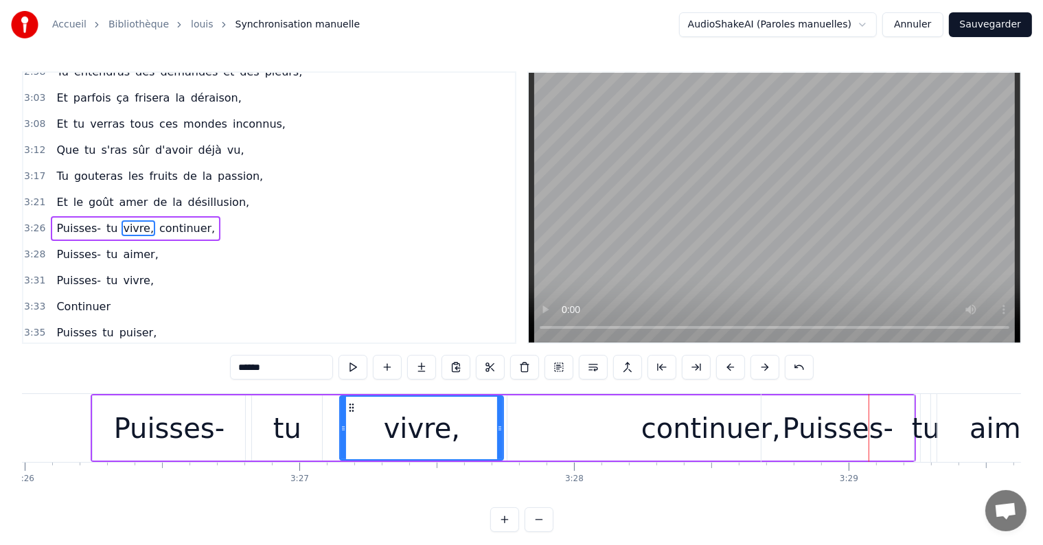
click at [593, 437] on div "continuer," at bounding box center [710, 427] width 406 height 65
type input "**********"
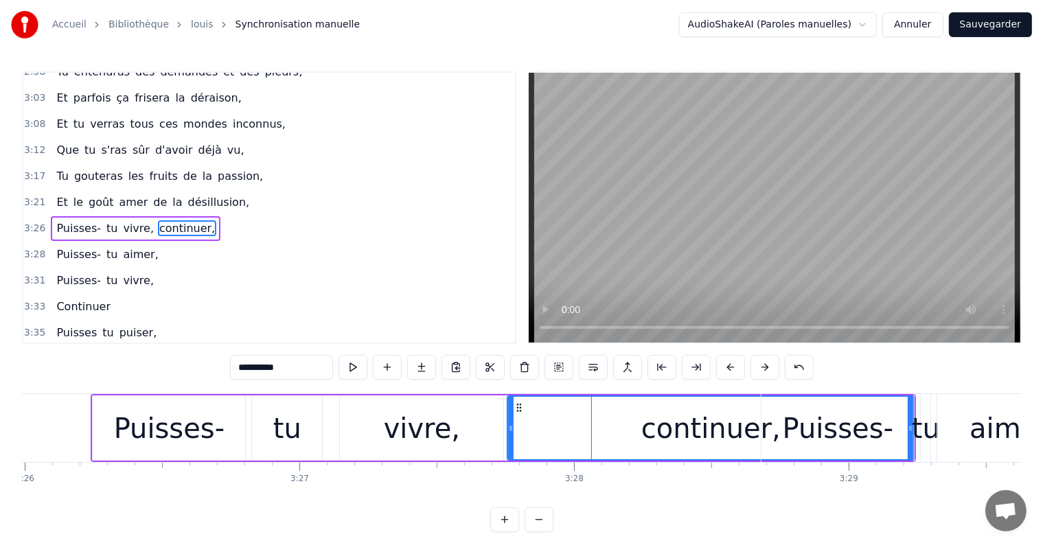
click at [507, 428] on div "continuer," at bounding box center [711, 427] width 408 height 65
click at [609, 428] on div "continuer," at bounding box center [710, 428] width 405 height 62
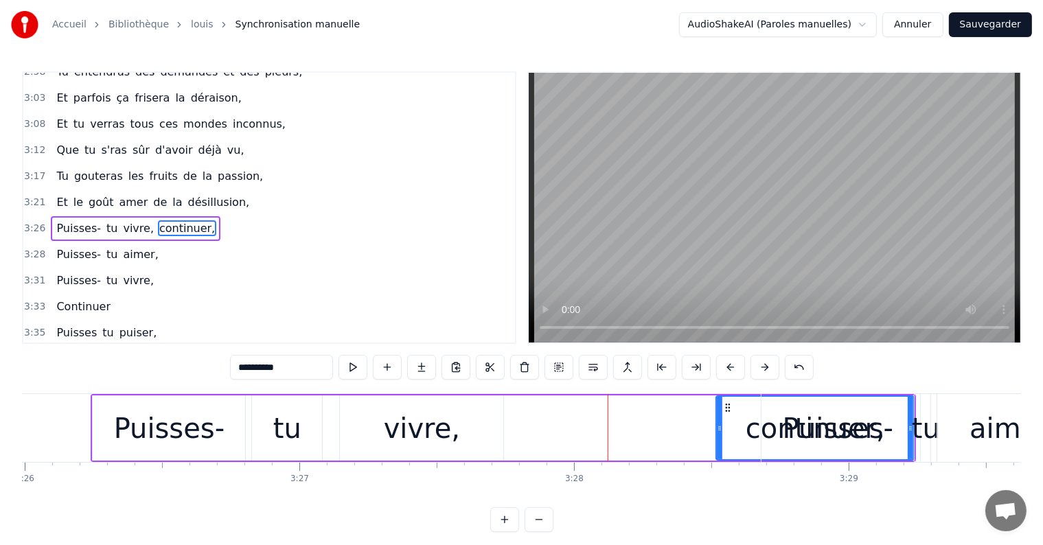
drag, startPoint x: 511, startPoint y: 427, endPoint x: 720, endPoint y: 423, distance: 208.8
click at [720, 423] on icon at bounding box center [719, 428] width 5 height 11
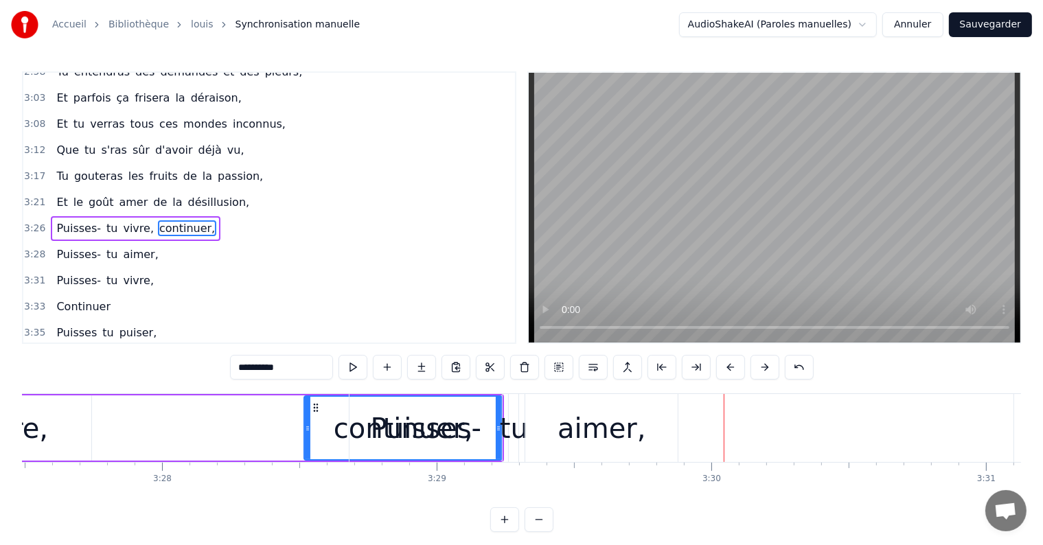
scroll to position [0, 56979]
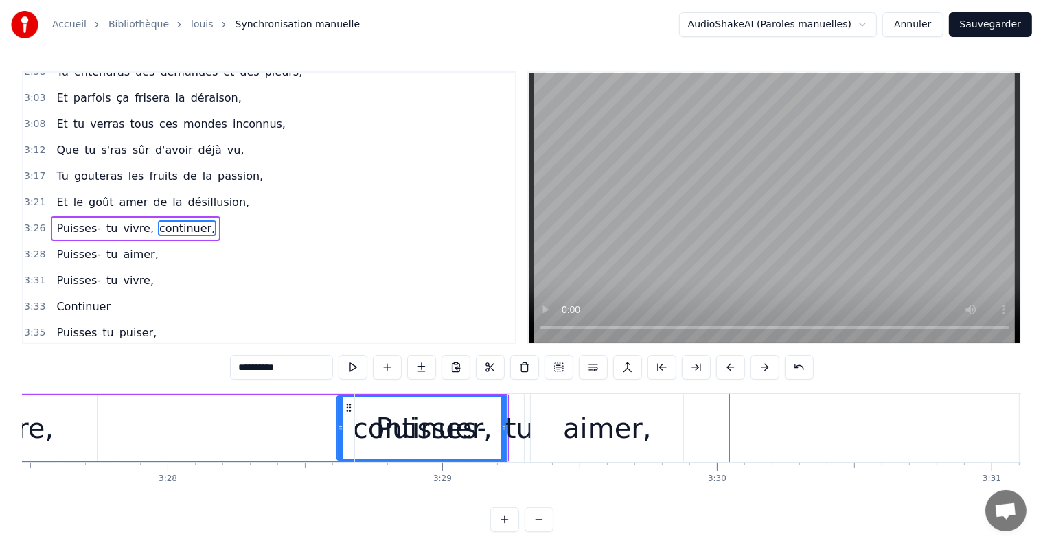
drag, startPoint x: 312, startPoint y: 428, endPoint x: 341, endPoint y: 428, distance: 28.2
click at [341, 428] on icon at bounding box center [340, 428] width 5 height 11
click at [308, 390] on div "1:30 Tu connaîtras des chagrins sans raison, 1:35 Tu croiseras aussi la trahiso…" at bounding box center [521, 301] width 999 height 461
click at [302, 428] on div "Puisses- tu vivre, continuer," at bounding box center [96, 428] width 825 height 68
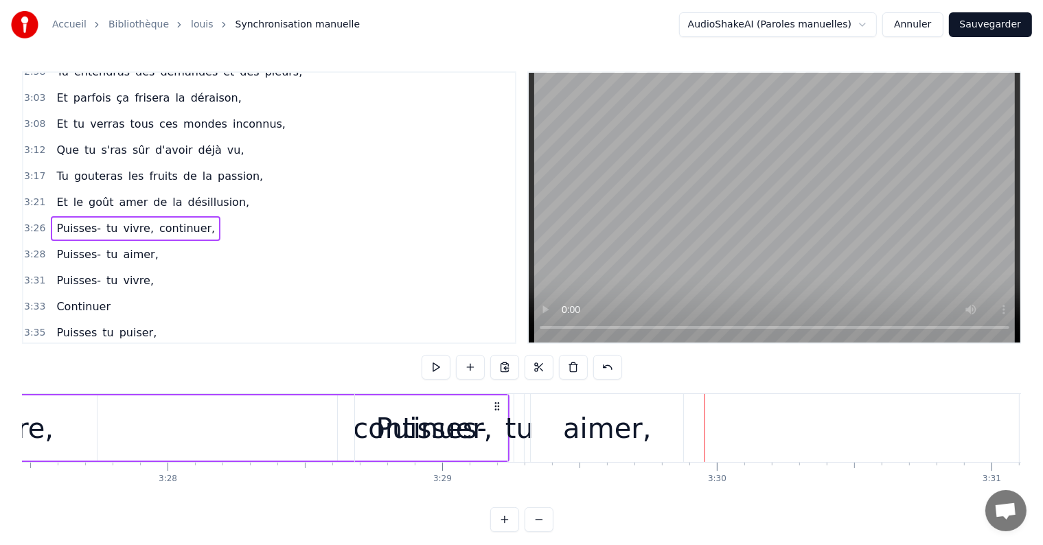
click at [500, 433] on div "Puisses-" at bounding box center [431, 428] width 152 height 68
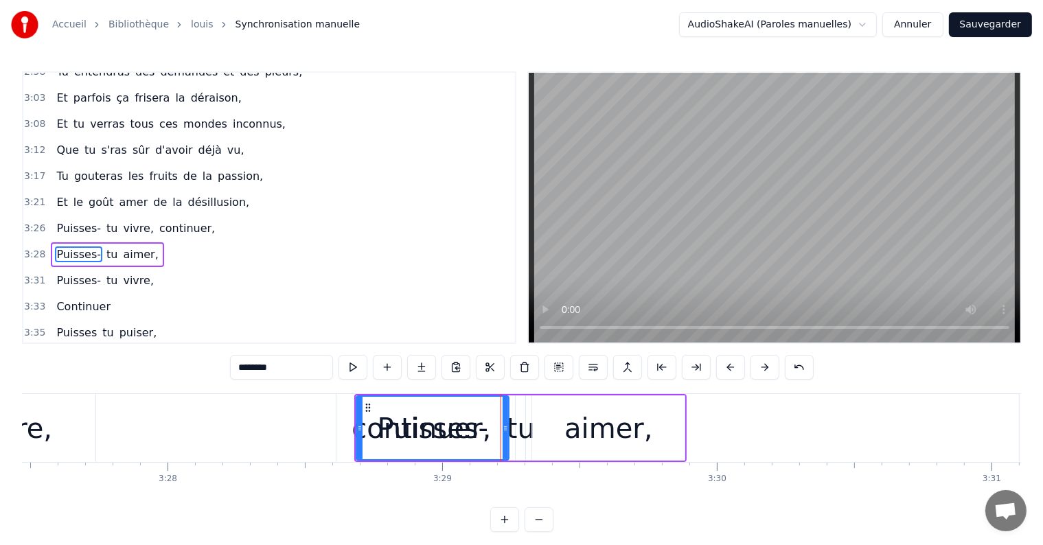
scroll to position [509, 0]
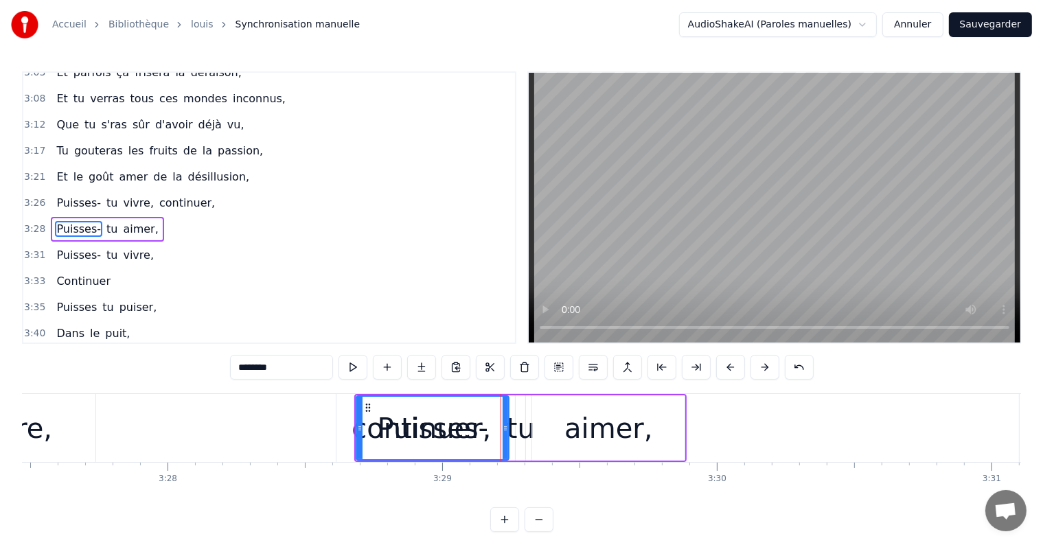
click at [168, 195] on span "continuer," at bounding box center [187, 203] width 58 height 16
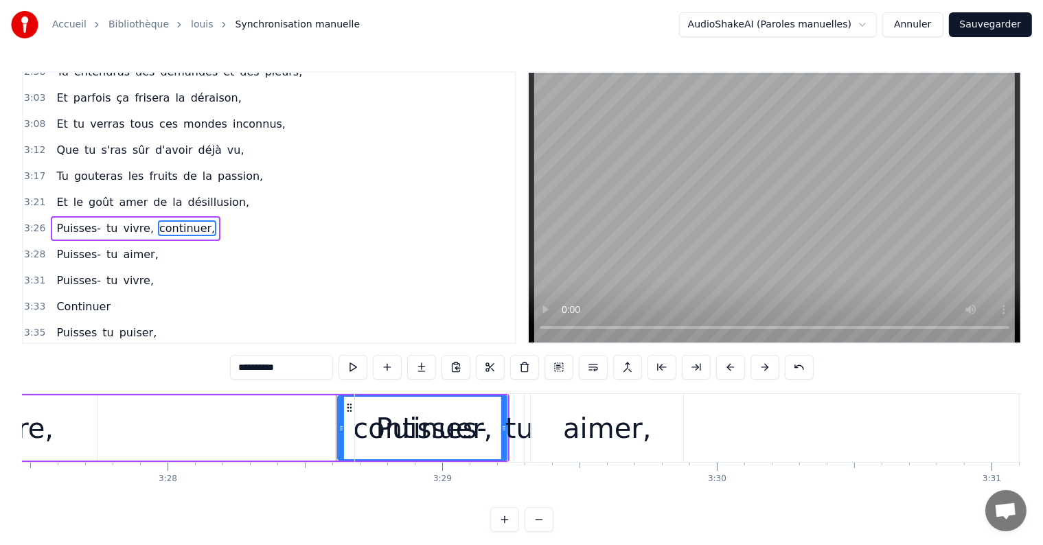
click at [158, 220] on span "continuer," at bounding box center [187, 228] width 58 height 16
click at [396, 448] on div "Puisses-" at bounding box center [431, 428] width 152 height 68
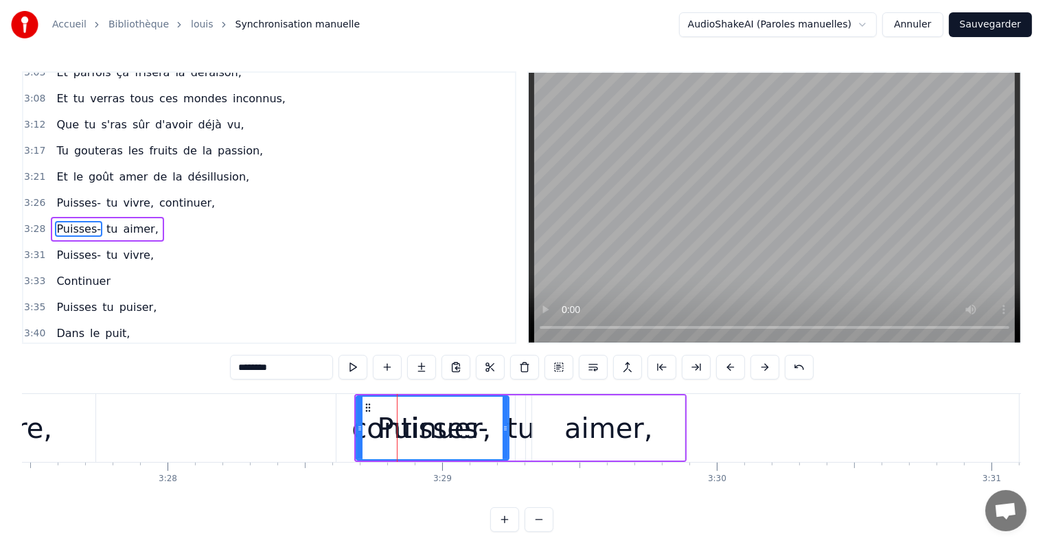
drag, startPoint x: 126, startPoint y: 206, endPoint x: 133, endPoint y: 209, distance: 7.4
click at [133, 221] on span "aimer," at bounding box center [141, 229] width 38 height 16
type input "******"
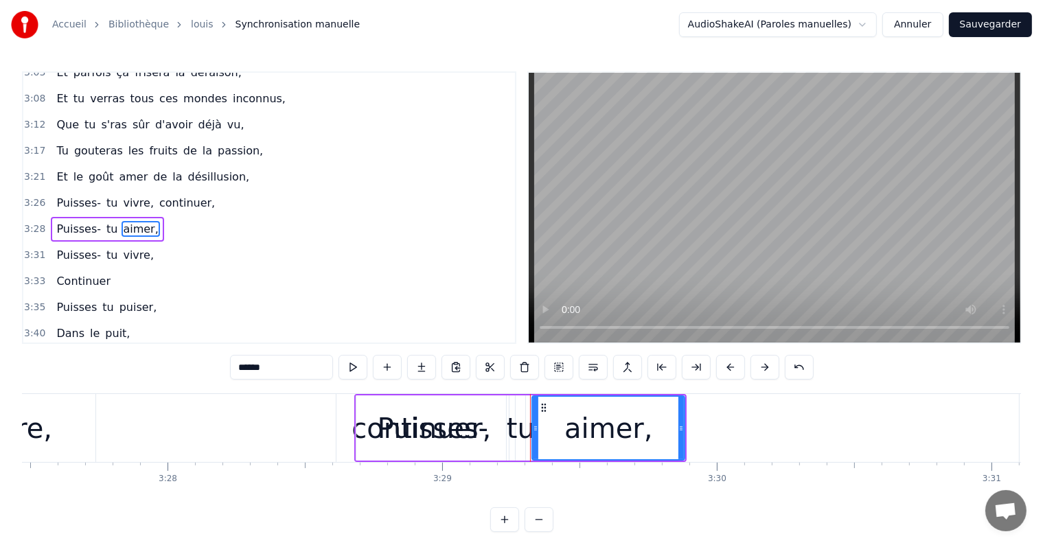
click at [330, 268] on div "3:33 Continuer" at bounding box center [269, 281] width 492 height 26
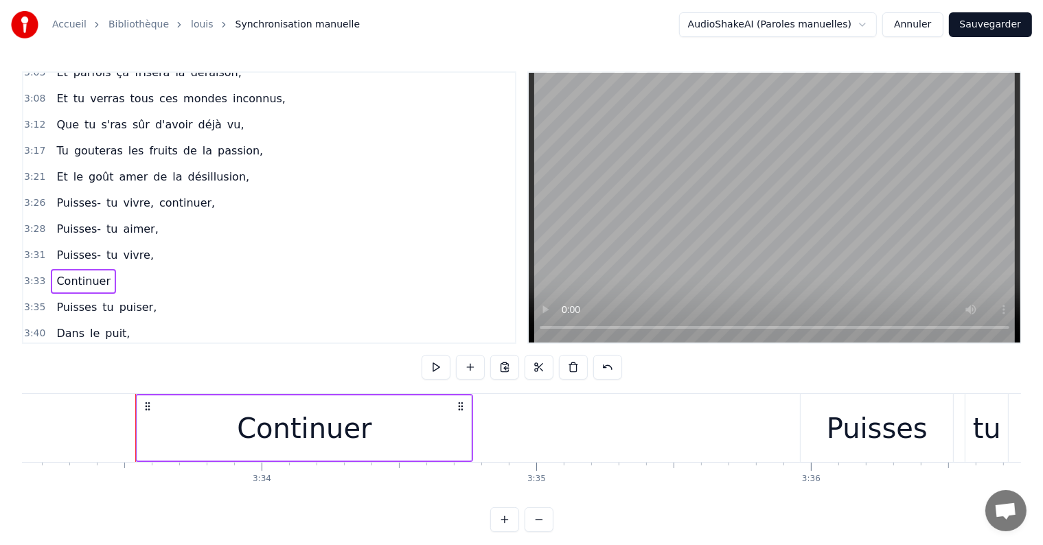
click at [181, 195] on span "continuer," at bounding box center [187, 203] width 58 height 16
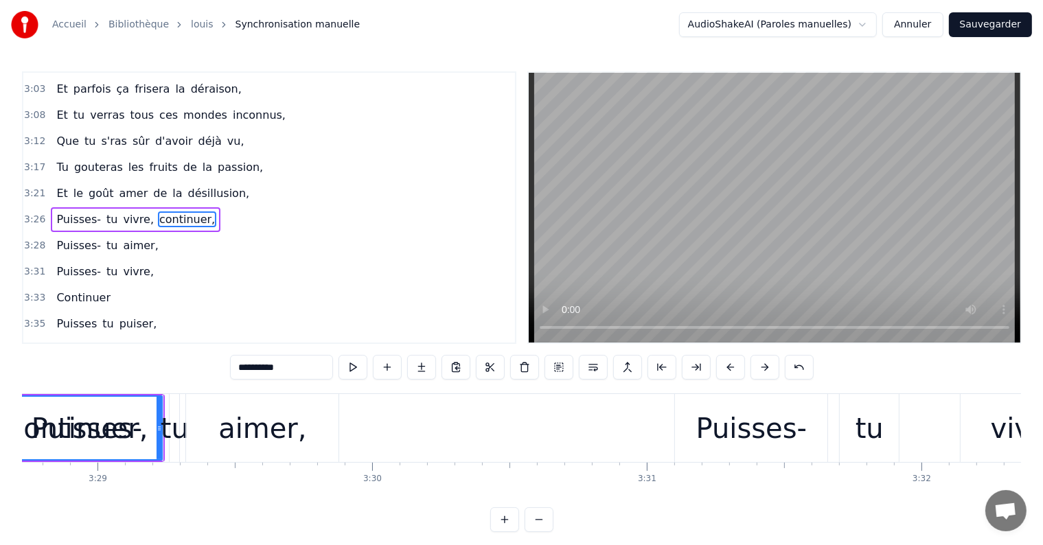
scroll to position [0, 57223]
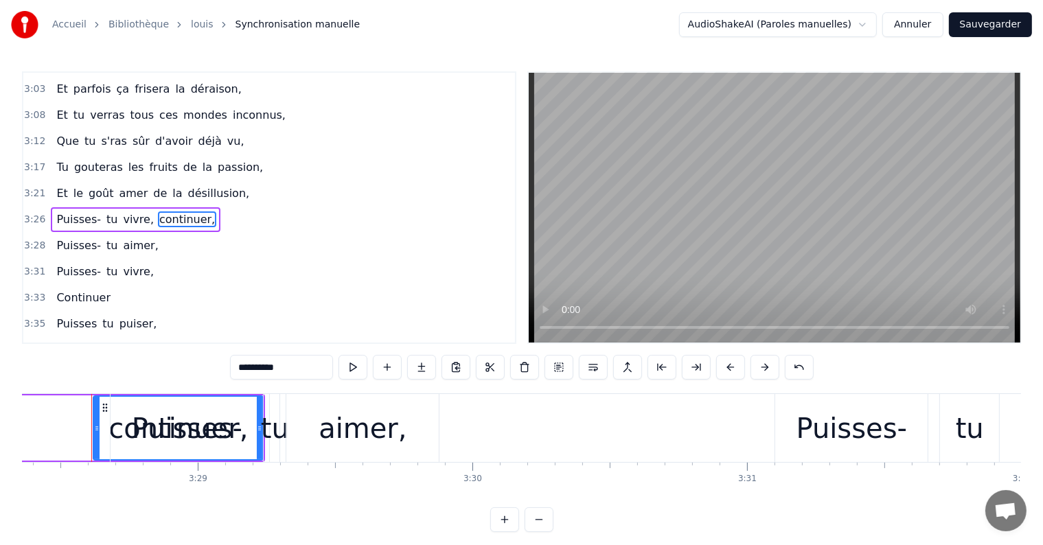
click at [564, 371] on button at bounding box center [558, 367] width 29 height 25
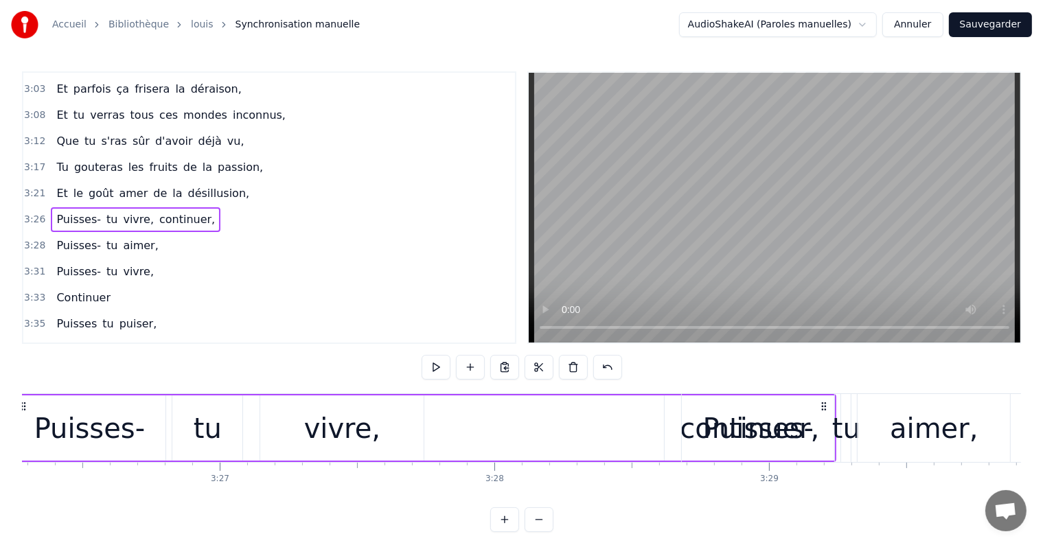
scroll to position [0, 56572]
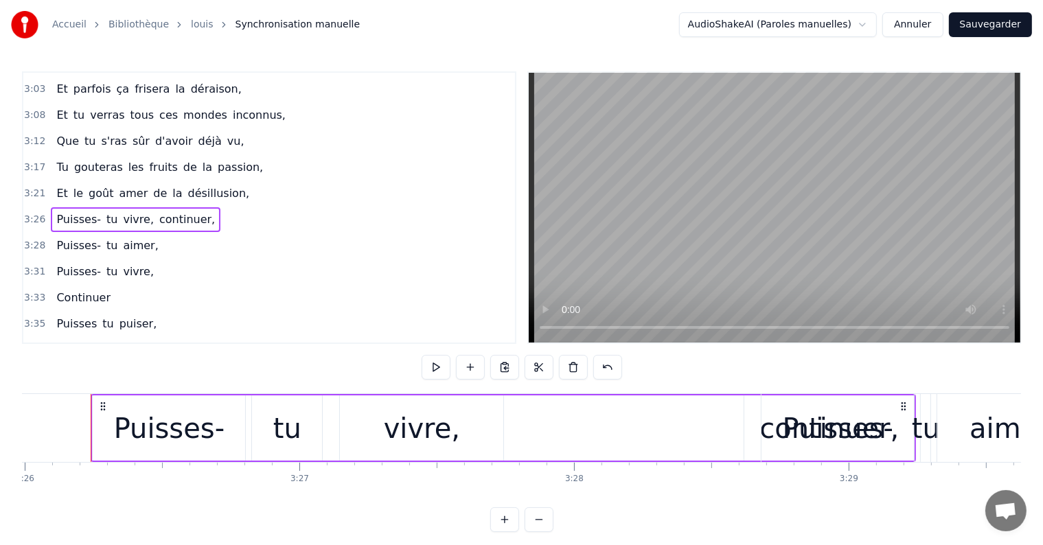
click at [835, 434] on div "Puisses-" at bounding box center [838, 428] width 111 height 41
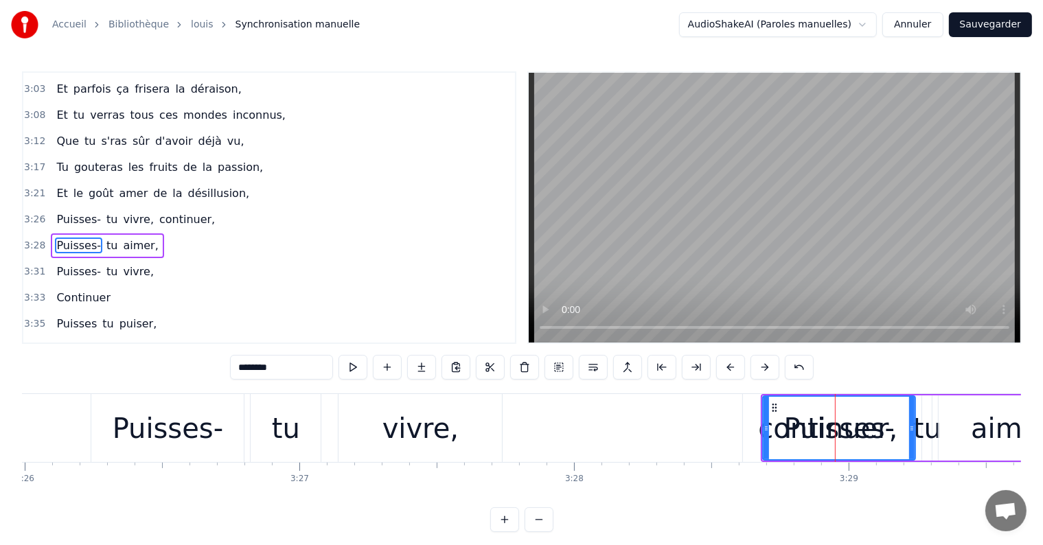
scroll to position [509, 0]
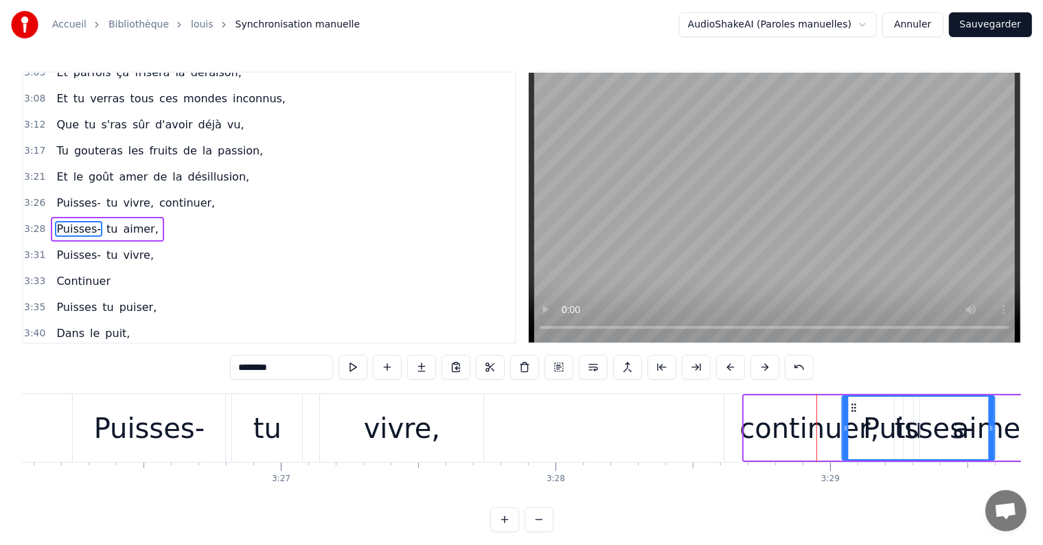
drag, startPoint x: 771, startPoint y: 406, endPoint x: 860, endPoint y: 427, distance: 90.9
click at [860, 427] on div "Puisses-" at bounding box center [918, 428] width 151 height 62
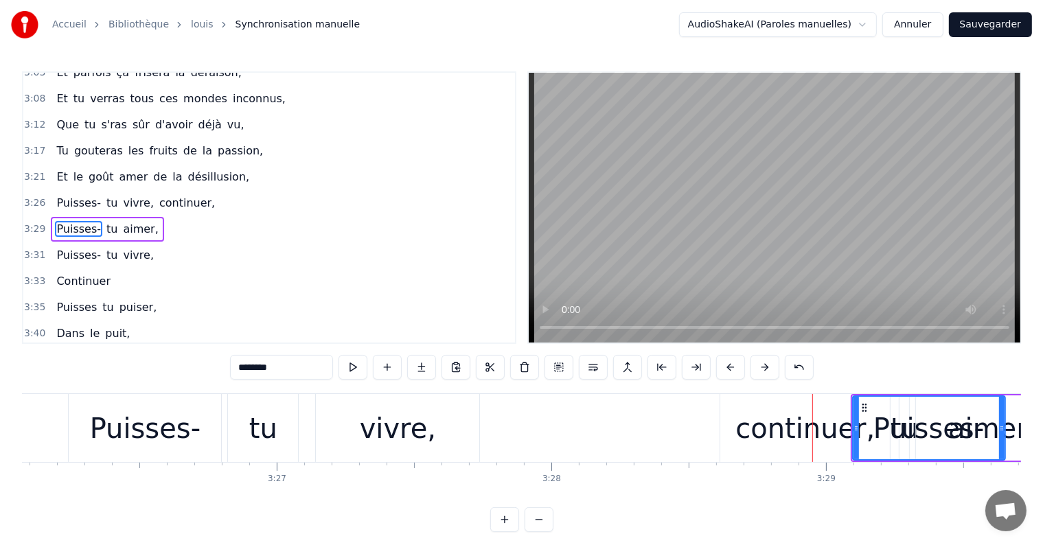
click at [173, 216] on div "3:29 Puisses- tu aimer," at bounding box center [269, 229] width 492 height 26
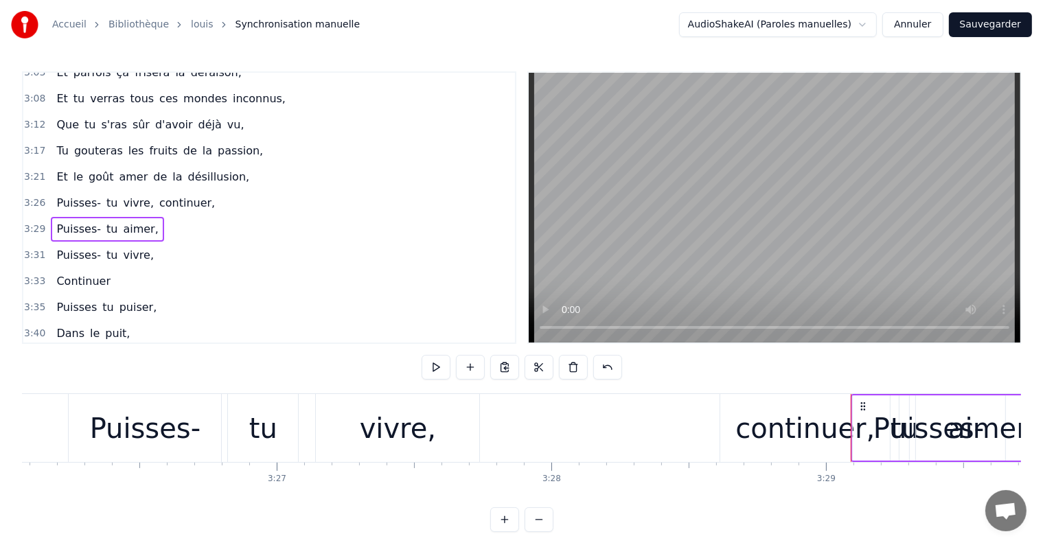
click at [173, 216] on div "3:29 Puisses- tu aimer," at bounding box center [269, 229] width 492 height 26
click at [152, 216] on div "3:29 Puisses- tu aimer," at bounding box center [269, 229] width 492 height 26
drag, startPoint x: 860, startPoint y: 409, endPoint x: 950, endPoint y: 418, distance: 91.1
click at [950, 418] on html "Accueil Bibliothèque louis Synchronisation manuelle AudioShakeAI (Paroles manue…" at bounding box center [521, 277] width 1043 height 554
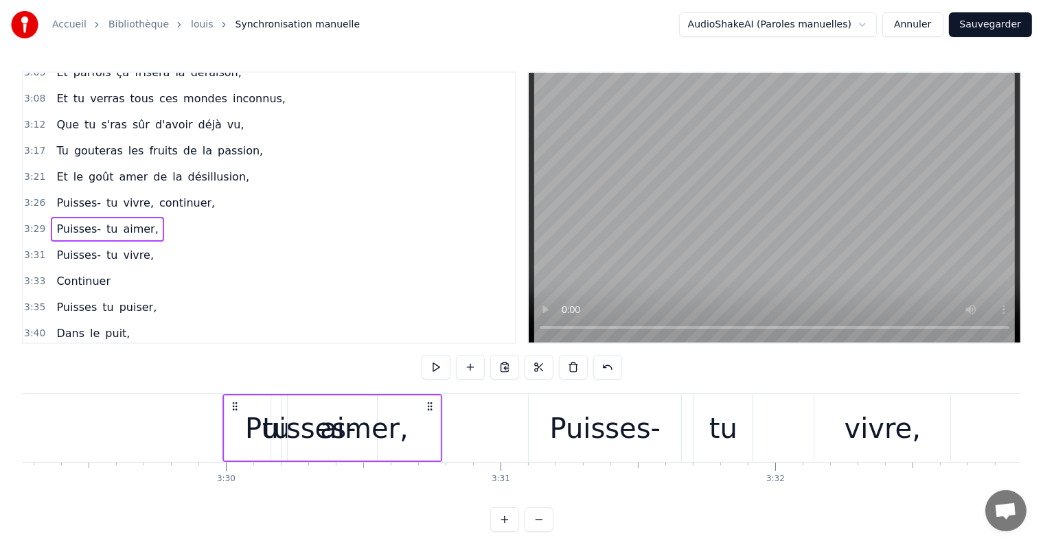
drag, startPoint x: 184, startPoint y: 406, endPoint x: 431, endPoint y: 417, distance: 247.4
click at [431, 417] on div "Puisses- tu aimer," at bounding box center [332, 428] width 220 height 68
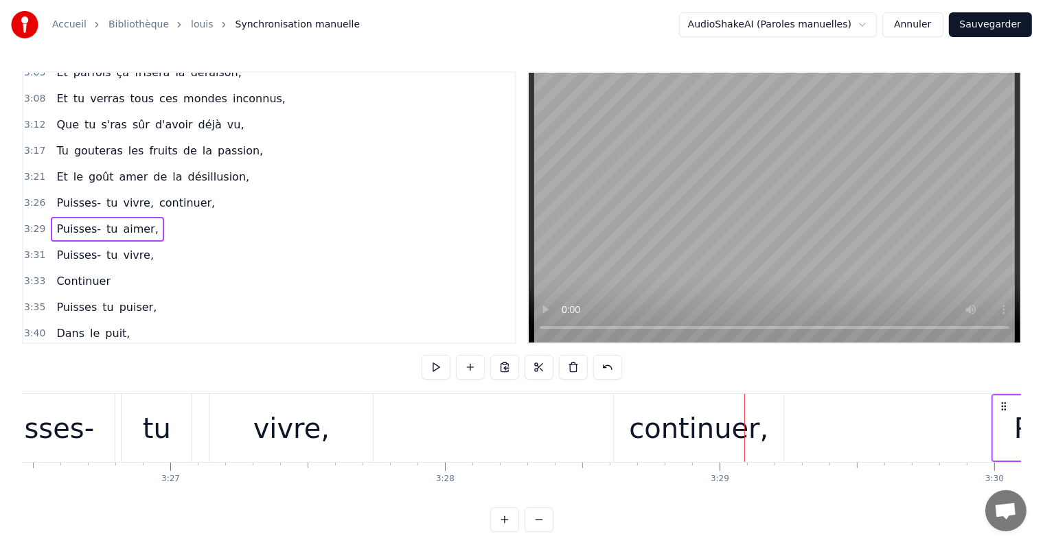
scroll to position [0, 56768]
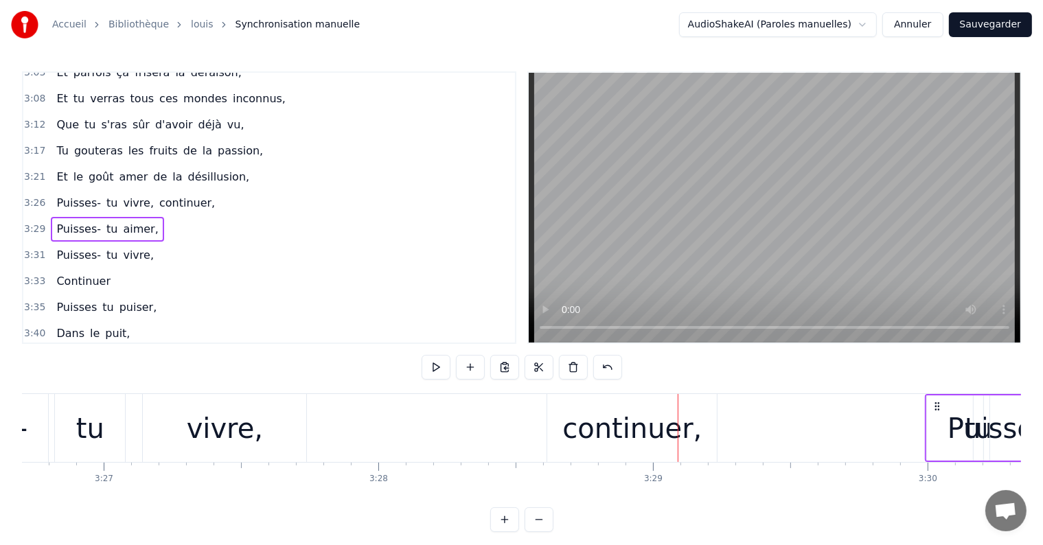
click at [651, 398] on div "continuer," at bounding box center [632, 428] width 170 height 68
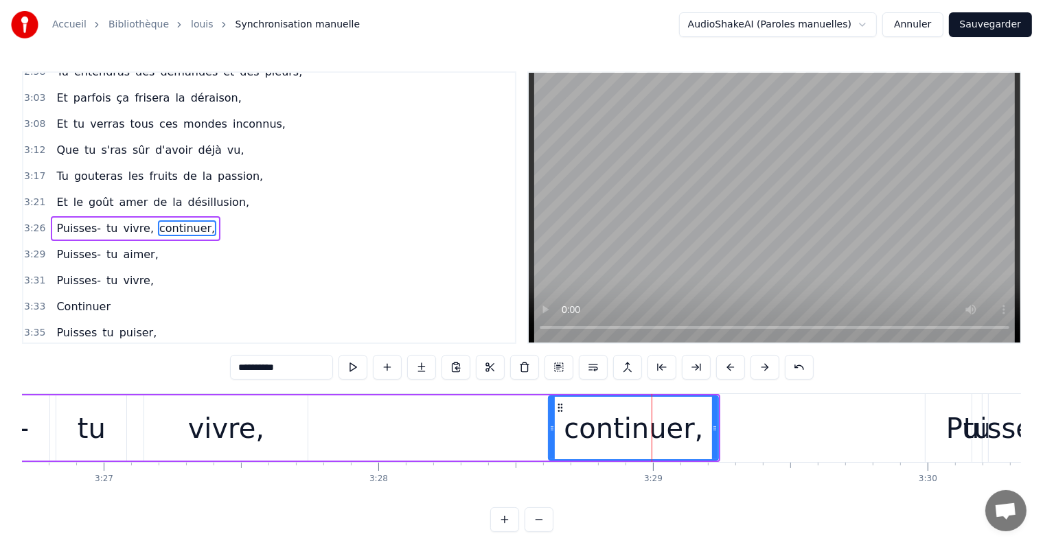
click at [522, 430] on div "Puisses- tu vivre, continuer," at bounding box center [307, 428] width 825 height 68
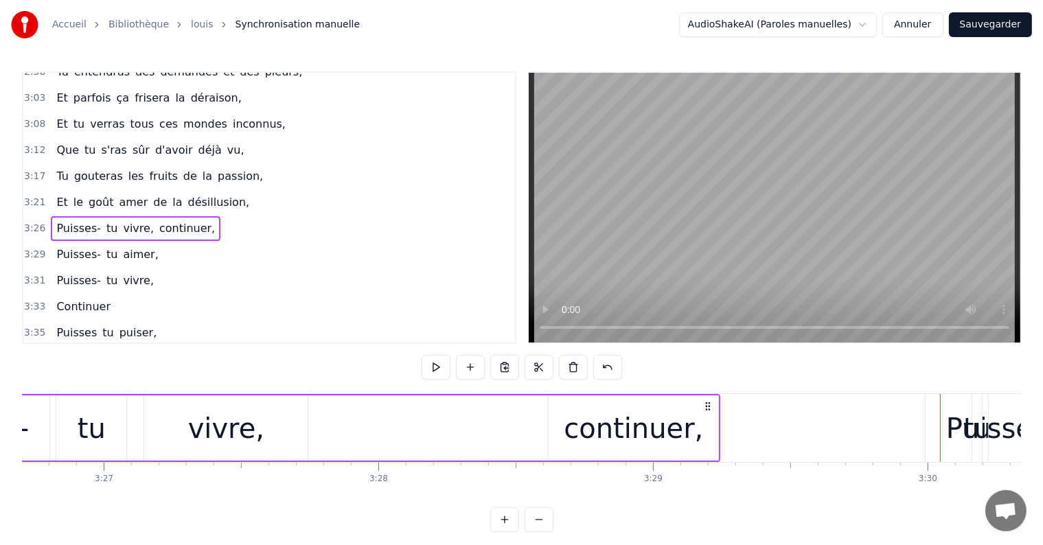
click at [650, 437] on div "continuer," at bounding box center [633, 428] width 139 height 41
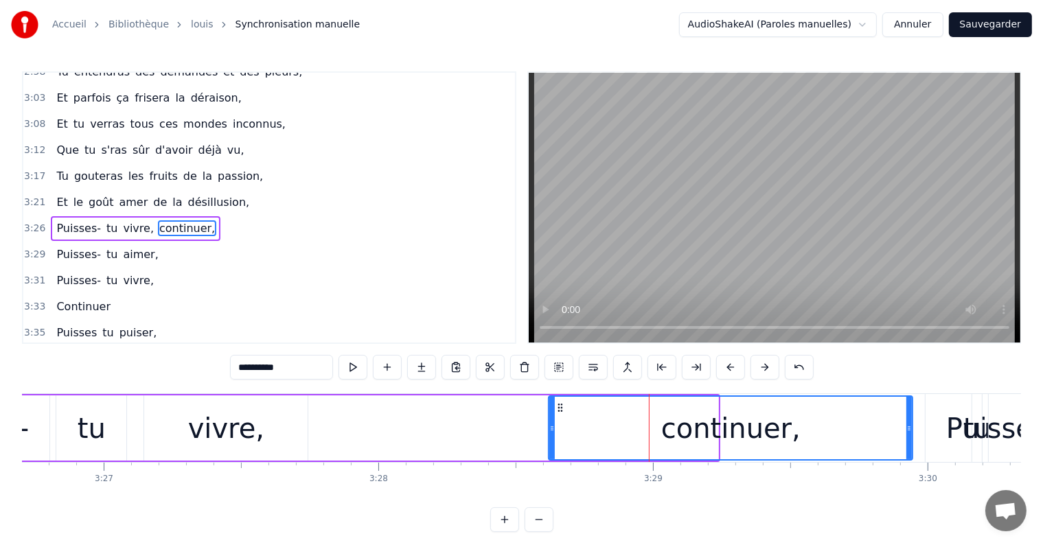
drag, startPoint x: 716, startPoint y: 426, endPoint x: 912, endPoint y: 425, distance: 195.7
click at [912, 425] on icon at bounding box center [908, 428] width 5 height 11
click at [488, 437] on div "Puisses- tu vivre, continuer," at bounding box center [405, 428] width 1021 height 68
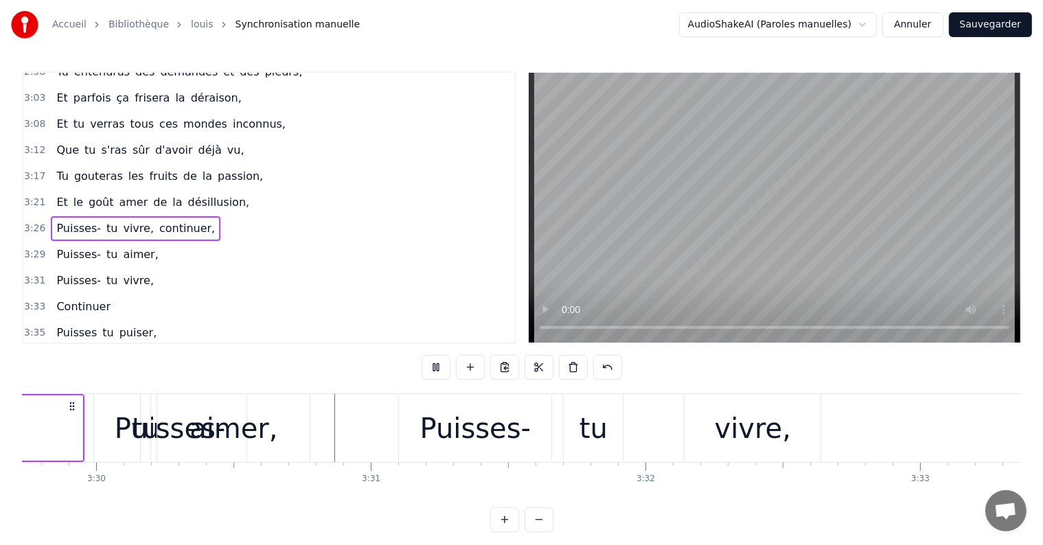
scroll to position [0, 57659]
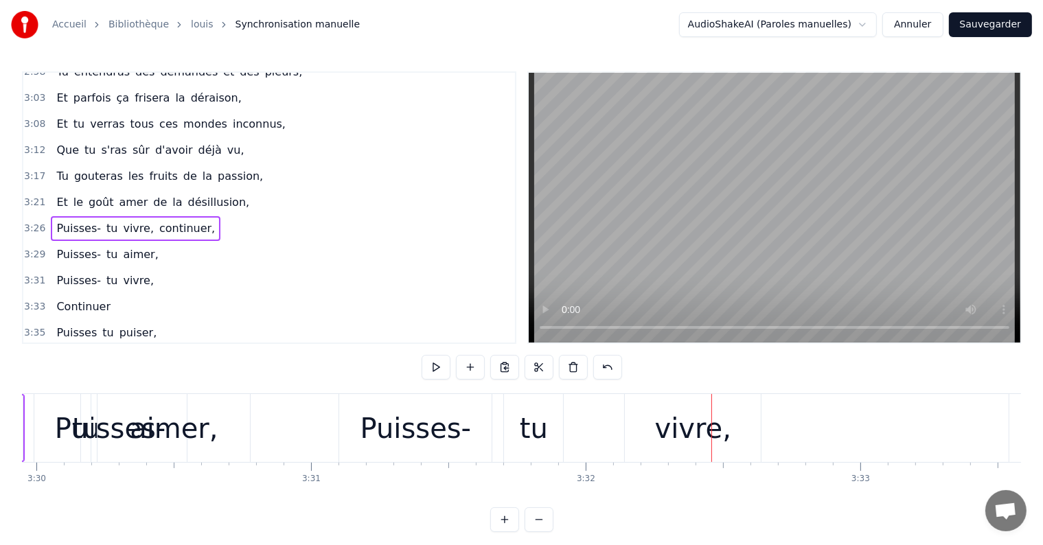
click at [456, 438] on div "Puisses-" at bounding box center [415, 428] width 111 height 41
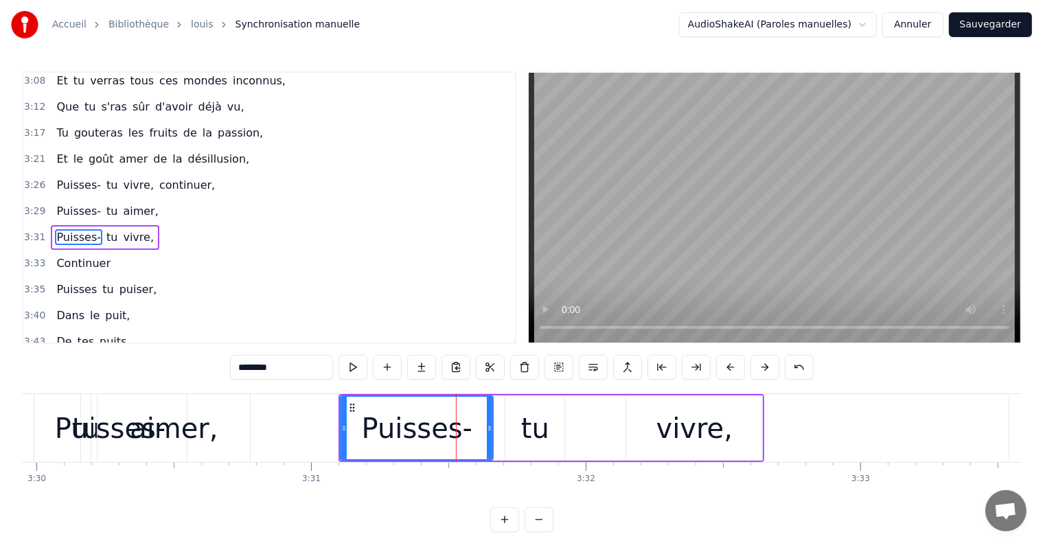
scroll to position [534, 0]
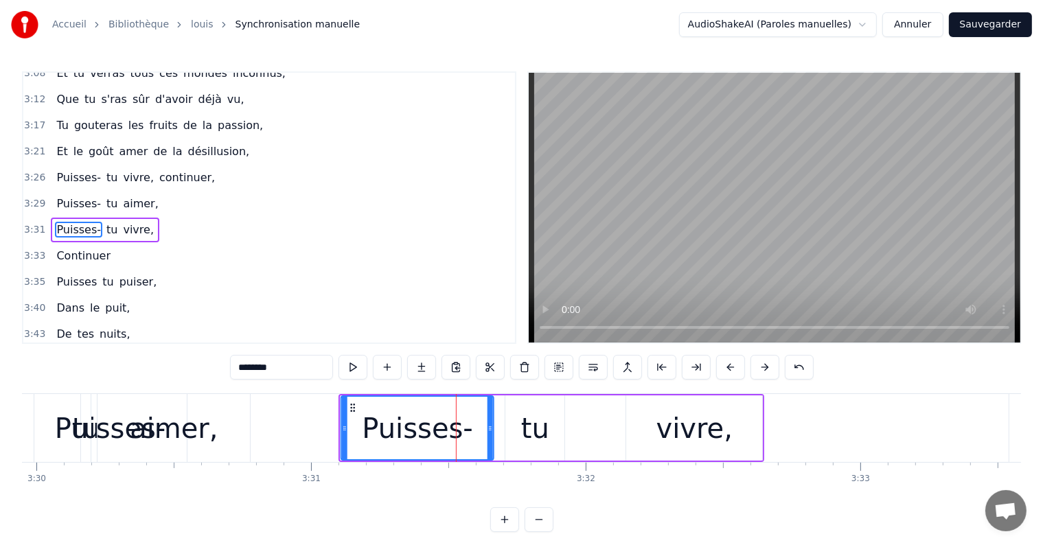
drag, startPoint x: 349, startPoint y: 405, endPoint x: 350, endPoint y: 426, distance: 20.6
click at [350, 426] on div "Puisses-" at bounding box center [417, 428] width 151 height 62
click at [761, 413] on div "vivre," at bounding box center [694, 427] width 136 height 65
type input "******"
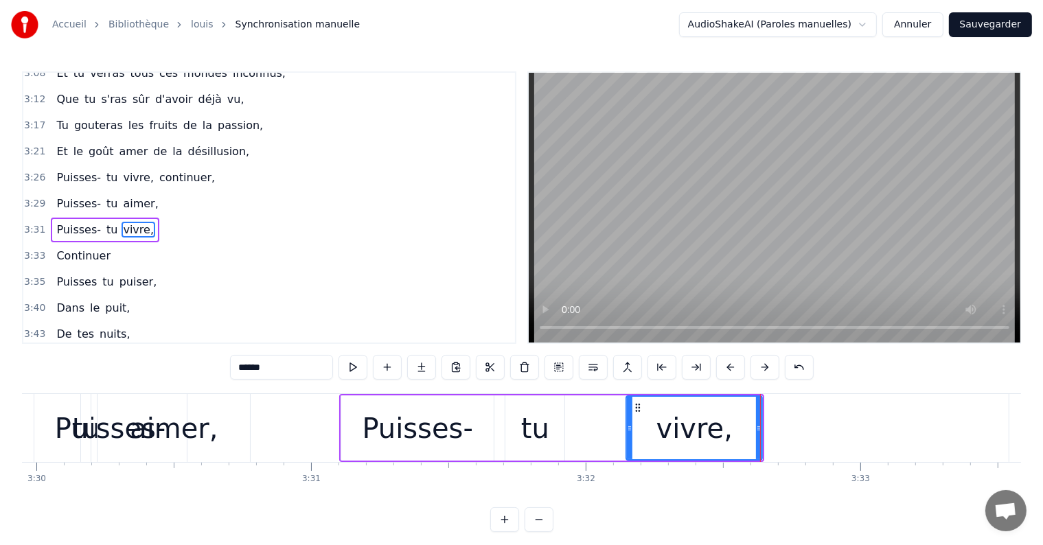
click at [599, 461] on div "Puisses- tu vivre," at bounding box center [551, 428] width 425 height 68
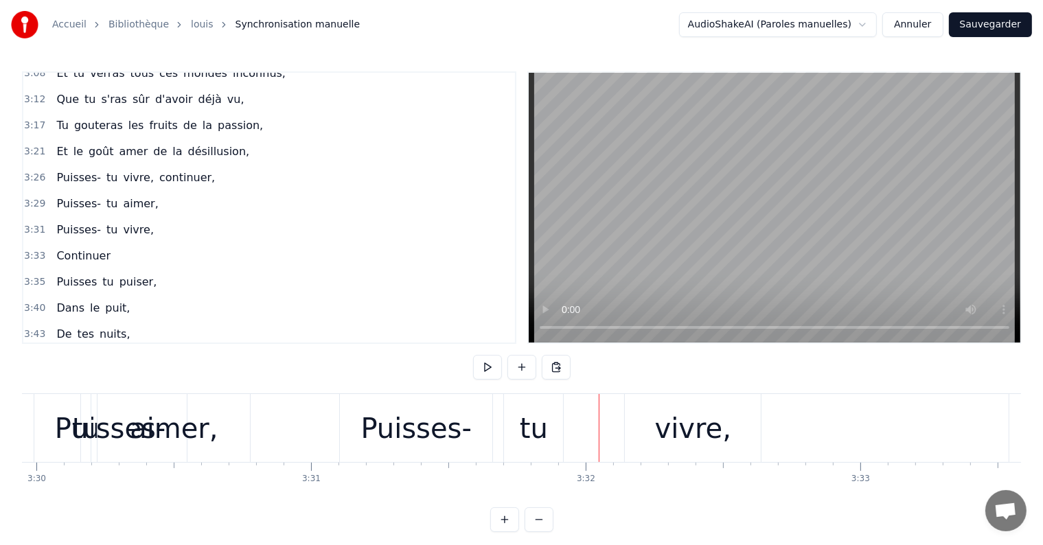
click at [599, 461] on div at bounding box center [599, 428] width 1 height 68
click at [610, 424] on div "Puisses- tu vivre," at bounding box center [551, 428] width 425 height 68
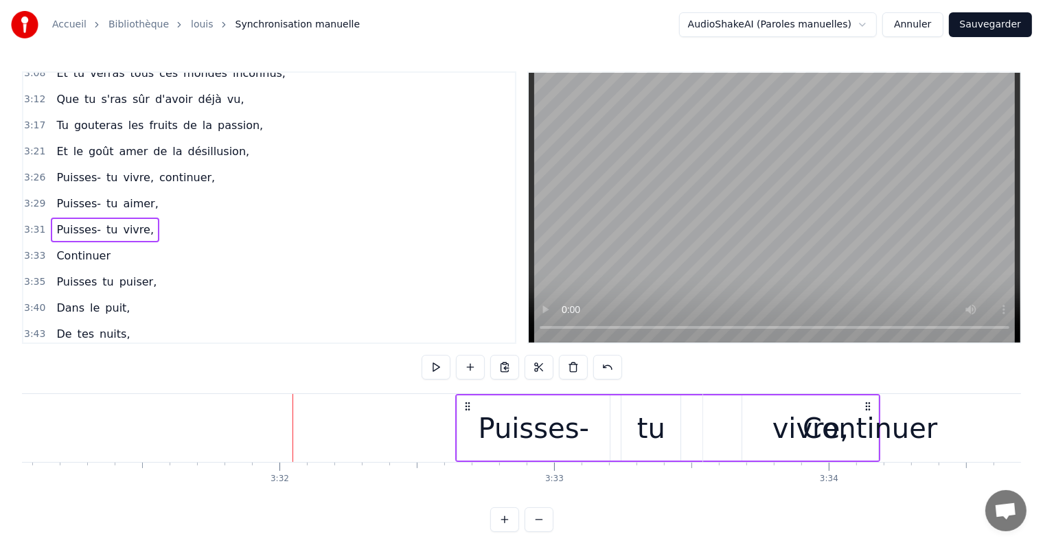
scroll to position [0, 57965]
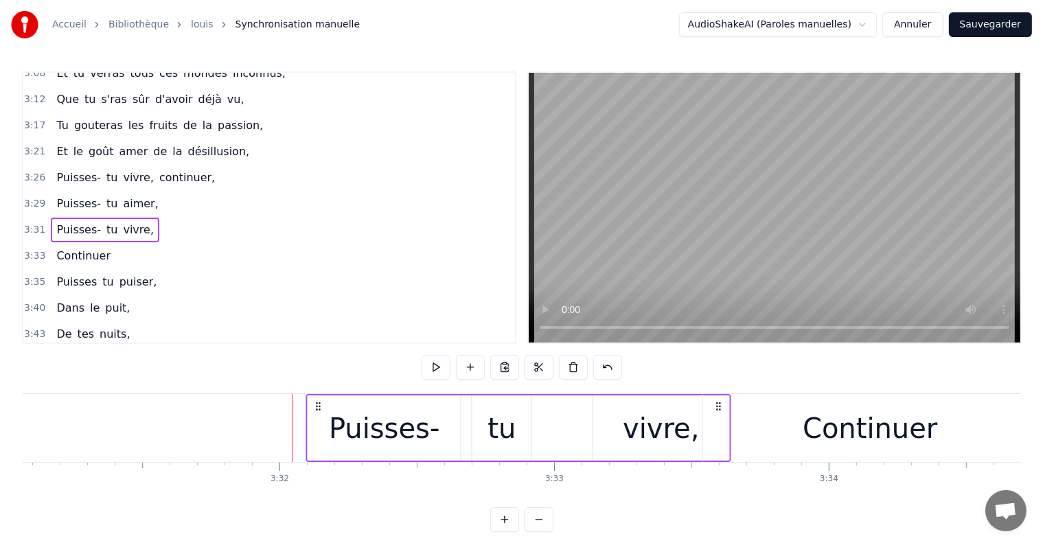
drag, startPoint x: 753, startPoint y: 409, endPoint x: 719, endPoint y: 428, distance: 38.7
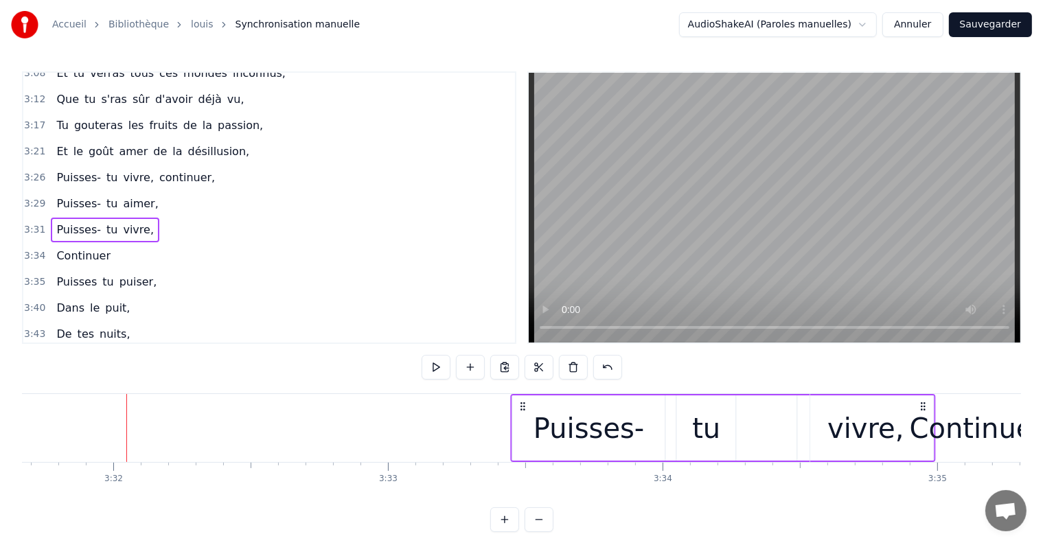
scroll to position [0, 58180]
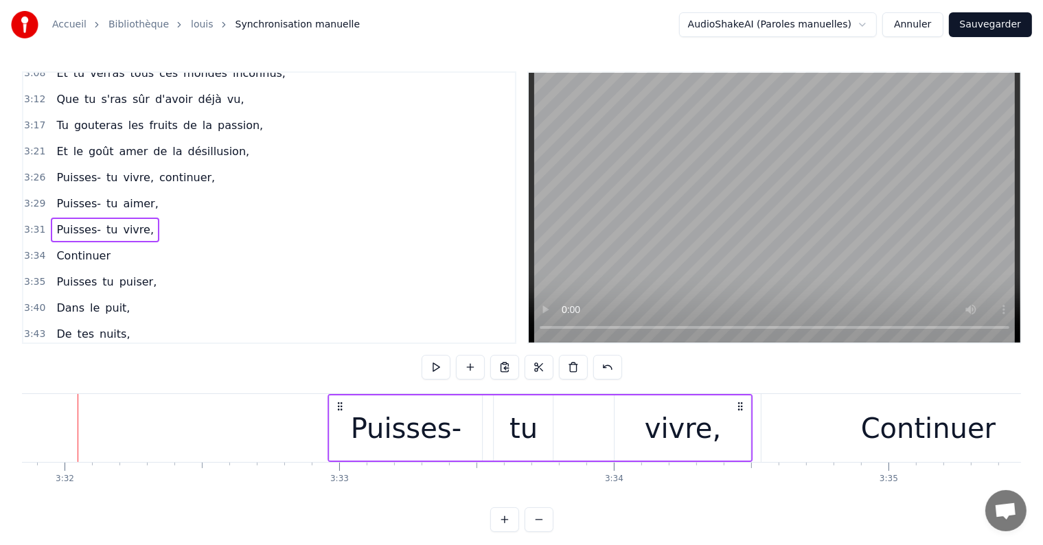
drag, startPoint x: 441, startPoint y: 407, endPoint x: 736, endPoint y: 419, distance: 295.5
click at [736, 419] on div "Puisses- tu vivre," at bounding box center [540, 428] width 425 height 68
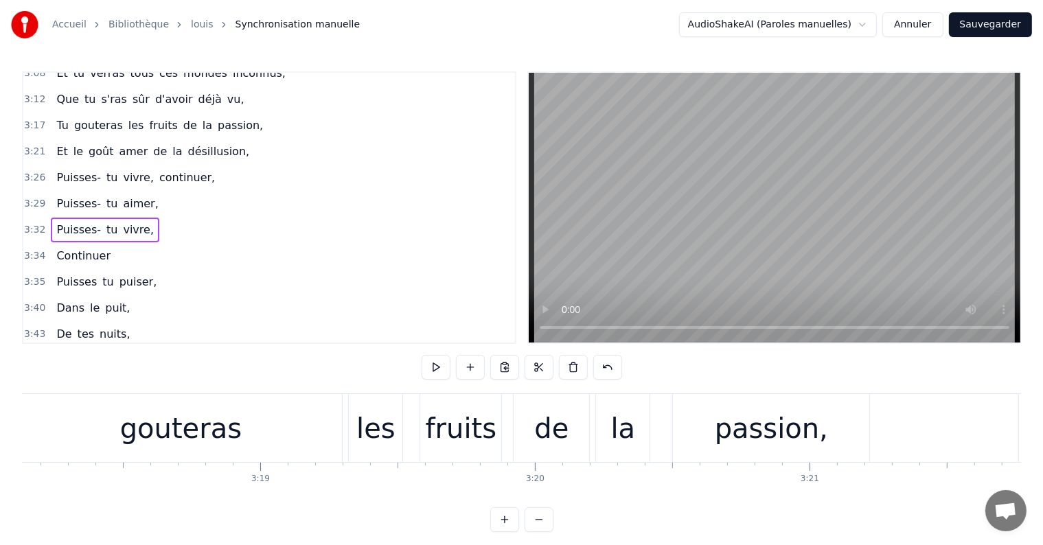
scroll to position [0, 54482]
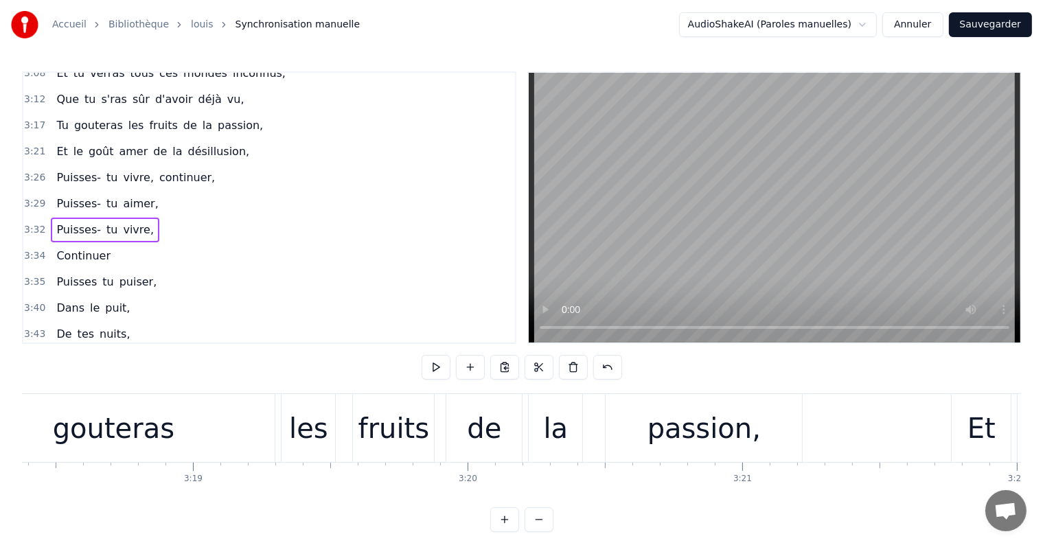
click at [187, 170] on span "continuer," at bounding box center [187, 178] width 58 height 16
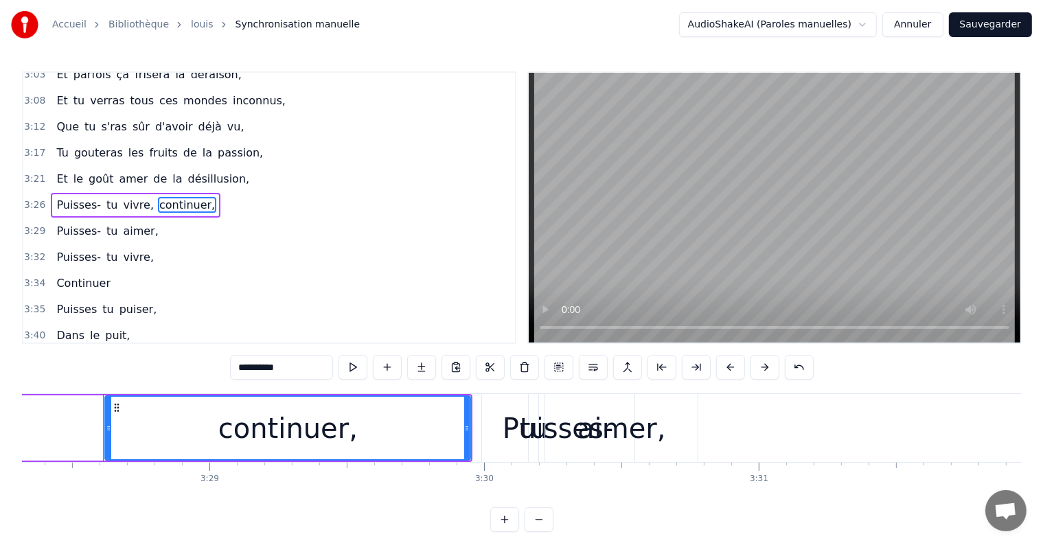
scroll to position [0, 57223]
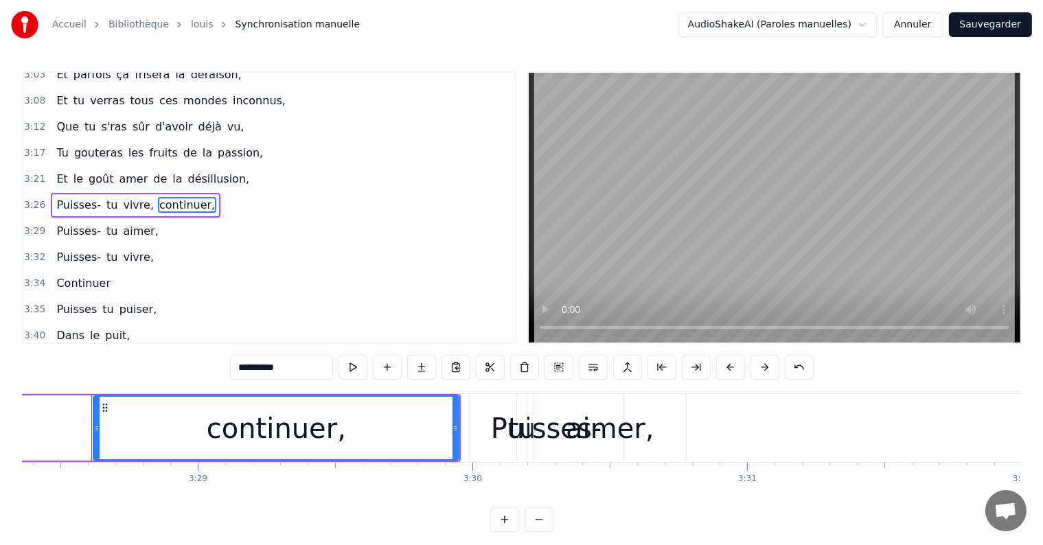
drag, startPoint x: 607, startPoint y: 426, endPoint x: 665, endPoint y: 426, distance: 57.7
click at [665, 426] on div "aimer," at bounding box center [609, 428] width 152 height 68
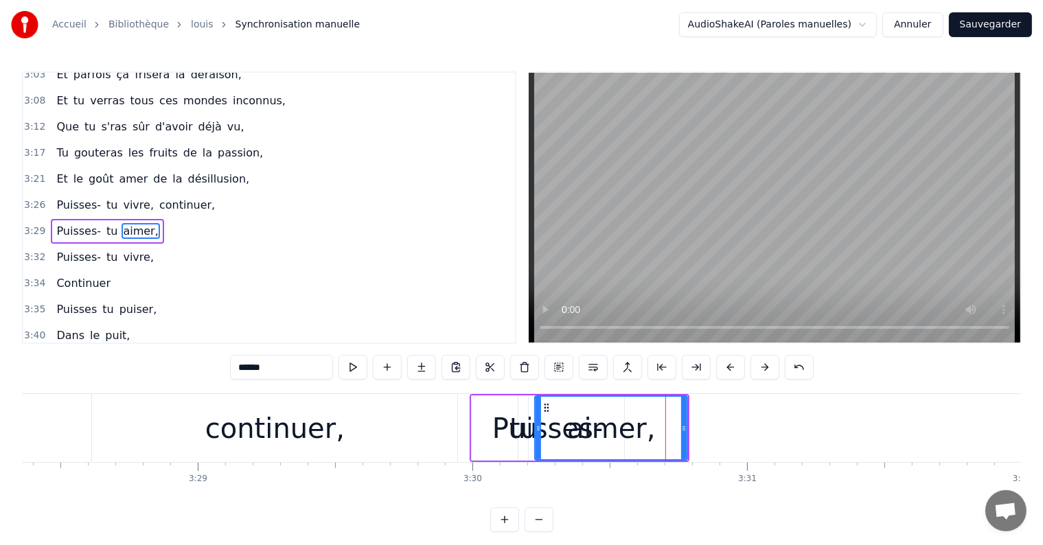
scroll to position [509, 0]
drag, startPoint x: 627, startPoint y: 437, endPoint x: 669, endPoint y: 441, distance: 42.8
click at [669, 441] on div "aimer," at bounding box center [611, 428] width 151 height 62
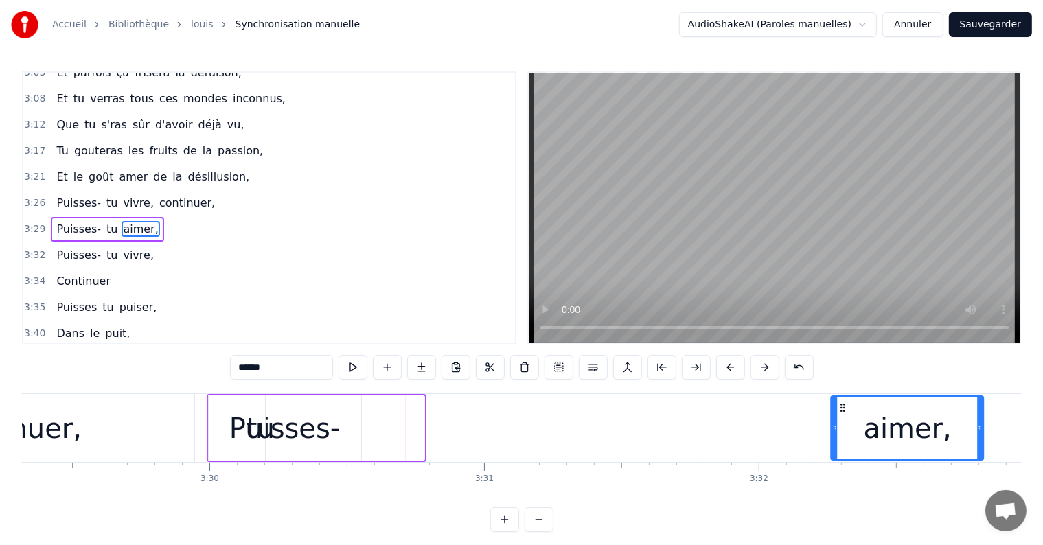
scroll to position [0, 57490]
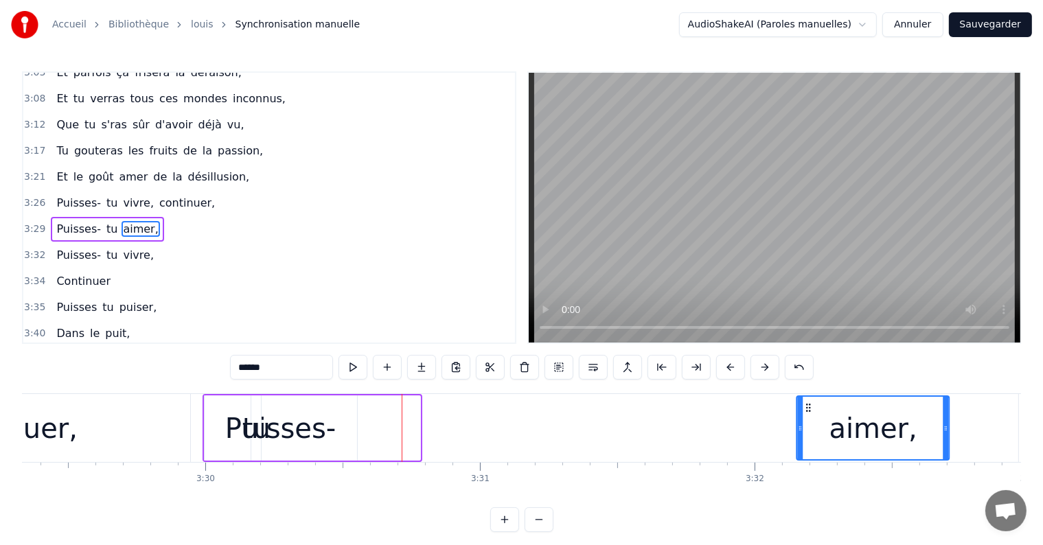
drag, startPoint x: 544, startPoint y: 406, endPoint x: 805, endPoint y: 431, distance: 262.8
click at [805, 431] on div "aimer," at bounding box center [873, 428] width 151 height 62
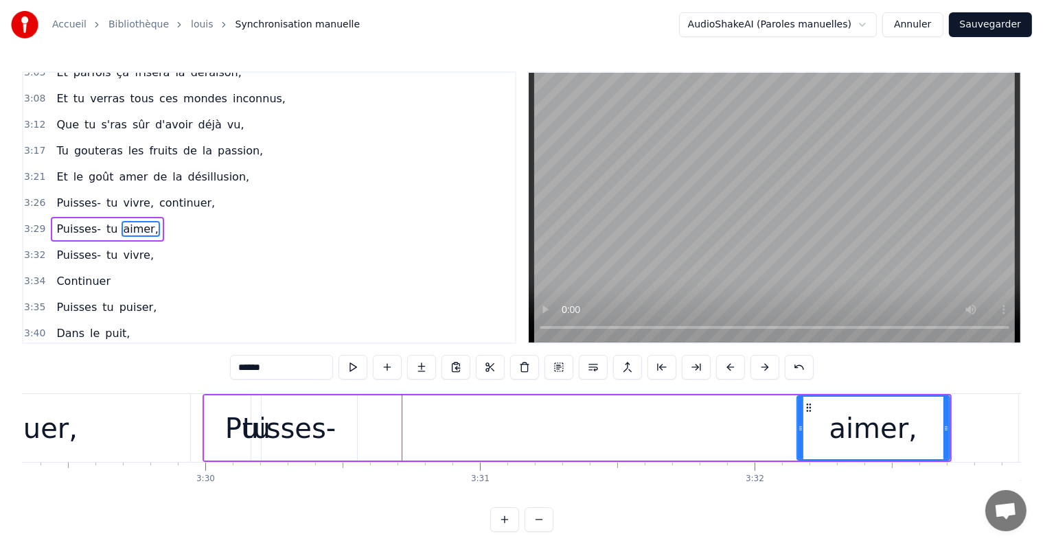
click at [343, 442] on div "Puisses-" at bounding box center [281, 427] width 152 height 65
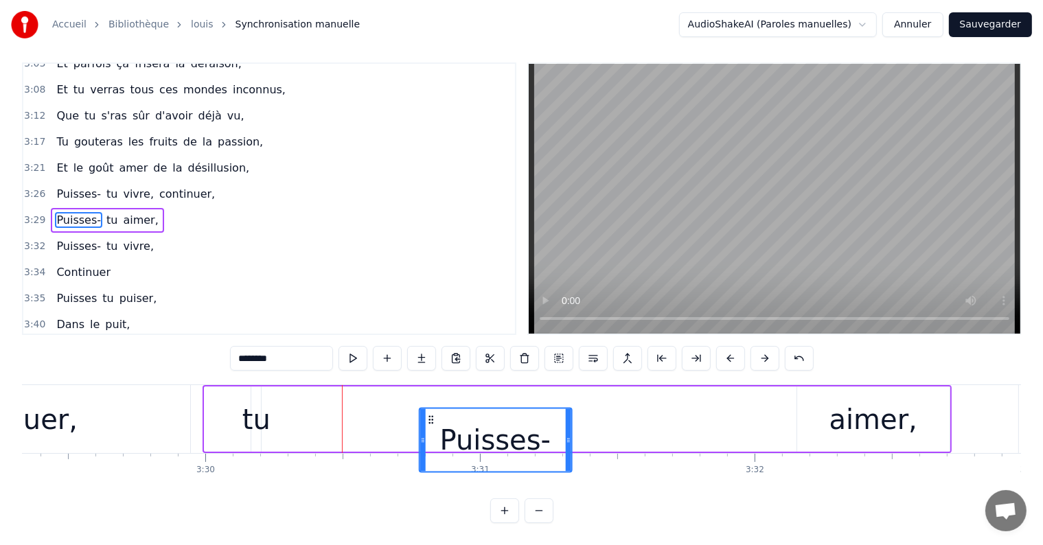
scroll to position [21, 0]
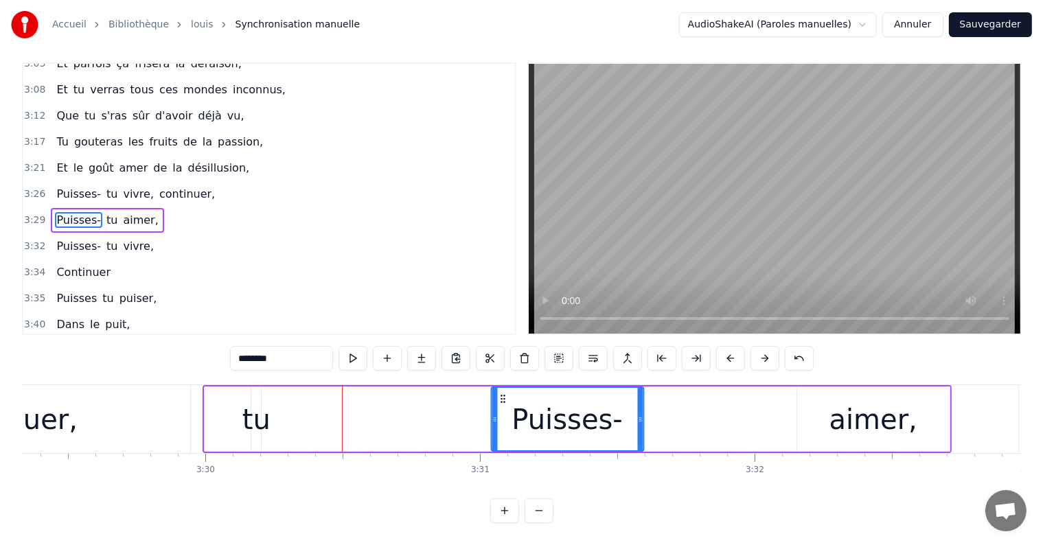
drag, startPoint x: 212, startPoint y: 409, endPoint x: 547, endPoint y: 395, distance: 334.6
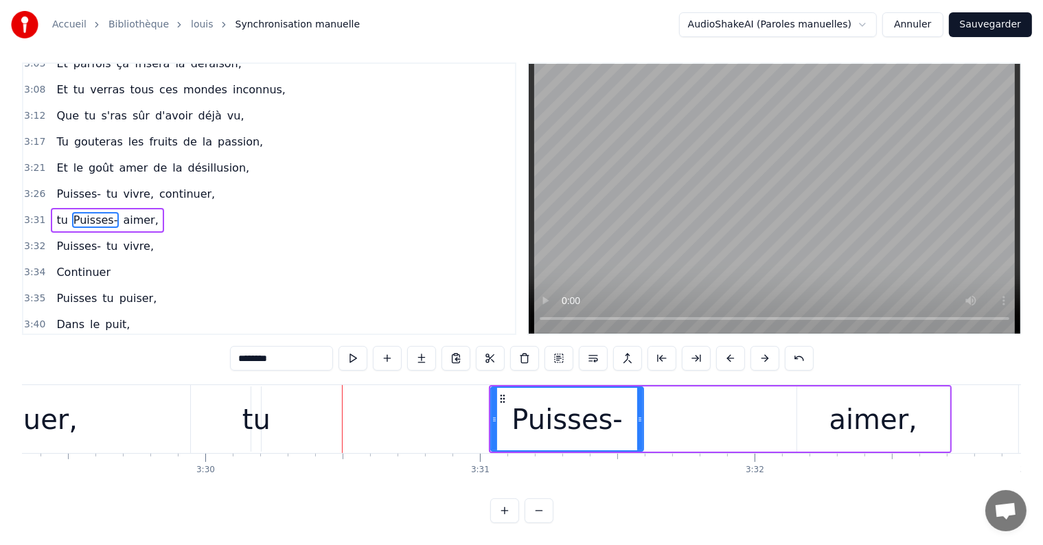
click at [258, 412] on div "tu" at bounding box center [256, 419] width 28 height 41
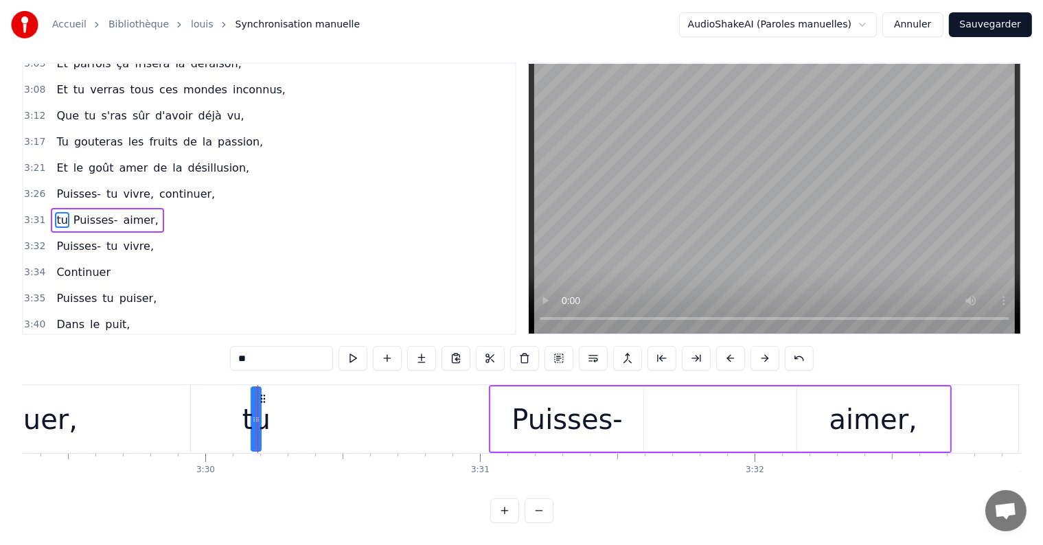
scroll to position [0, 0]
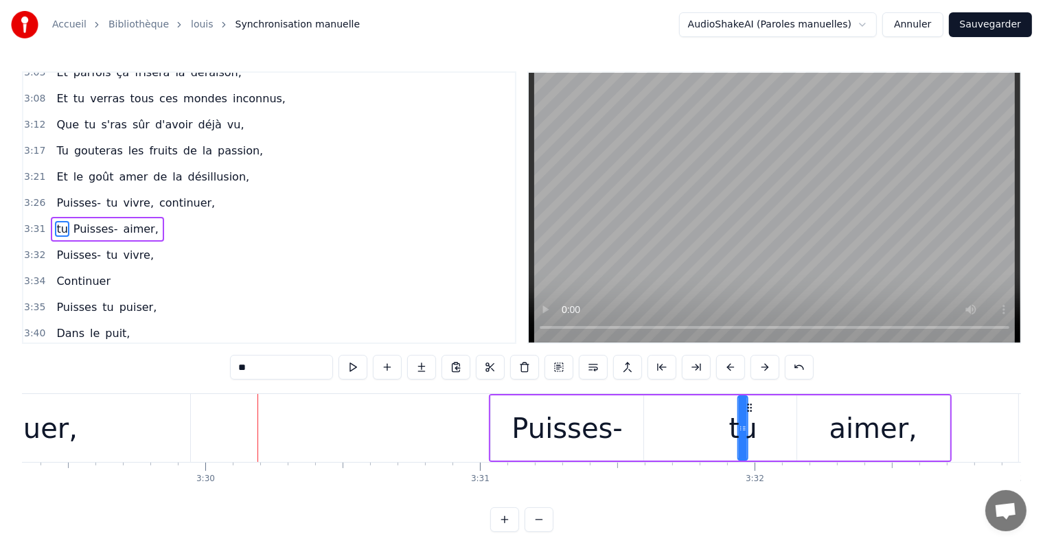
drag, startPoint x: 263, startPoint y: 406, endPoint x: 750, endPoint y: 418, distance: 486.9
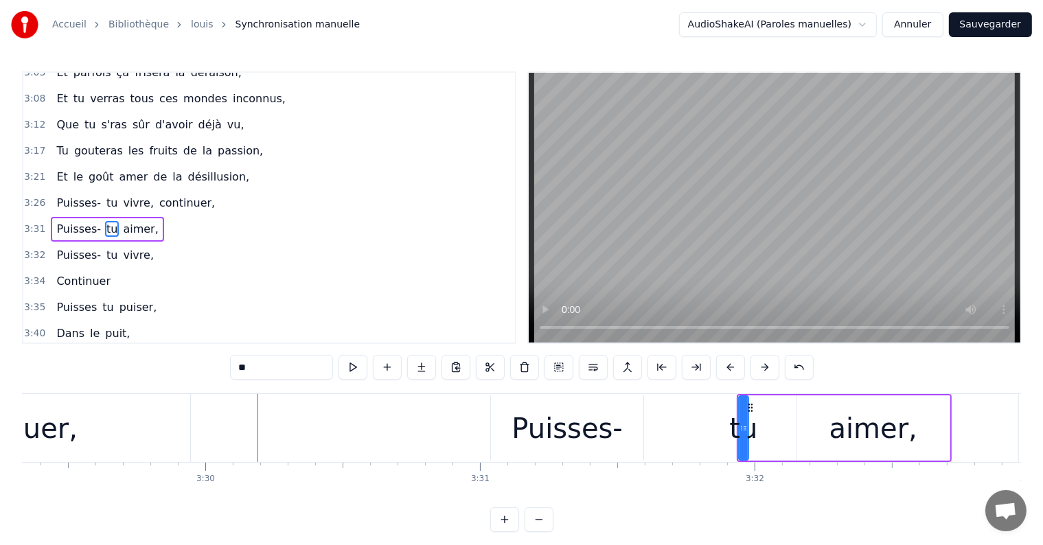
click at [565, 423] on div "Puisses-" at bounding box center [567, 428] width 111 height 41
type input "********"
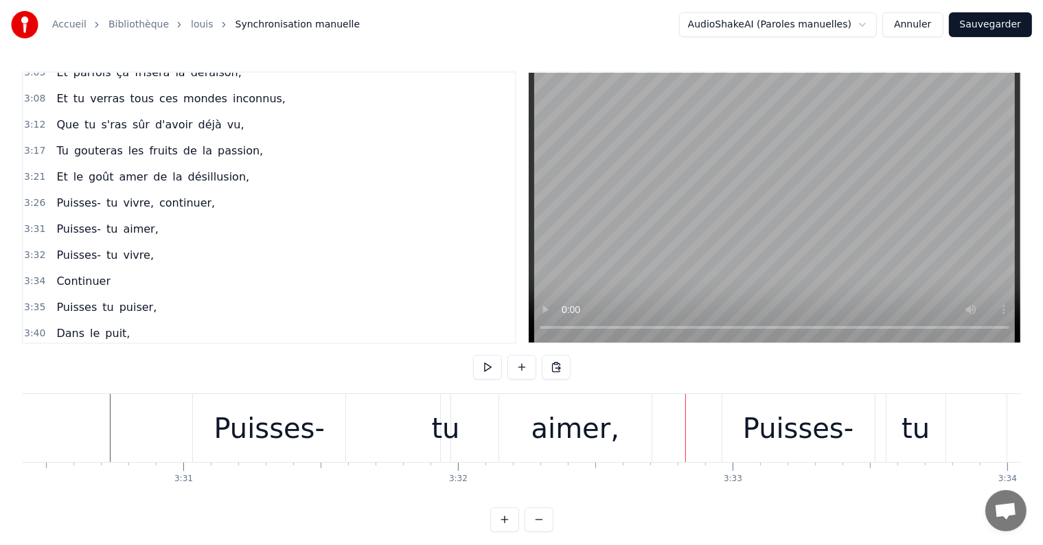
scroll to position [0, 57777]
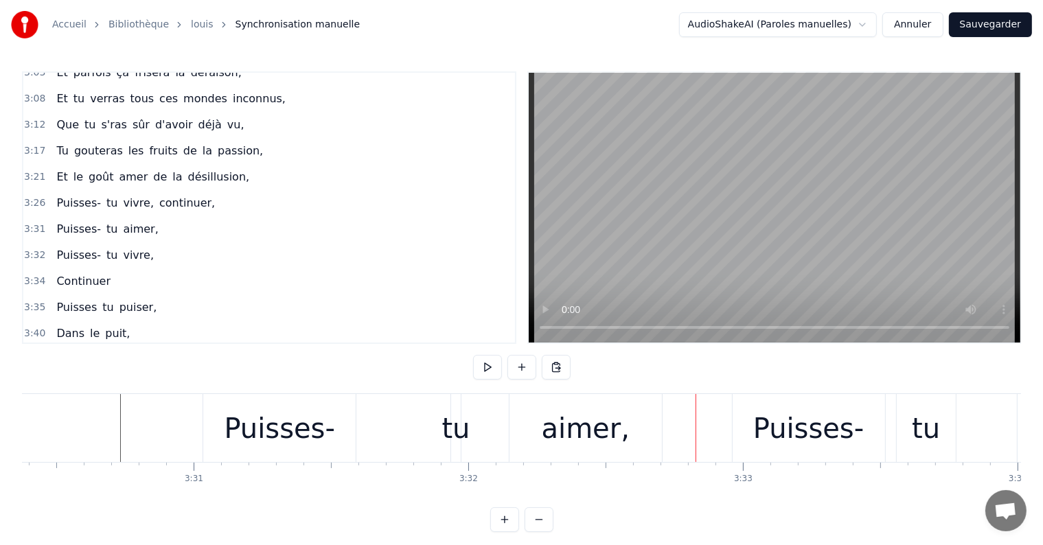
click at [255, 424] on div "Puisses-" at bounding box center [279, 428] width 111 height 41
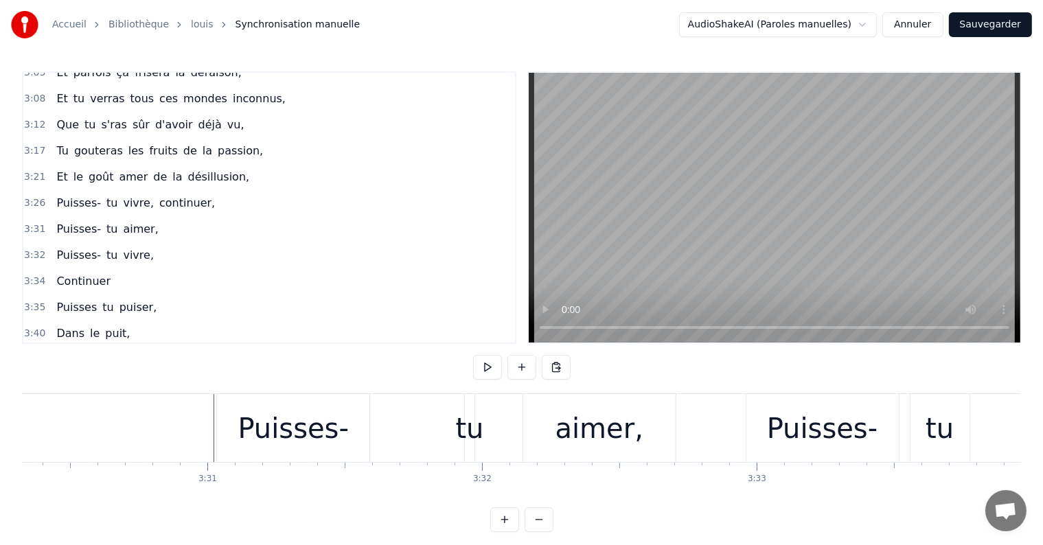
click at [785, 441] on div "Puisses-" at bounding box center [822, 428] width 111 height 41
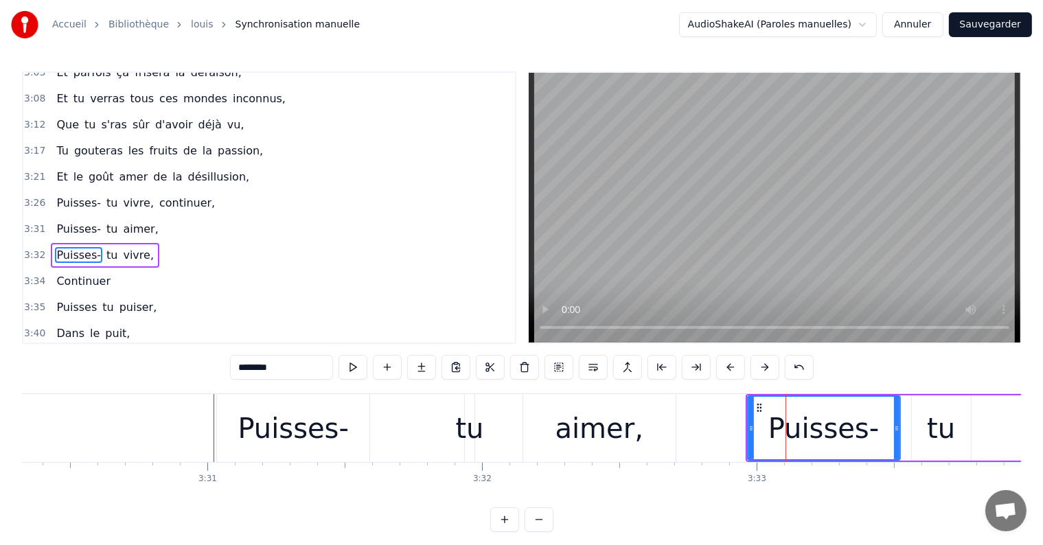
scroll to position [534, 0]
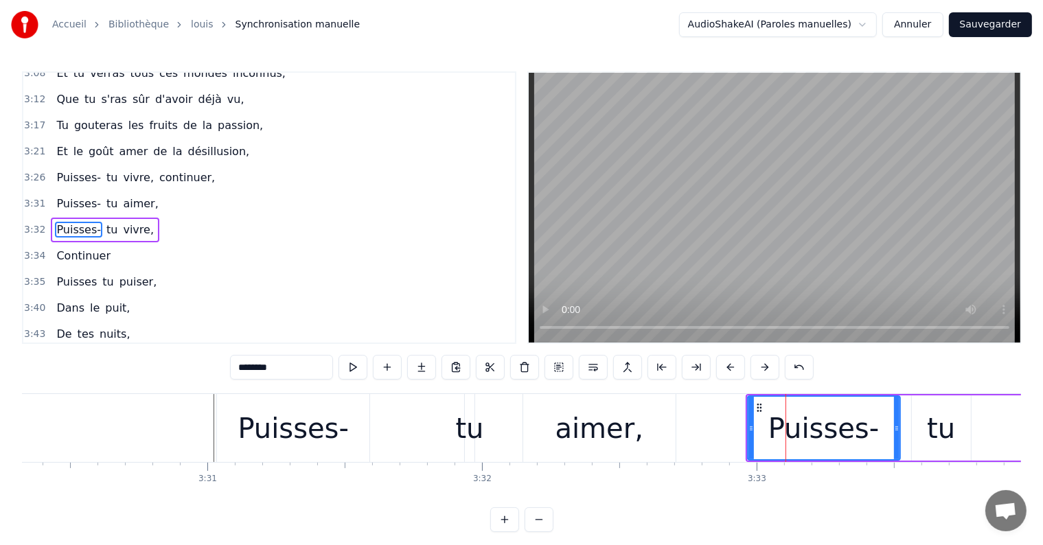
click at [1011, 450] on div "Puisses- tu vivre," at bounding box center [958, 428] width 425 height 68
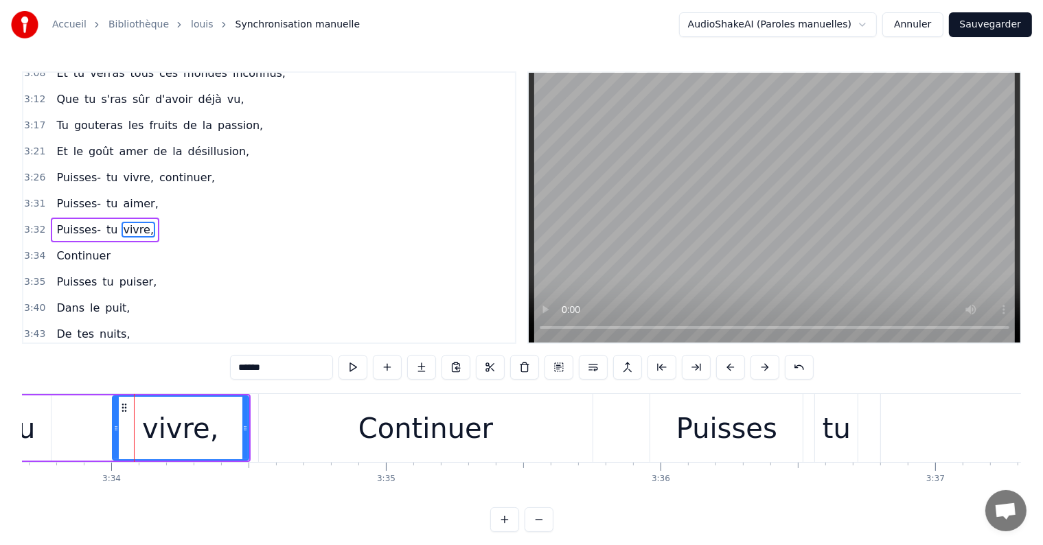
scroll to position [0, 58675]
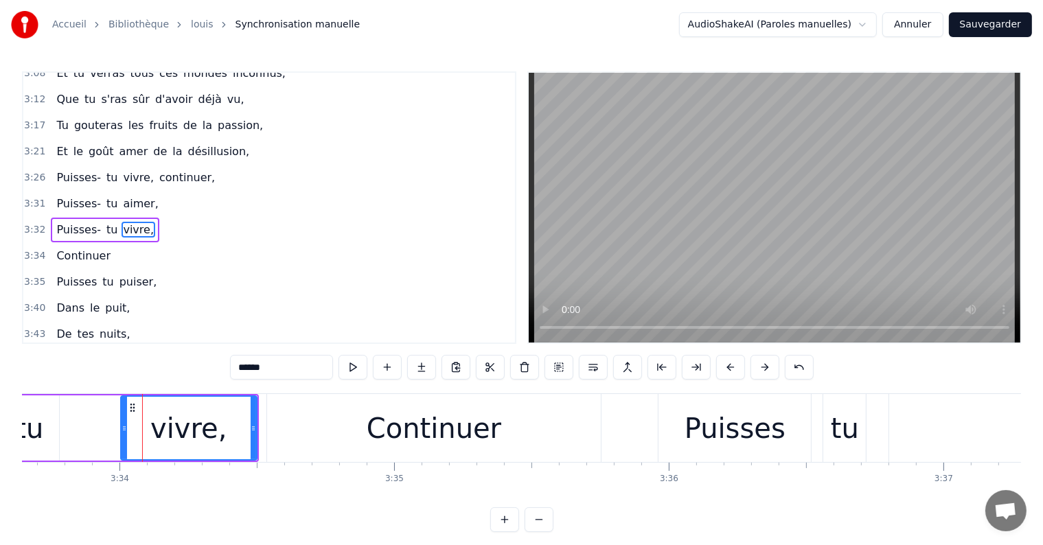
click at [82, 446] on div "Puisses- tu vivre," at bounding box center [46, 428] width 425 height 68
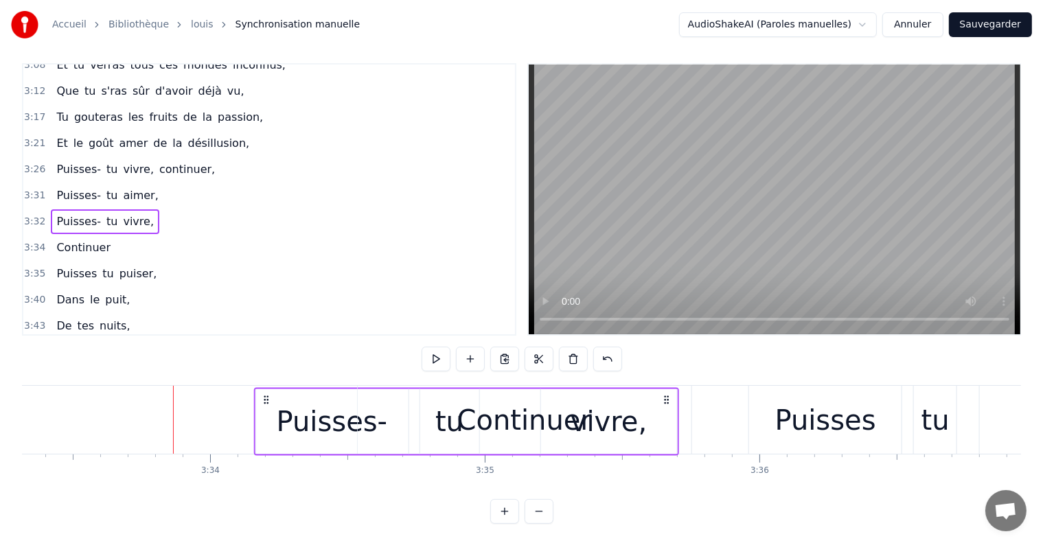
scroll to position [21, 0]
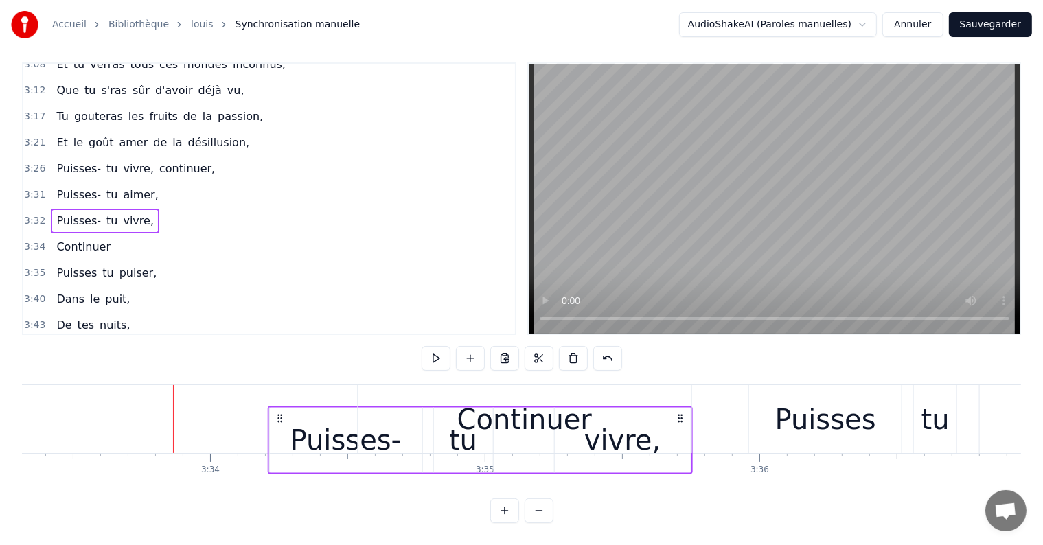
drag, startPoint x: 335, startPoint y: 407, endPoint x: 678, endPoint y: 514, distance: 359.6
click at [678, 514] on div "1:30 Tu connaîtras des chagrins sans raison, 1:35 Tu croiseras aussi la trahiso…" at bounding box center [521, 292] width 999 height 461
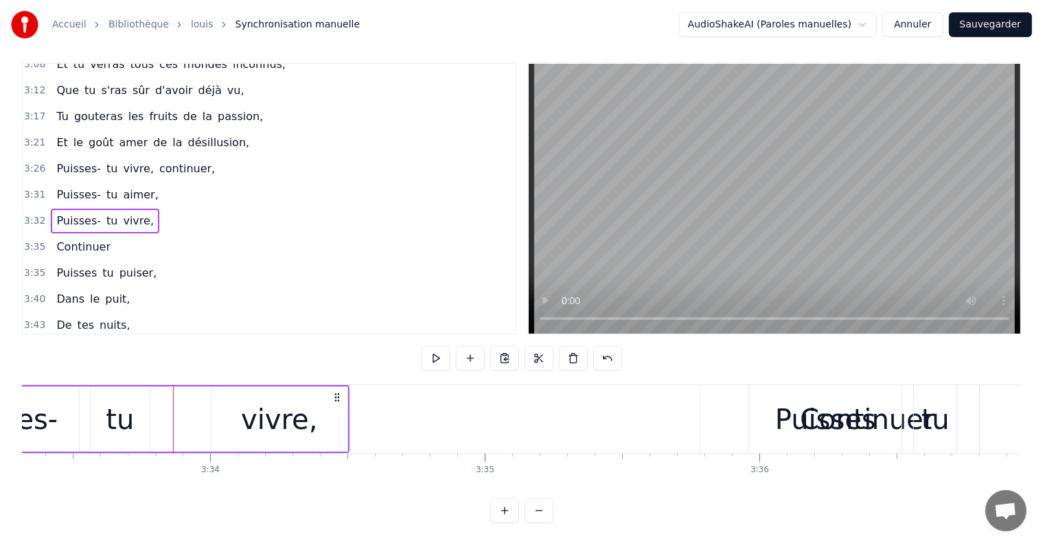
scroll to position [0, 57709]
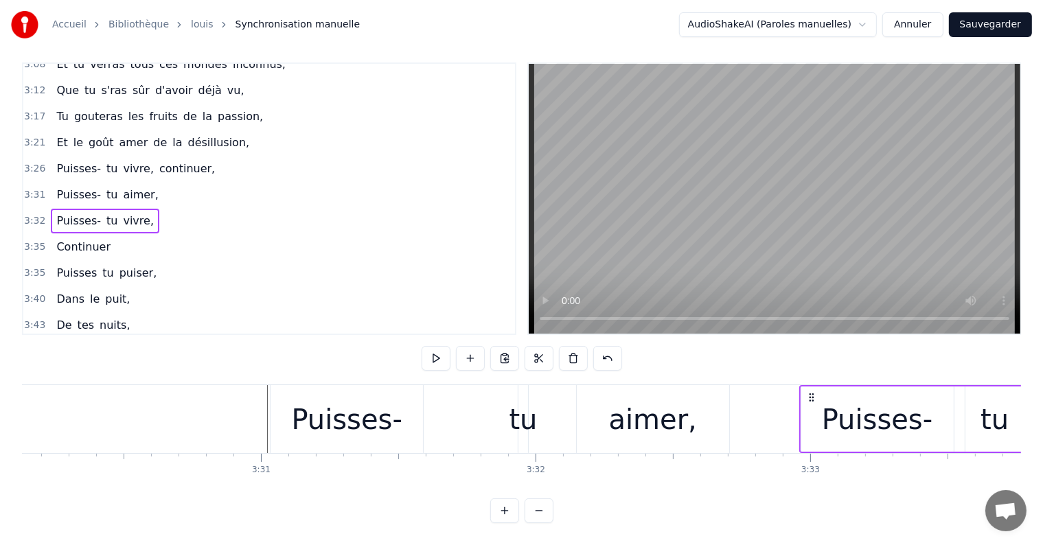
click at [842, 423] on div "Puisses-" at bounding box center [877, 419] width 111 height 41
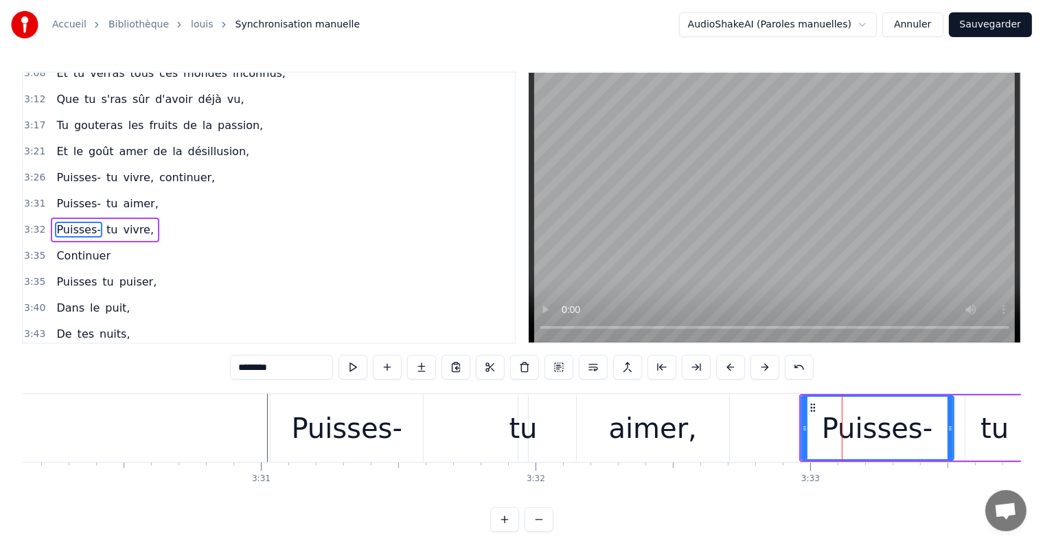
scroll to position [0, 58584]
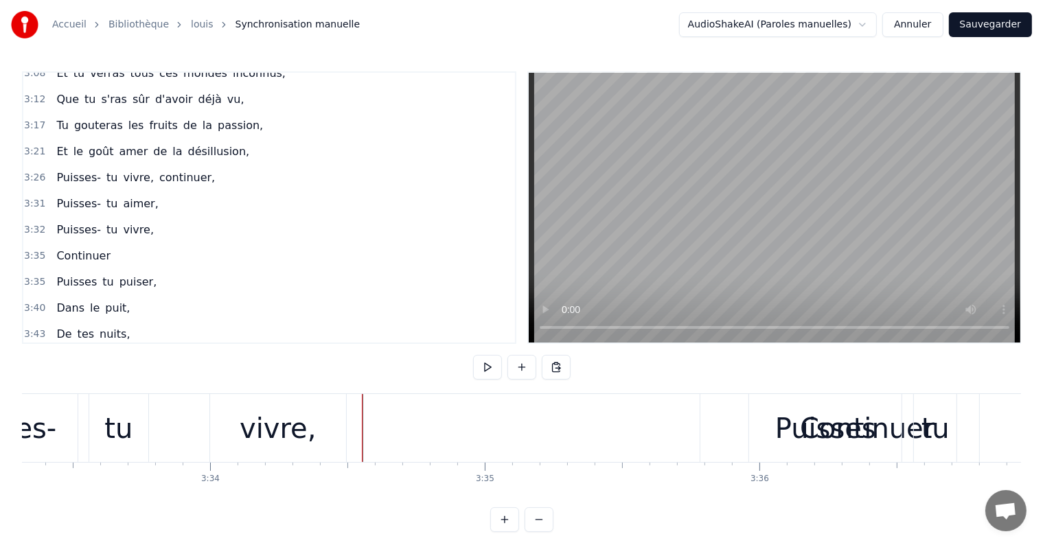
click at [333, 427] on div "vivre," at bounding box center [278, 428] width 136 height 68
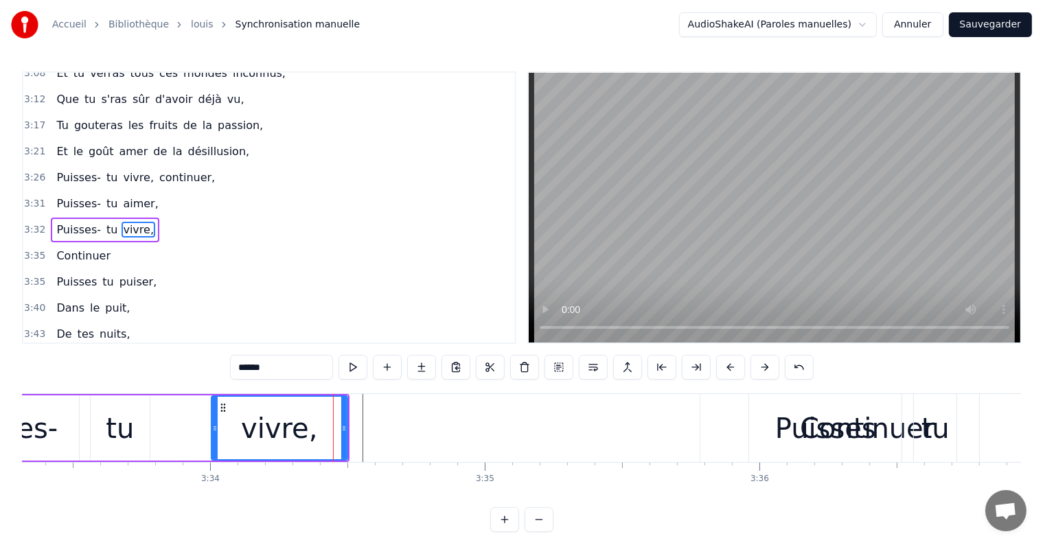
click at [154, 470] on div "0 0:01 0:02 0:03 0:04 0:05 0:06 0:07 0:08 0:09 0:10 0:11 0:12 0:13 0:14 0:15 0:…" at bounding box center [993, 473] width 119110 height 22
click at [165, 461] on div "Puisses- tu vivre," at bounding box center [136, 428] width 425 height 68
click at [165, 461] on div "Tu connaîtras des chagrins sans raison, Tu croiseras aussi la trahison, Tu ente…" at bounding box center [993, 427] width 119110 height 69
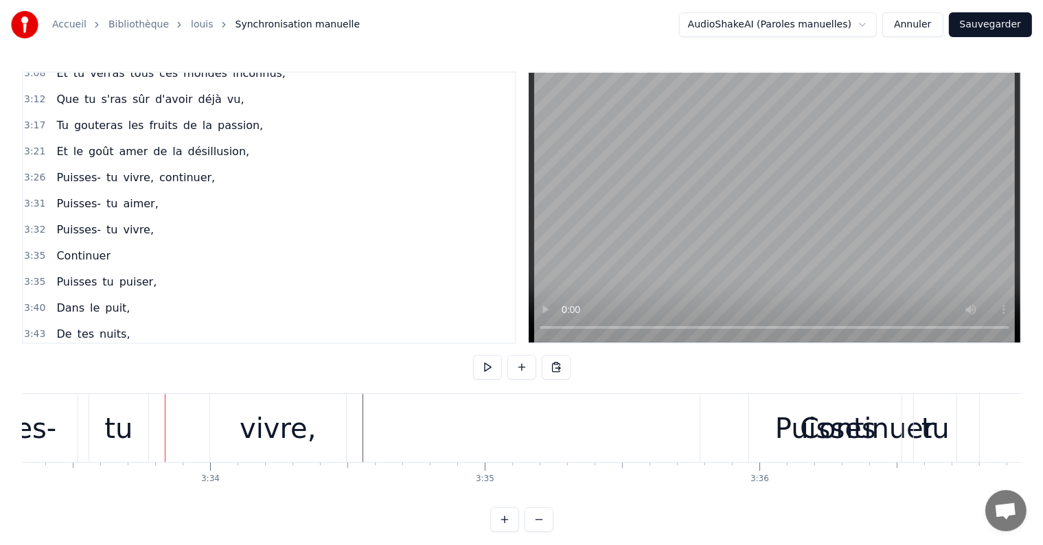
click at [231, 443] on div "vivre," at bounding box center [278, 428] width 136 height 68
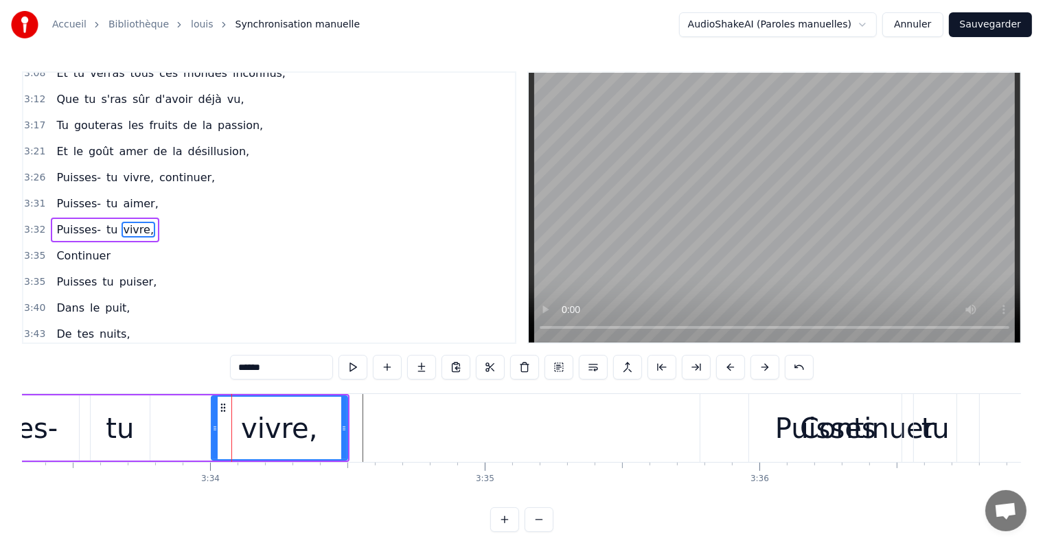
click at [189, 451] on div "Puisses- tu vivre," at bounding box center [136, 428] width 425 height 68
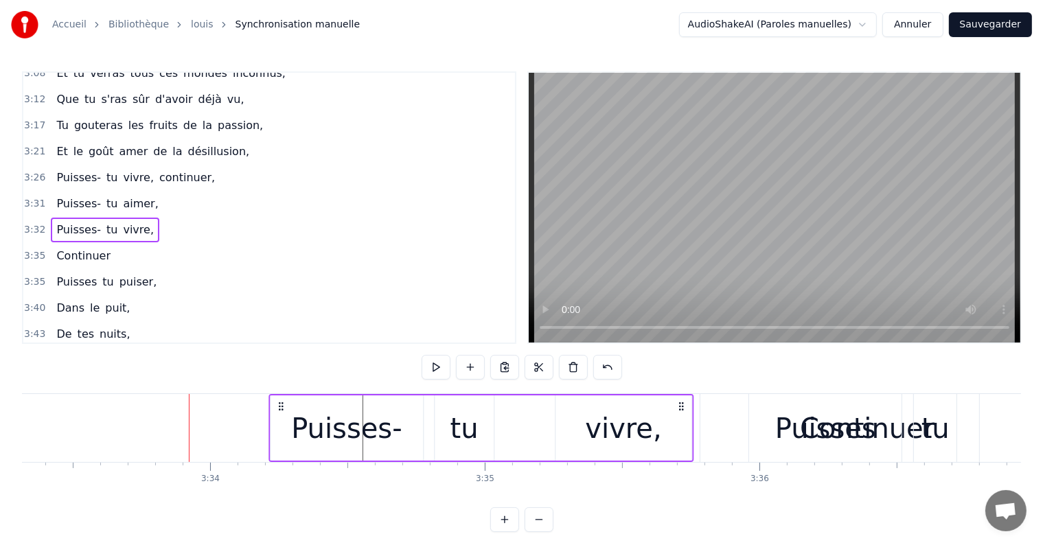
drag, startPoint x: 336, startPoint y: 403, endPoint x: 681, endPoint y: 420, distance: 345.1
click at [681, 420] on div "Puisses- tu vivre," at bounding box center [480, 428] width 425 height 68
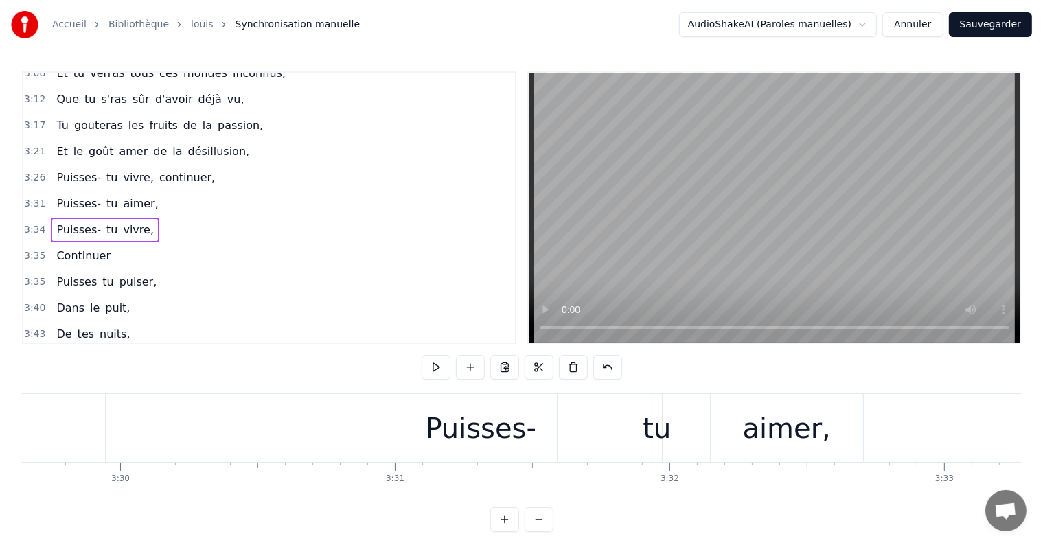
scroll to position [0, 58046]
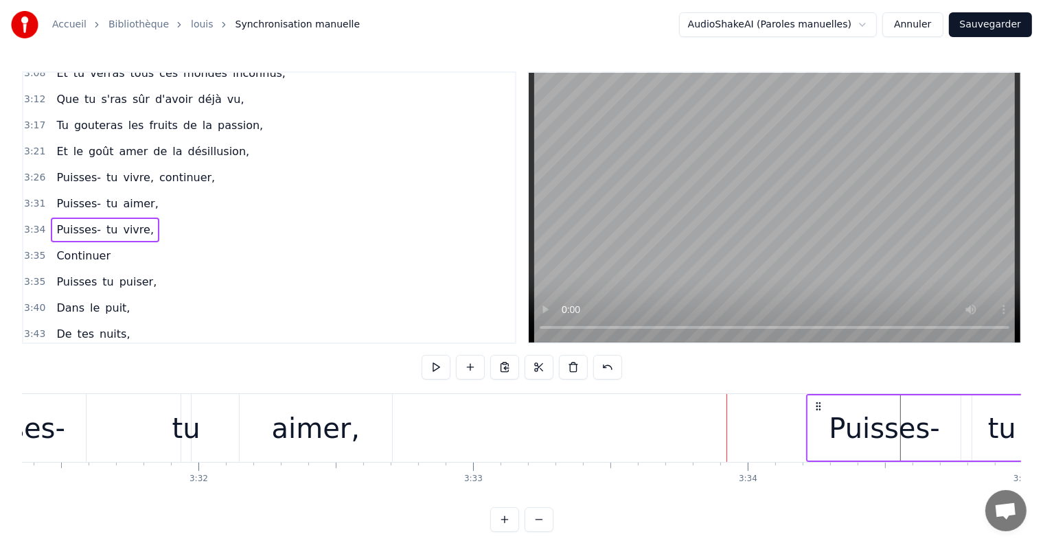
click at [157, 191] on div "3:31 Puisses- tu aimer," at bounding box center [269, 204] width 492 height 26
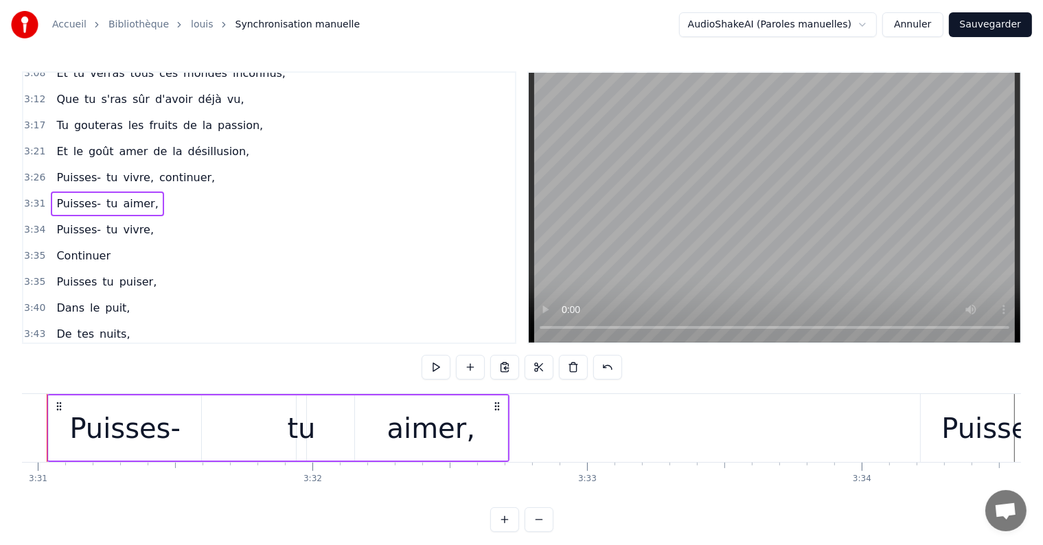
scroll to position [0, 57888]
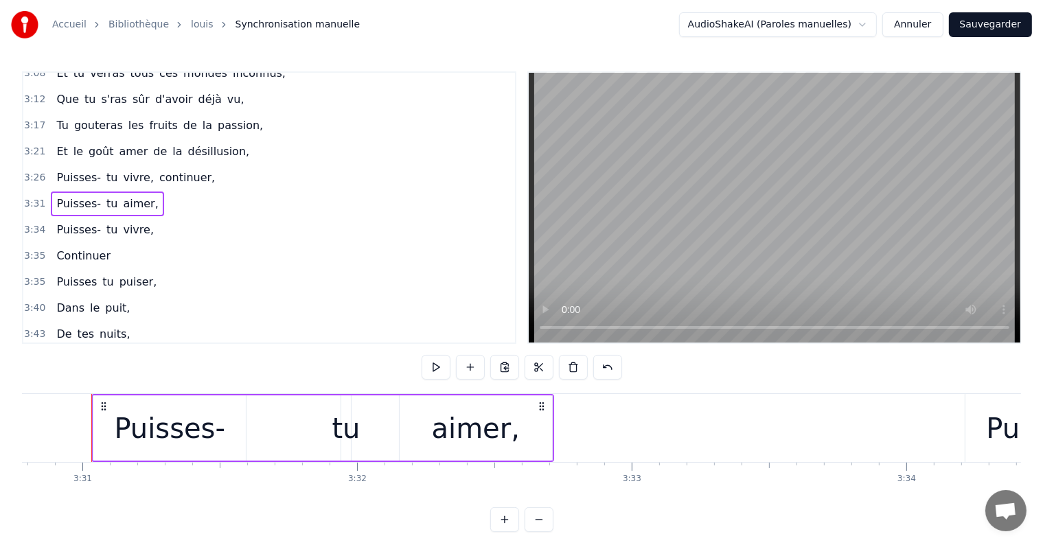
click at [470, 361] on button at bounding box center [470, 367] width 29 height 25
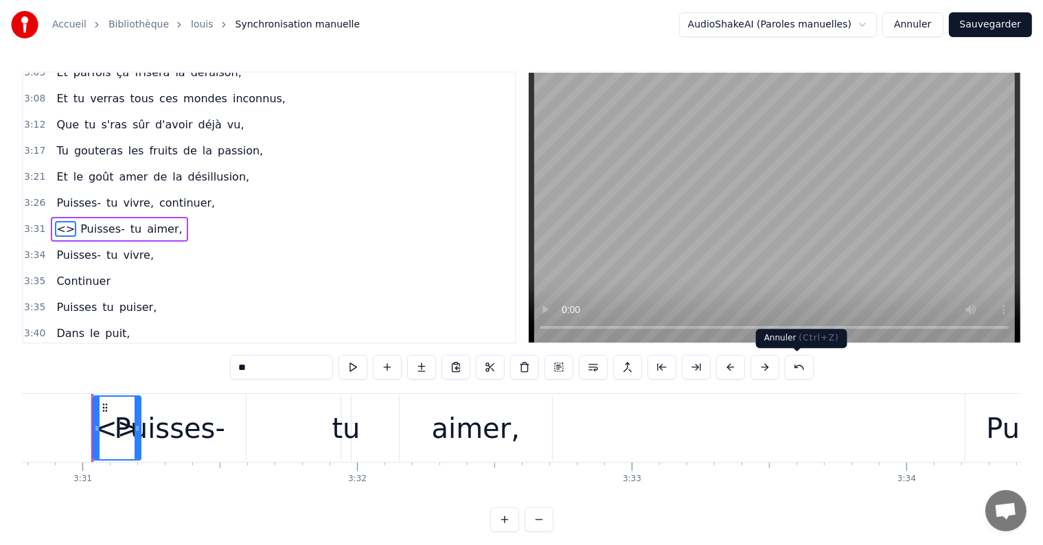
click at [804, 365] on button at bounding box center [799, 367] width 29 height 25
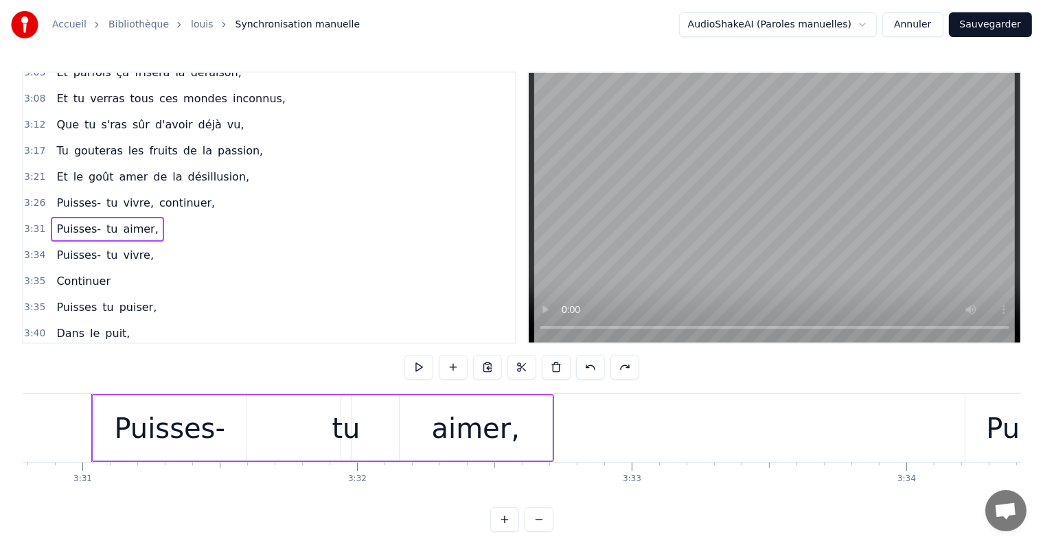
click at [143, 217] on div "Puisses- tu aimer," at bounding box center [107, 229] width 113 height 25
click at [138, 221] on span "aimer," at bounding box center [141, 229] width 38 height 16
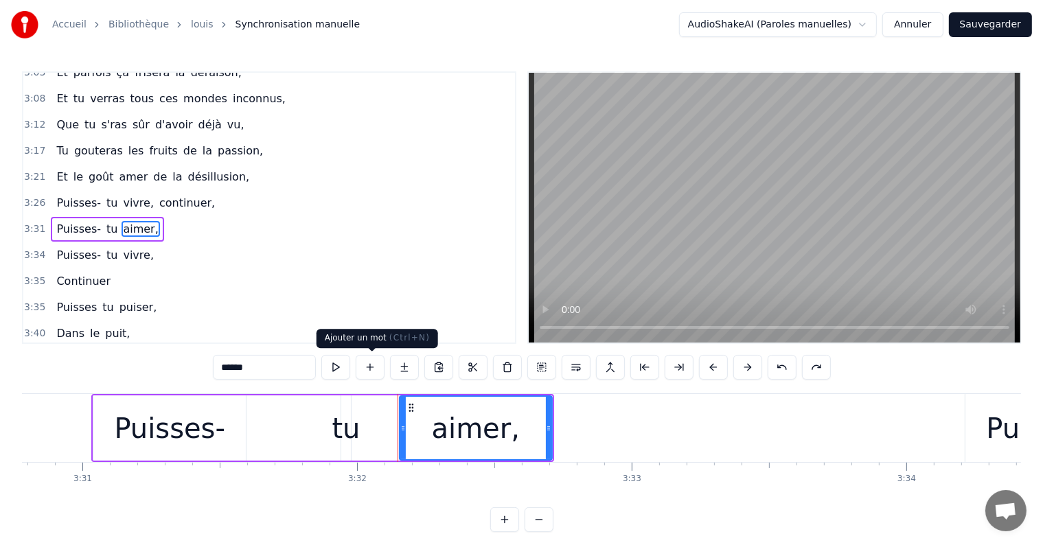
click at [363, 370] on button at bounding box center [370, 367] width 29 height 25
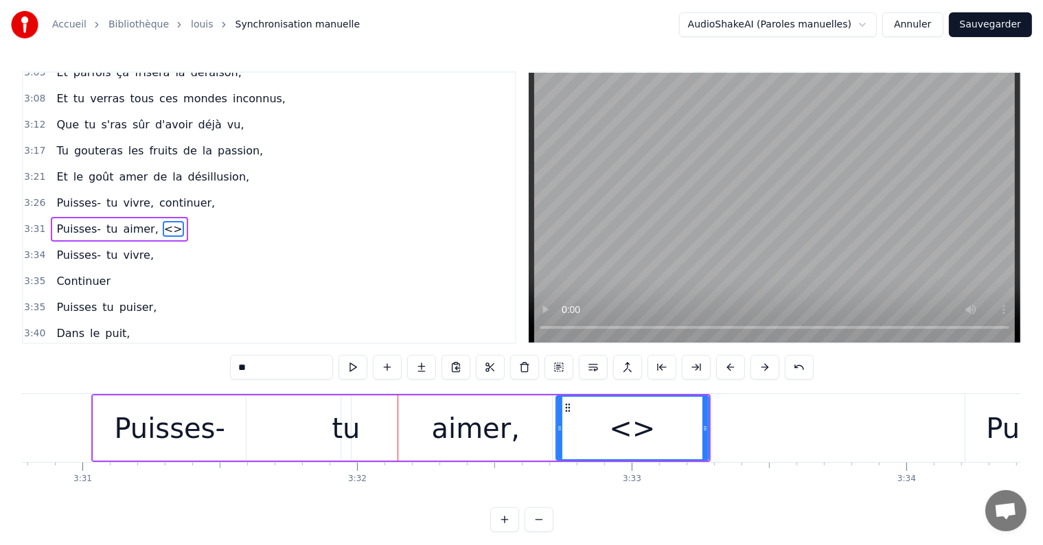
drag, startPoint x: 275, startPoint y: 371, endPoint x: 97, endPoint y: 394, distance: 179.4
click at [97, 394] on div "1:30 Tu connaîtras des chagrins sans raison, 1:35 Tu croiseras aussi la trahiso…" at bounding box center [521, 301] width 999 height 461
type input "**********"
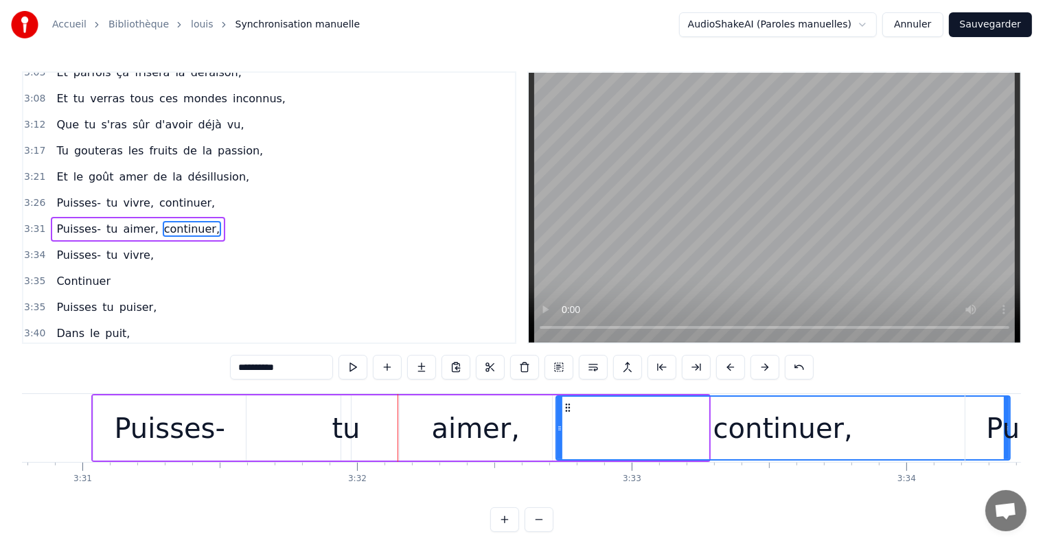
drag, startPoint x: 704, startPoint y: 429, endPoint x: 1007, endPoint y: 444, distance: 303.8
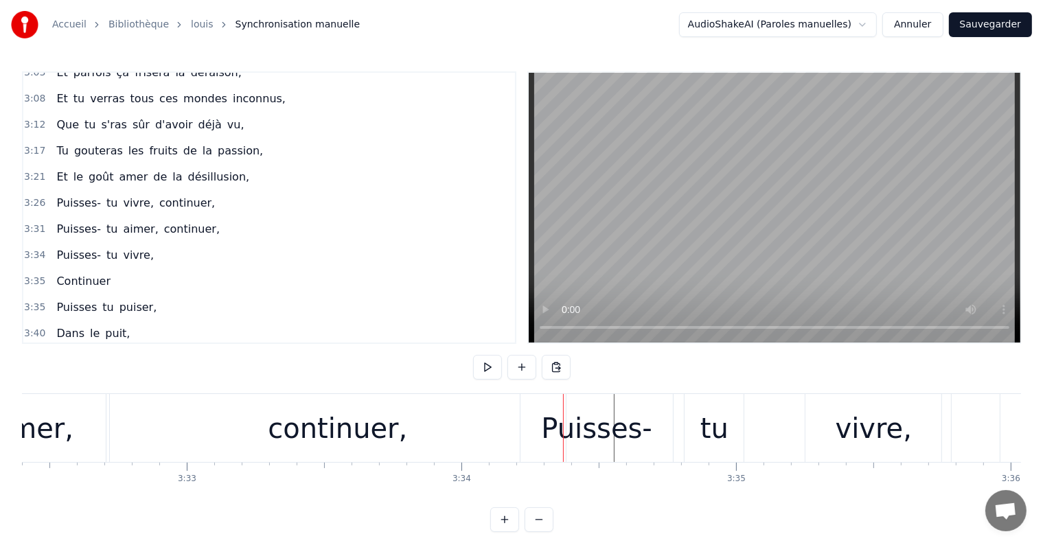
scroll to position [0, 58310]
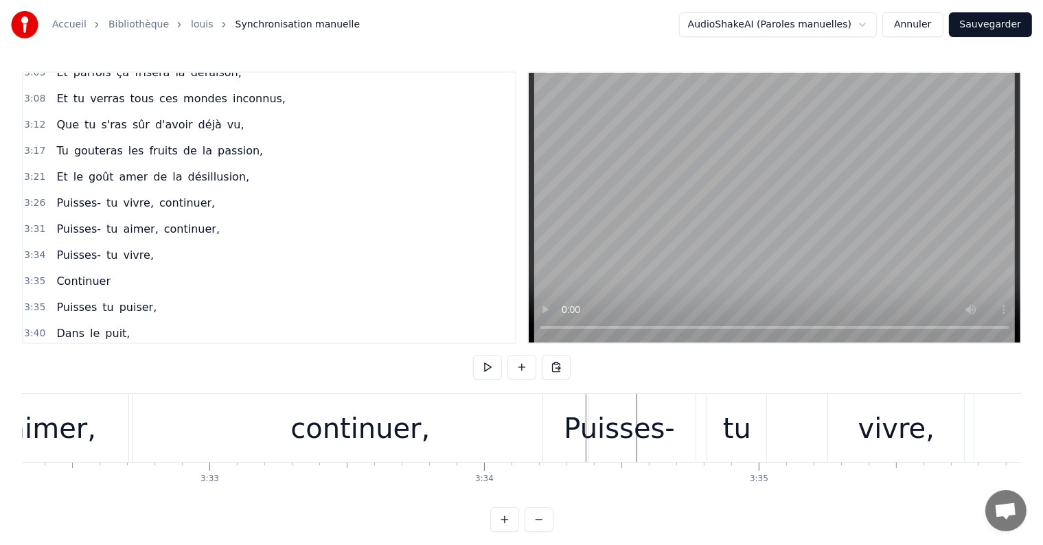
click at [201, 449] on div "continuer," at bounding box center [361, 428] width 456 height 68
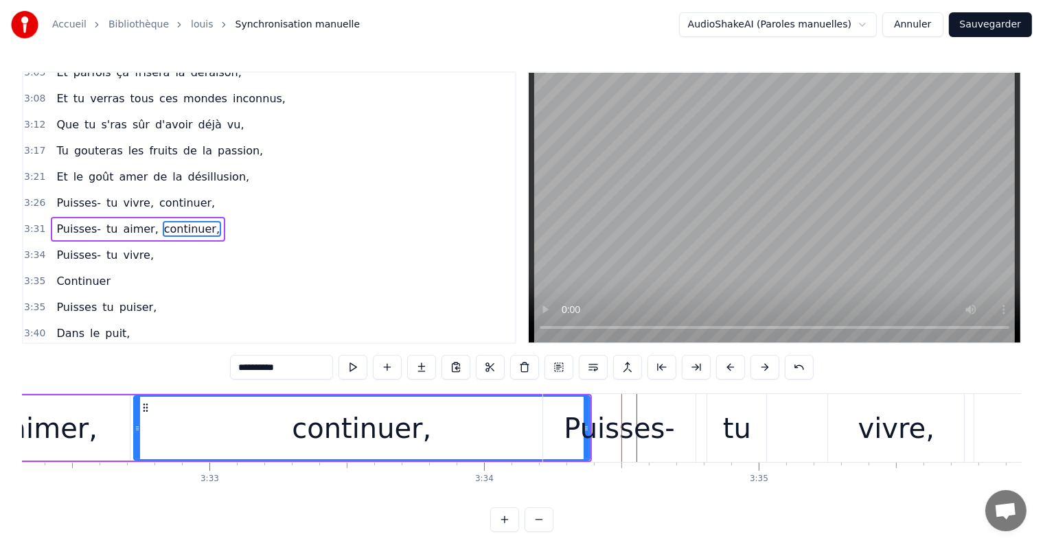
click at [380, 434] on div "continuer," at bounding box center [361, 428] width 139 height 41
click at [310, 428] on div "continuer," at bounding box center [361, 428] width 139 height 41
click at [133, 430] on div "continuer," at bounding box center [361, 427] width 457 height 65
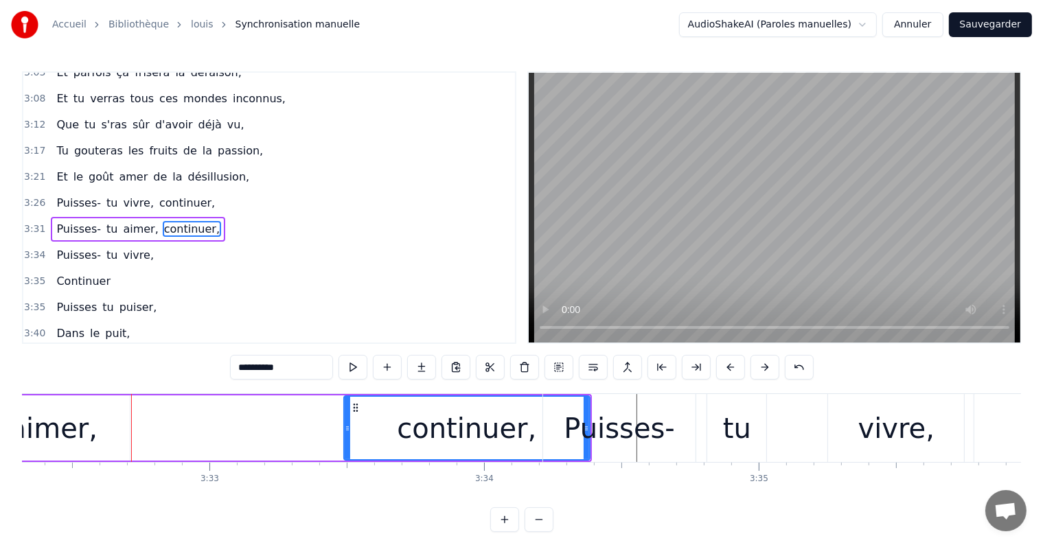
drag, startPoint x: 137, startPoint y: 429, endPoint x: 347, endPoint y: 426, distance: 210.1
click at [347, 426] on icon at bounding box center [347, 428] width 5 height 11
click at [643, 431] on div "Puisses-" at bounding box center [619, 428] width 111 height 41
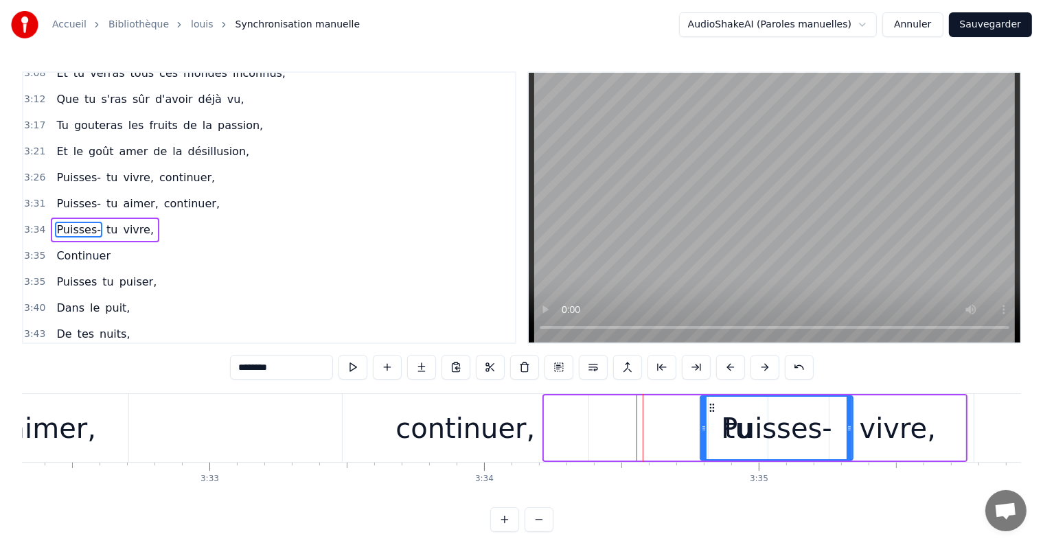
drag, startPoint x: 555, startPoint y: 408, endPoint x: 739, endPoint y: 411, distance: 184.0
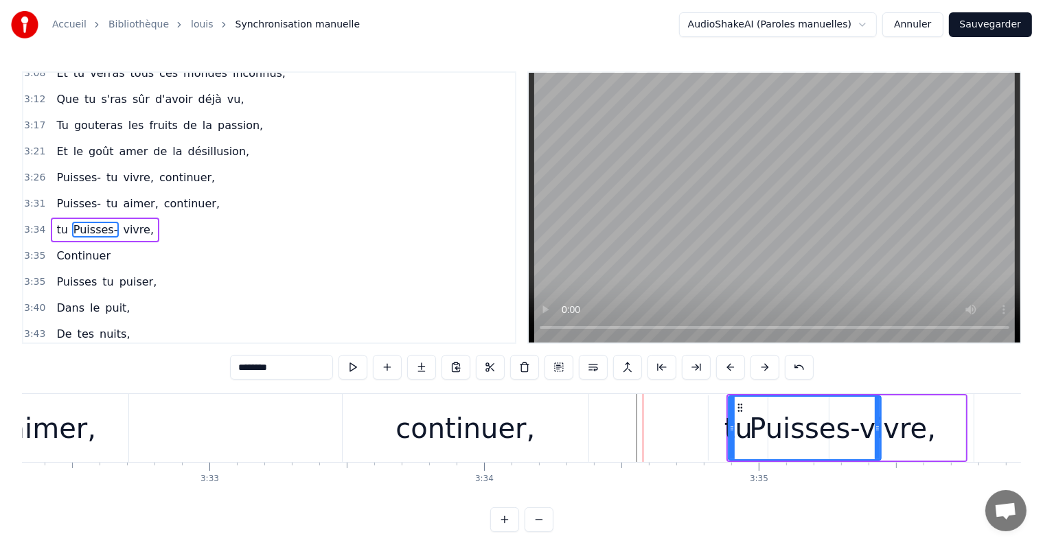
click at [507, 424] on div "continuer," at bounding box center [464, 428] width 139 height 41
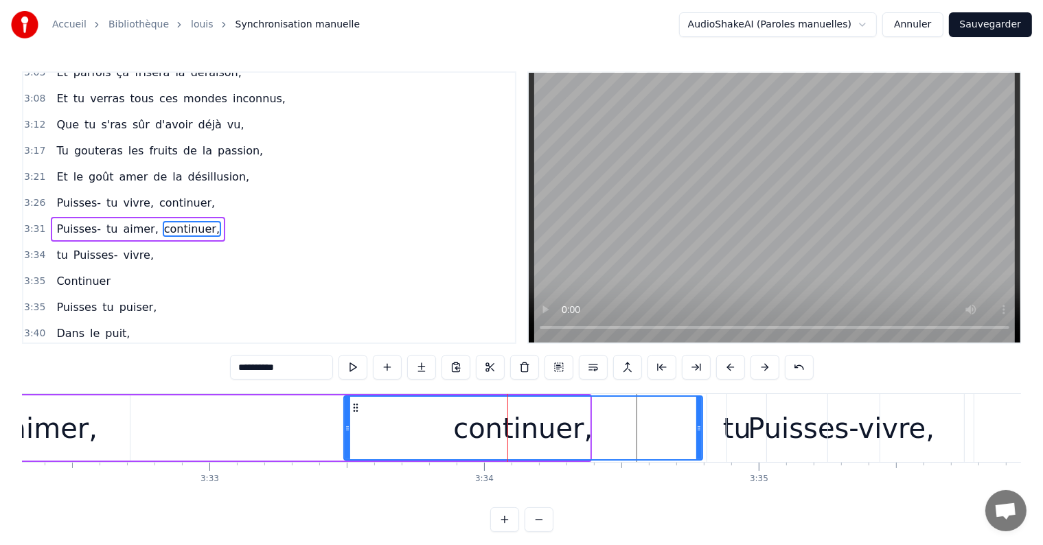
drag, startPoint x: 585, startPoint y: 428, endPoint x: 698, endPoint y: 435, distance: 112.8
click at [698, 435] on div at bounding box center [698, 428] width 5 height 62
click at [371, 441] on div "continuer," at bounding box center [523, 428] width 357 height 62
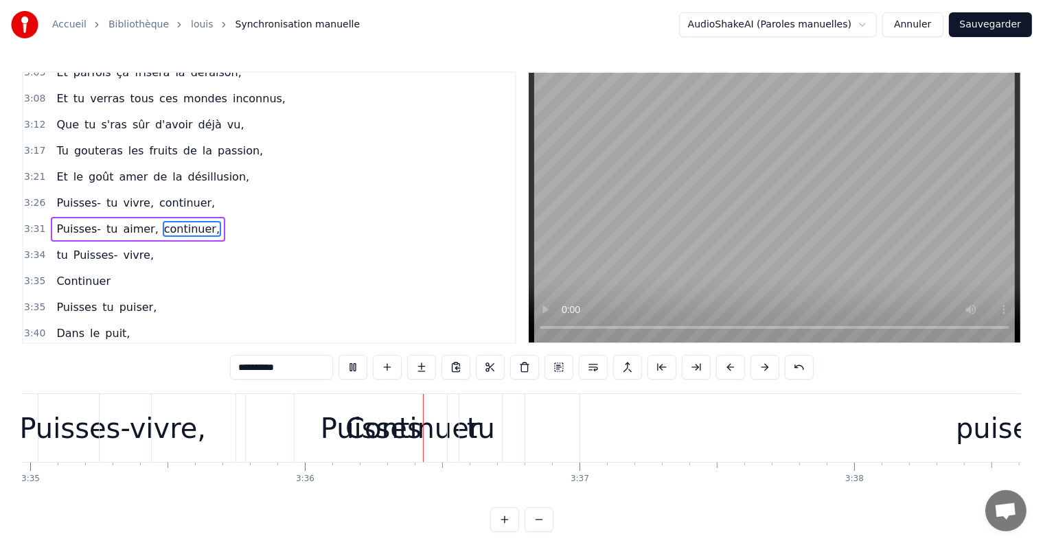
scroll to position [0, 59231]
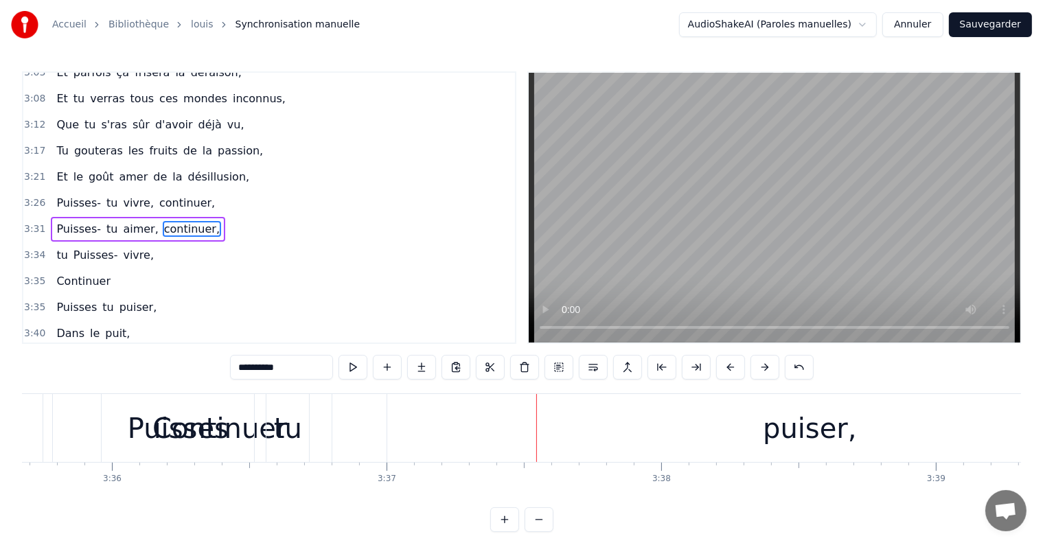
click at [179, 437] on div "Puisses" at bounding box center [178, 428] width 101 height 41
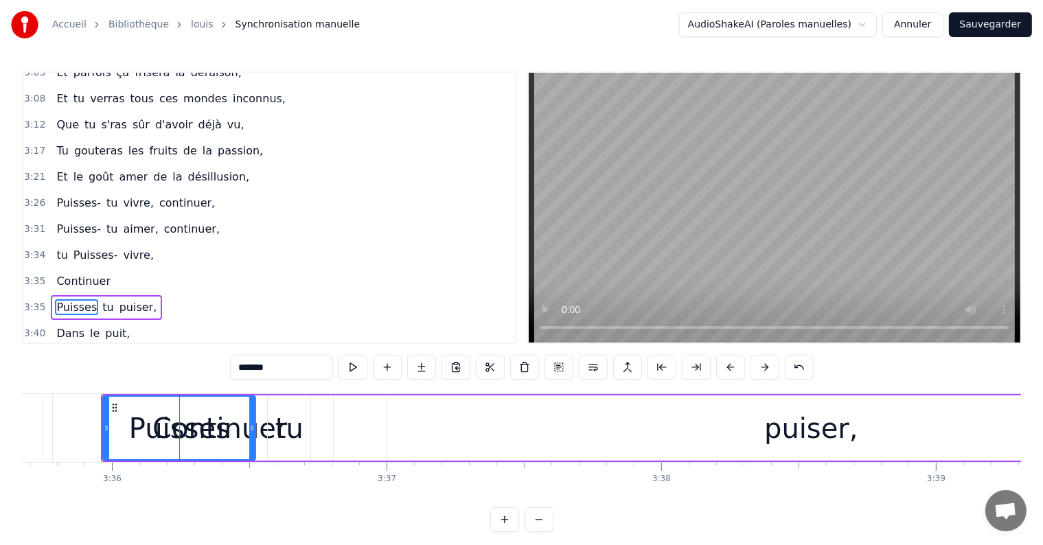
scroll to position [585, 0]
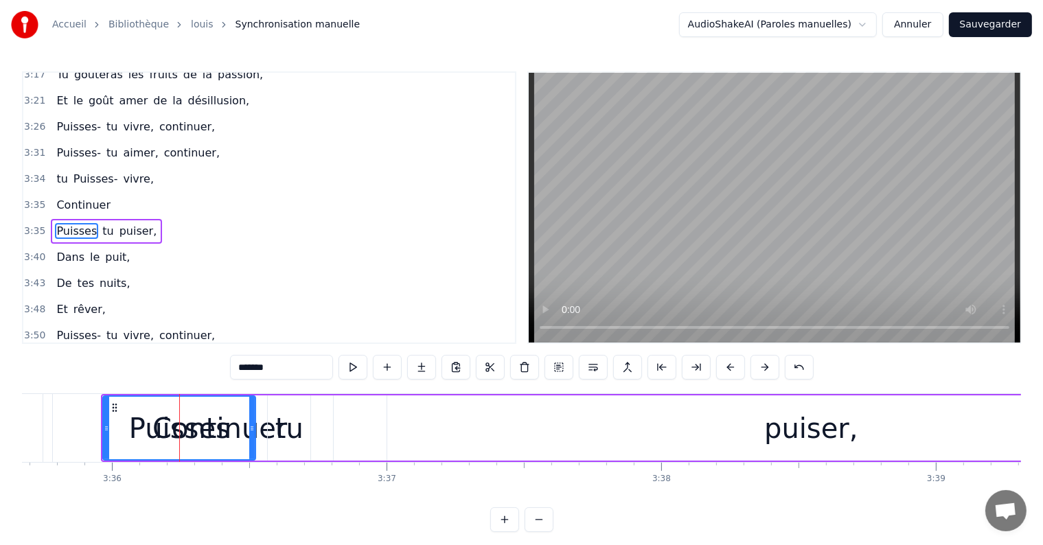
click at [187, 145] on span "continuer," at bounding box center [192, 153] width 58 height 16
type input "**********"
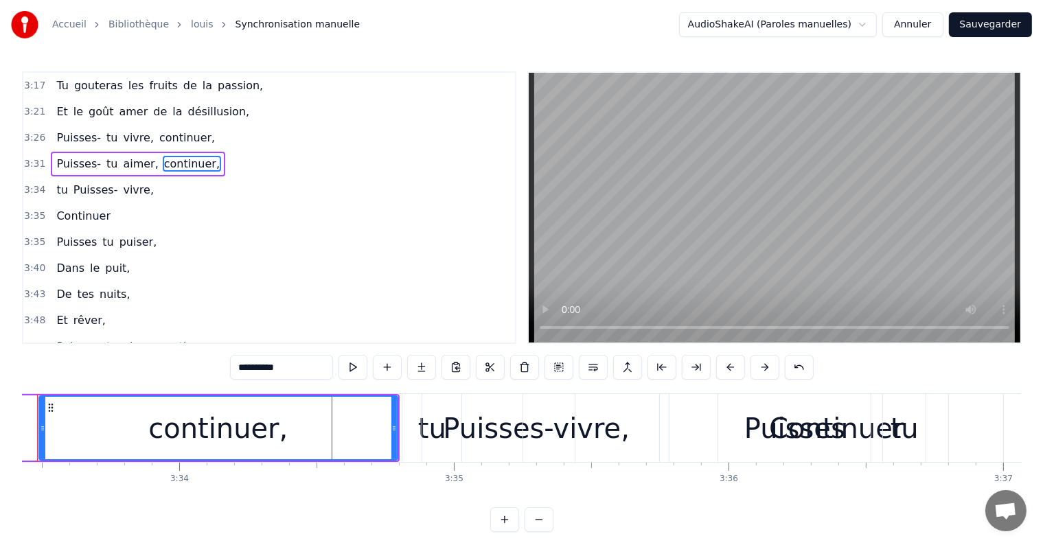
scroll to position [0, 58561]
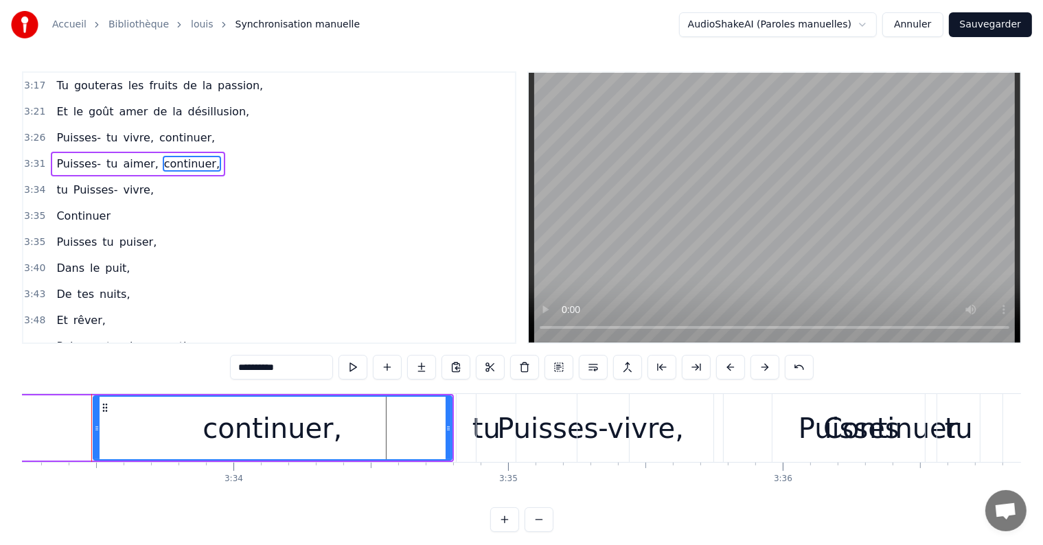
click at [151, 177] on div "3:34 tu Puisses- vivre," at bounding box center [269, 190] width 492 height 26
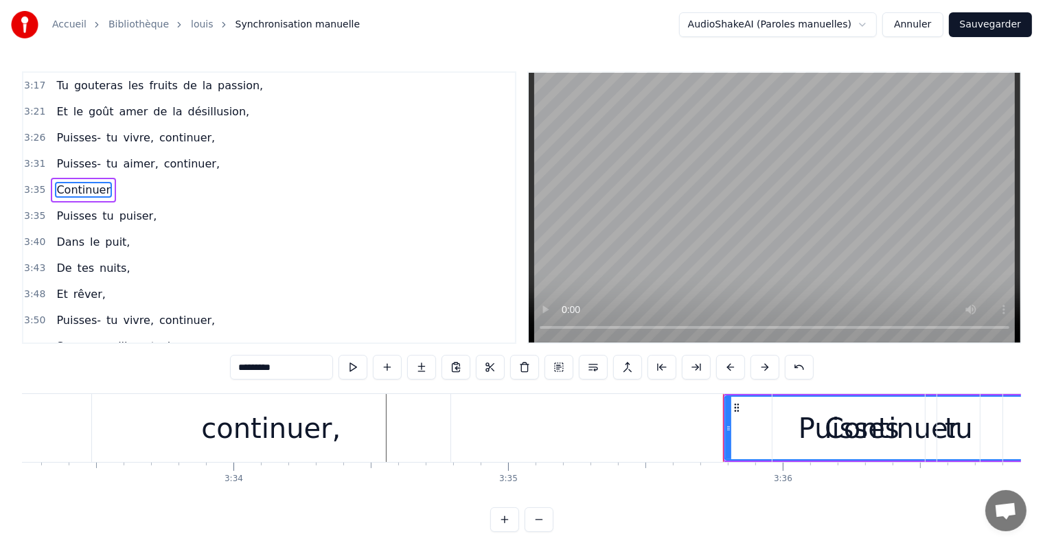
scroll to position [534, 0]
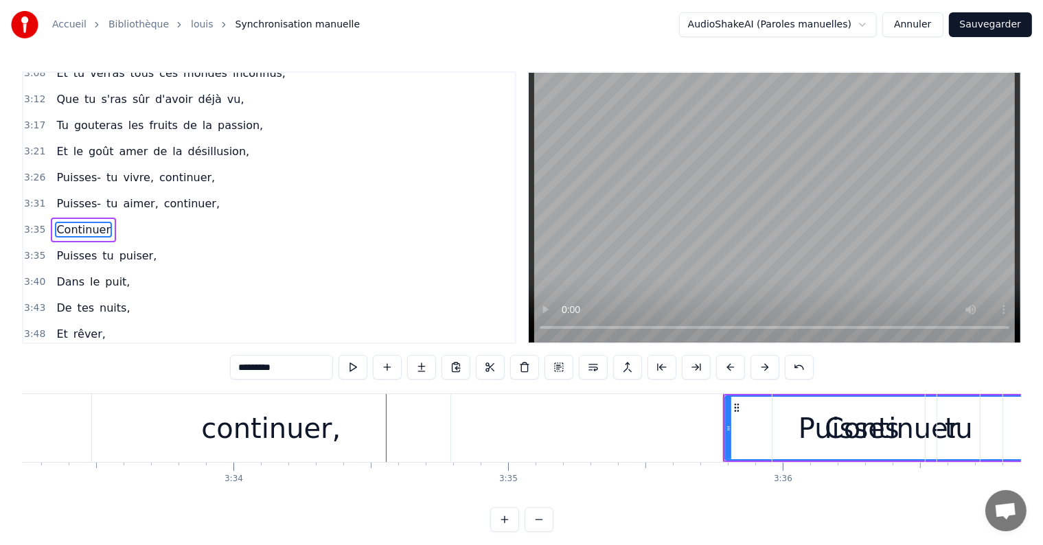
click at [165, 217] on div "3:35 Continuer" at bounding box center [269, 230] width 492 height 26
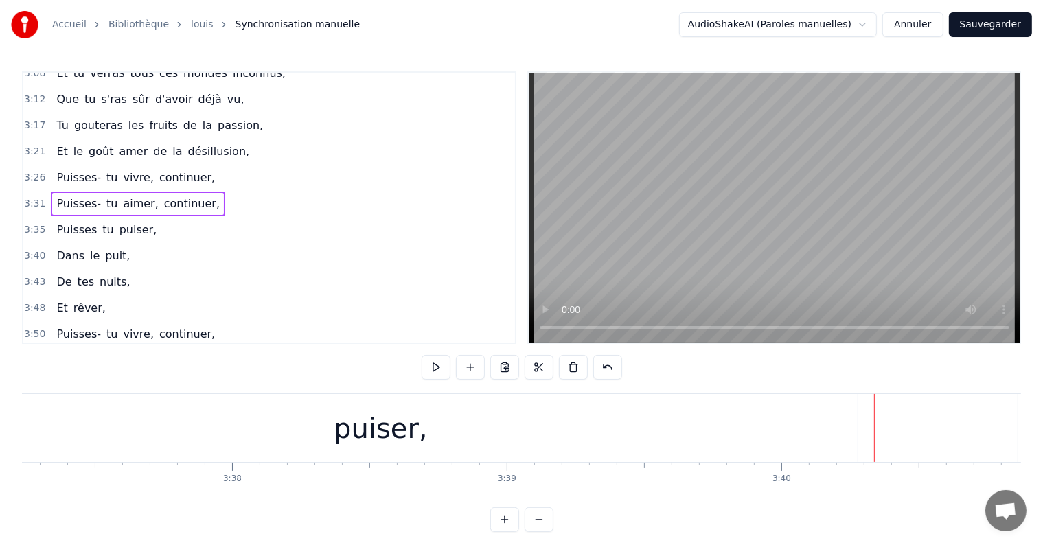
scroll to position [0, 59526]
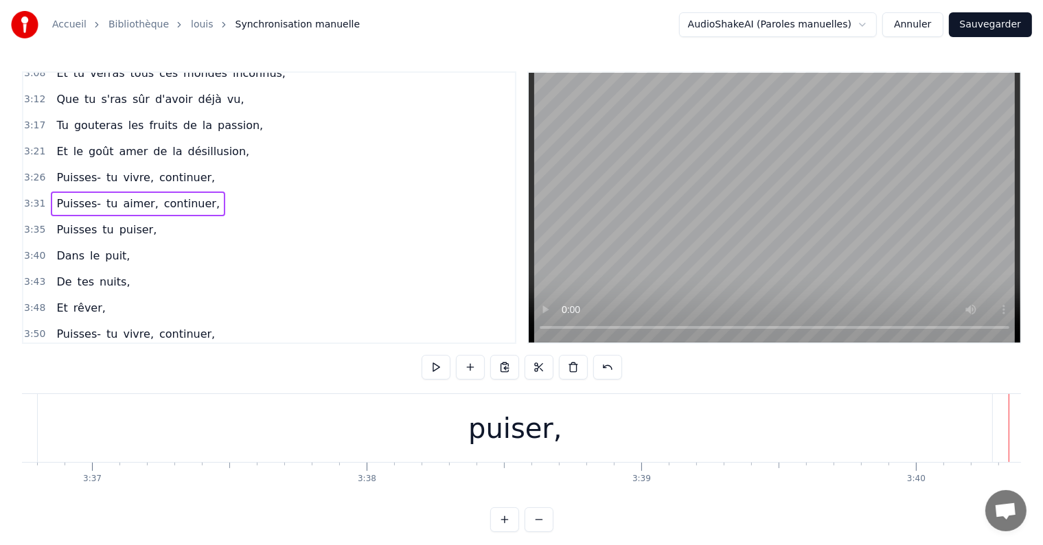
click at [520, 448] on div "puiser," at bounding box center [514, 428] width 93 height 41
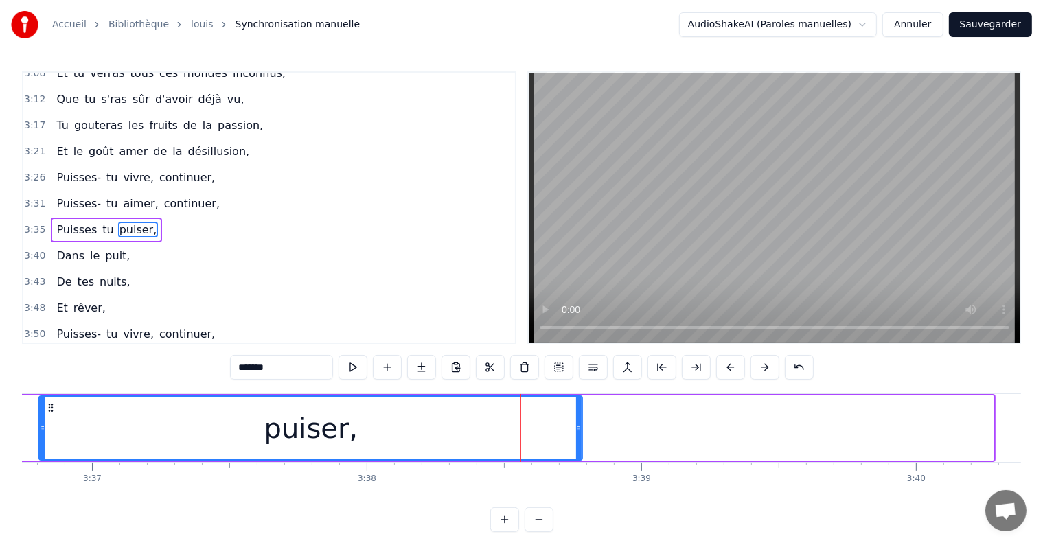
drag, startPoint x: 988, startPoint y: 425, endPoint x: 579, endPoint y: 456, distance: 409.7
click at [579, 456] on div at bounding box center [578, 428] width 5 height 62
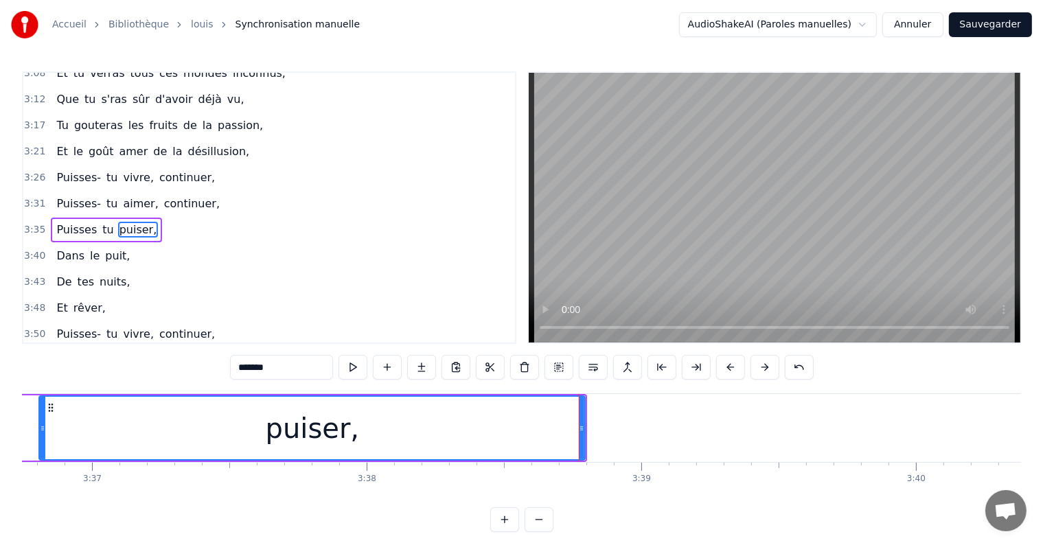
click at [506, 432] on div "puiser," at bounding box center [312, 428] width 544 height 62
click at [305, 424] on div "puiser," at bounding box center [312, 428] width 93 height 41
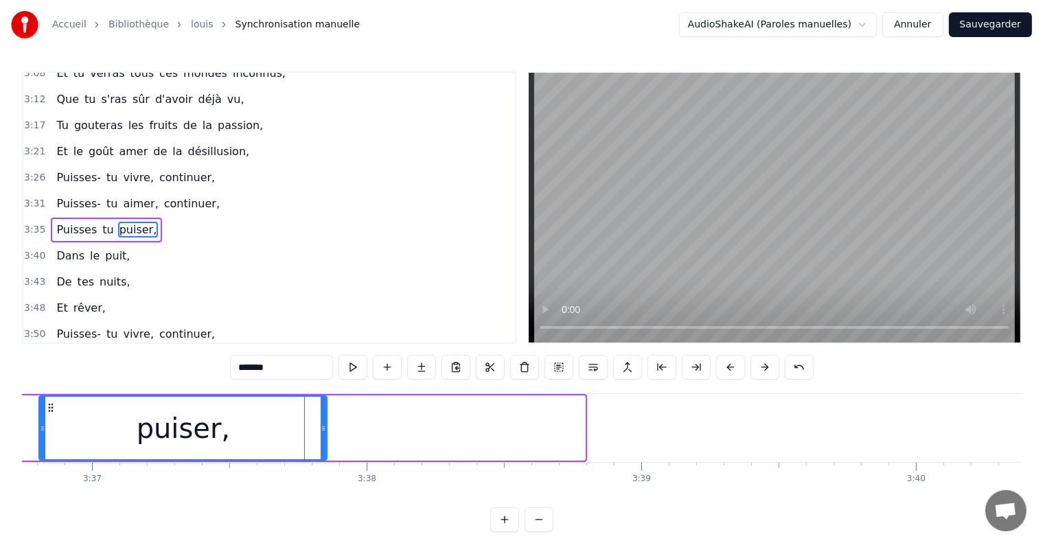
drag, startPoint x: 579, startPoint y: 428, endPoint x: 316, endPoint y: 434, distance: 263.7
click at [321, 434] on div at bounding box center [323, 428] width 5 height 62
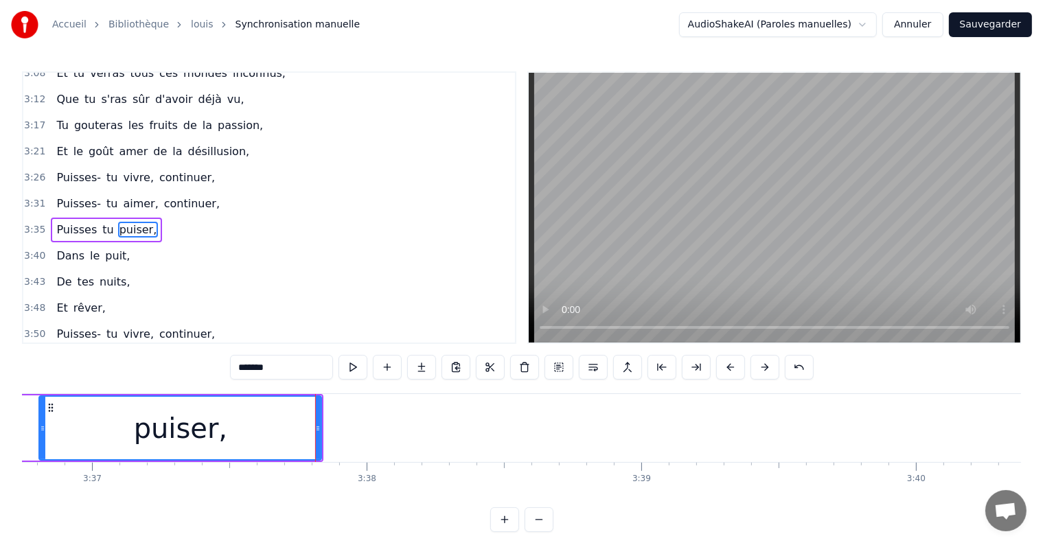
click at [122, 427] on div "puiser," at bounding box center [180, 428] width 281 height 62
click at [205, 243] on div "3:40 Dans le puit," at bounding box center [269, 256] width 492 height 26
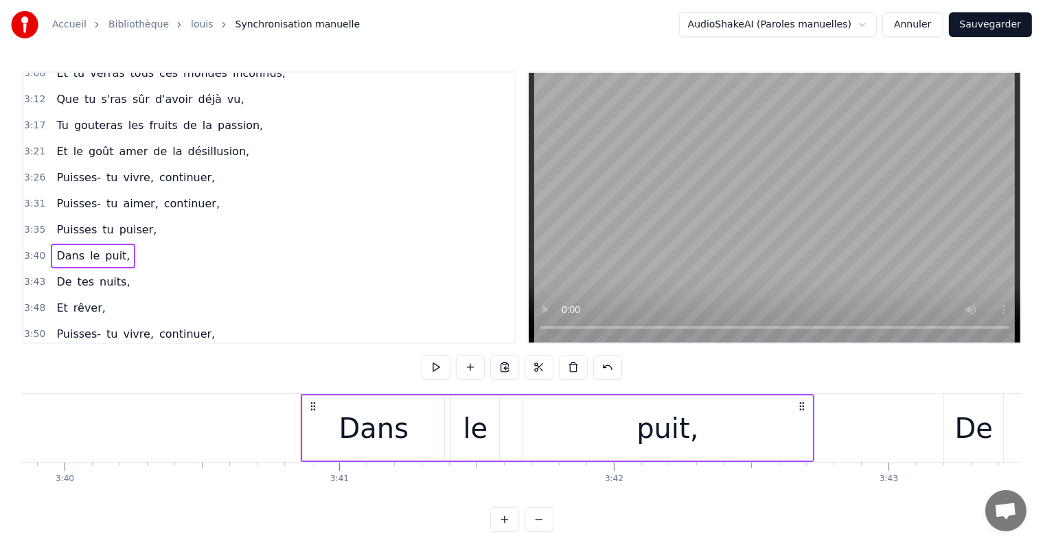
click at [196, 217] on div "3:35 Puisses tu puiser," at bounding box center [269, 230] width 492 height 26
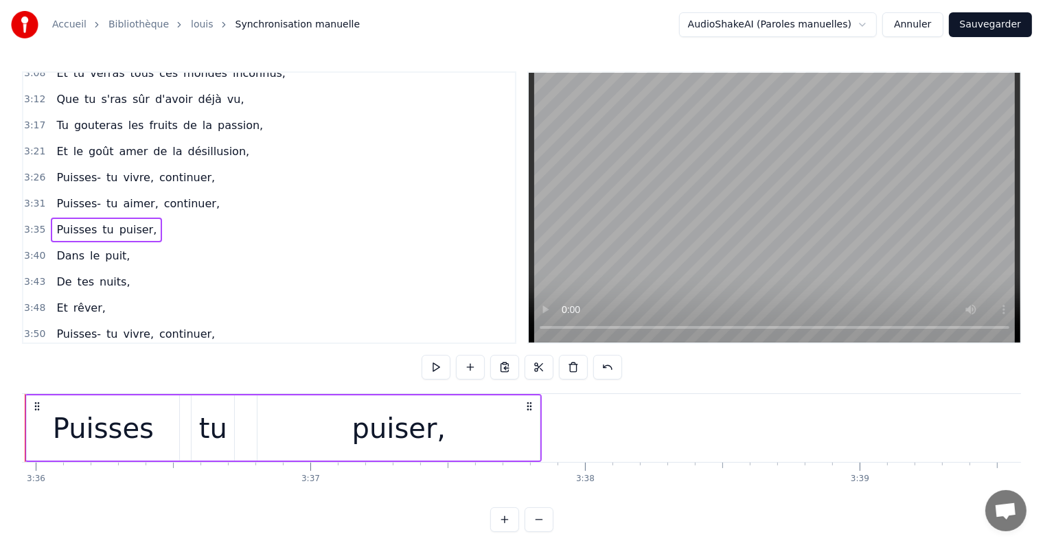
scroll to position [0, 59242]
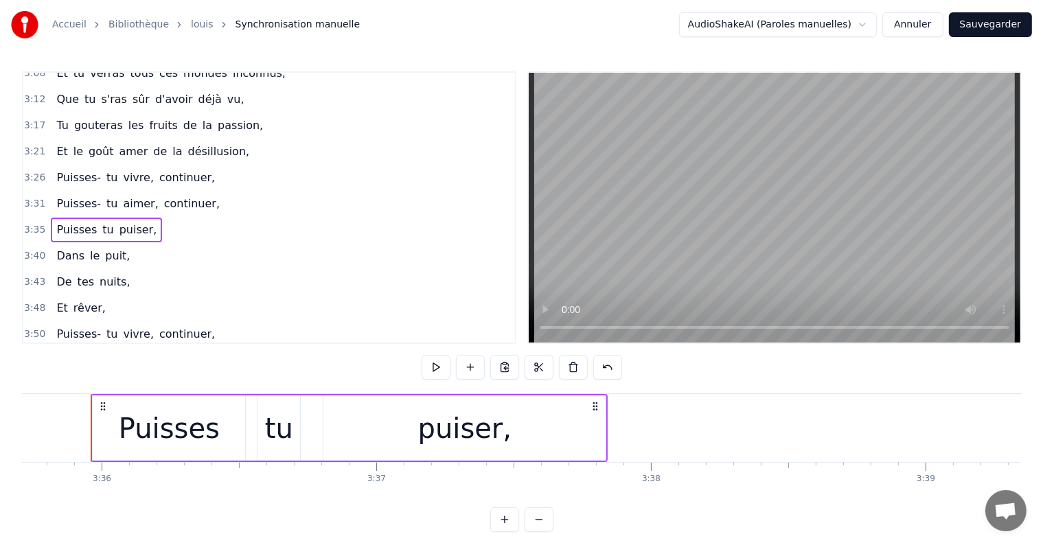
click at [132, 222] on span "puiser," at bounding box center [138, 230] width 41 height 16
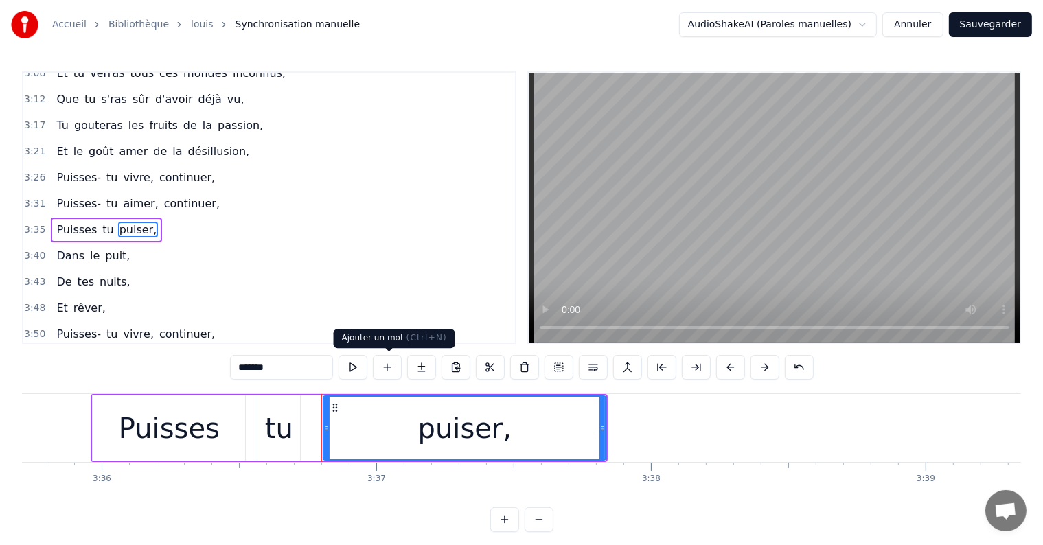
click at [399, 368] on button at bounding box center [387, 367] width 29 height 25
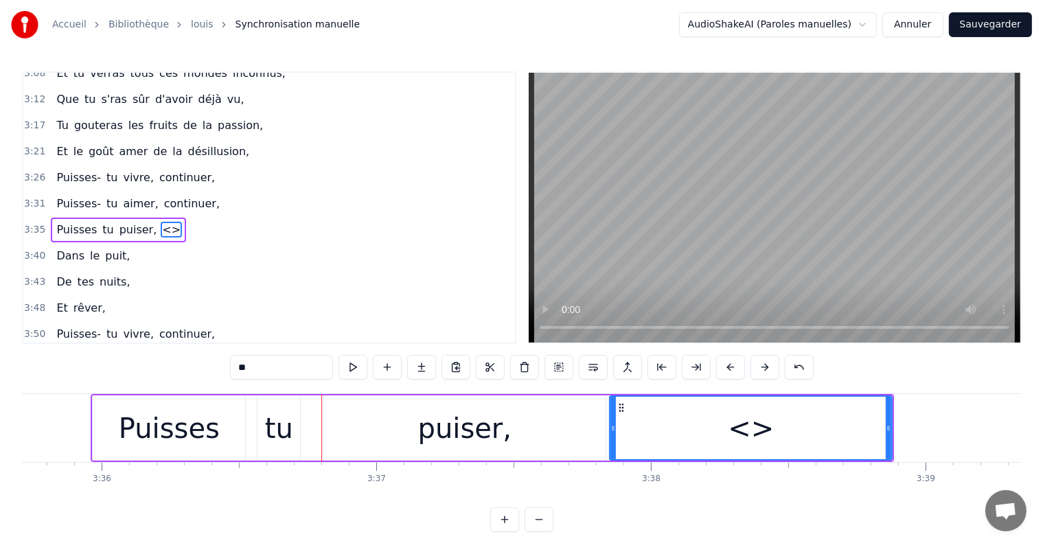
drag, startPoint x: 272, startPoint y: 377, endPoint x: 187, endPoint y: 396, distance: 86.6
click at [187, 396] on div "1:30 Tu connaîtras des chagrins sans raison, 1:35 Tu croiseras aussi la trahiso…" at bounding box center [521, 301] width 999 height 461
type input "**"
click at [368, 295] on div "3:48 Et rêver," at bounding box center [269, 308] width 492 height 26
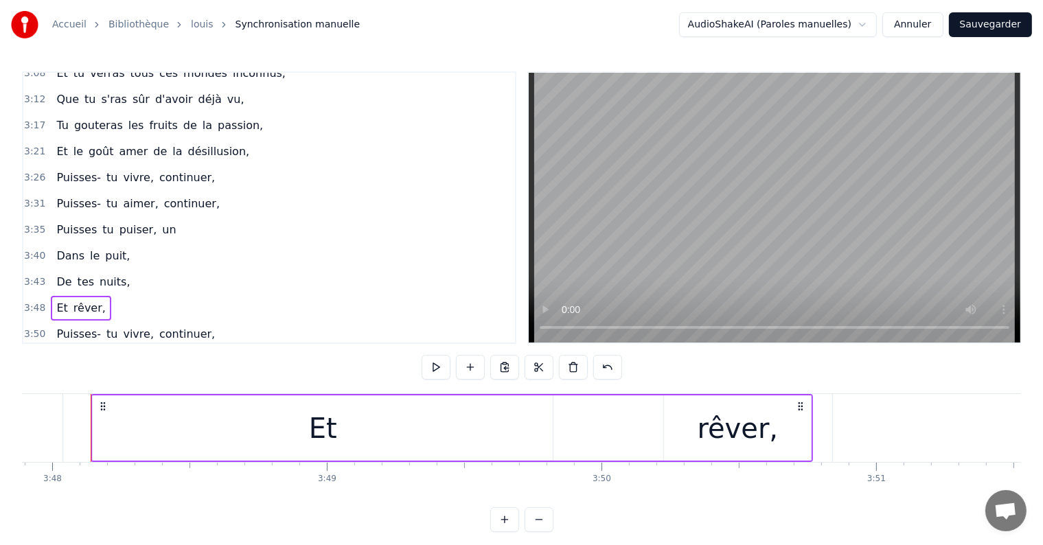
click at [161, 222] on span "un" at bounding box center [169, 230] width 16 height 16
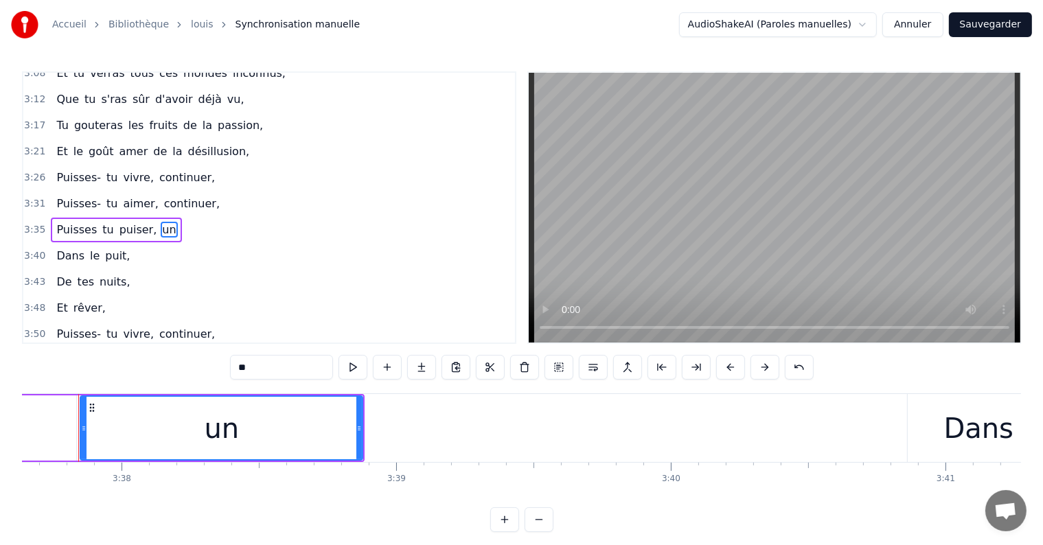
scroll to position [0, 59758]
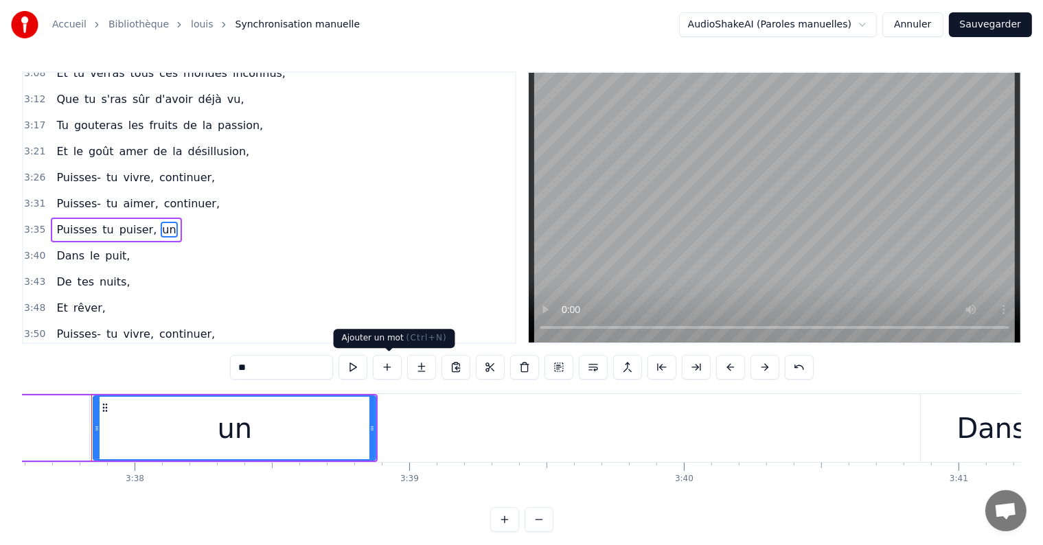
click at [376, 367] on button at bounding box center [387, 367] width 29 height 25
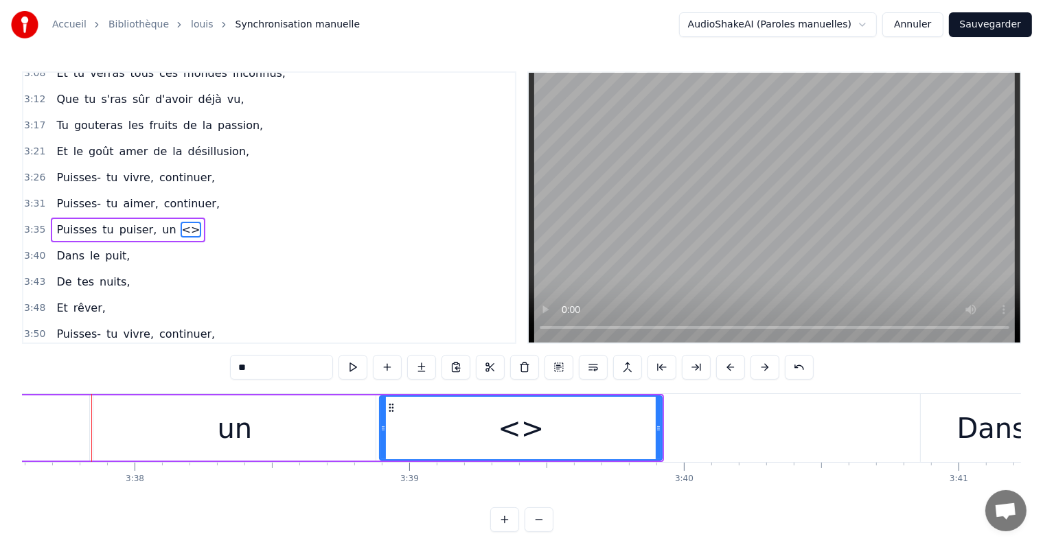
drag, startPoint x: 290, startPoint y: 374, endPoint x: 200, endPoint y: 383, distance: 90.4
click at [200, 383] on div "1:30 Tu connaîtras des chagrins sans raison, 1:35 Tu croiseras aussi la trahiso…" at bounding box center [521, 301] width 999 height 461
type input "***"
click at [360, 295] on div "3:48 Et rêver," at bounding box center [269, 308] width 492 height 26
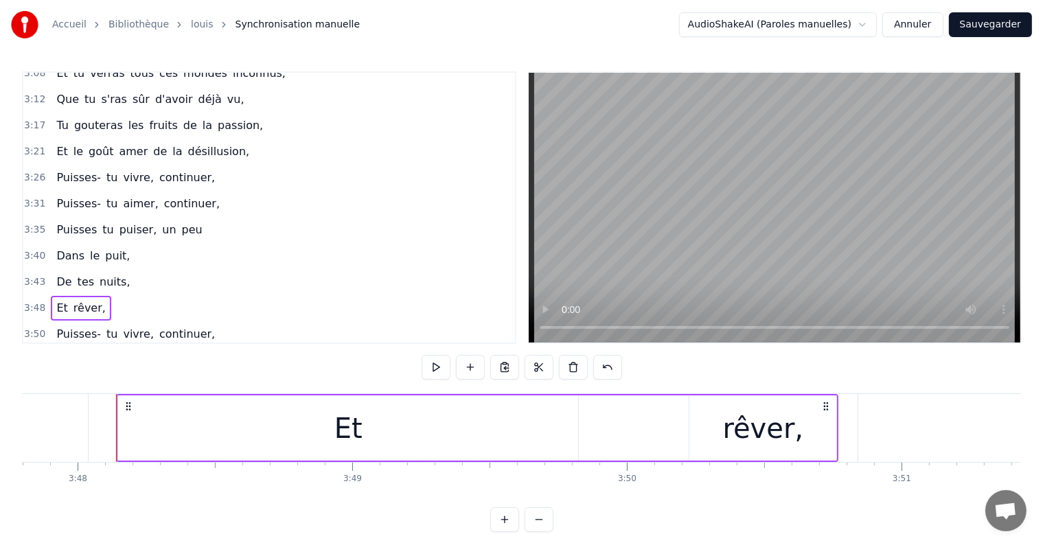
click at [181, 222] on span "peu" at bounding box center [192, 230] width 23 height 16
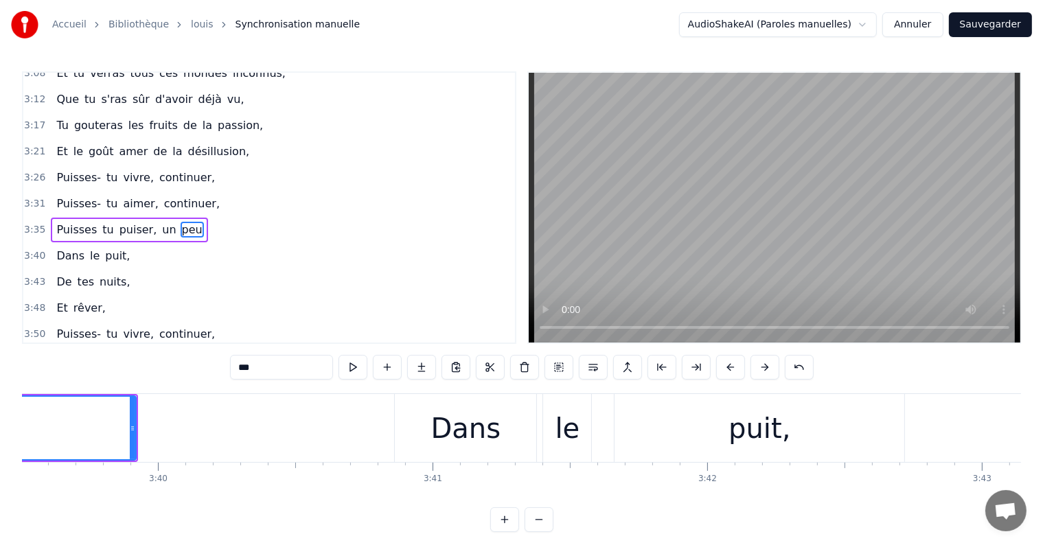
scroll to position [0, 60045]
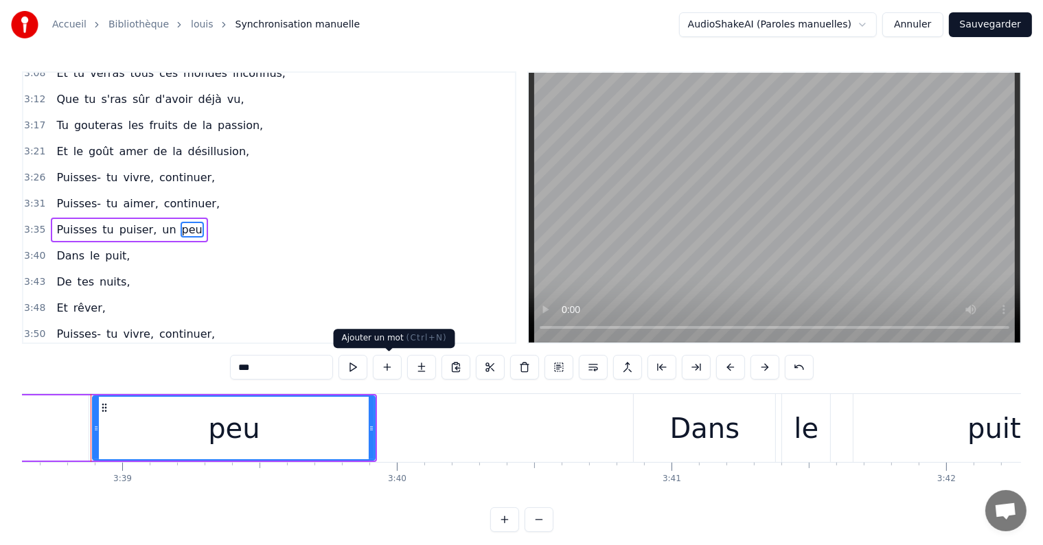
click at [393, 368] on button at bounding box center [387, 367] width 29 height 25
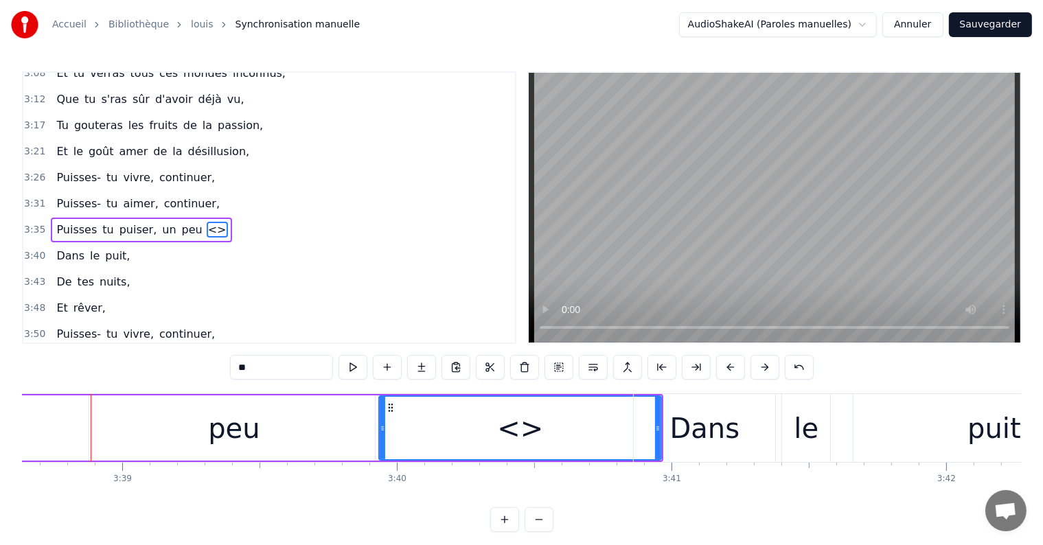
drag, startPoint x: 298, startPoint y: 369, endPoint x: 154, endPoint y: 374, distance: 144.3
click at [154, 374] on div "1:30 Tu connaîtras des chagrins sans raison, 1:35 Tu croiseras aussi la trahiso…" at bounding box center [521, 301] width 999 height 461
drag, startPoint x: 376, startPoint y: 374, endPoint x: 343, endPoint y: 376, distance: 32.4
click at [343, 376] on div "*****" at bounding box center [522, 367] width 584 height 25
click at [343, 376] on button at bounding box center [352, 367] width 29 height 25
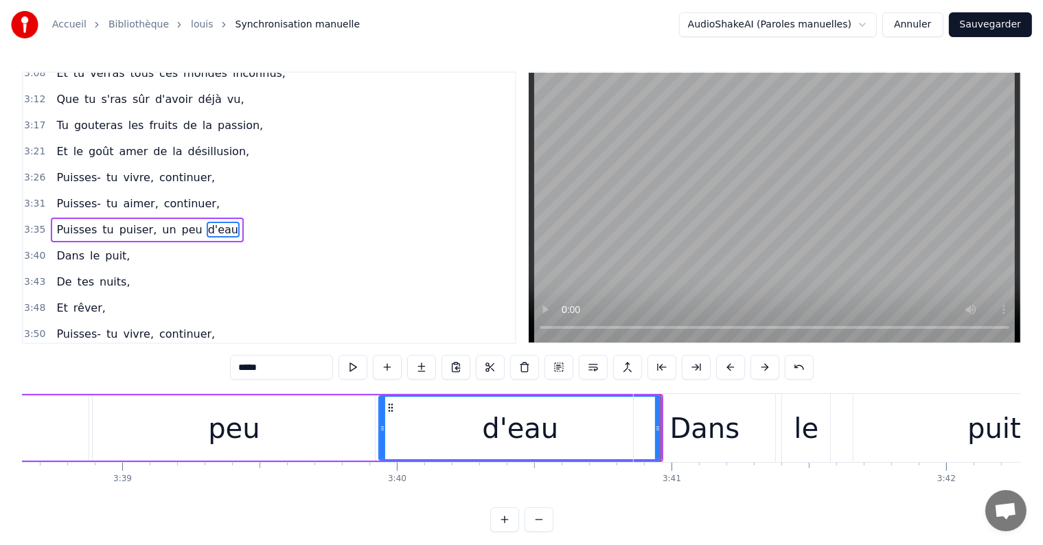
click at [314, 430] on div "peu" at bounding box center [234, 427] width 282 height 65
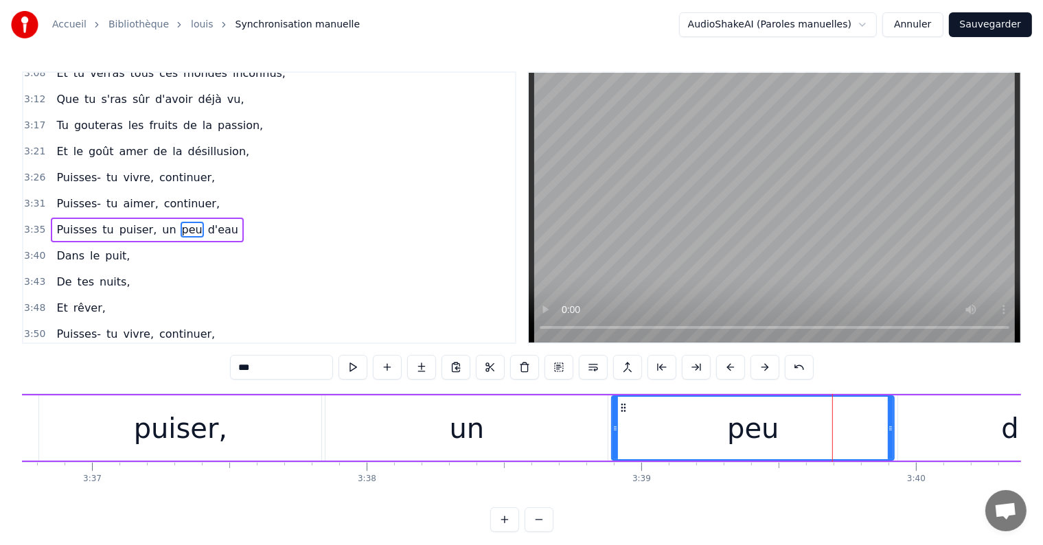
scroll to position [0, 59391]
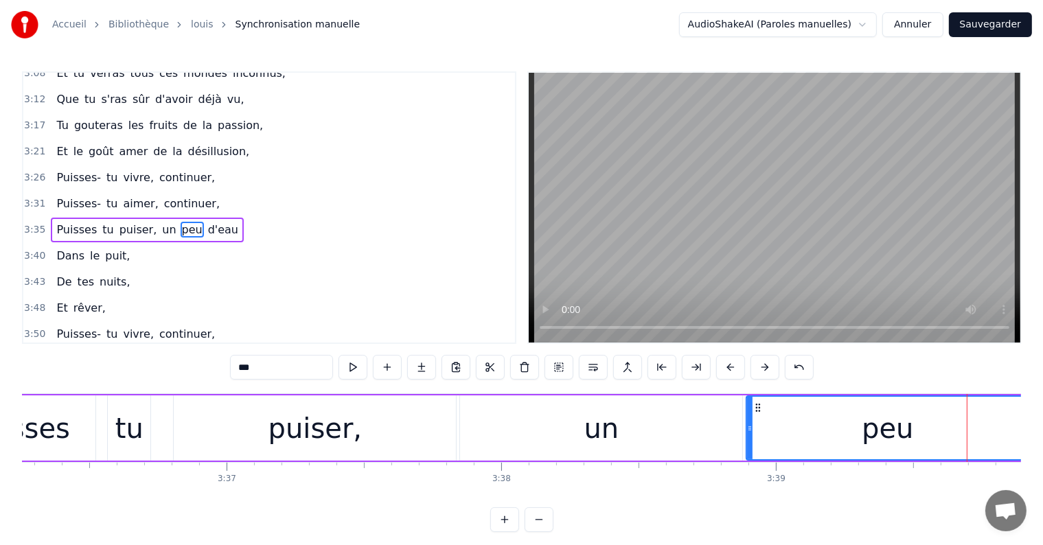
click at [295, 412] on div "puiser," at bounding box center [314, 428] width 93 height 41
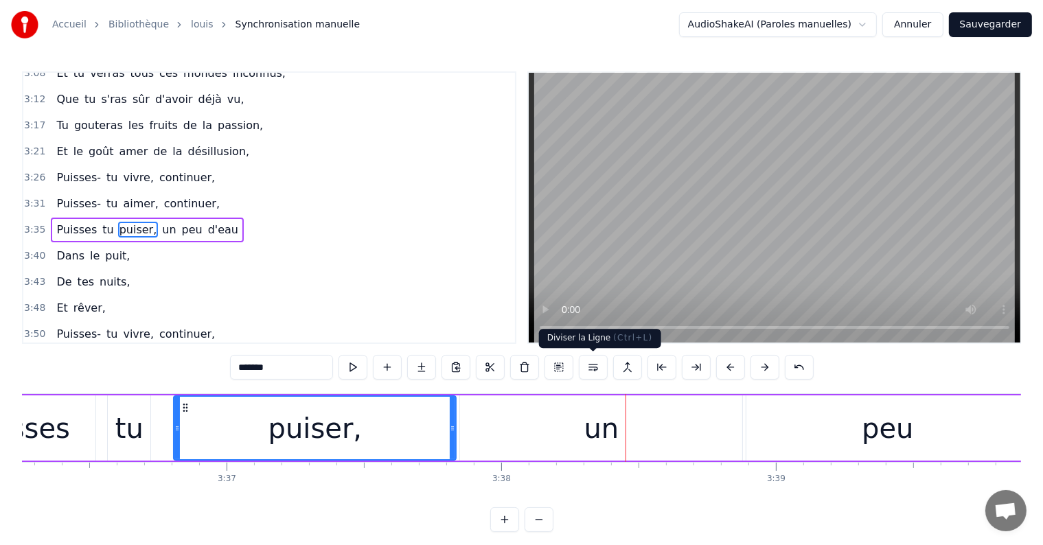
click at [597, 430] on div "un" at bounding box center [601, 428] width 35 height 41
type input "**"
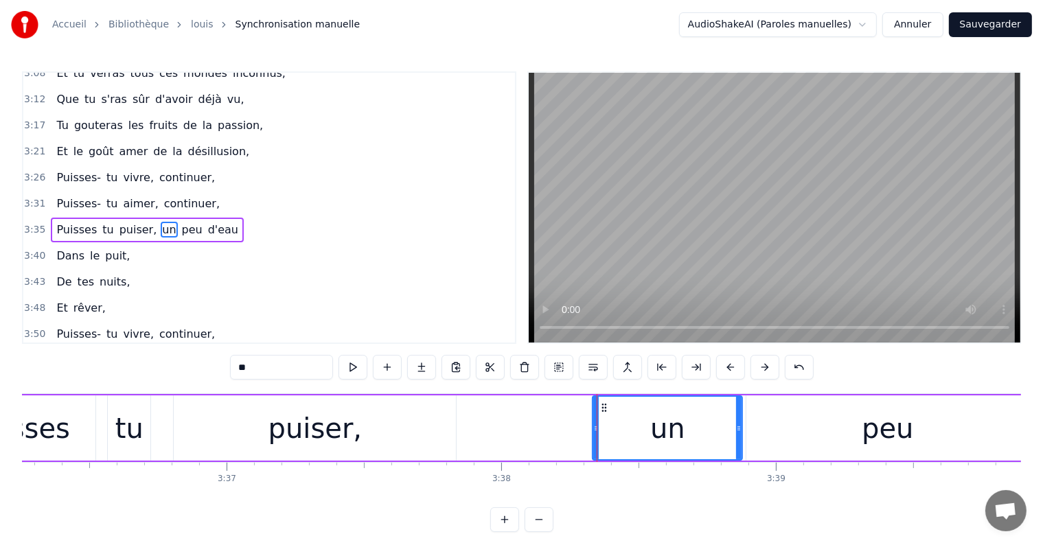
drag, startPoint x: 463, startPoint y: 427, endPoint x: 597, endPoint y: 439, distance: 134.4
click at [597, 439] on div at bounding box center [595, 428] width 5 height 62
click at [581, 431] on div "Puisses tu puiser, un peu d'eau" at bounding box center [629, 428] width 1376 height 68
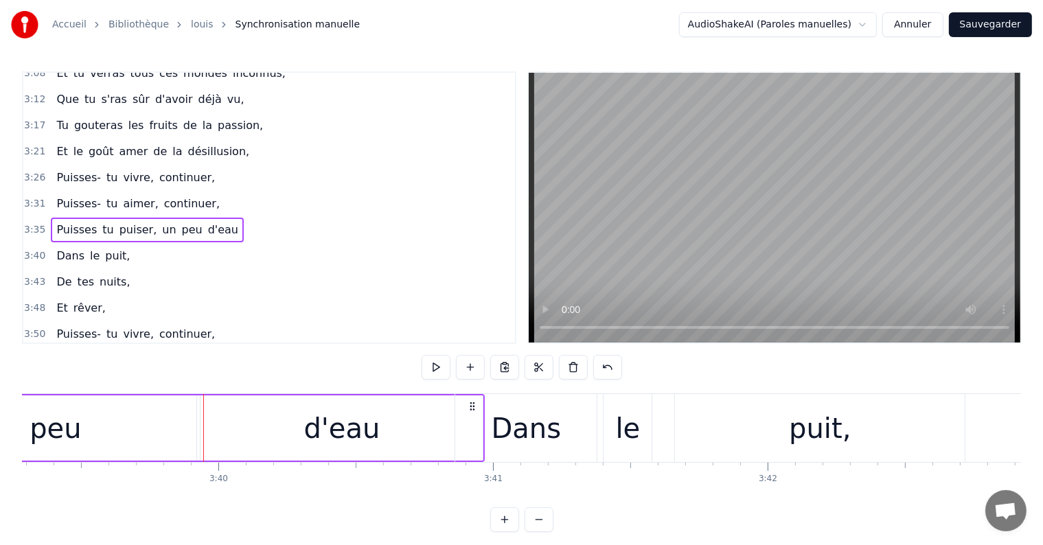
scroll to position [0, 60283]
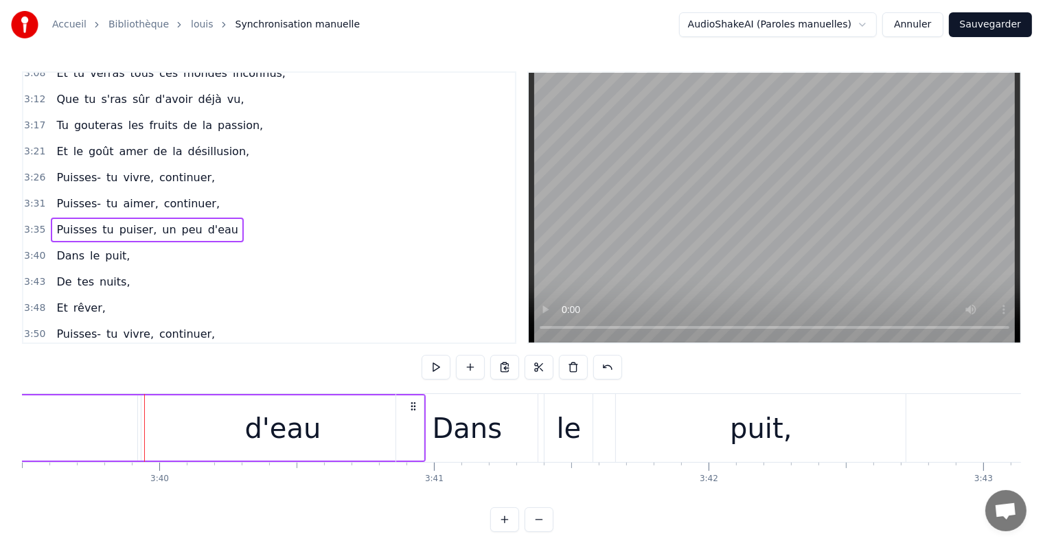
click at [279, 424] on div "d'eau" at bounding box center [282, 428] width 76 height 41
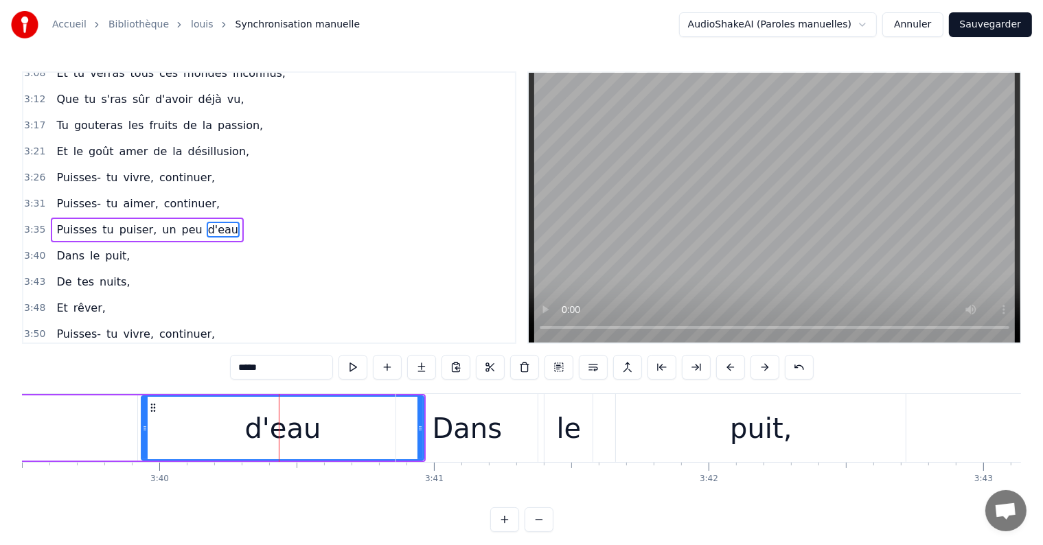
click at [147, 428] on div "d'eau" at bounding box center [282, 428] width 281 height 62
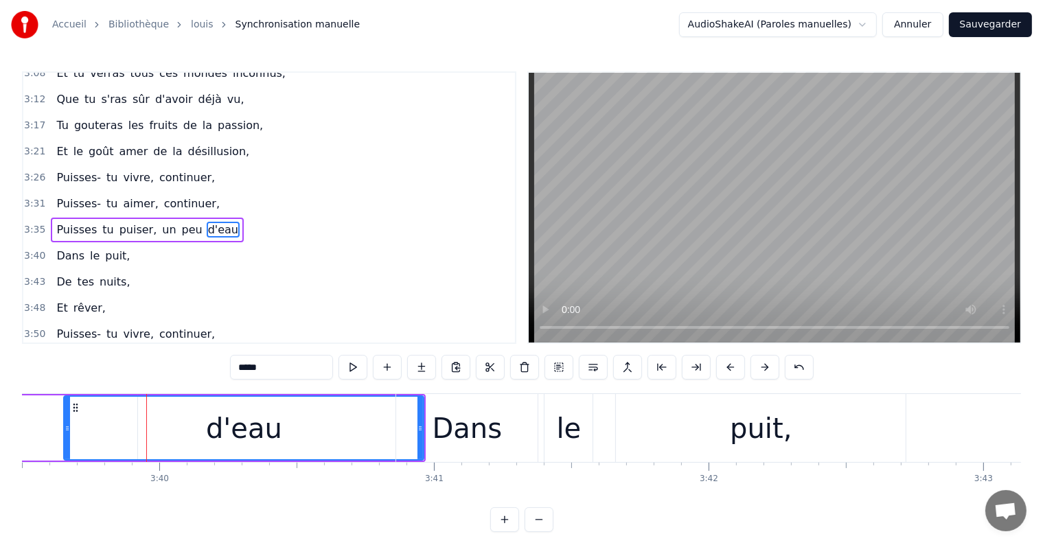
drag, startPoint x: 141, startPoint y: 428, endPoint x: 34, endPoint y: 428, distance: 107.1
click at [65, 428] on icon at bounding box center [67, 428] width 5 height 11
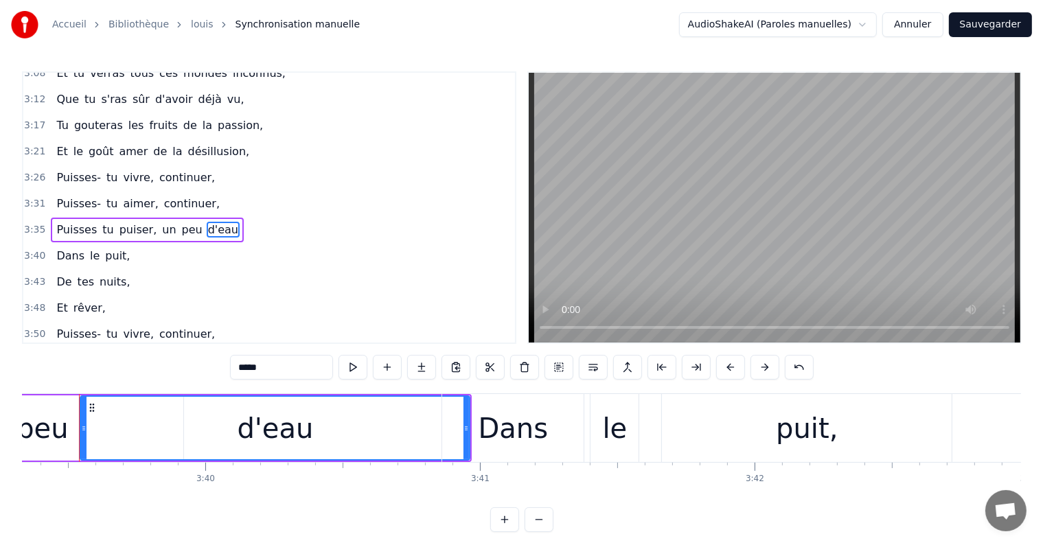
scroll to position [0, 60225]
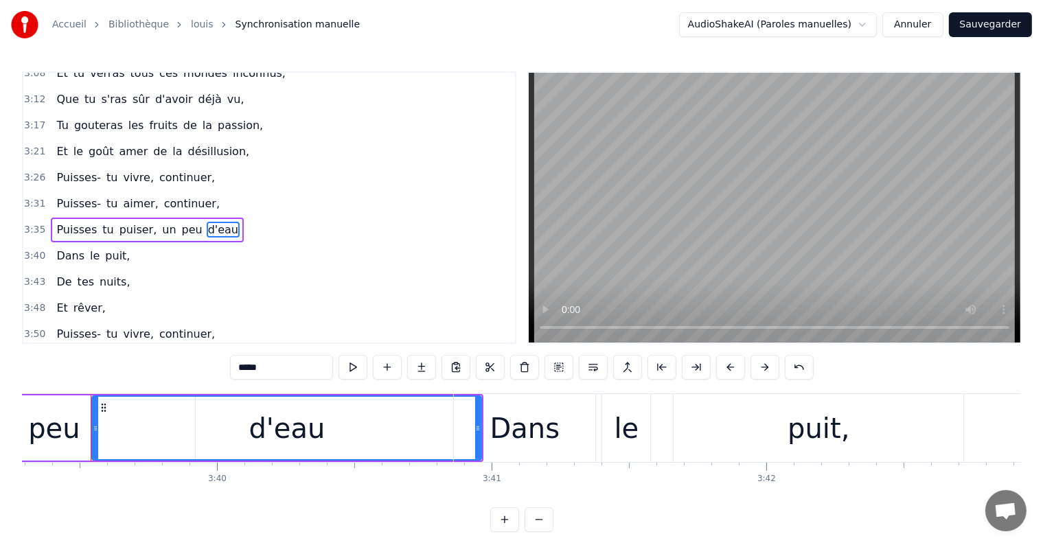
click at [477, 425] on div "Dans" at bounding box center [524, 428] width 141 height 68
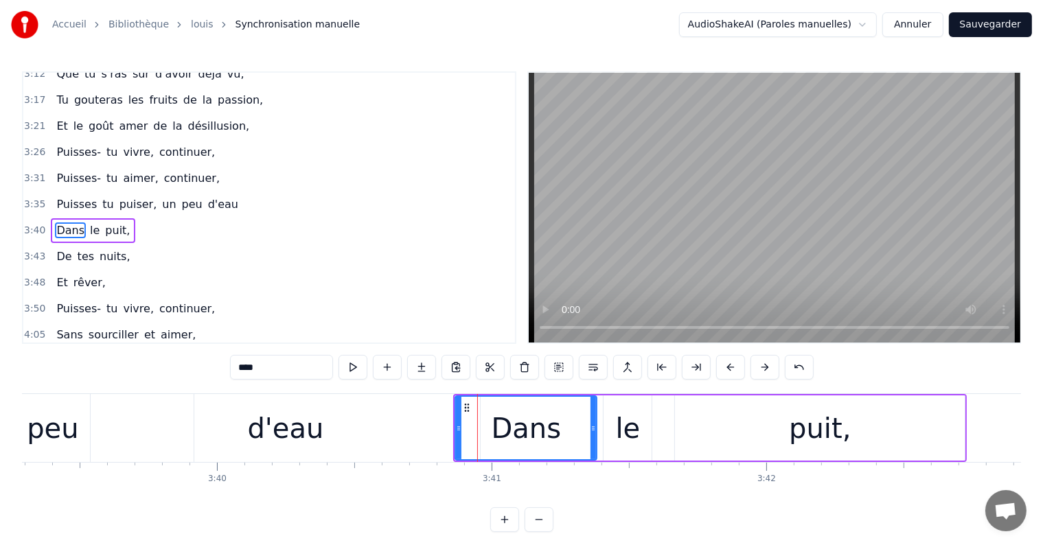
click at [430, 431] on div "d'eau" at bounding box center [285, 428] width 389 height 68
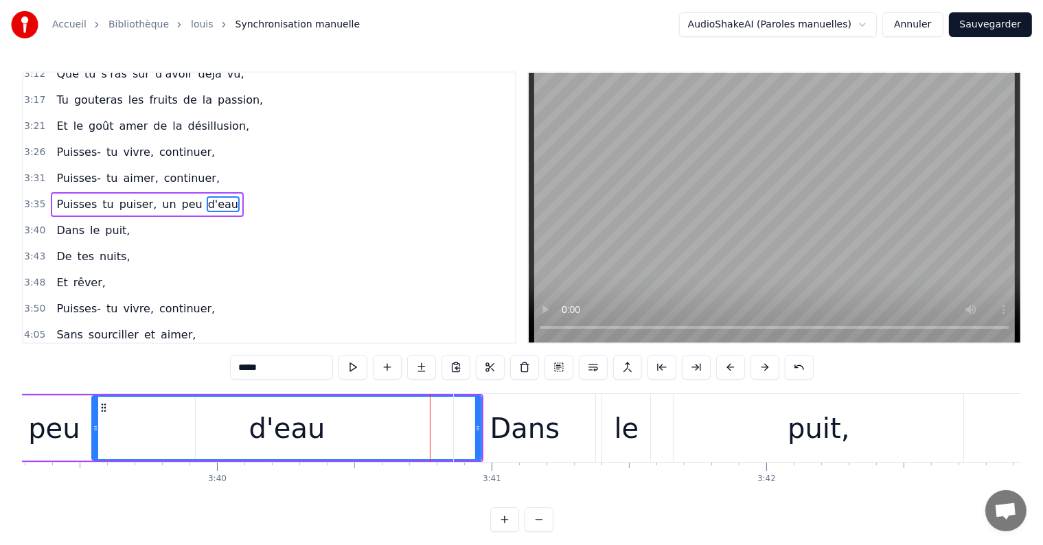
scroll to position [534, 0]
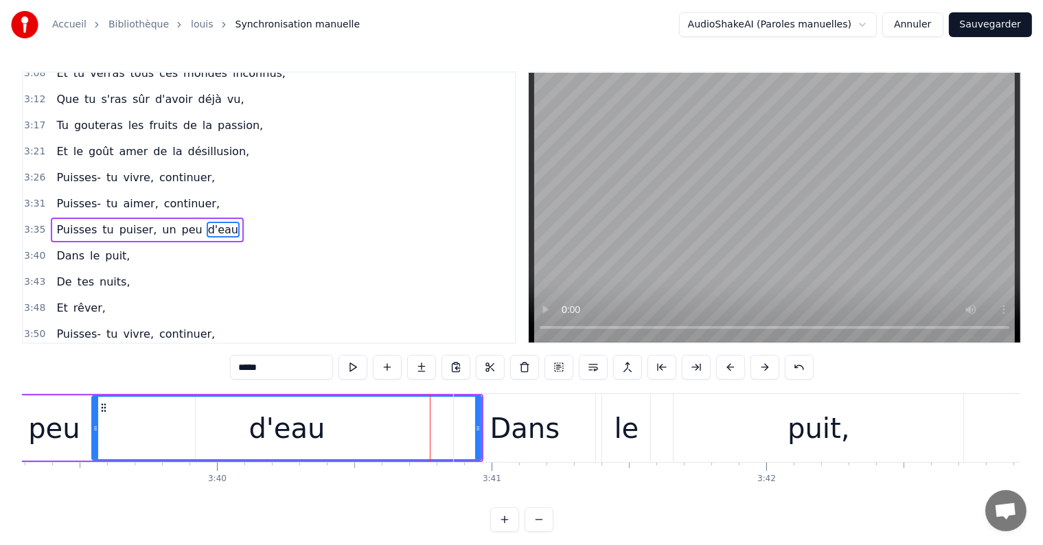
click at [404, 433] on div "d'eau" at bounding box center [287, 428] width 388 height 62
click at [273, 430] on div "d'eau" at bounding box center [287, 428] width 76 height 41
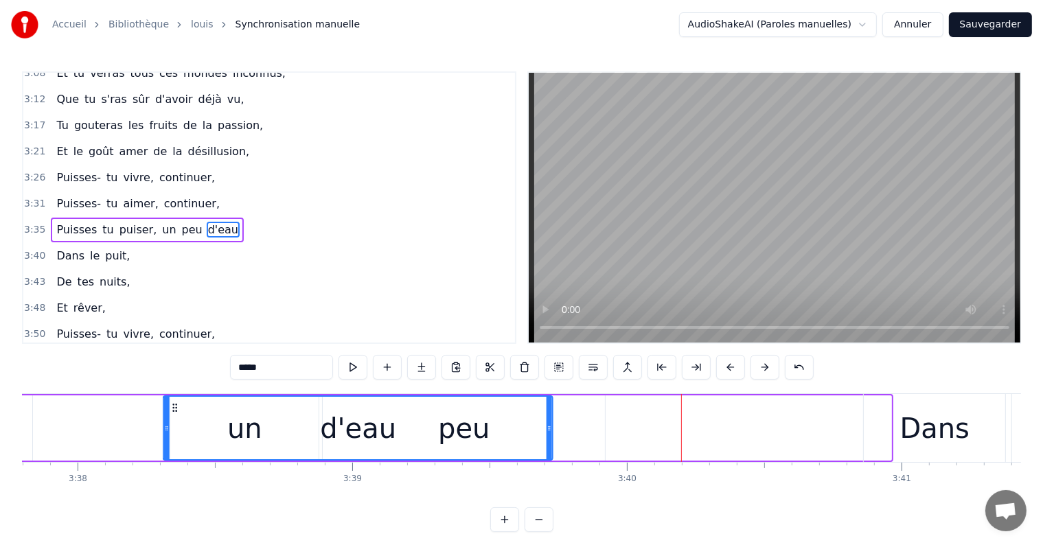
scroll to position [0, 59777]
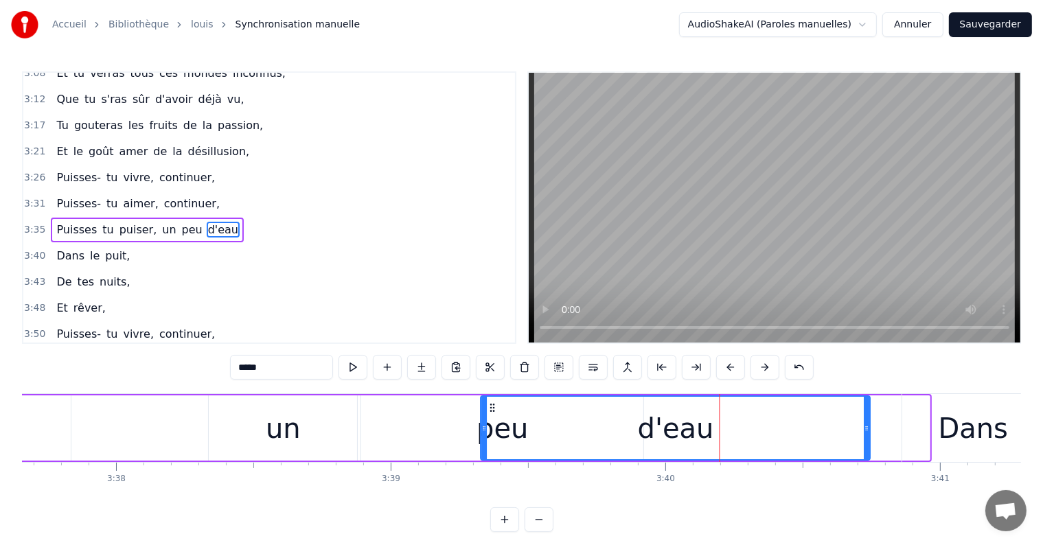
drag, startPoint x: 104, startPoint y: 408, endPoint x: 497, endPoint y: 412, distance: 393.4
click at [497, 412] on icon at bounding box center [492, 407] width 11 height 11
click at [323, 426] on div "un" at bounding box center [283, 427] width 148 height 65
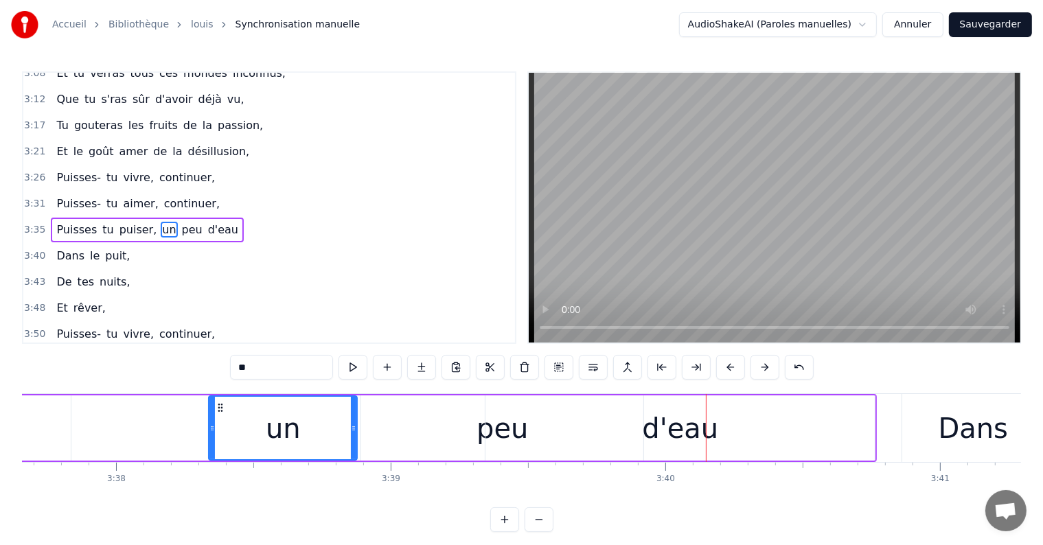
click at [656, 420] on div "d'eau" at bounding box center [680, 428] width 76 height 41
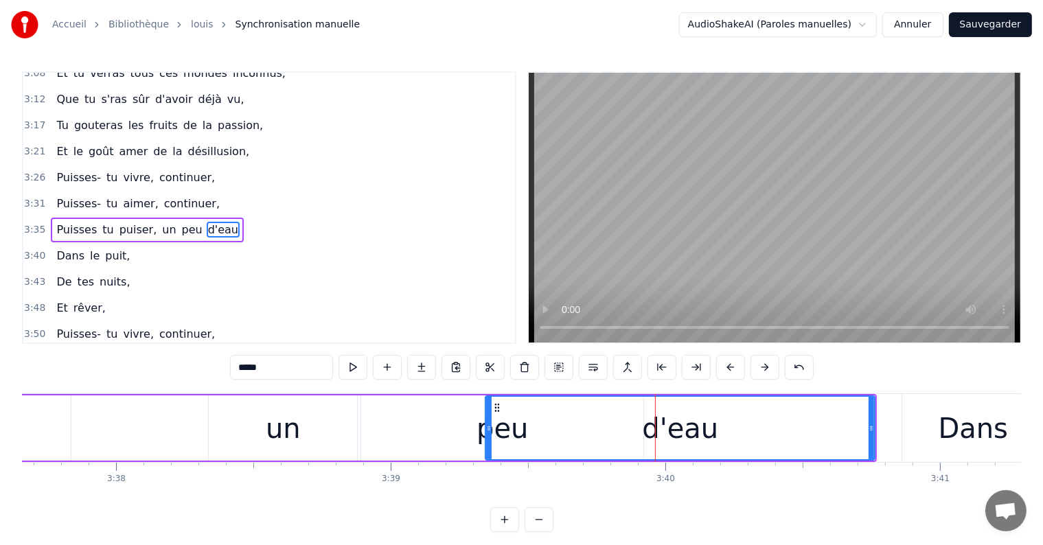
click at [875, 426] on div "d'eau" at bounding box center [680, 427] width 391 height 65
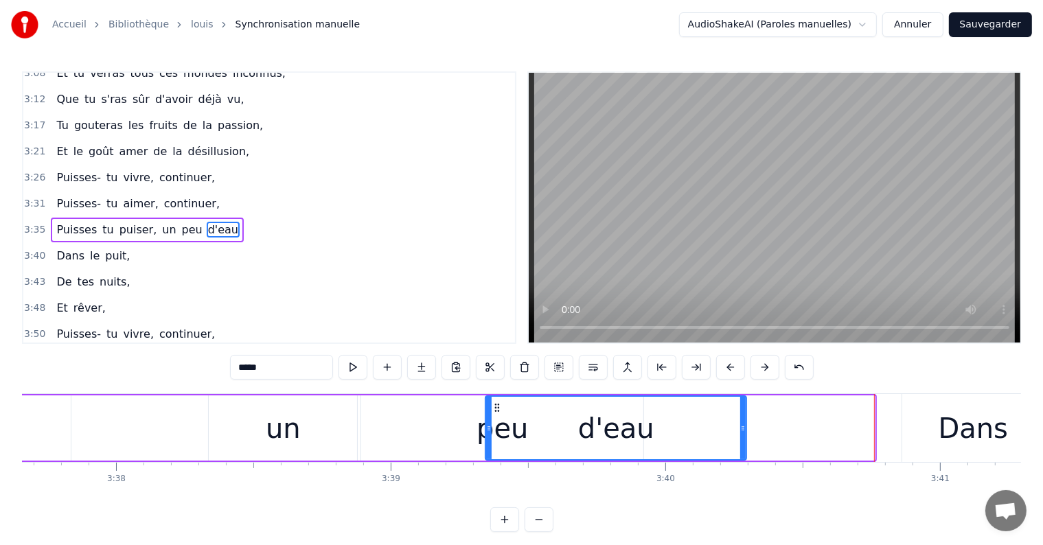
drag, startPoint x: 871, startPoint y: 426, endPoint x: 742, endPoint y: 436, distance: 129.5
click at [742, 436] on div at bounding box center [742, 428] width 5 height 62
click at [434, 436] on div "peu" at bounding box center [502, 427] width 282 height 65
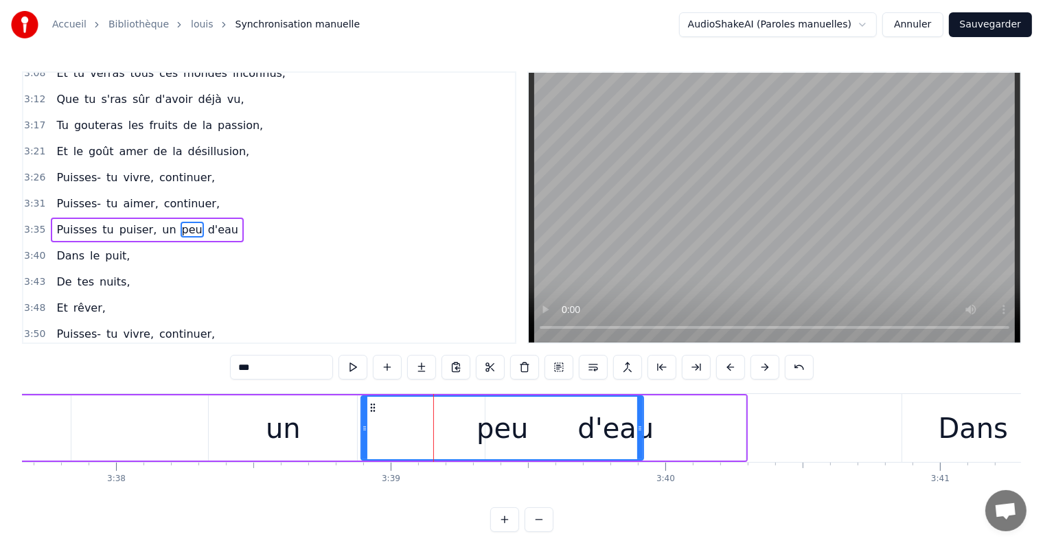
click at [643, 423] on div "peu" at bounding box center [502, 427] width 284 height 65
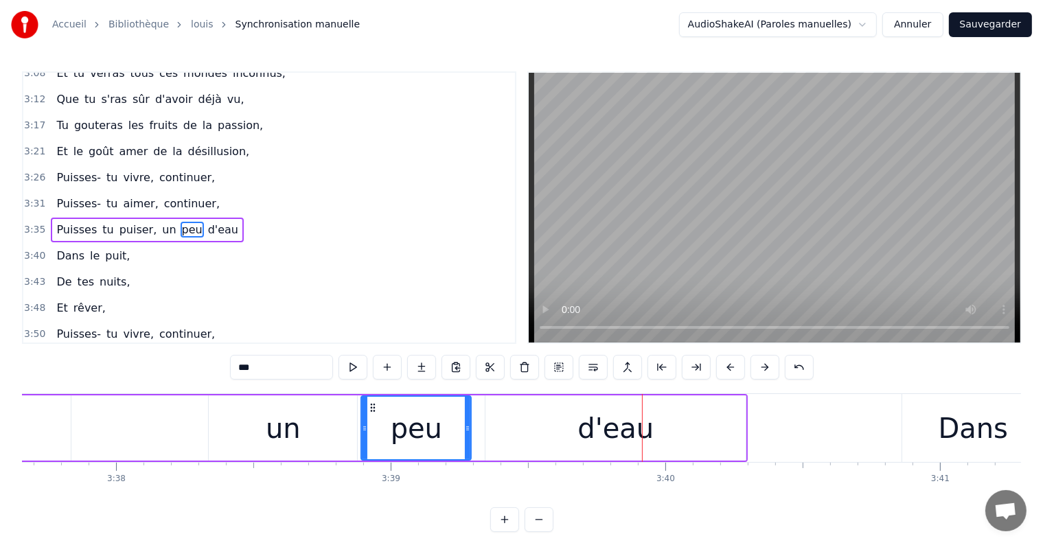
drag, startPoint x: 639, startPoint y: 423, endPoint x: 464, endPoint y: 429, distance: 174.5
click at [465, 429] on icon at bounding box center [467, 428] width 5 height 11
click at [225, 429] on div "un" at bounding box center [283, 427] width 148 height 65
type input "**"
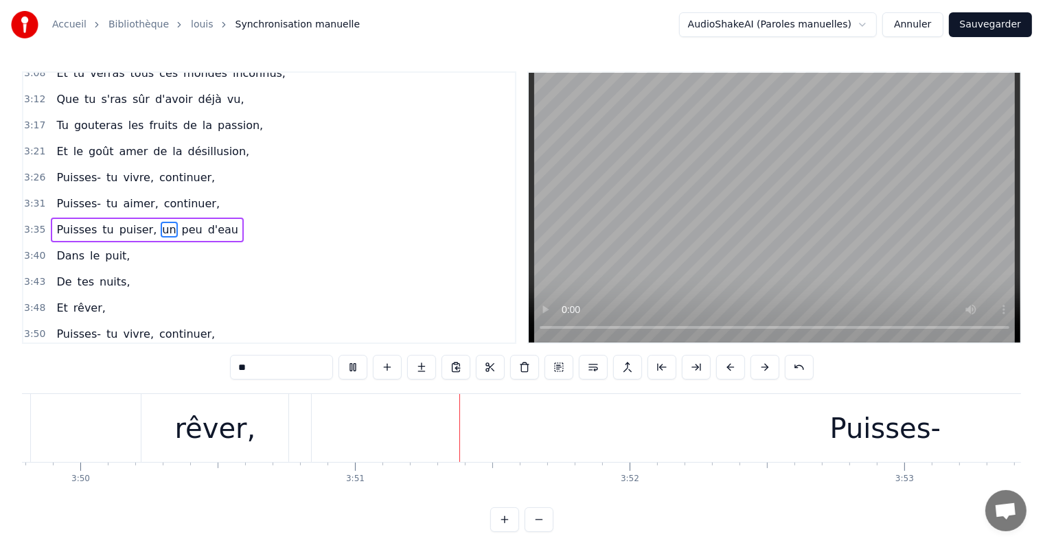
scroll to position [0, 63328]
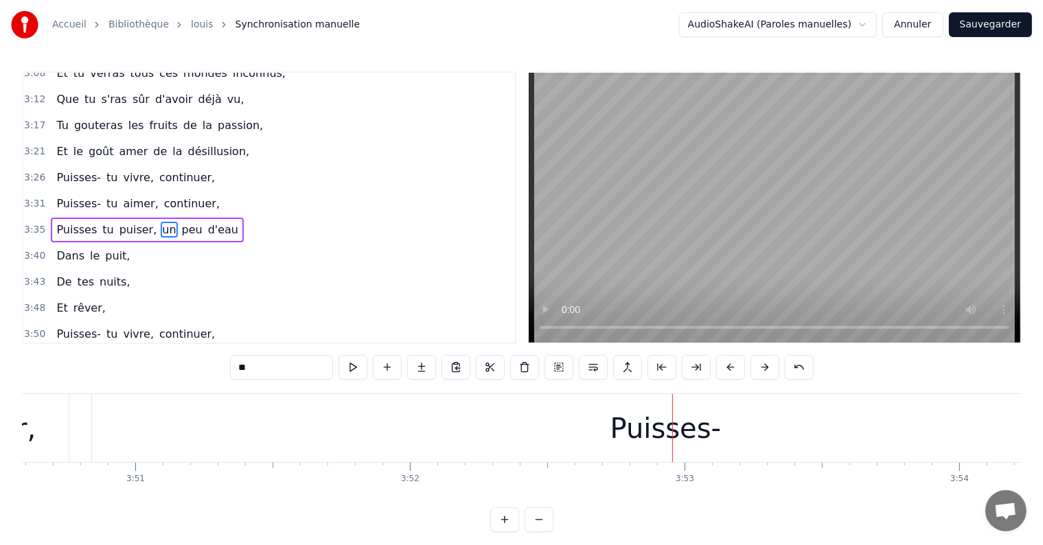
click at [248, 139] on div "3:21 Et le goût amer de la désillusion," at bounding box center [269, 152] width 492 height 26
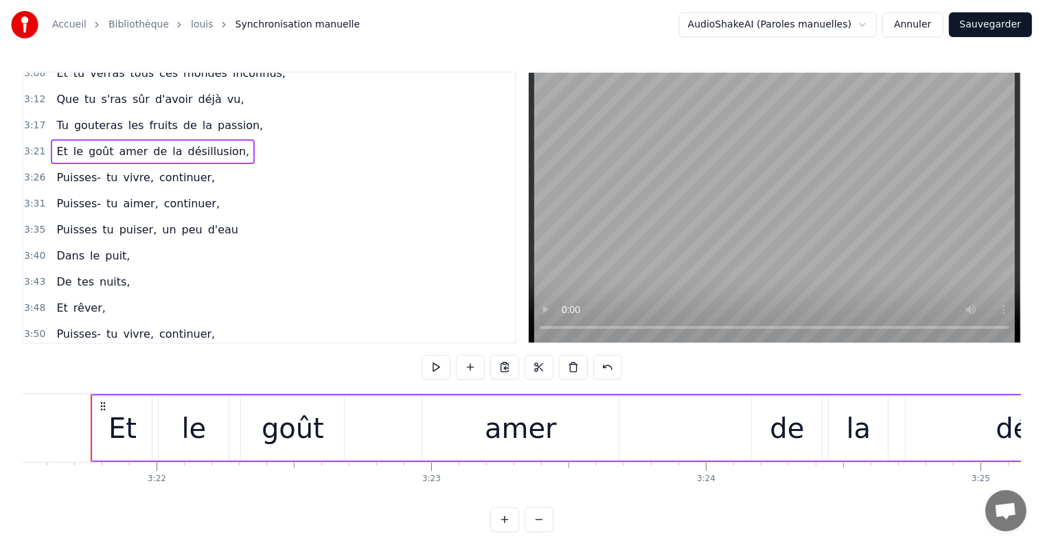
click at [249, 113] on div "3:17 Tu gouteras les fruits de la passion," at bounding box center [269, 126] width 492 height 26
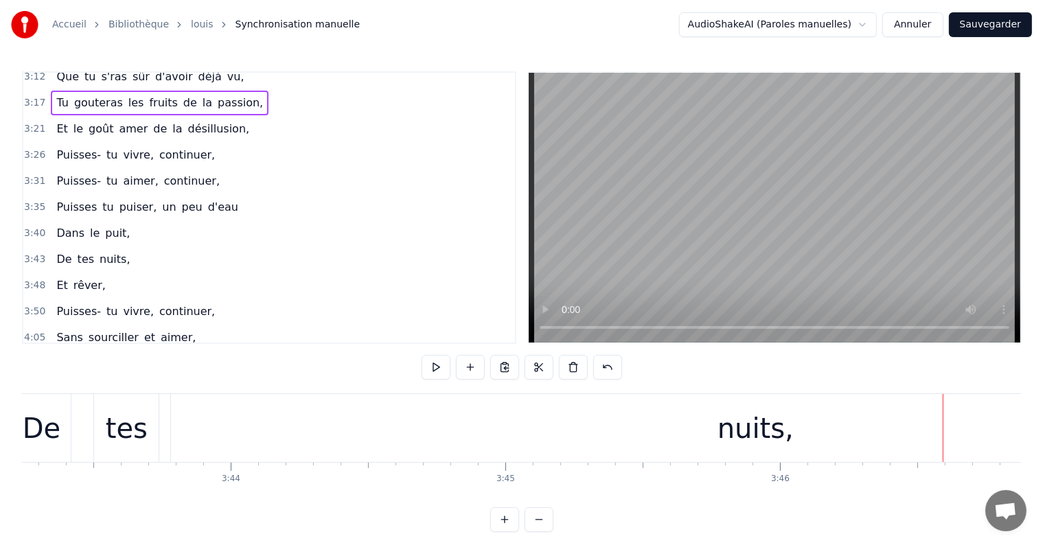
scroll to position [562, 0]
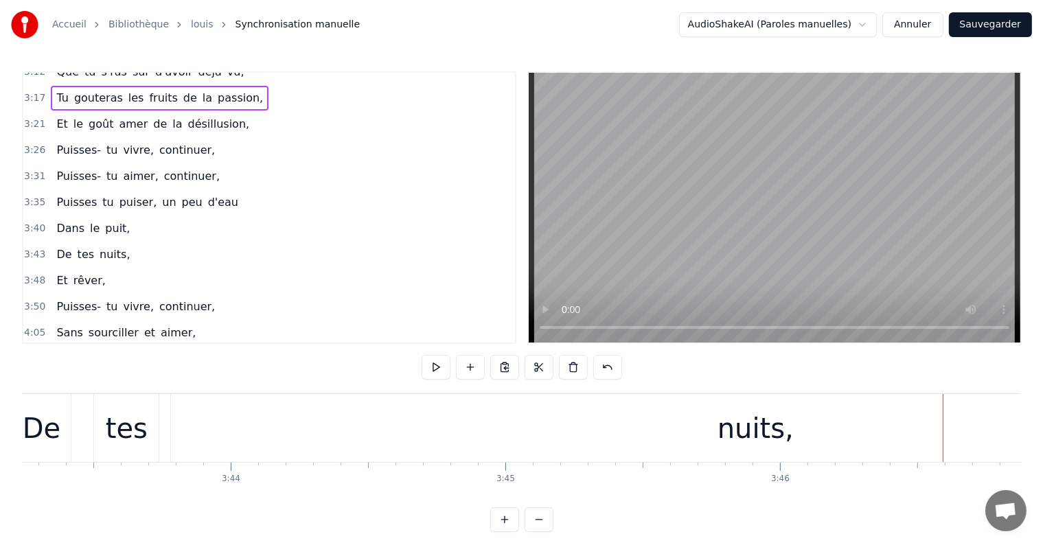
click at [108, 268] on div "3:48 Et rêver," at bounding box center [269, 281] width 492 height 26
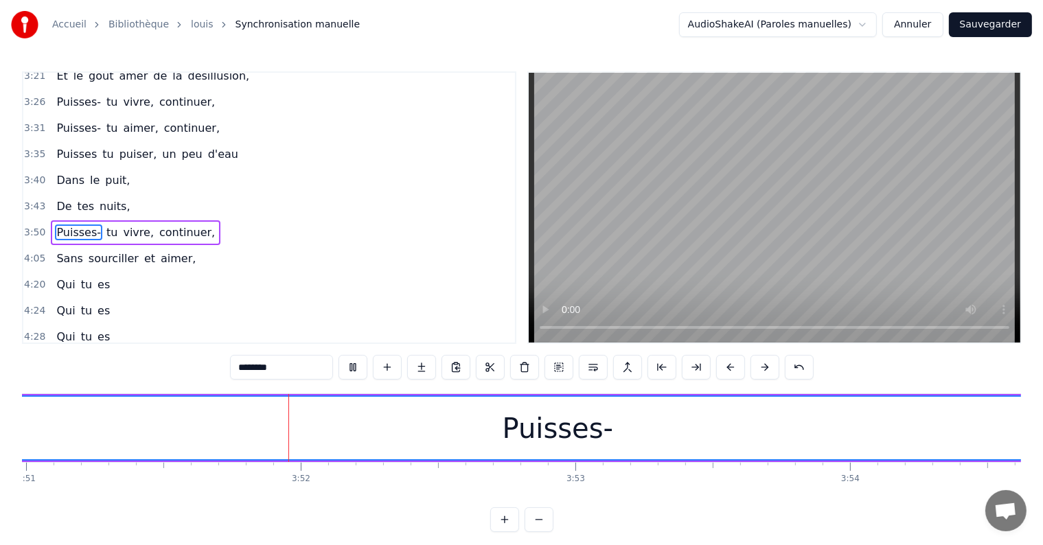
scroll to position [0, 63464]
drag, startPoint x: 664, startPoint y: 418, endPoint x: 601, endPoint y: 427, distance: 63.1
click at [601, 427] on div "Puisses-" at bounding box center [530, 428] width 1145 height 62
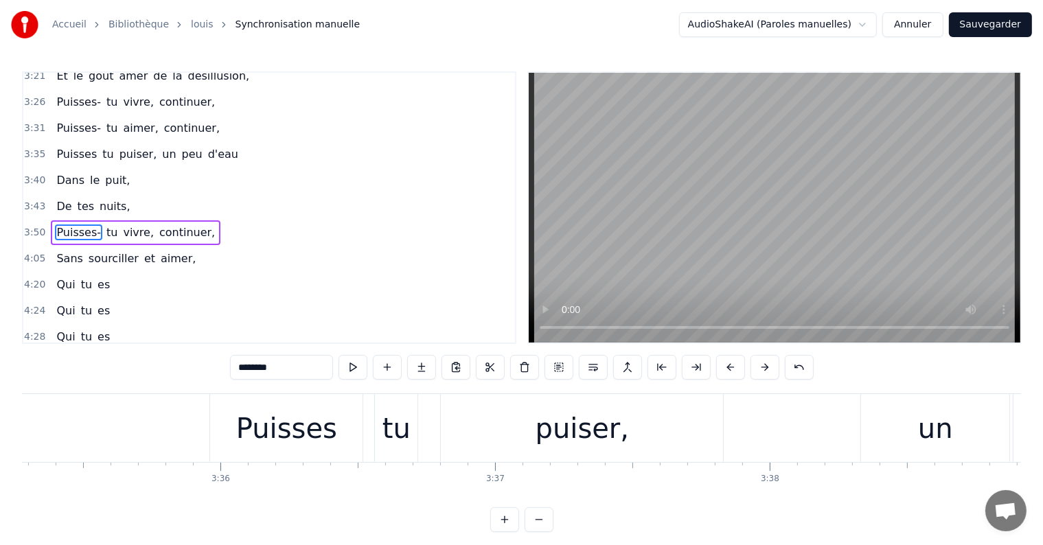
scroll to position [0, 59258]
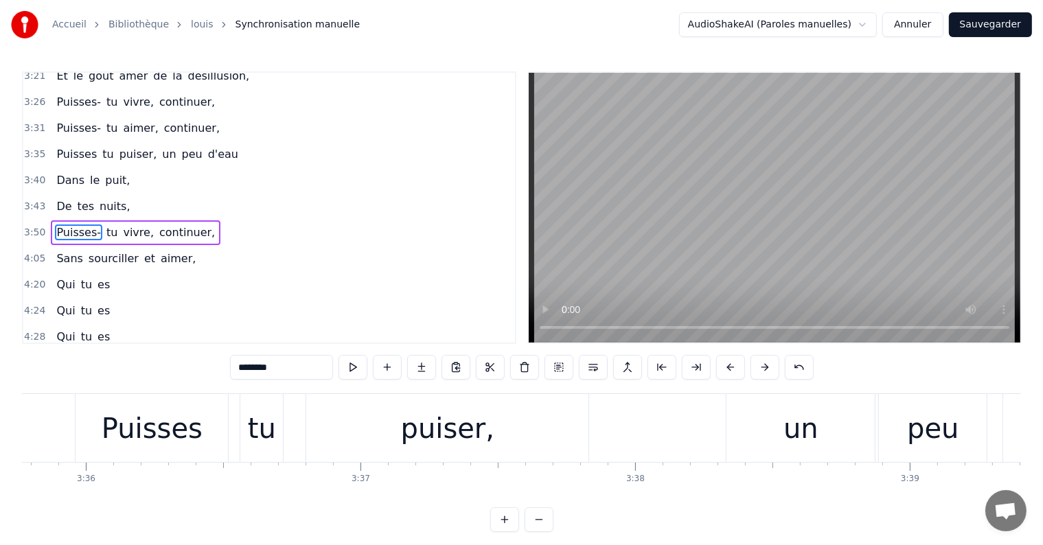
click at [273, 220] on div "3:50 Puisses- tu vivre, continuer," at bounding box center [269, 233] width 492 height 26
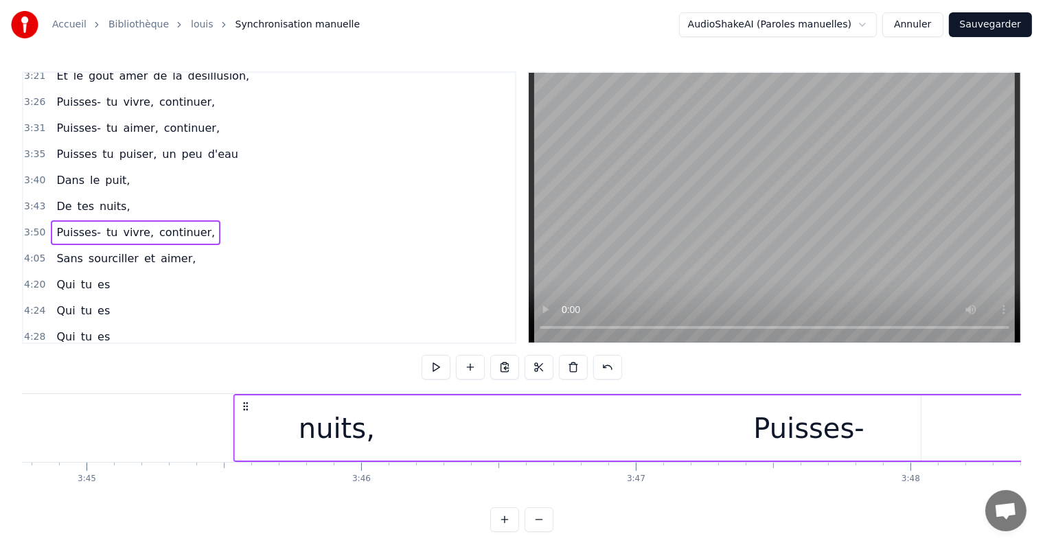
scroll to position [0, 61722]
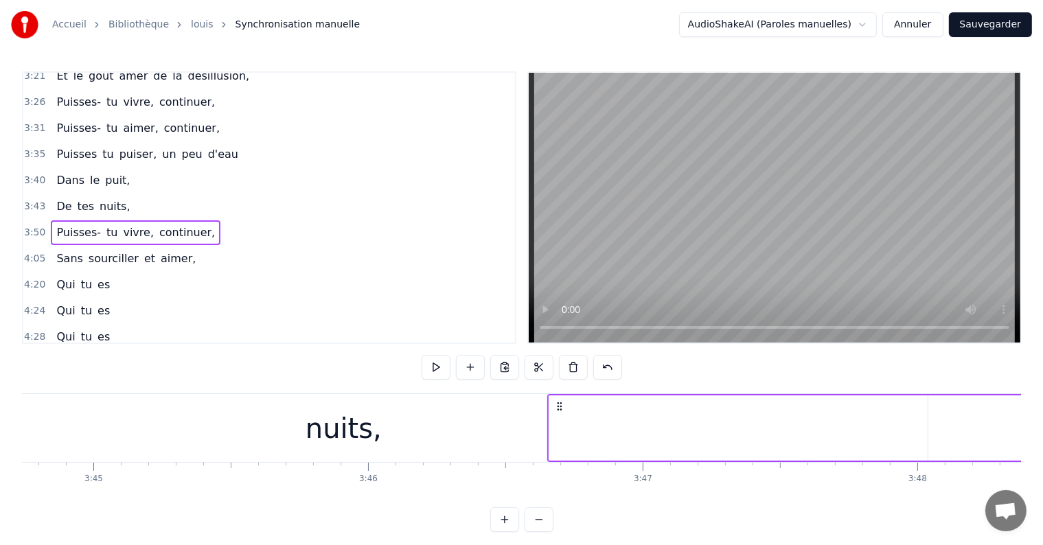
drag, startPoint x: 102, startPoint y: 406, endPoint x: 558, endPoint y: 417, distance: 456.0
click at [479, 412] on div "nuits," at bounding box center [343, 428] width 1169 height 68
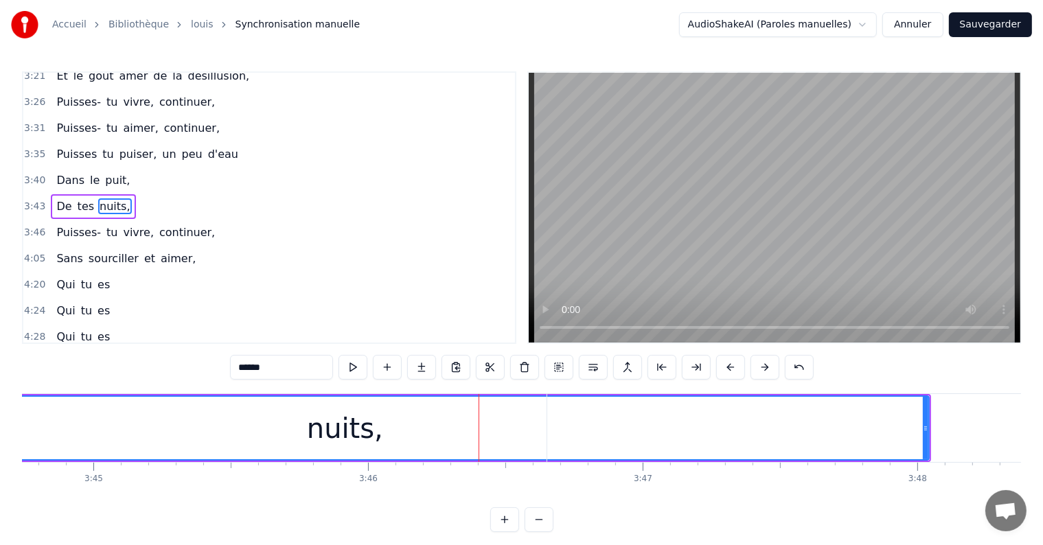
scroll to position [585, 0]
